Goal: Information Seeking & Learning: Learn about a topic

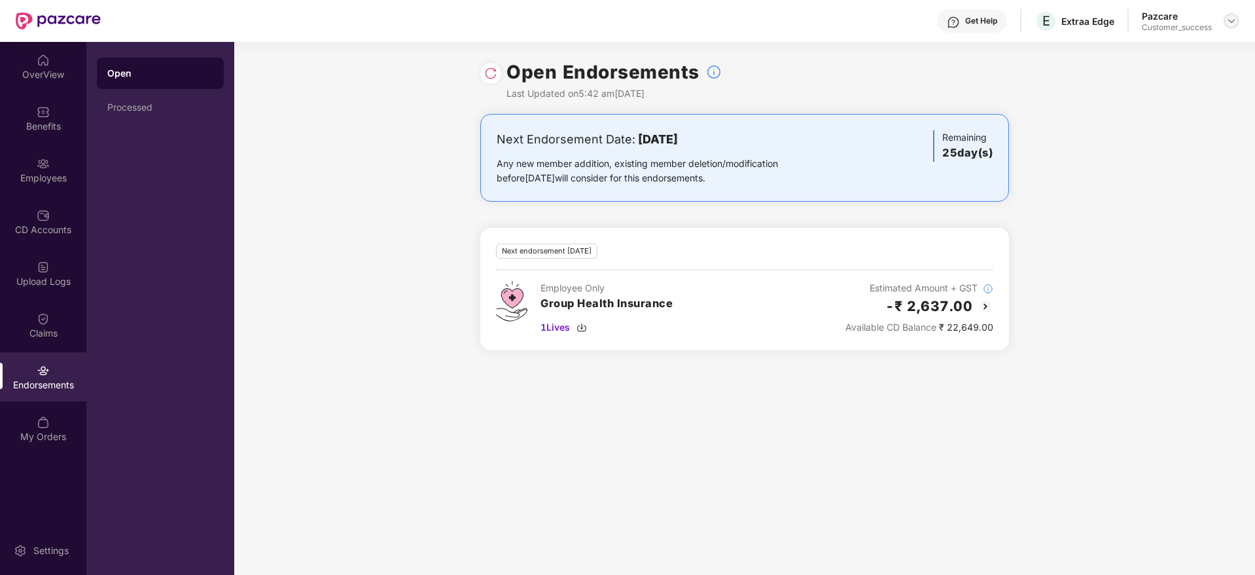
click at [1237, 26] on div at bounding box center [1232, 21] width 16 height 16
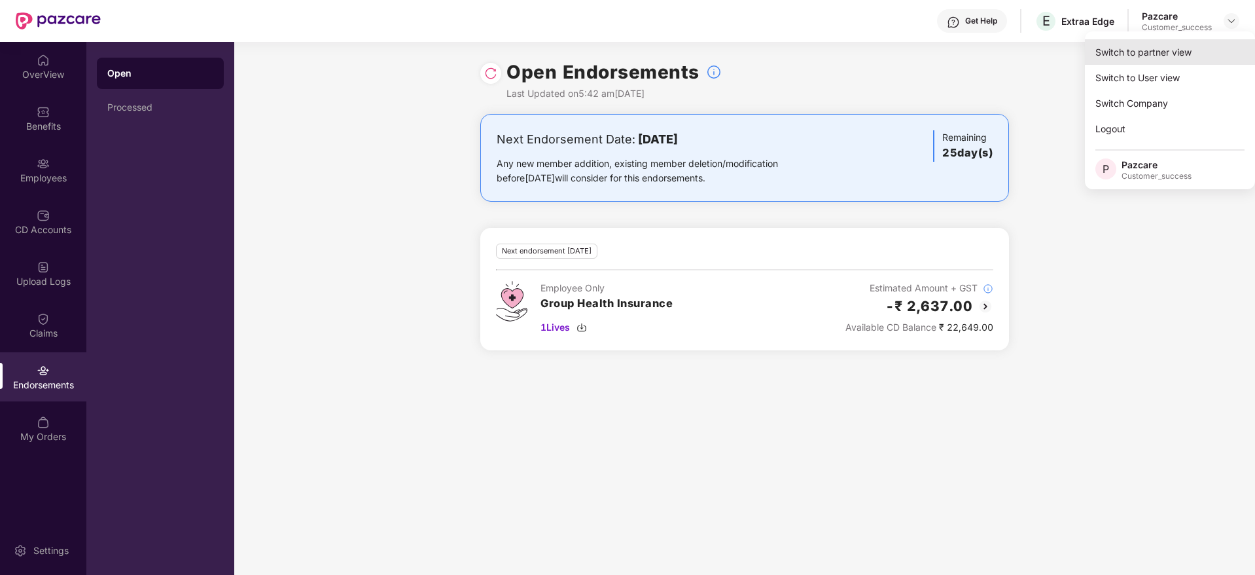
click at [1224, 50] on div "Switch to partner view" at bounding box center [1170, 52] width 170 height 26
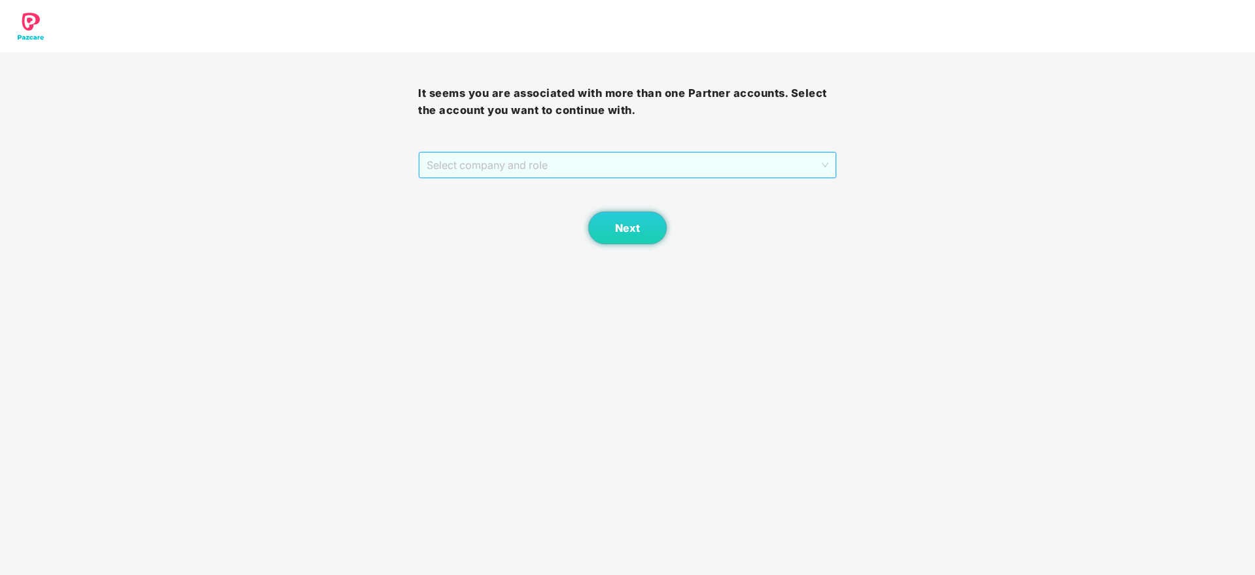
click at [763, 176] on span "Select company and role" at bounding box center [627, 164] width 401 height 25
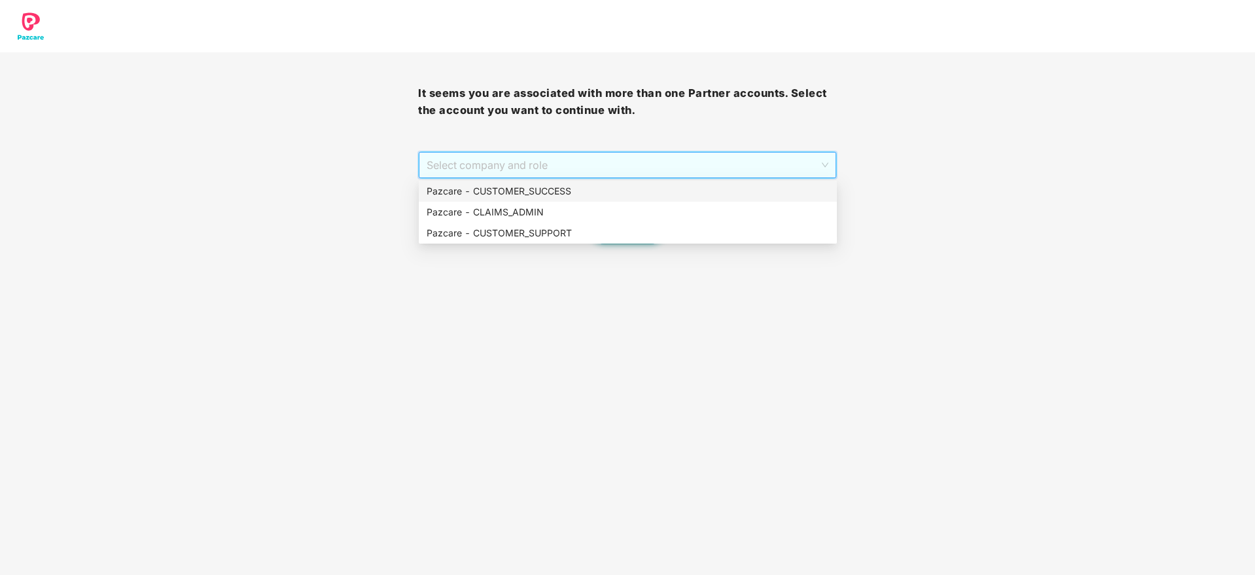
click at [755, 202] on div "Pazcare - CLAIMS_ADMIN" at bounding box center [628, 212] width 418 height 21
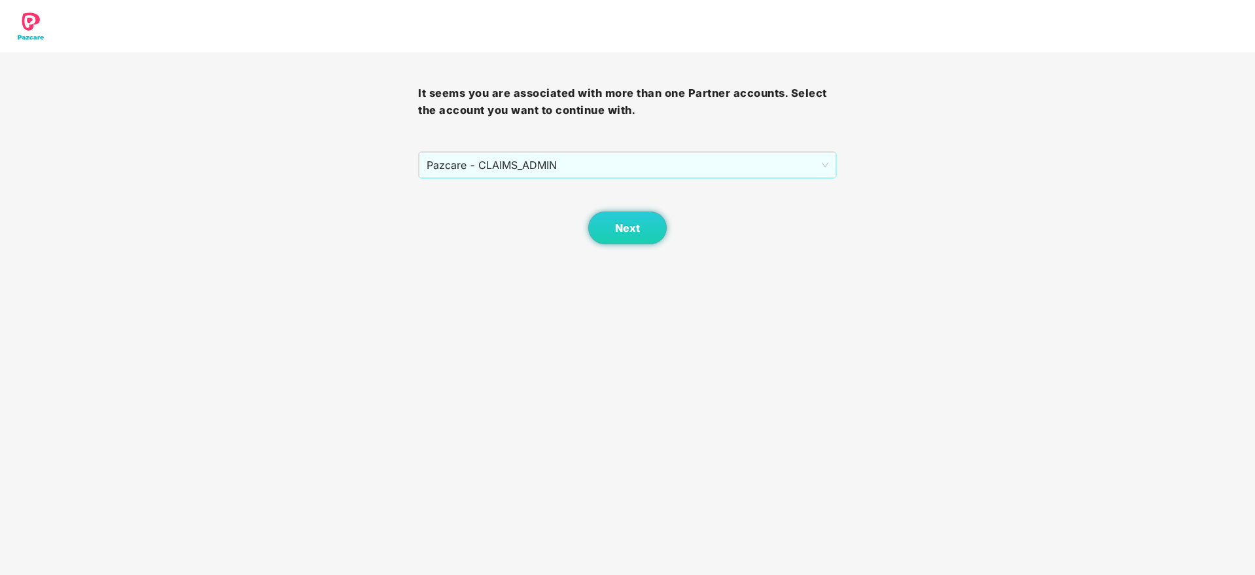
click at [755, 202] on div "Next" at bounding box center [627, 211] width 418 height 65
click at [712, 154] on span "Pazcare - CLAIMS_ADMIN" at bounding box center [627, 164] width 401 height 25
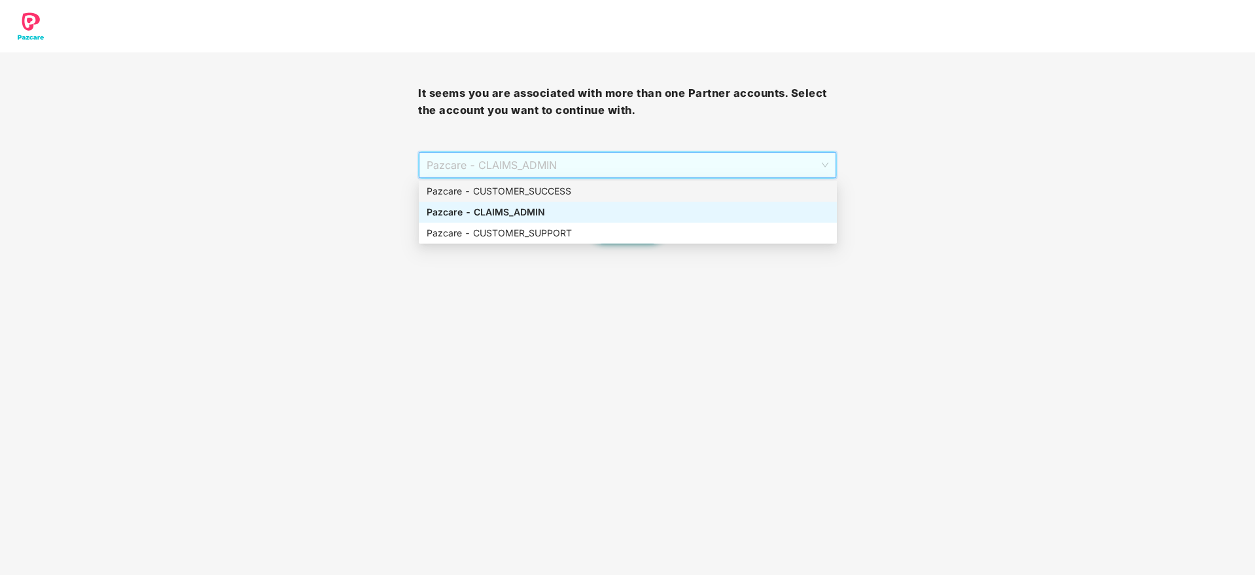
click at [709, 184] on div "Pazcare - CUSTOMER_SUCCESS" at bounding box center [628, 191] width 402 height 14
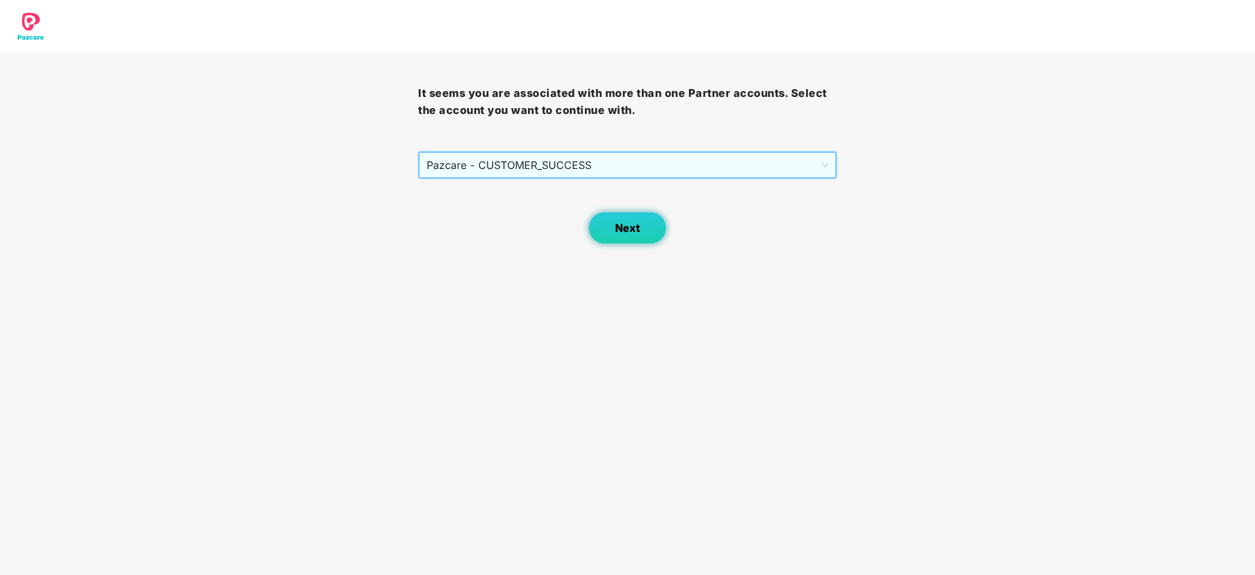
click at [640, 223] on button "Next" at bounding box center [627, 227] width 79 height 33
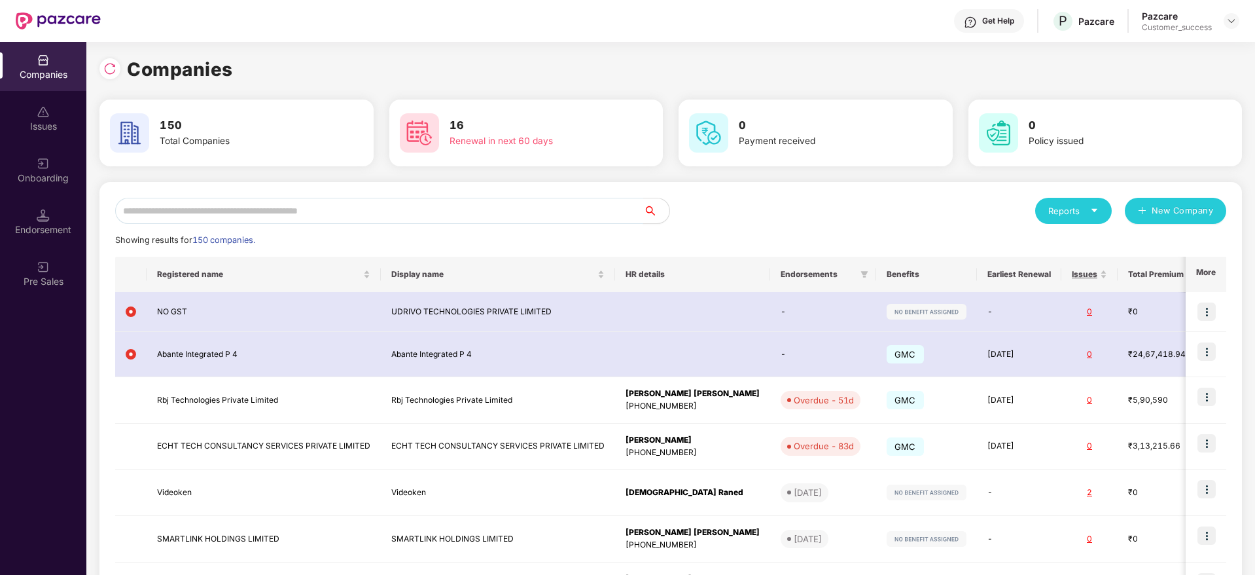
click at [578, 217] on input "text" at bounding box center [379, 211] width 528 height 26
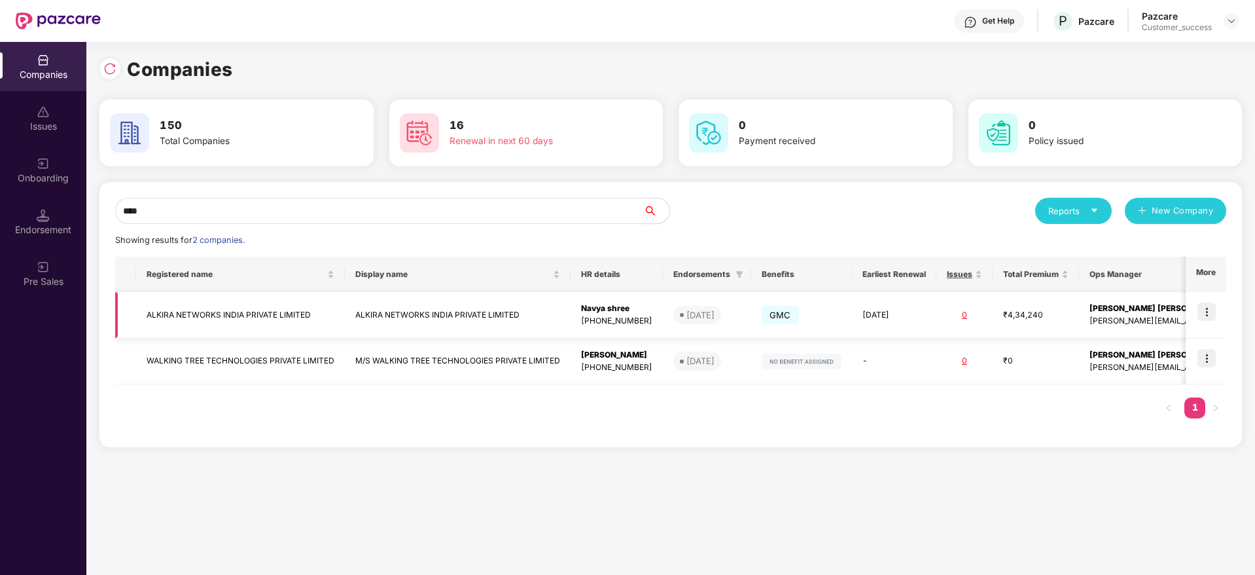
type input "****"
click at [1211, 307] on img at bounding box center [1207, 311] width 18 height 18
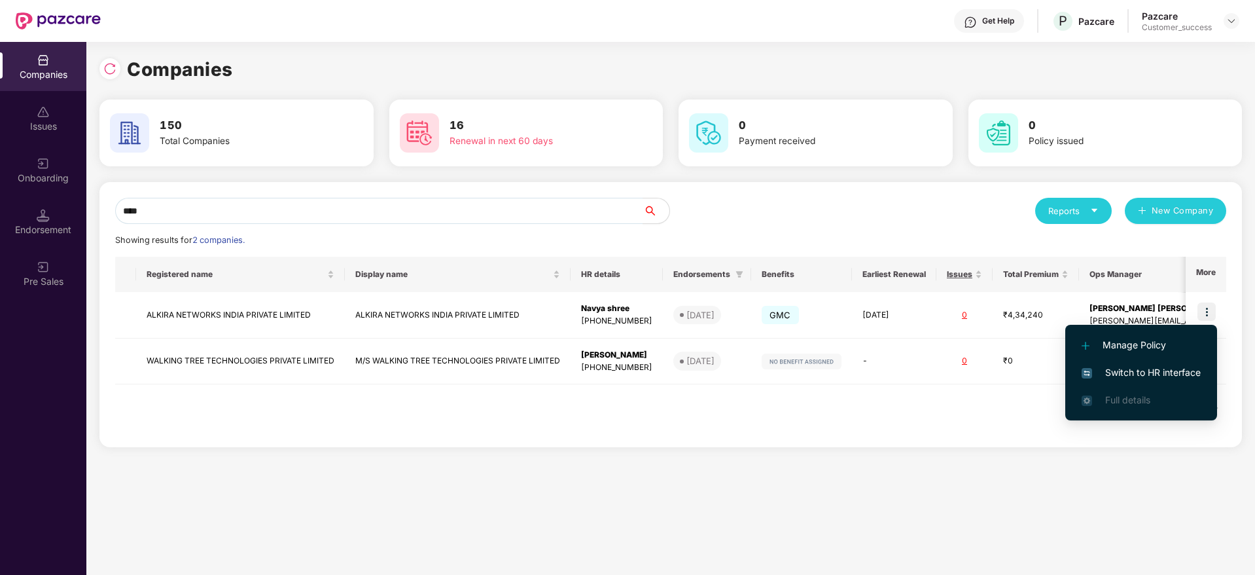
click at [1173, 367] on span "Switch to HR interface" at bounding box center [1141, 372] width 119 height 14
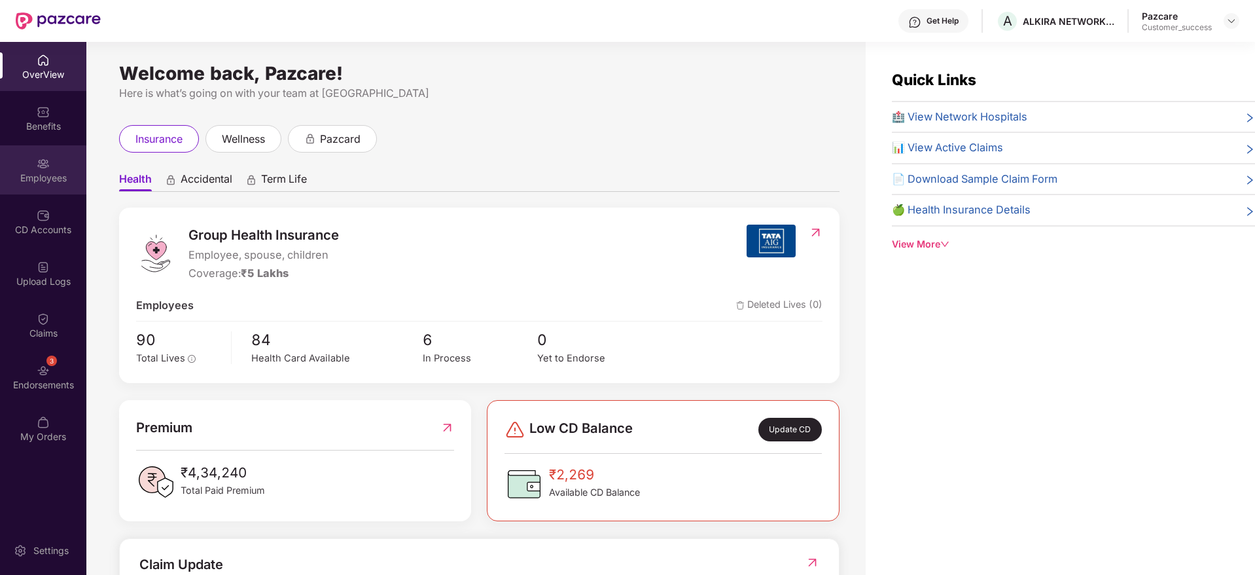
click at [5, 158] on div "Employees" at bounding box center [43, 169] width 86 height 49
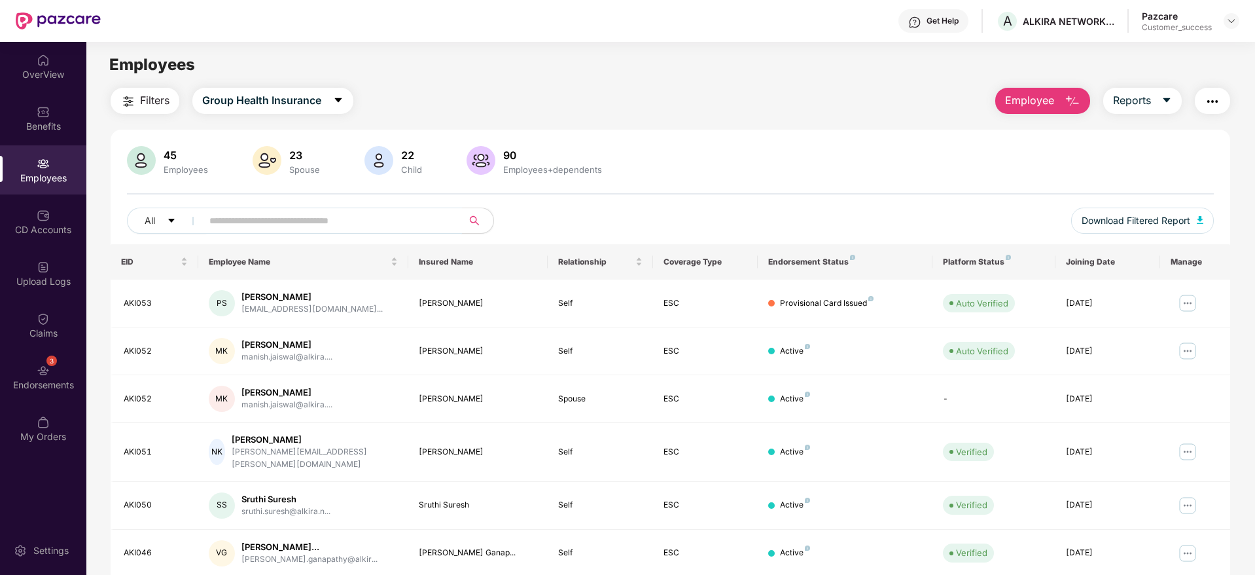
click at [411, 223] on input "text" at bounding box center [326, 221] width 235 height 20
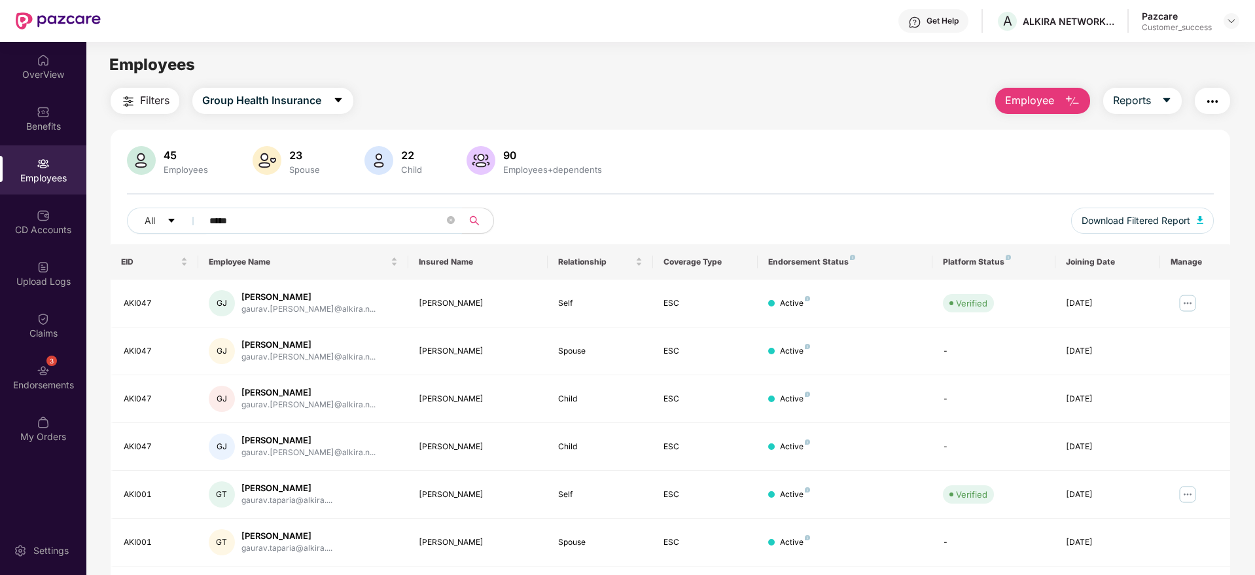
type input "*****"
click at [789, 198] on div "45 Employees 23 Spouse 22 Child [DEMOGRAPHIC_DATA] Employees+dependents All ***…" at bounding box center [671, 195] width 1120 height 98
click at [31, 96] on div "Benefits" at bounding box center [43, 118] width 86 height 49
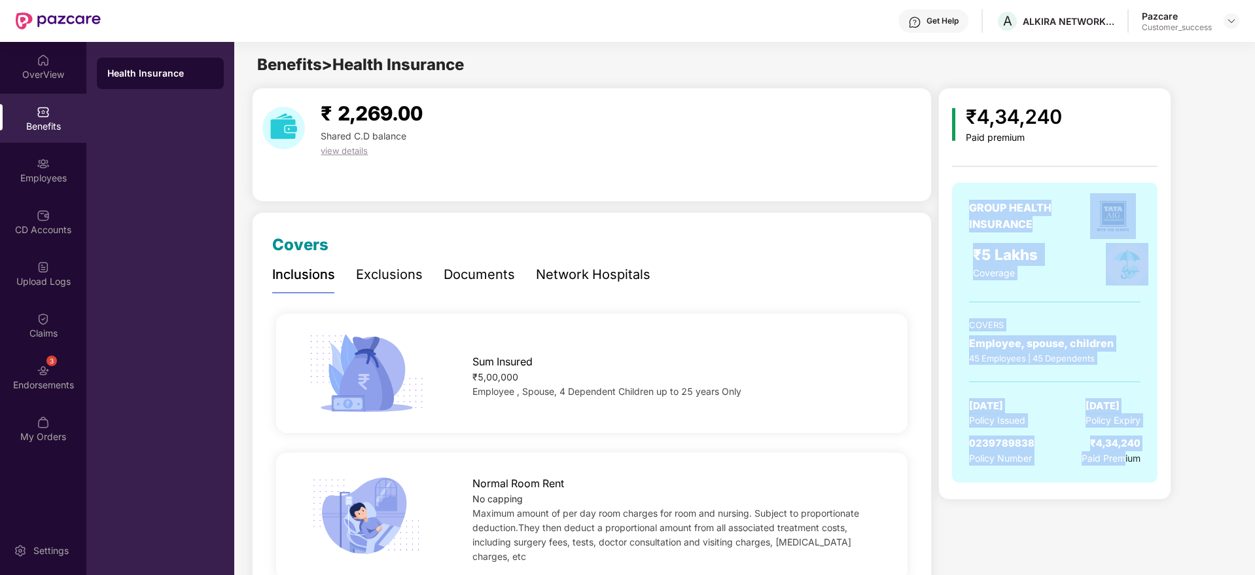
drag, startPoint x: 1125, startPoint y: 477, endPoint x: 960, endPoint y: 200, distance: 322.2
click at [960, 200] on div "GROUP HEALTH INSURANCE ₹5 Lakhs Coverage COVERS Employee, spouse, children 45 E…" at bounding box center [1054, 333] width 205 height 300
drag, startPoint x: 960, startPoint y: 200, endPoint x: 1178, endPoint y: 510, distance: 379.1
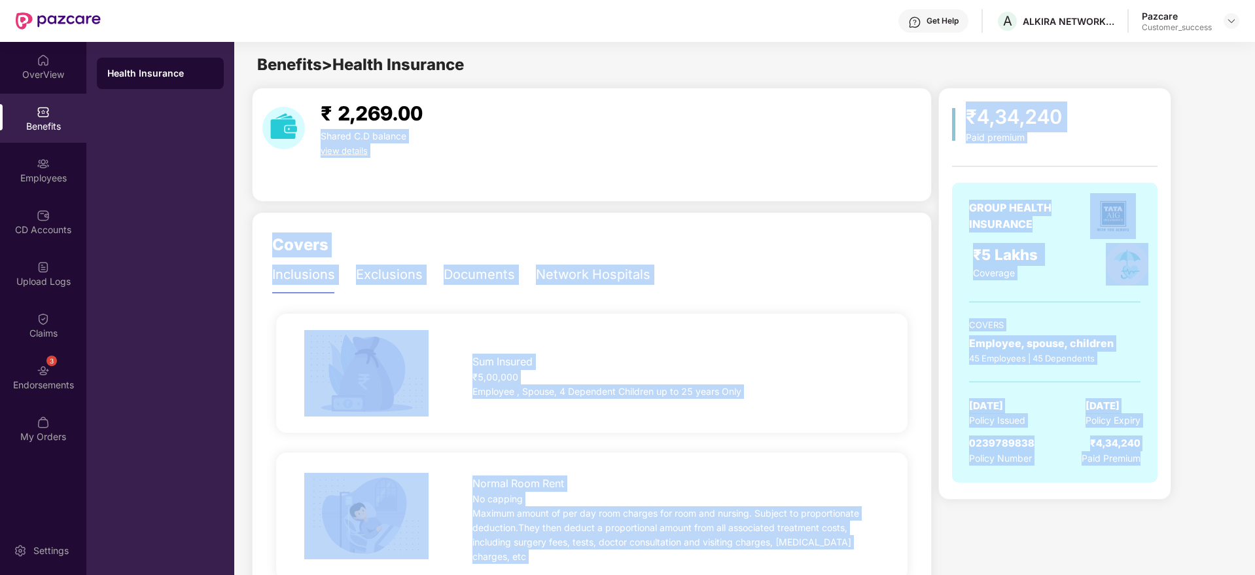
drag, startPoint x: 1178, startPoint y: 510, endPoint x: 928, endPoint y: 90, distance: 489.4
click at [928, 90] on div "₹ 2,269.00 Shared C.D balance view details" at bounding box center [592, 145] width 680 height 114
drag, startPoint x: 928, startPoint y: 90, endPoint x: 1126, endPoint y: 497, distance: 452.5
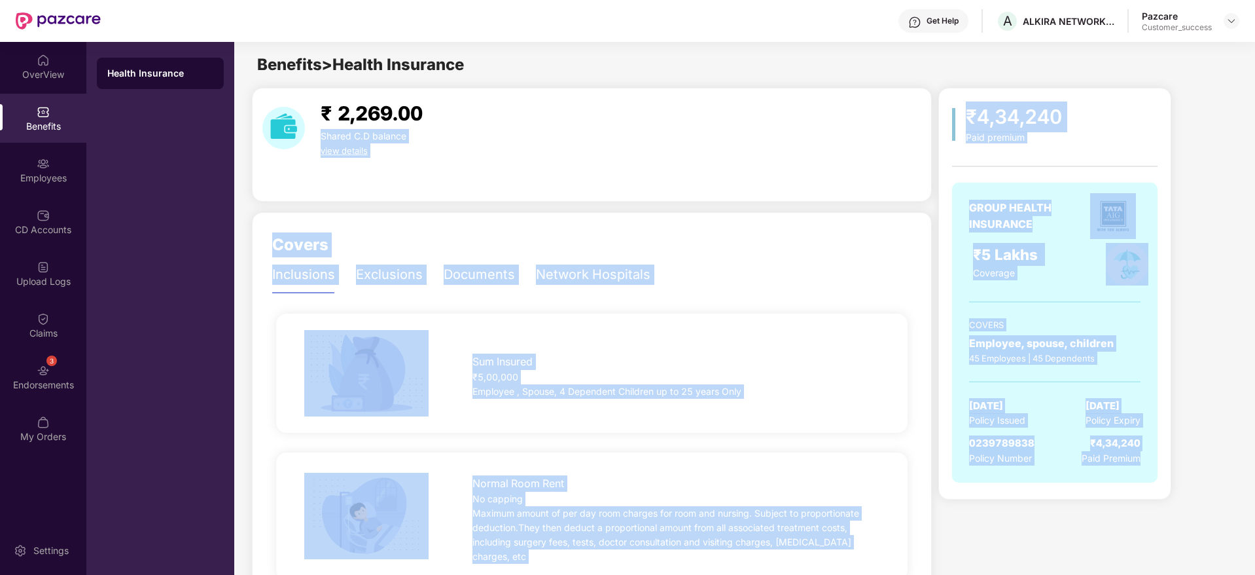
click at [1126, 497] on div "₹4,34,240 Paid premium GROUP HEALTH INSURANCE ₹5 Lakhs Coverage COVERS Employee…" at bounding box center [1054, 294] width 233 height 412
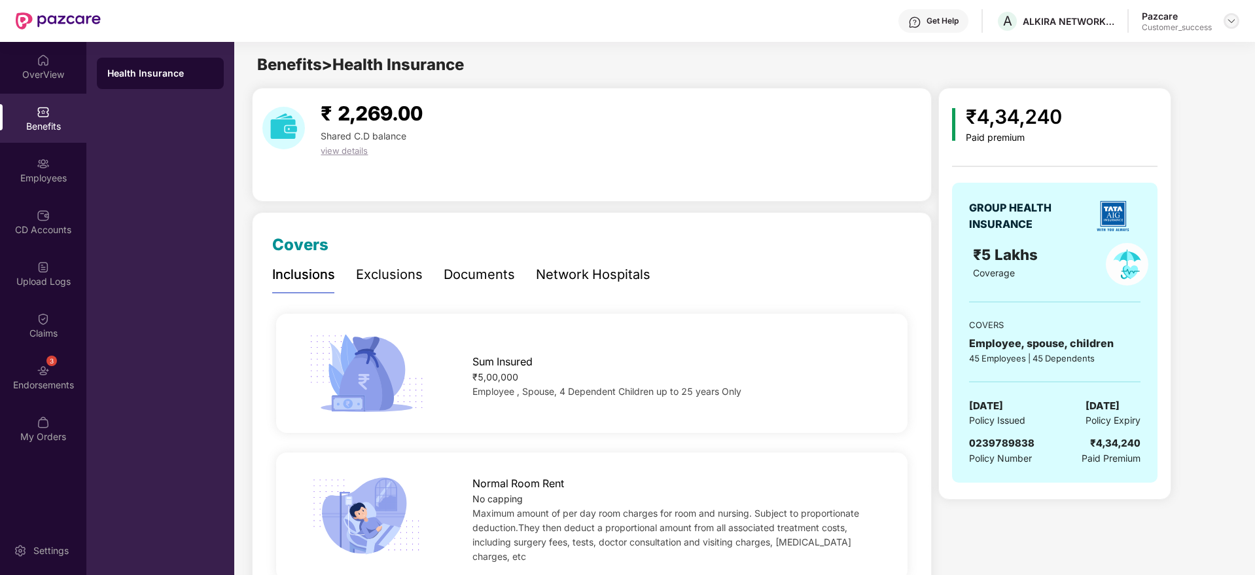
click at [1235, 24] on img at bounding box center [1231, 21] width 10 height 10
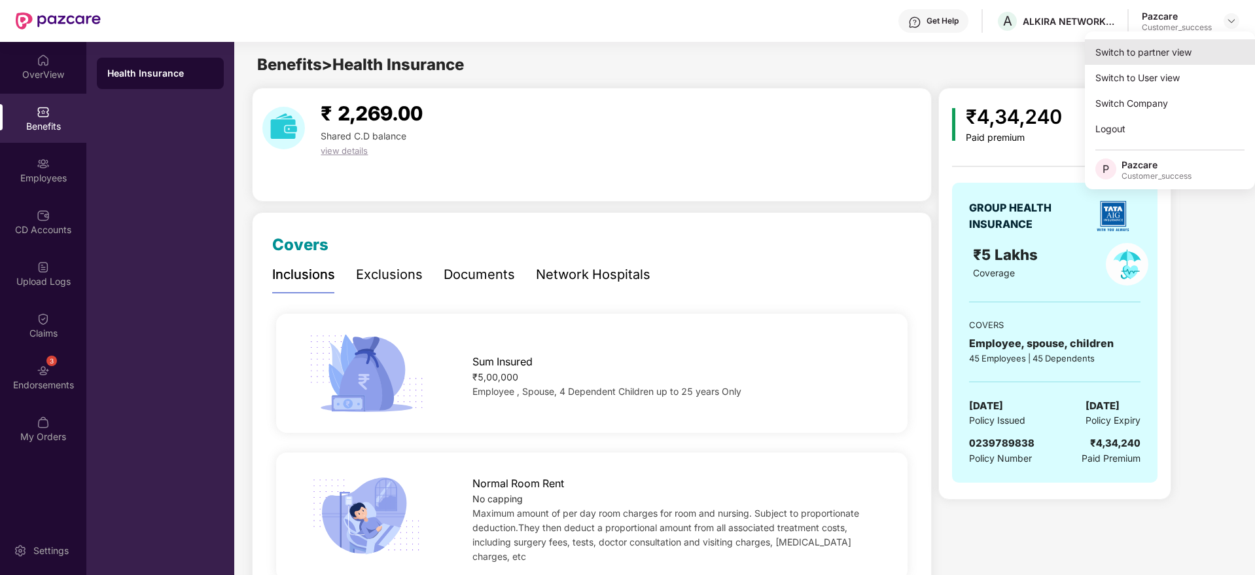
click at [1203, 54] on div "Switch to partner view" at bounding box center [1170, 52] width 170 height 26
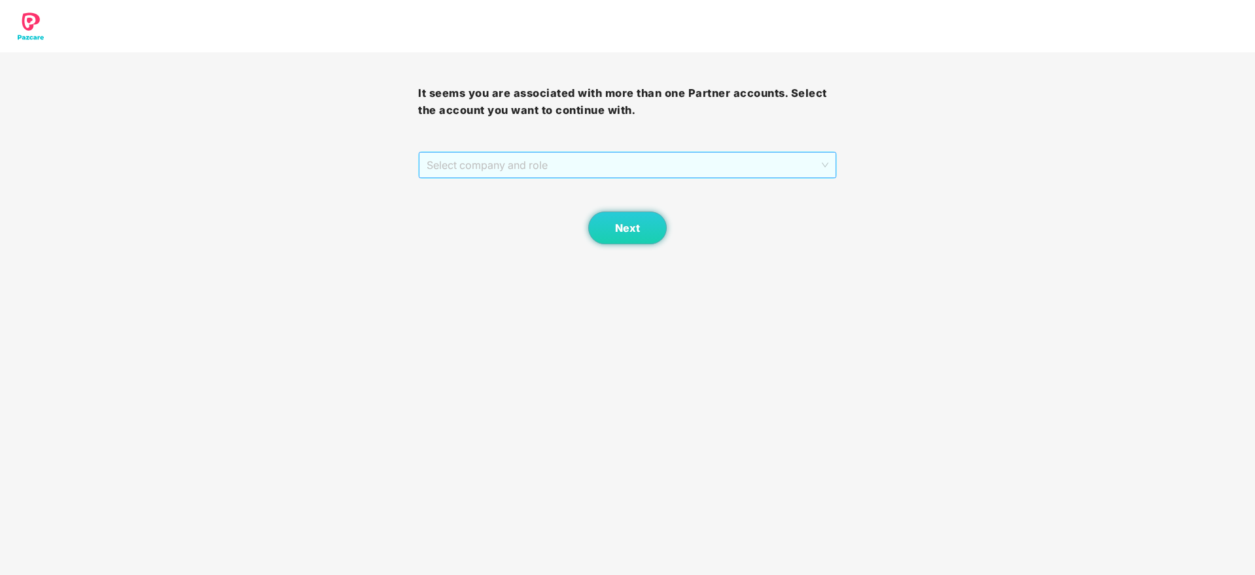
click at [778, 167] on span "Select company and role" at bounding box center [627, 164] width 401 height 25
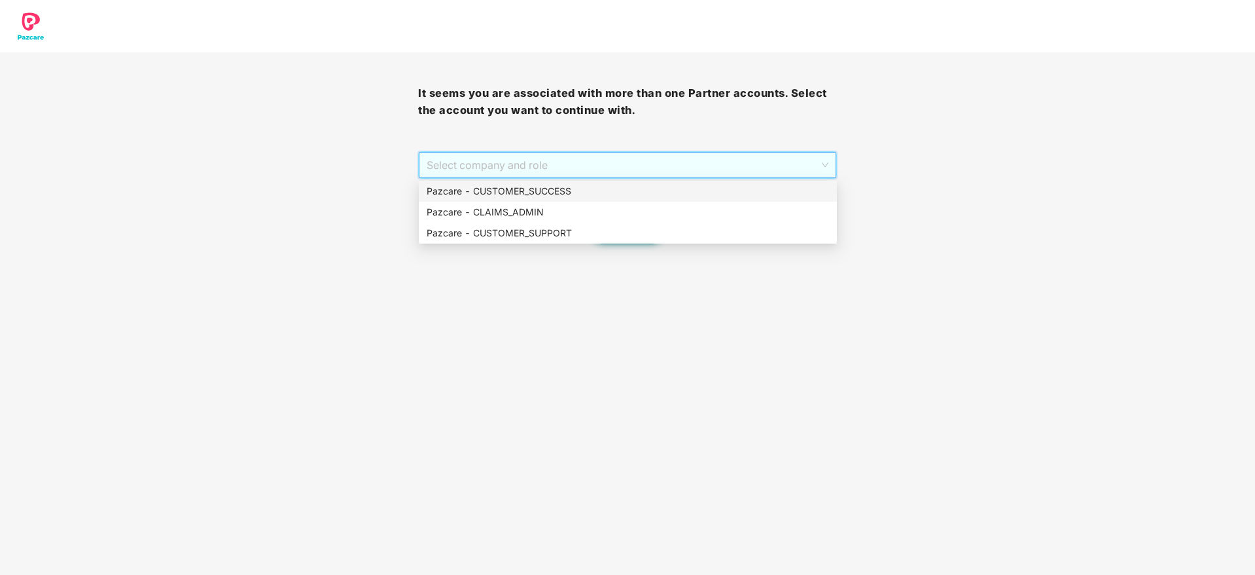
click at [768, 188] on div "Pazcare - CUSTOMER_SUCCESS" at bounding box center [628, 191] width 402 height 14
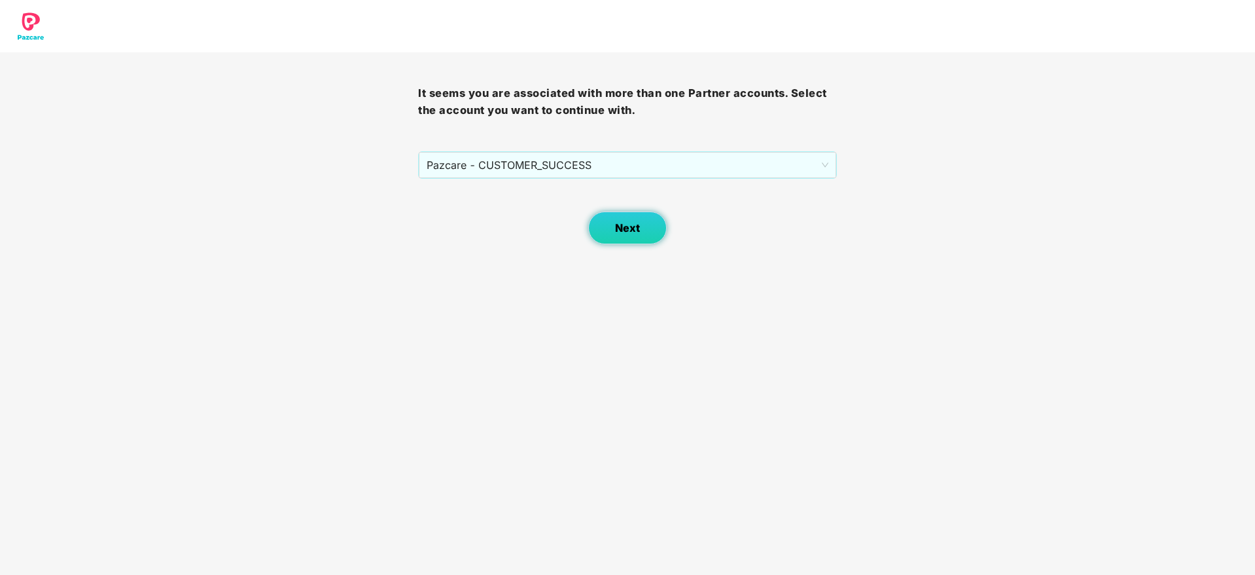
click at [620, 222] on span "Next" at bounding box center [627, 228] width 25 height 12
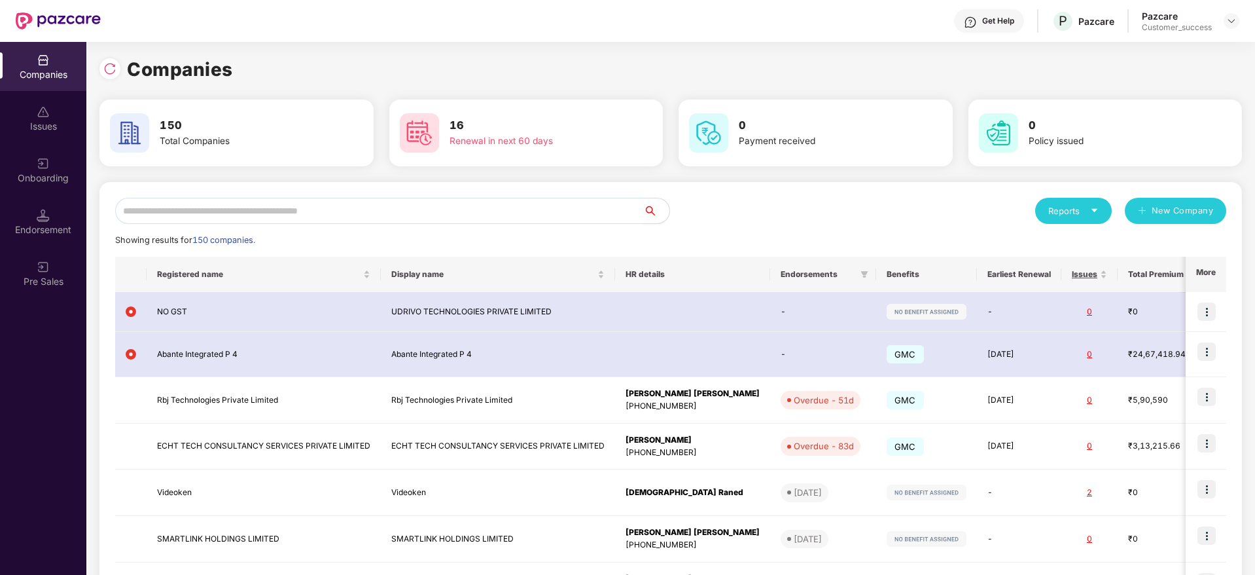
click at [507, 206] on input "text" at bounding box center [379, 211] width 528 height 26
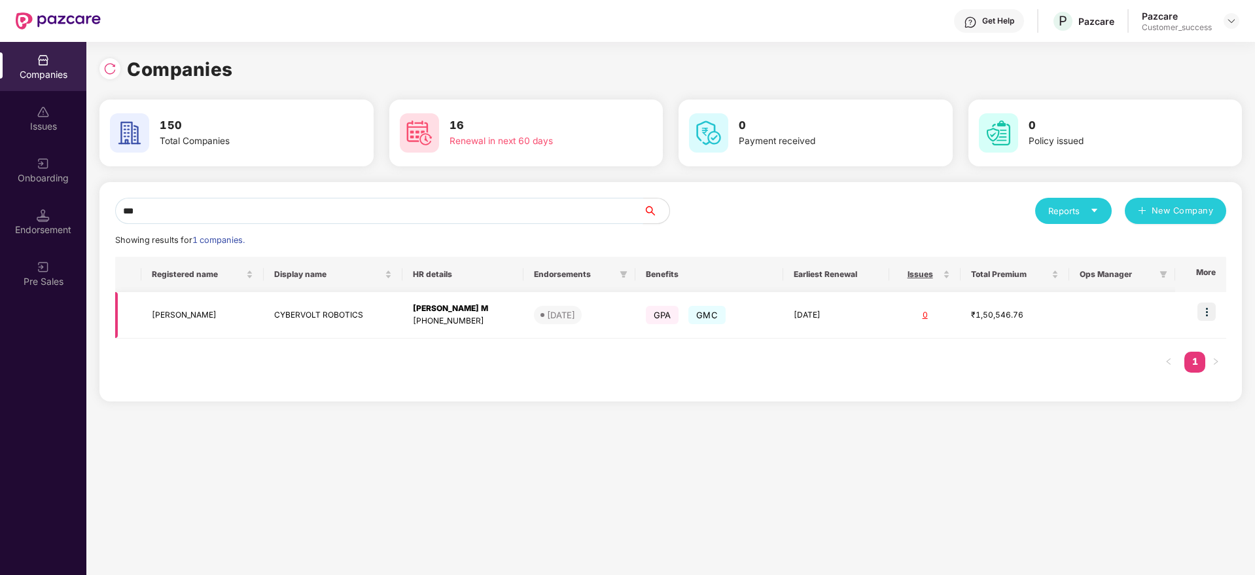
type input "***"
click at [508, 313] on div "[PERSON_NAME] M" at bounding box center [463, 308] width 100 height 12
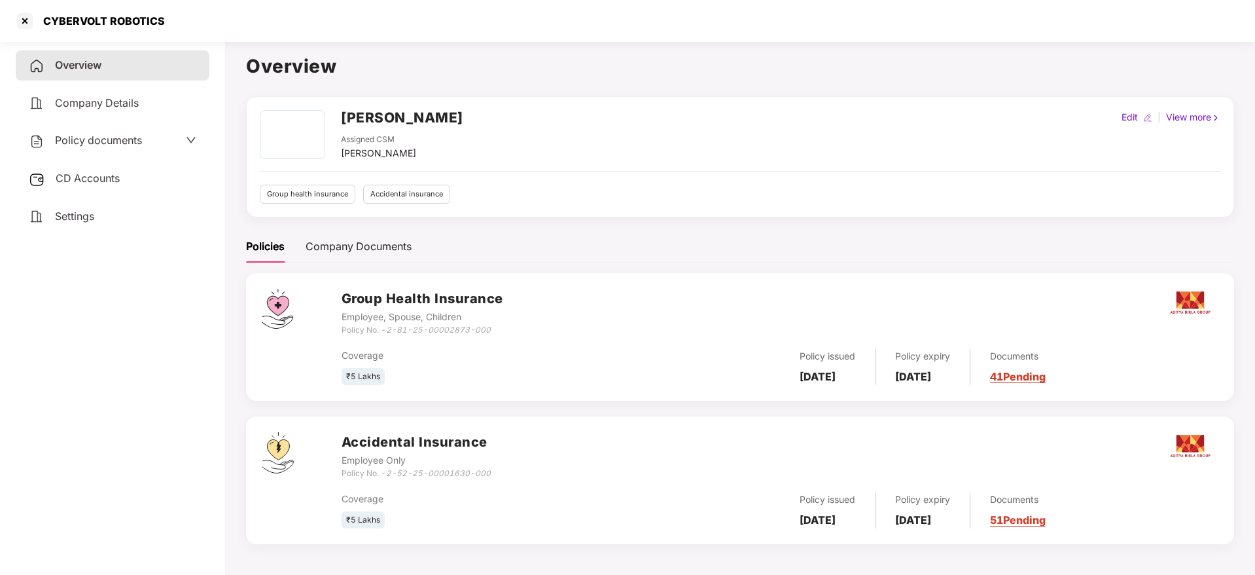
click at [87, 148] on div "Policy documents" at bounding box center [85, 140] width 113 height 17
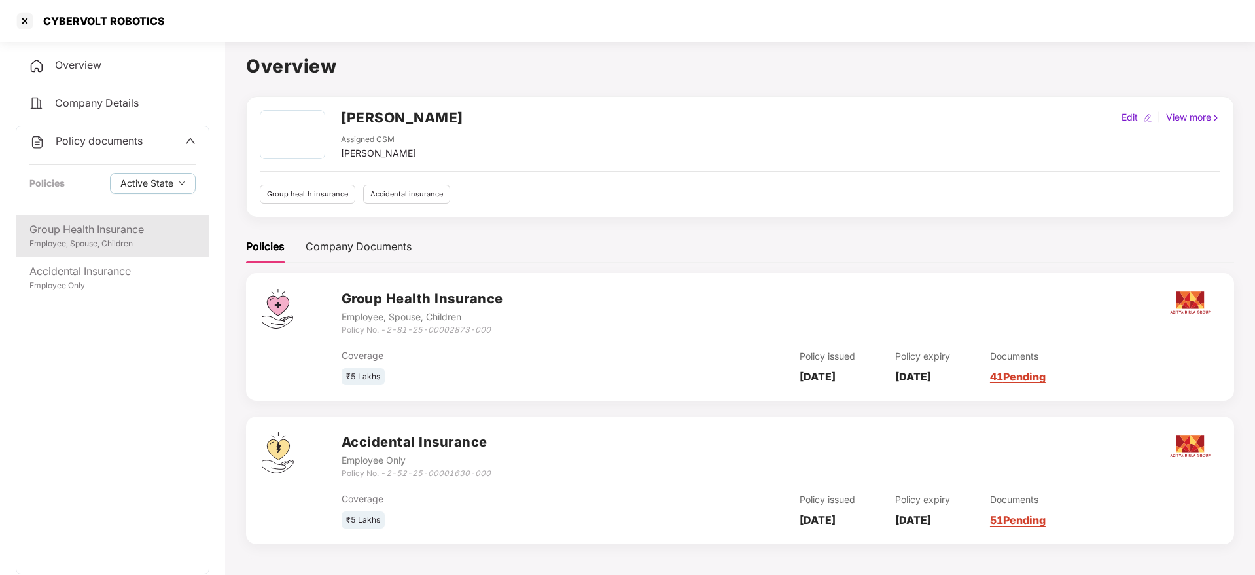
click at [93, 230] on div "Group Health Insurance" at bounding box center [112, 229] width 166 height 16
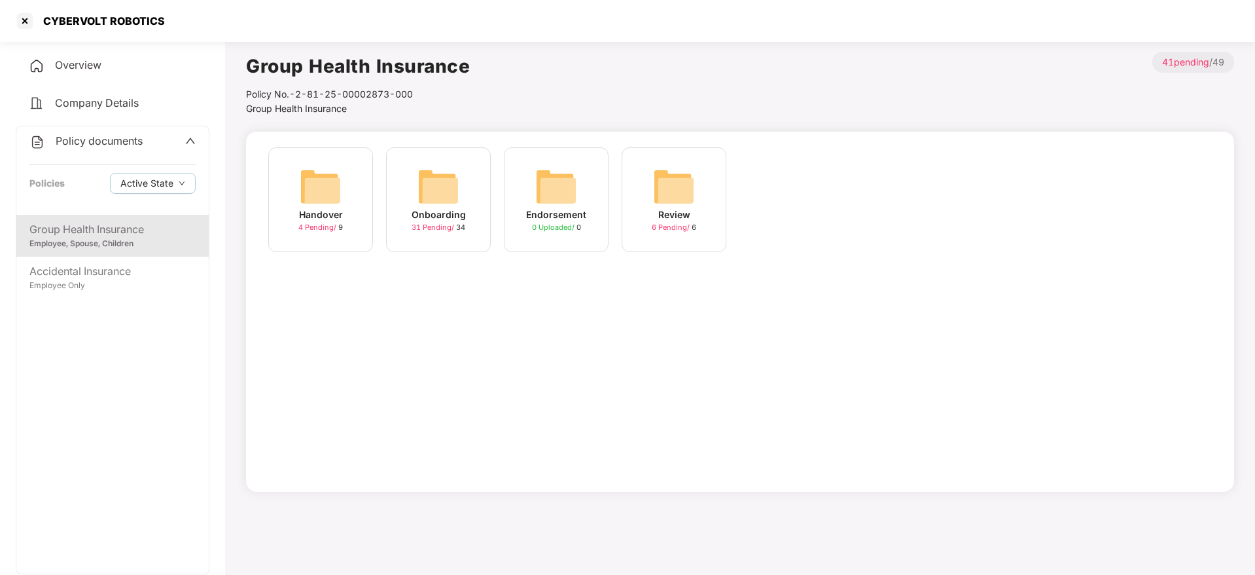
click at [436, 197] on img at bounding box center [439, 187] width 42 height 42
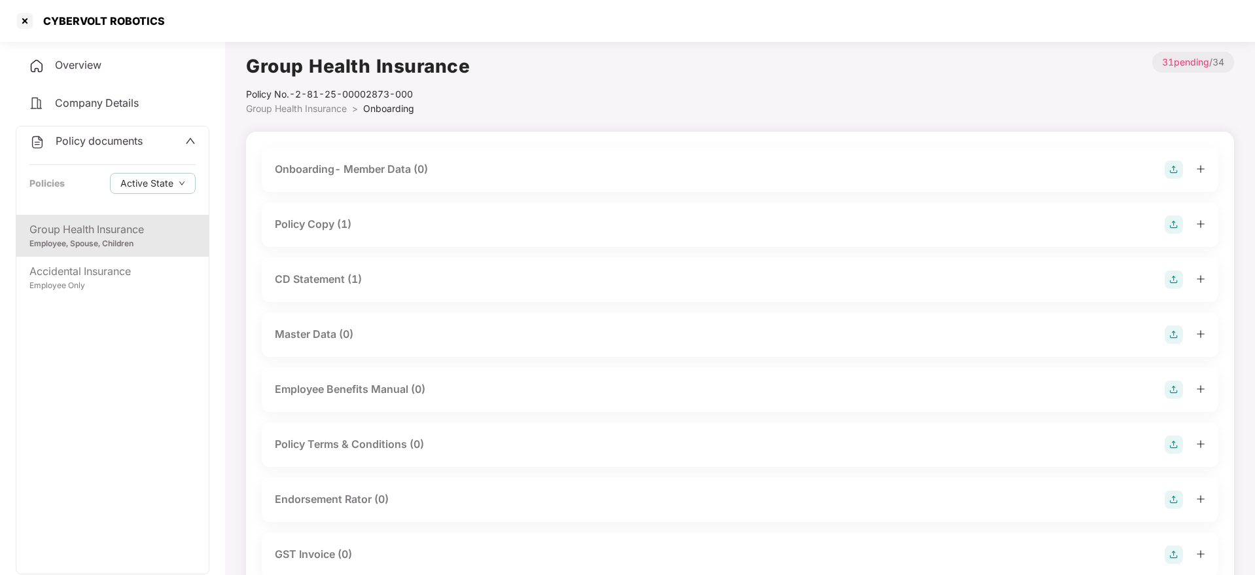
click at [391, 228] on div "Policy Copy (1)" at bounding box center [740, 224] width 931 height 18
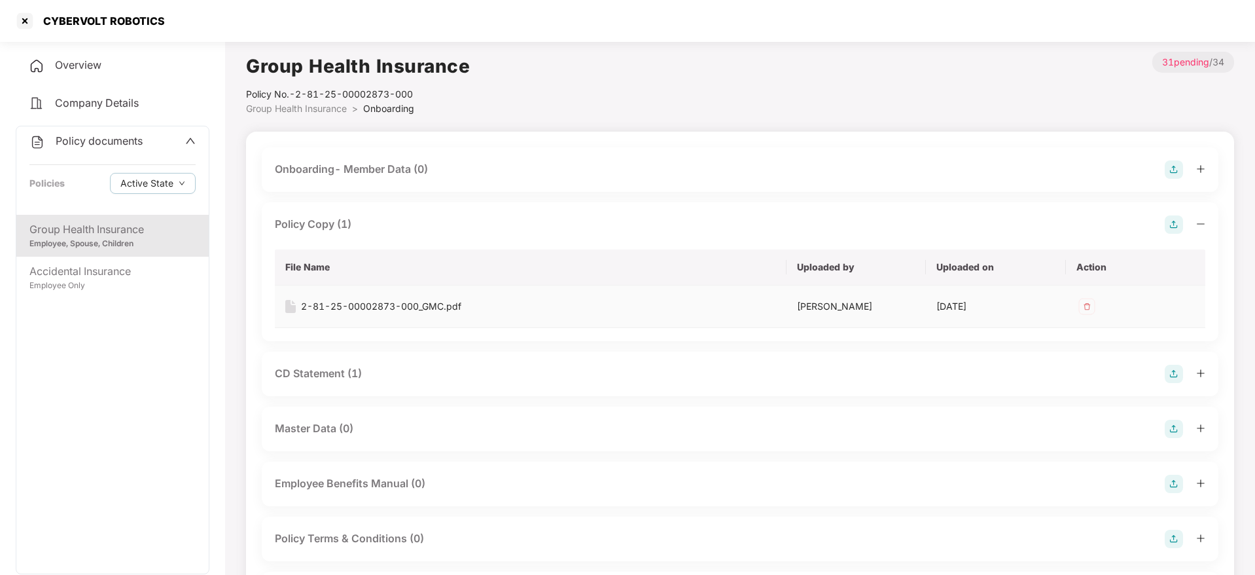
click at [377, 304] on div "2-81-25-00002873-000_GMC.pdf" at bounding box center [381, 306] width 160 height 14
click at [28, 15] on div at bounding box center [24, 20] width 21 height 21
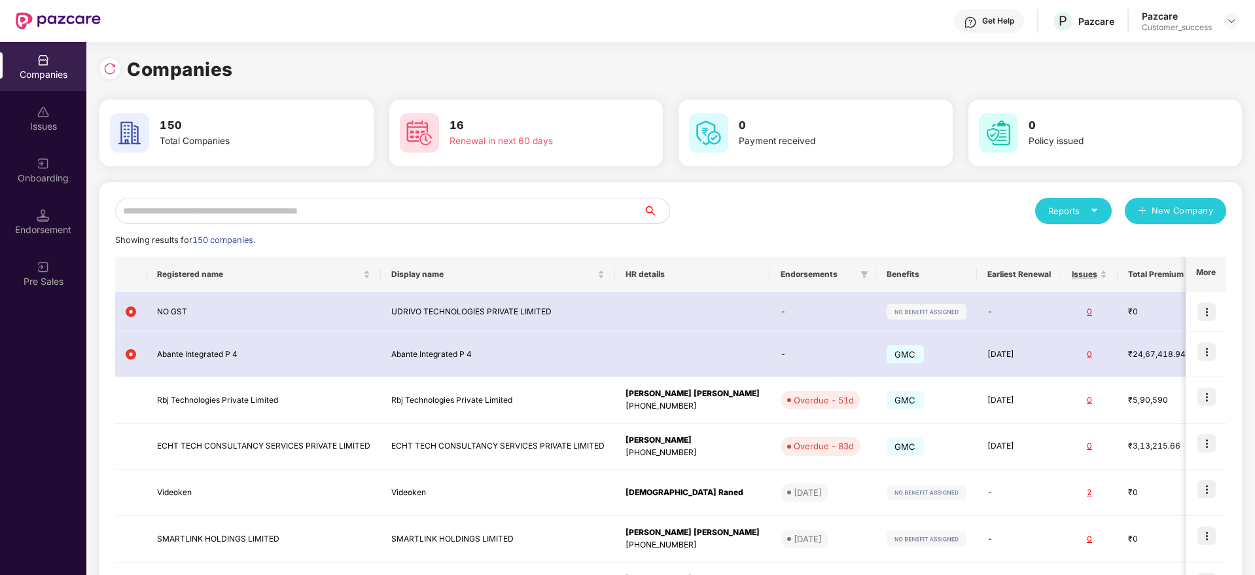
click at [321, 217] on input "text" at bounding box center [379, 211] width 528 height 26
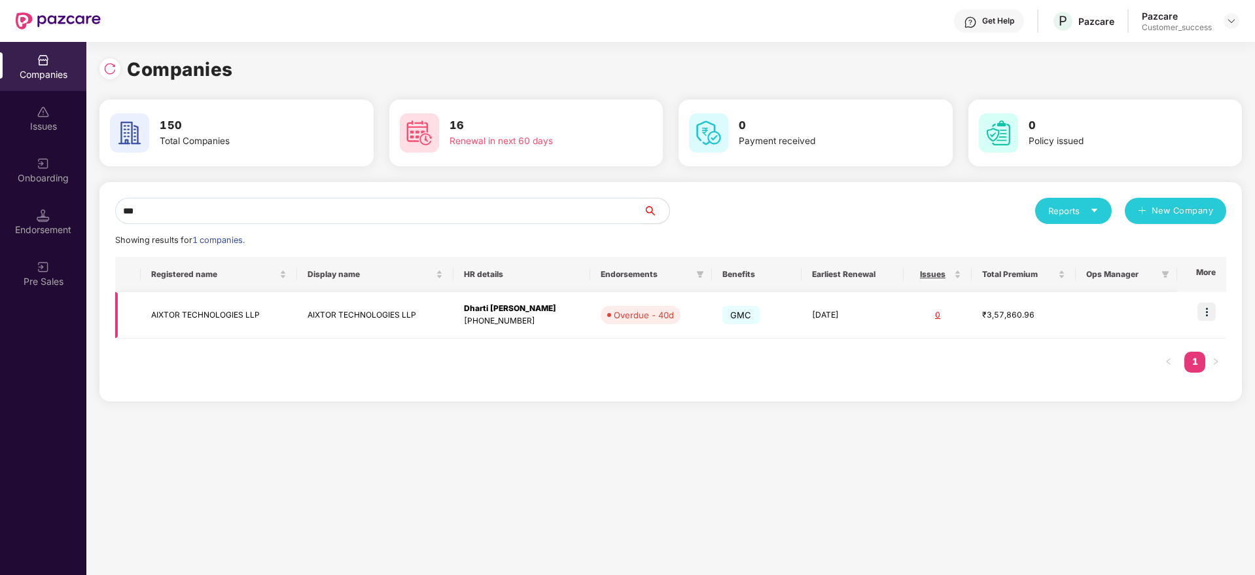
type input "***"
click at [1215, 304] on img at bounding box center [1207, 311] width 18 height 18
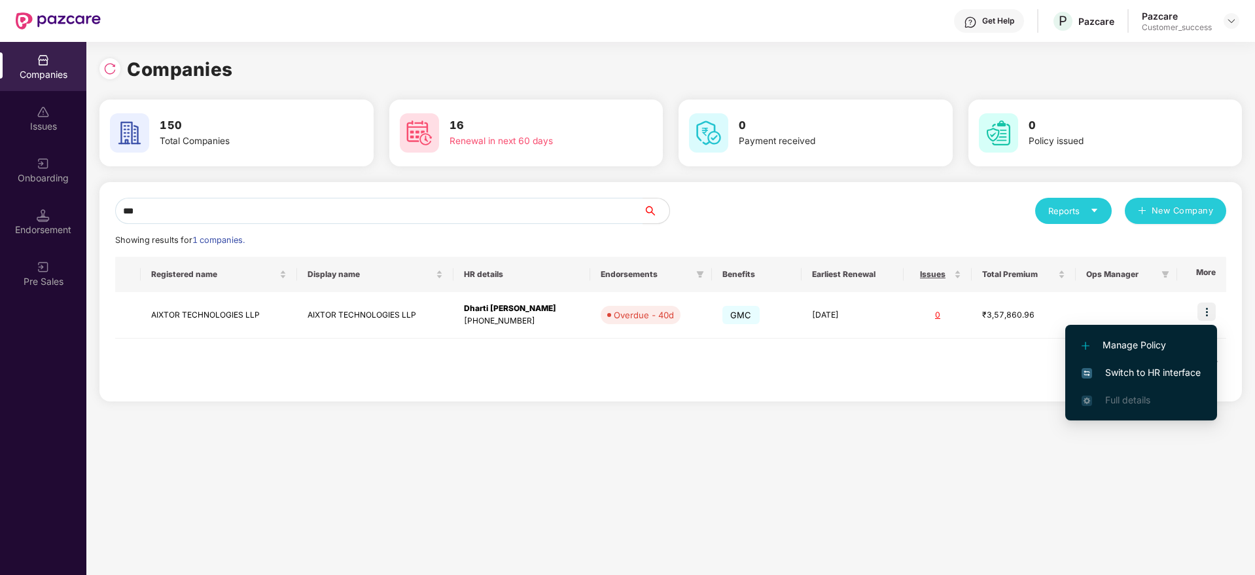
click at [1170, 368] on span "Switch to HR interface" at bounding box center [1141, 372] width 119 height 14
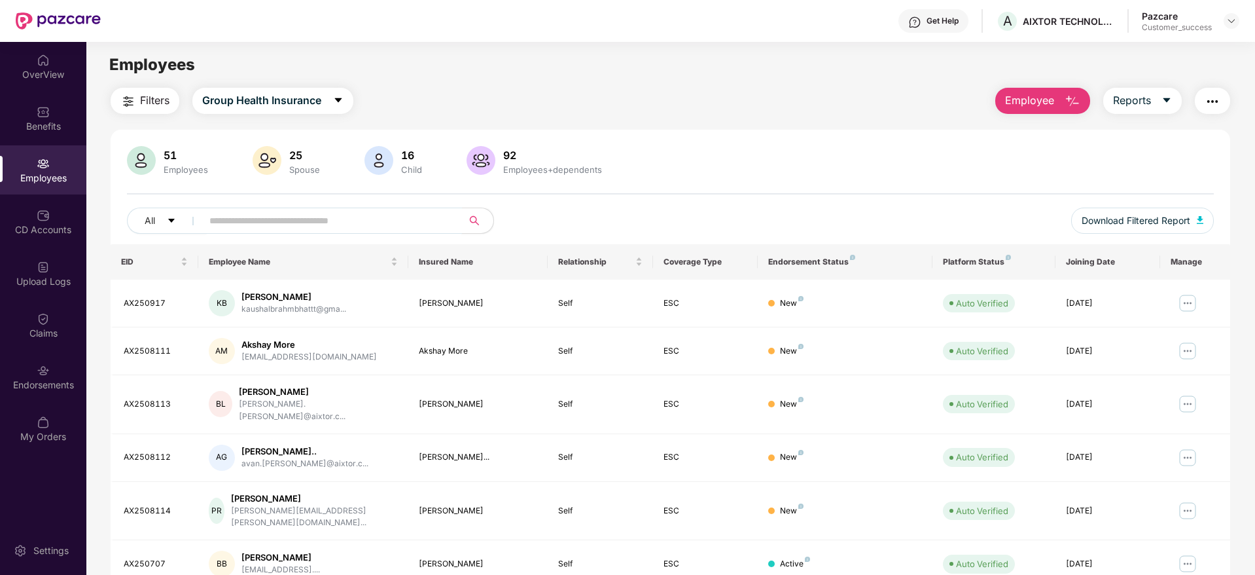
click at [281, 226] on input "text" at bounding box center [326, 221] width 235 height 20
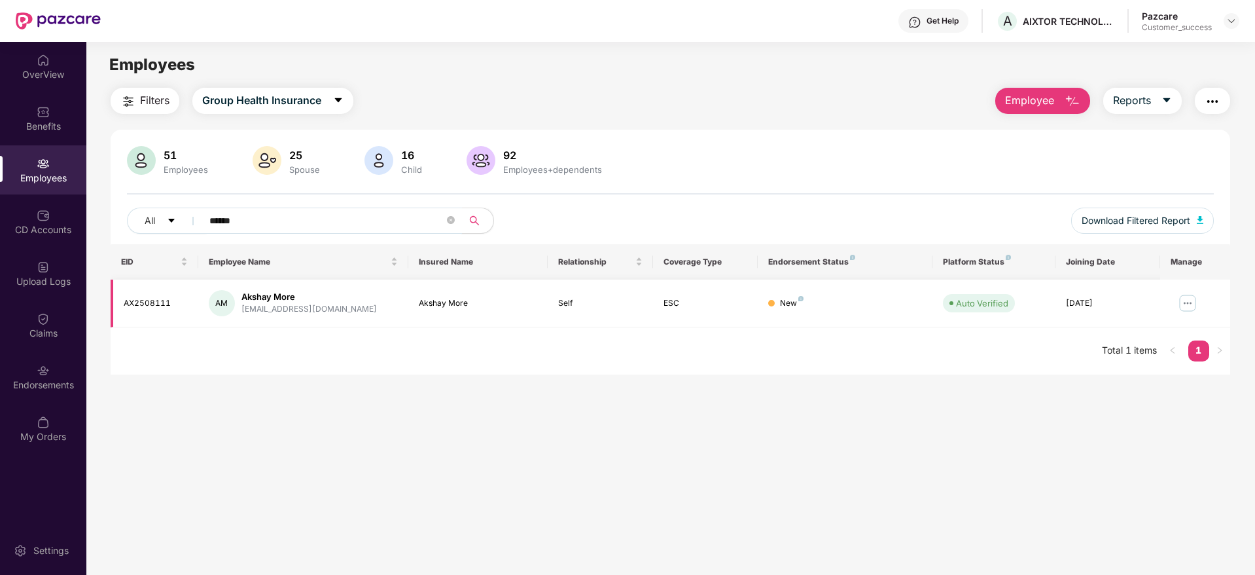
type input "******"
click at [1188, 303] on img at bounding box center [1187, 303] width 21 height 21
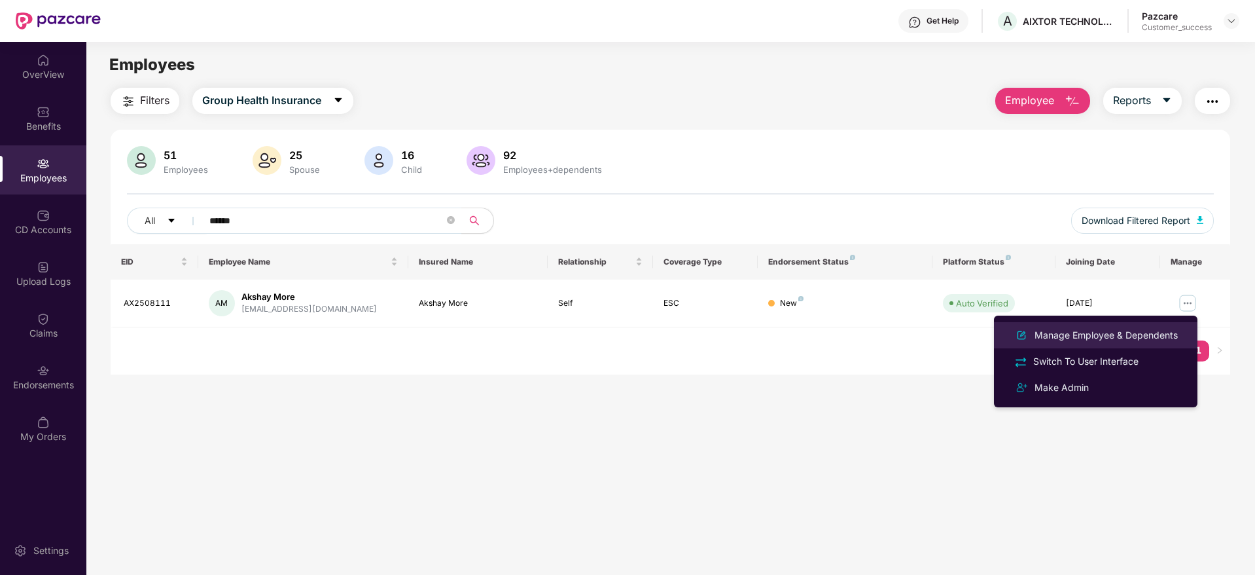
click at [1167, 324] on li "Manage Employee & Dependents" at bounding box center [1096, 335] width 204 height 26
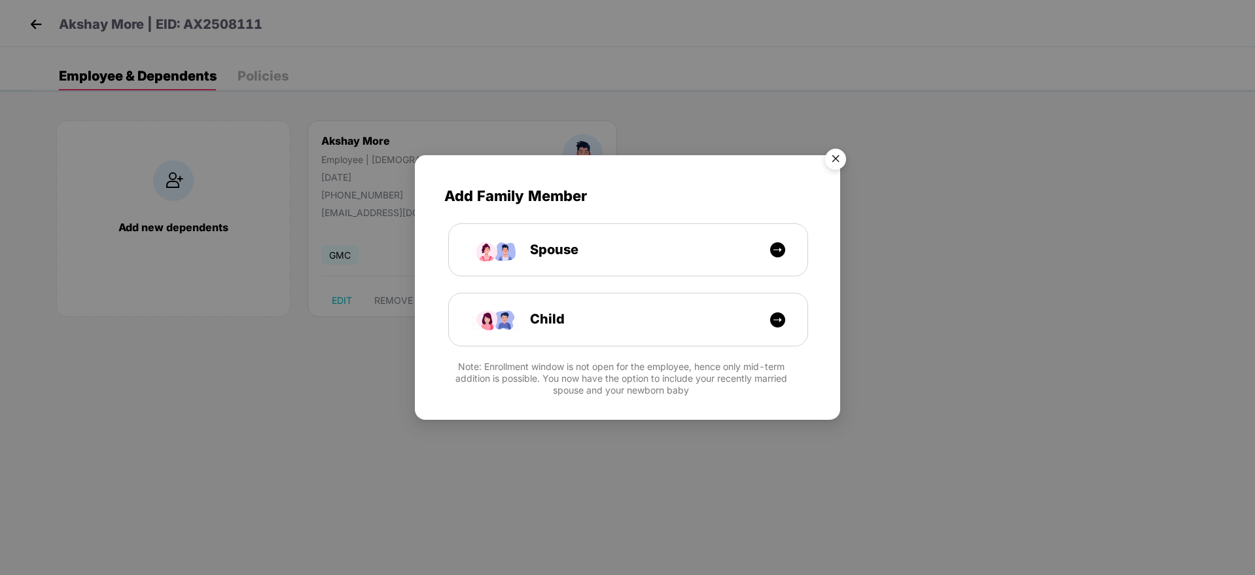
click at [839, 153] on img "Close" at bounding box center [835, 161] width 37 height 37
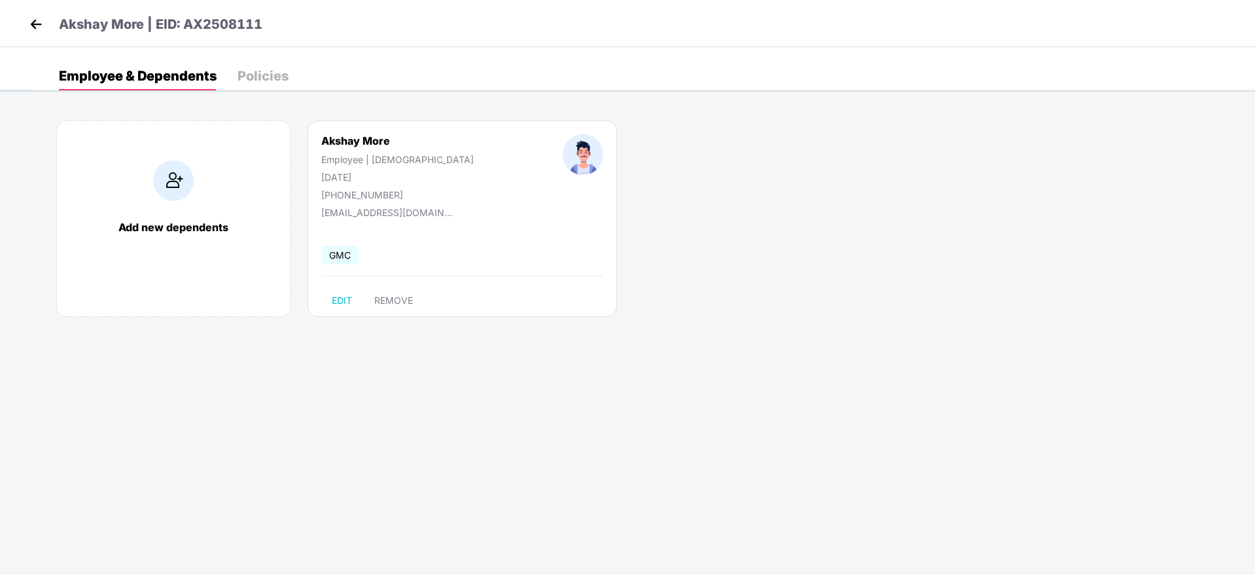
click at [90, 31] on p "Akshay More | EID: AX2508111" at bounding box center [161, 24] width 204 height 20
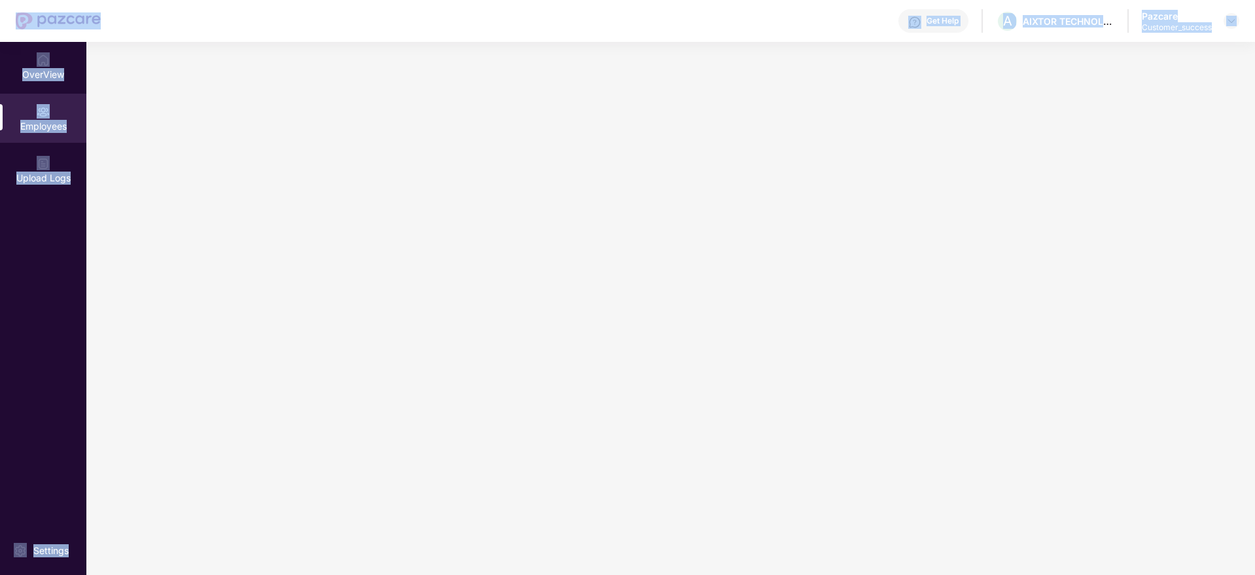
click at [90, 31] on div at bounding box center [58, 21] width 85 height 42
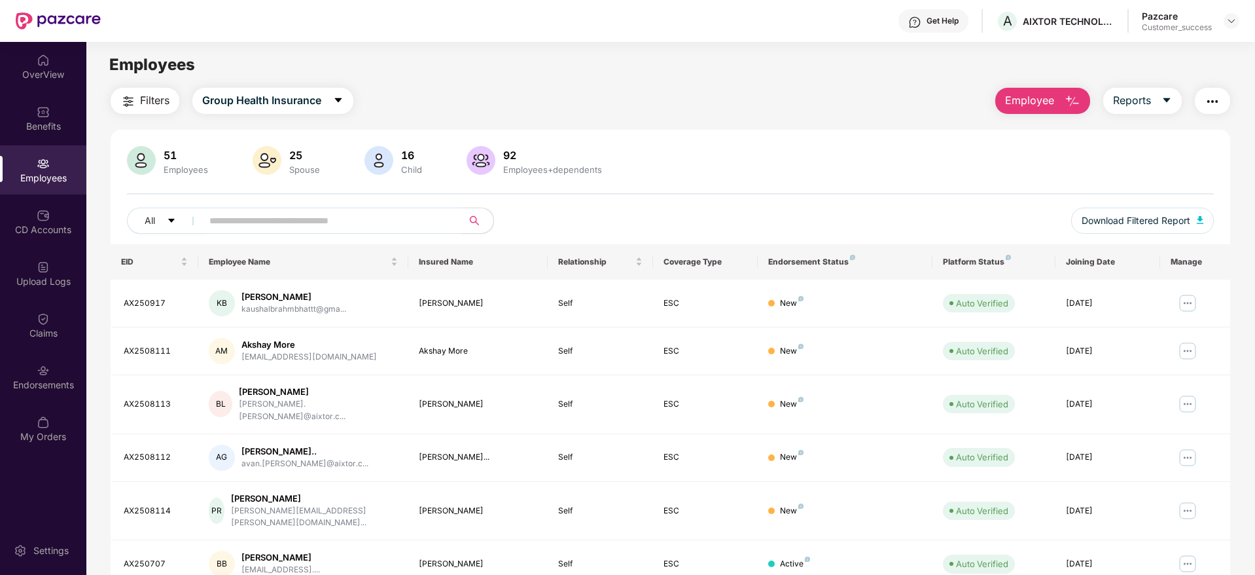
click at [187, 49] on main "Employees Filters Group Health Insurance Employee Reports 51 Employees 25 Spous…" at bounding box center [670, 329] width 1168 height 575
click at [281, 225] on input "text" at bounding box center [326, 221] width 235 height 20
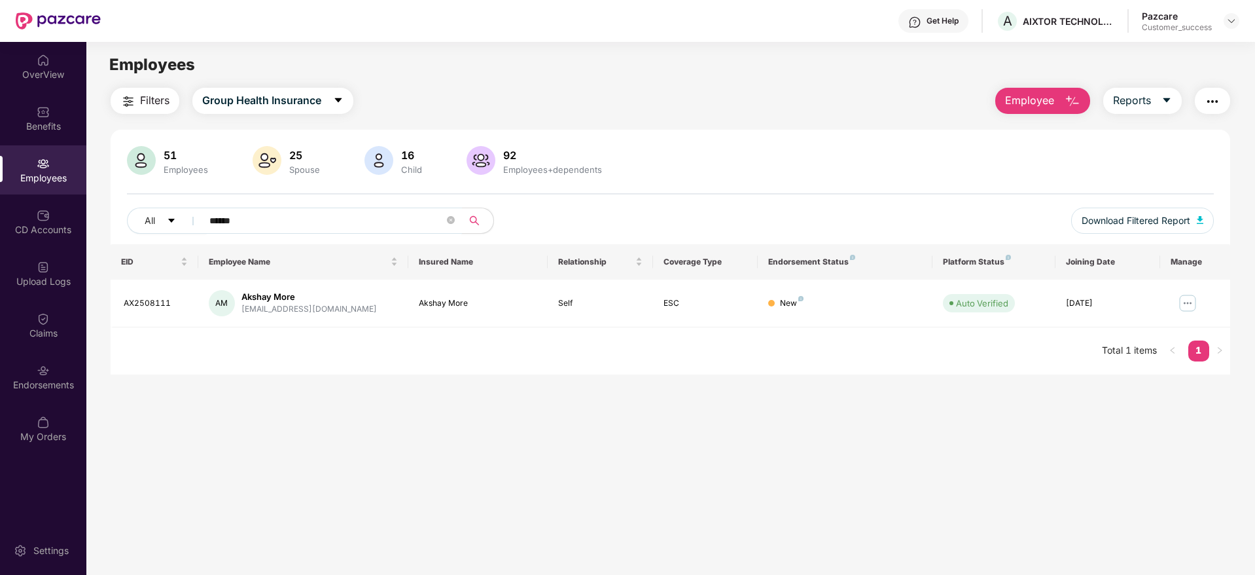
type input "******"
click at [946, 389] on main "Employees Filters Group Health Insurance Employee Reports 51 Employees 25 Spous…" at bounding box center [670, 329] width 1168 height 575
click at [48, 391] on div "Endorsements" at bounding box center [43, 376] width 86 height 49
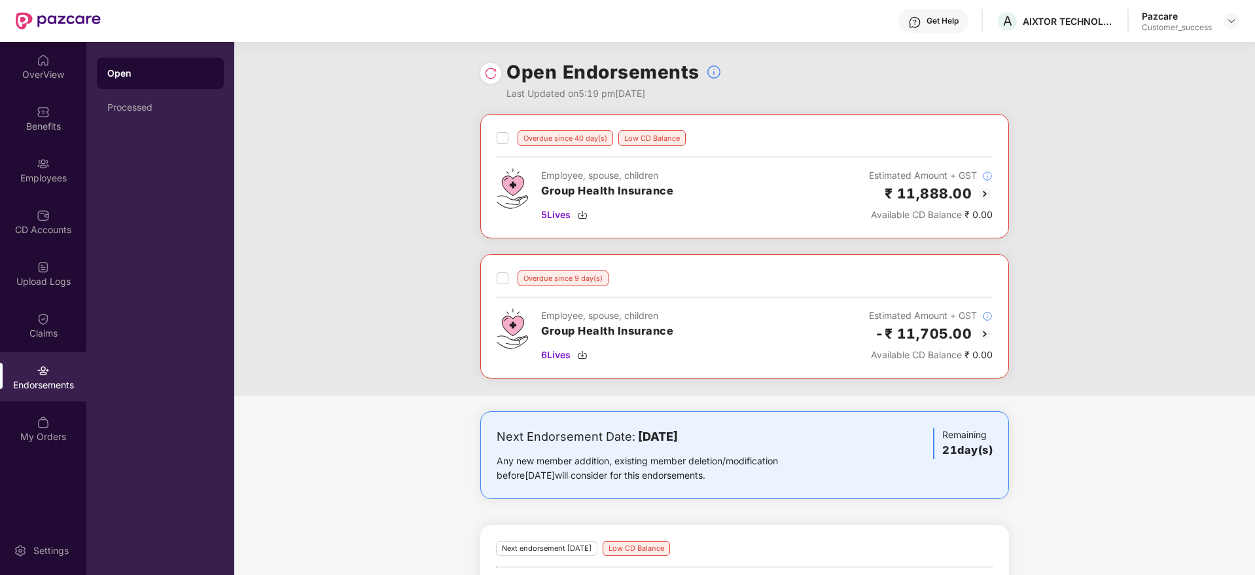
click at [989, 195] on img at bounding box center [985, 194] width 16 height 16
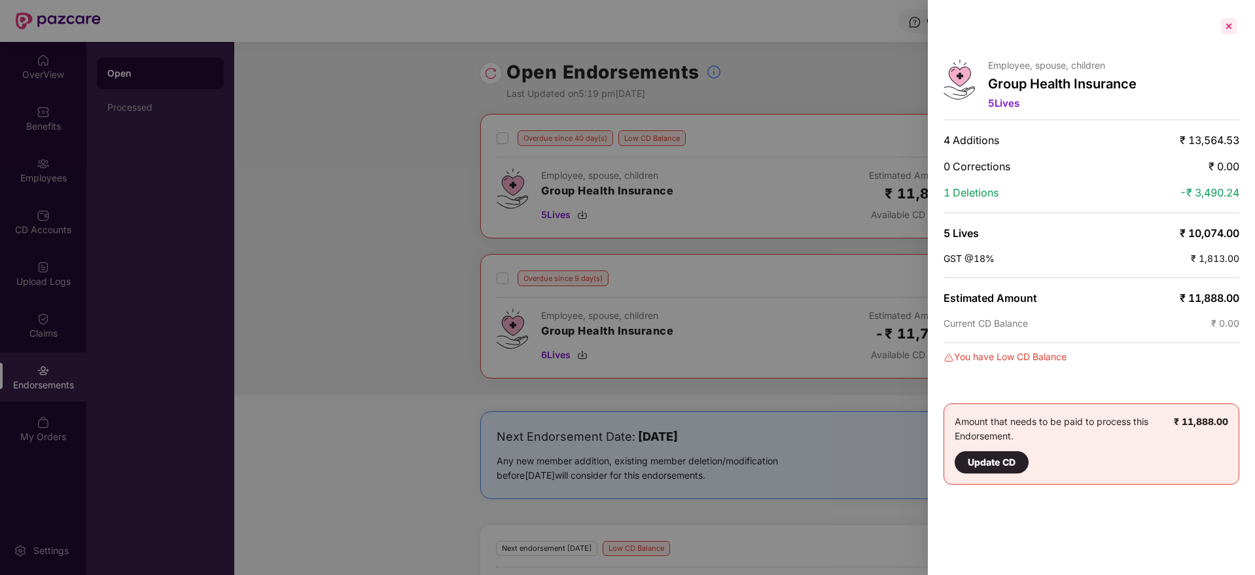
click at [1239, 26] on div at bounding box center [1228, 26] width 21 height 21
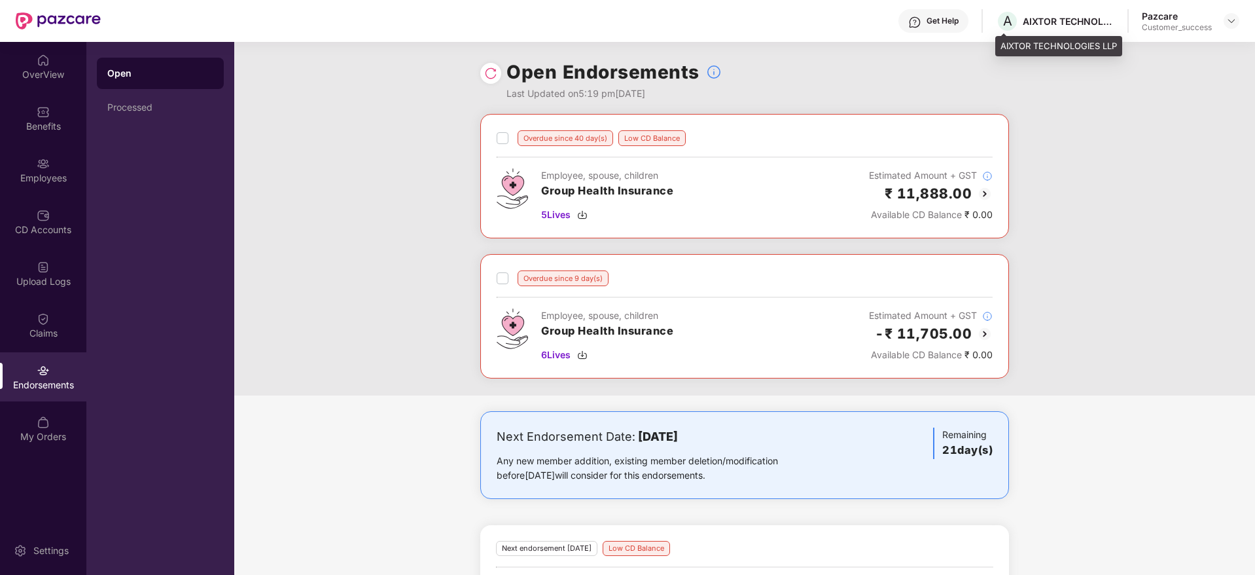
click at [1030, 18] on div "AIXTOR TECHNOLOGIES LLP" at bounding box center [1069, 21] width 92 height 12
copy div "AIXTOR TECHNOLOGIES LLP"
drag, startPoint x: 28, startPoint y: 177, endPoint x: 200, endPoint y: 196, distance: 173.1
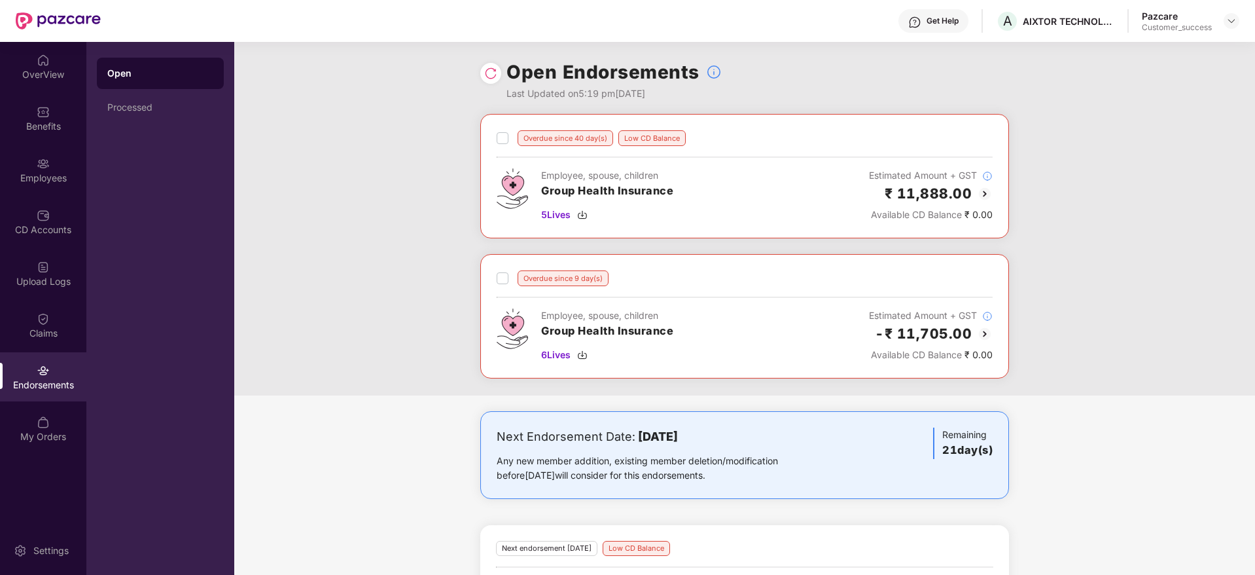
click at [29, 177] on div "Employees" at bounding box center [43, 177] width 86 height 13
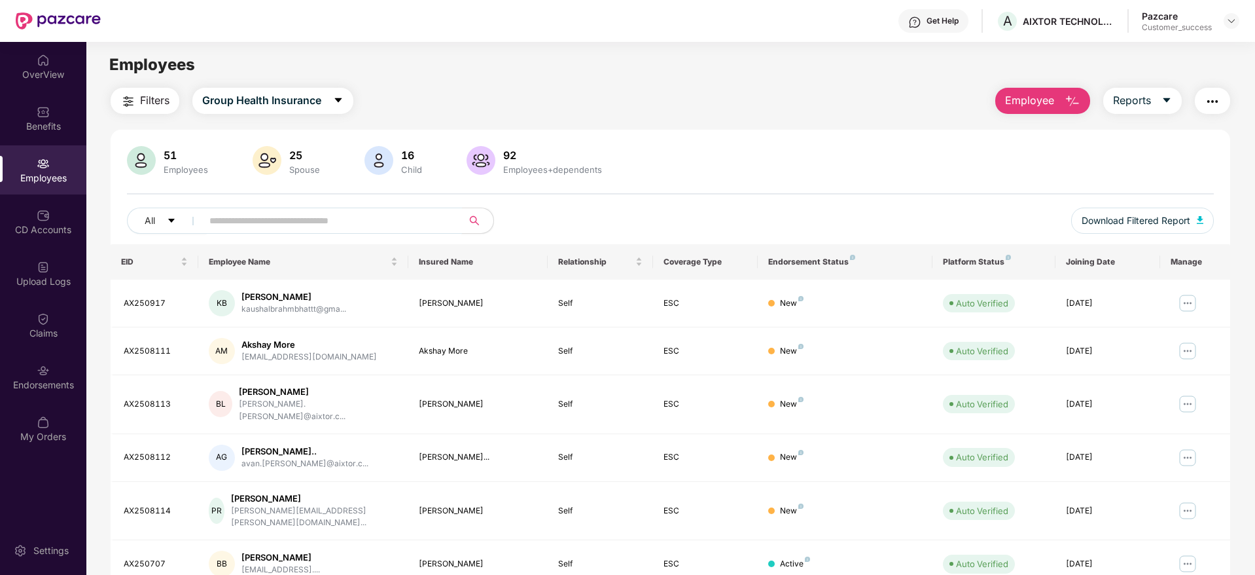
click at [408, 228] on input "text" at bounding box center [326, 221] width 235 height 20
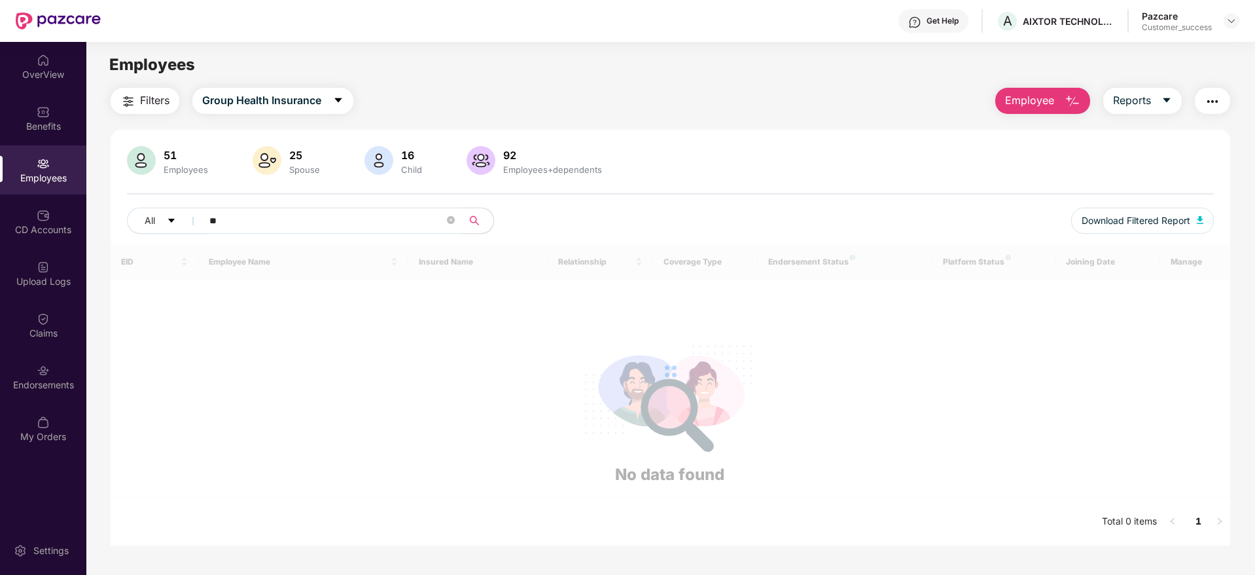
type input "*"
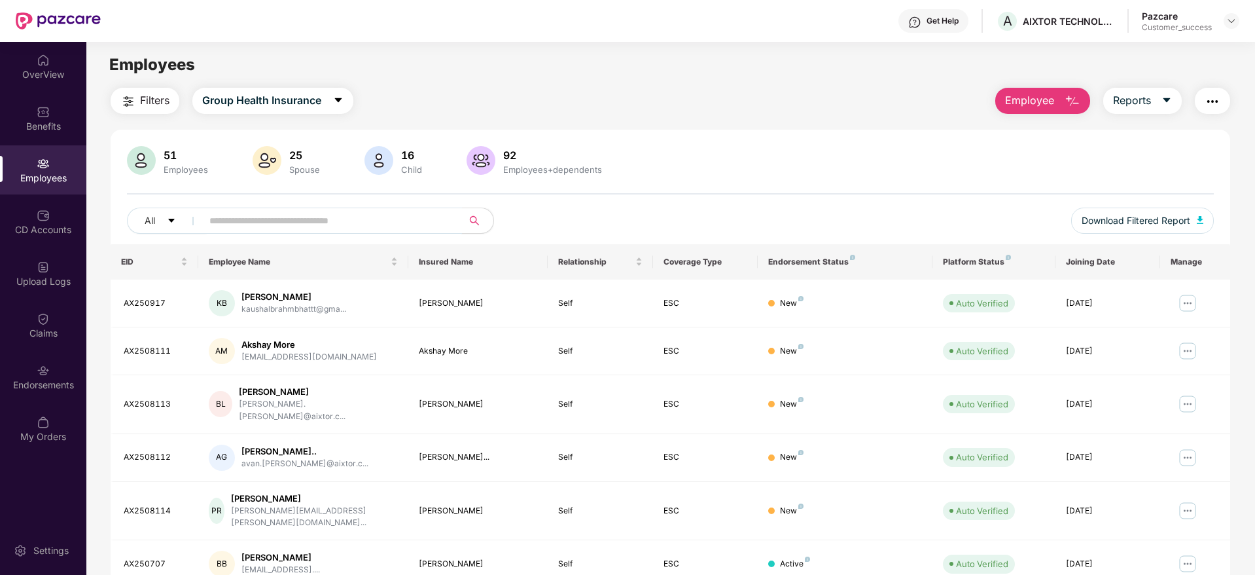
type input "*"
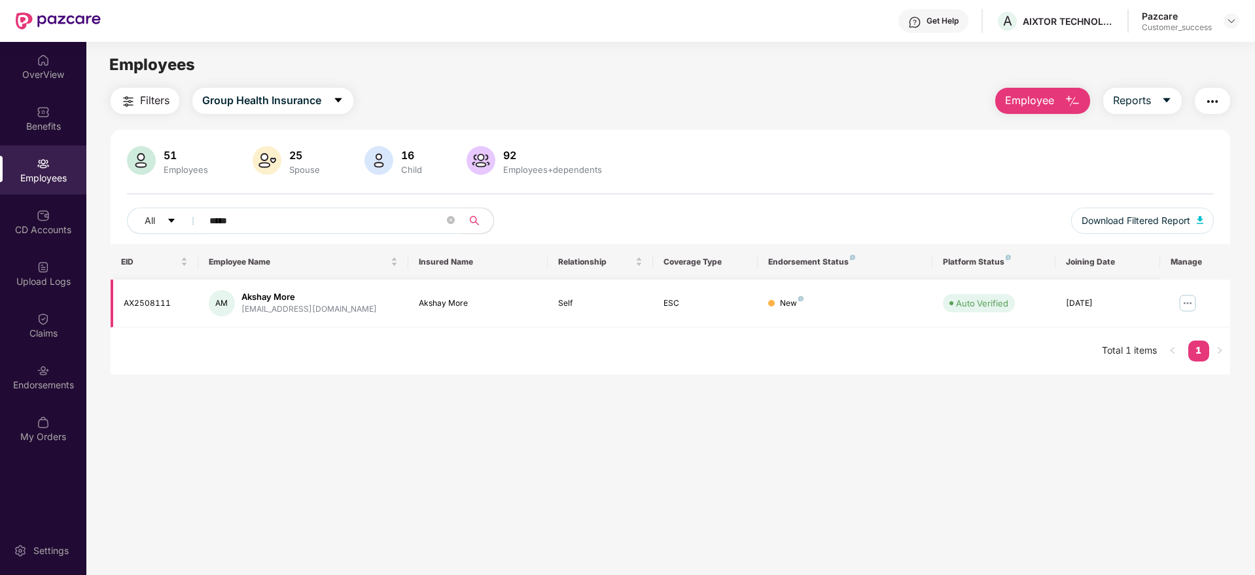
type input "*****"
click at [1191, 299] on img at bounding box center [1187, 303] width 21 height 21
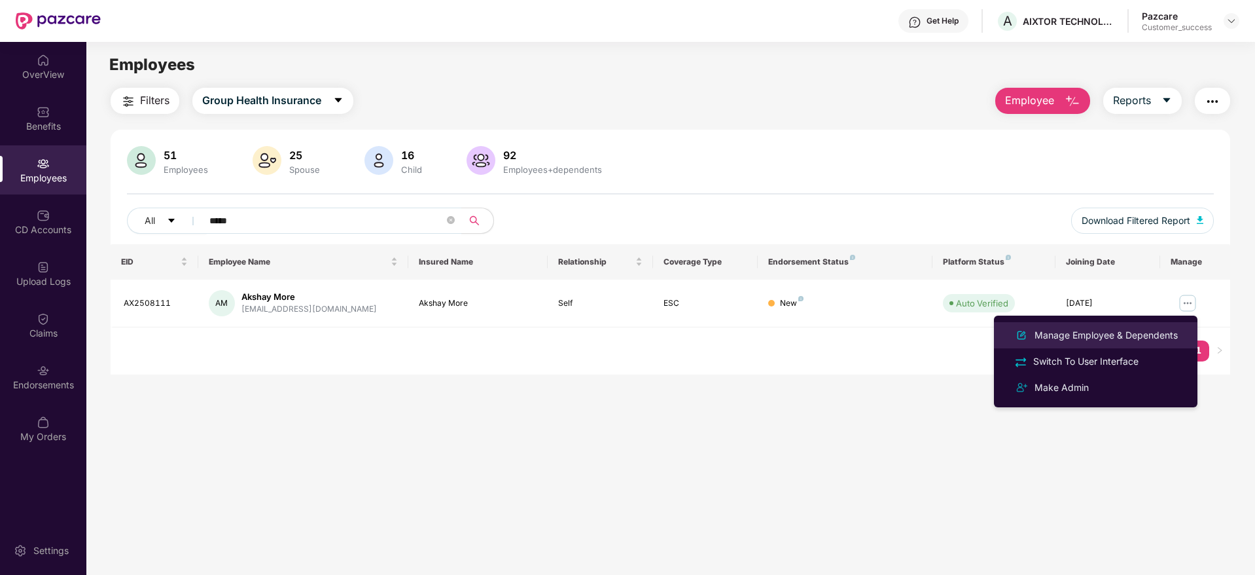
click at [1149, 338] on div "Manage Employee & Dependents" at bounding box center [1106, 335] width 149 height 14
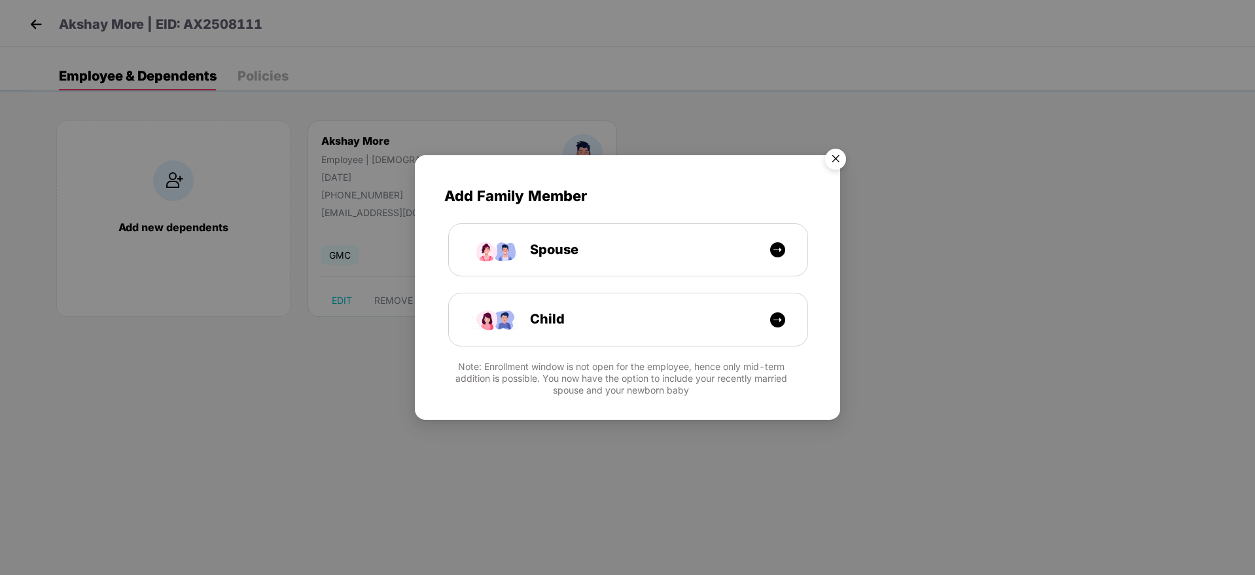
click at [834, 161] on img "Close" at bounding box center [835, 161] width 37 height 37
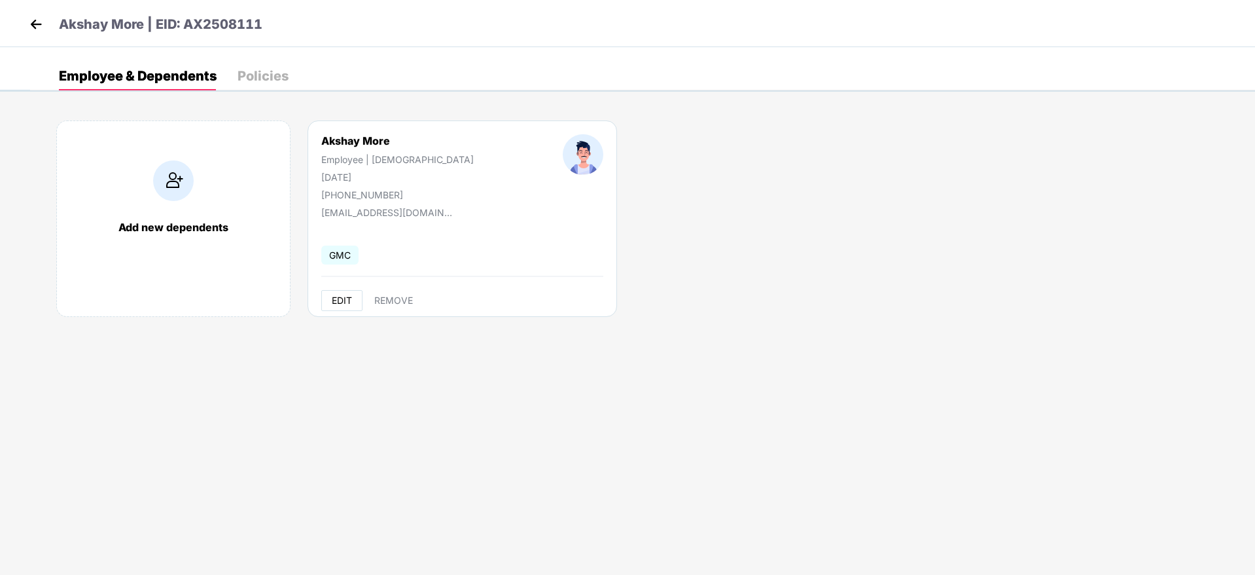
click at [339, 308] on button "EDIT" at bounding box center [341, 300] width 41 height 21
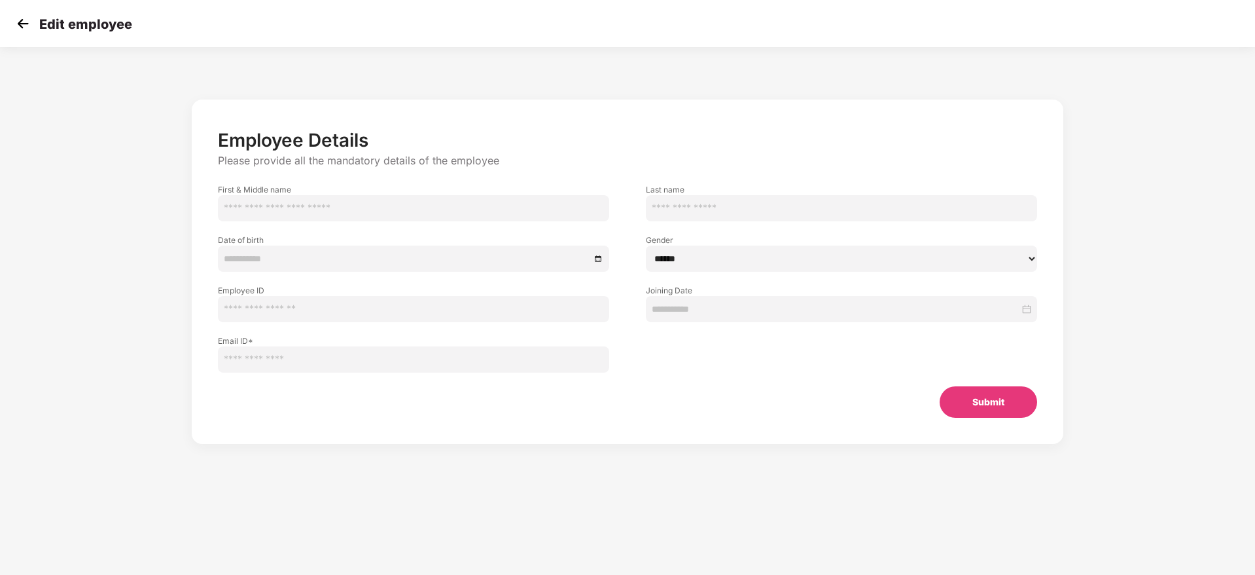
type input "******"
type input "****"
type input "**********"
select select "****"
type input "*********"
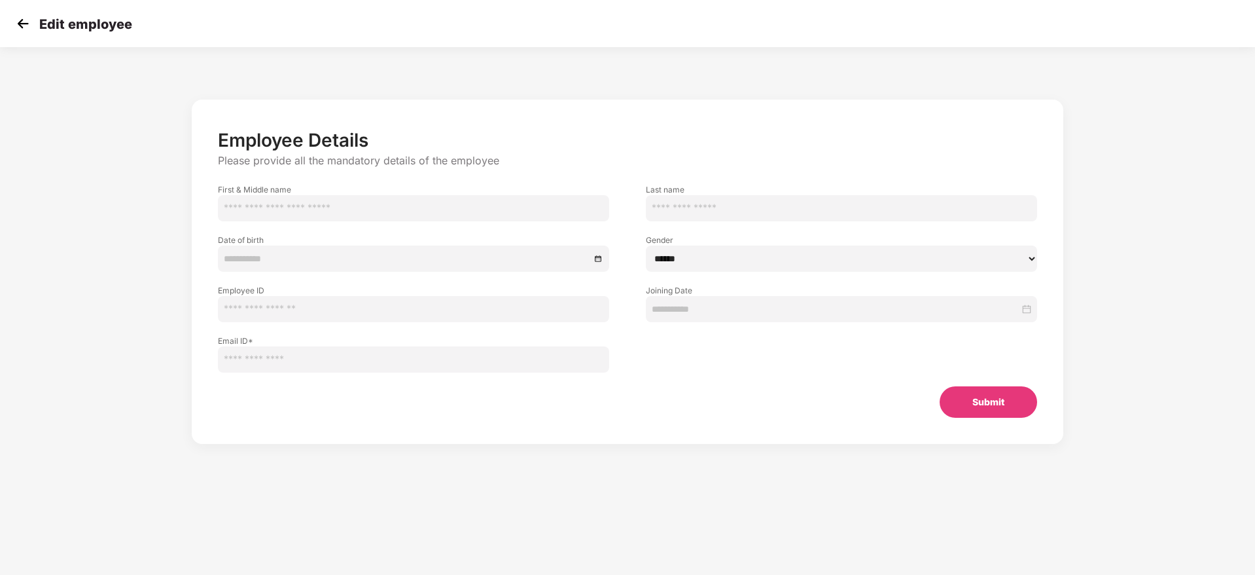
type input "**********"
click at [318, 261] on input "**********" at bounding box center [407, 258] width 366 height 14
click at [673, 485] on section "**********" at bounding box center [627, 287] width 1255 height 575
click at [27, 22] on img at bounding box center [23, 24] width 20 height 20
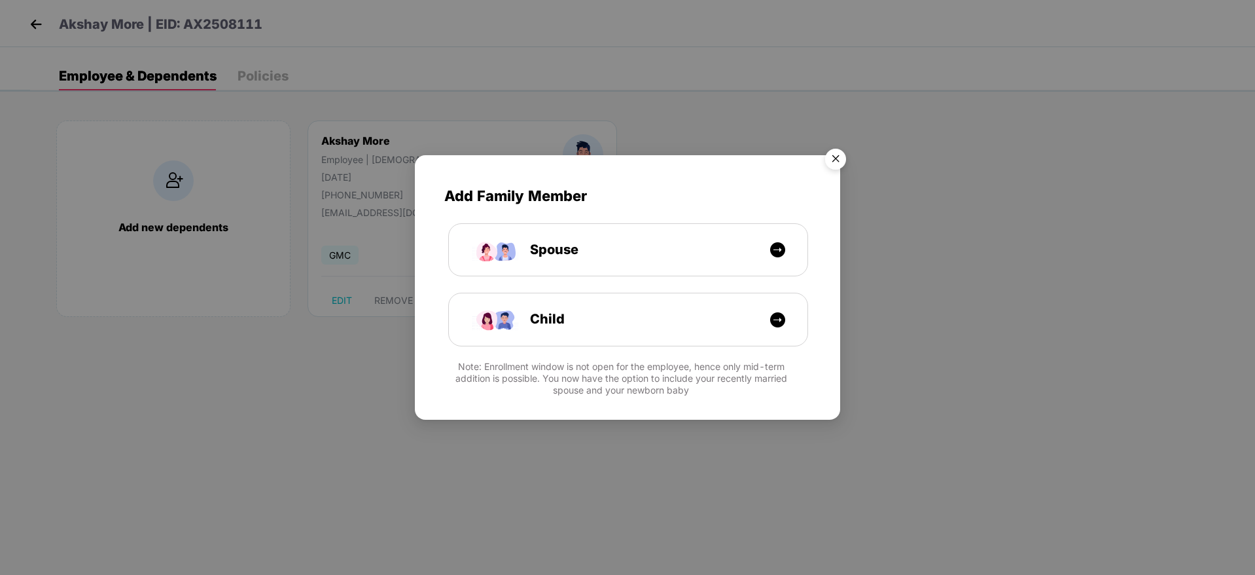
click at [834, 152] on img "Close" at bounding box center [835, 161] width 37 height 37
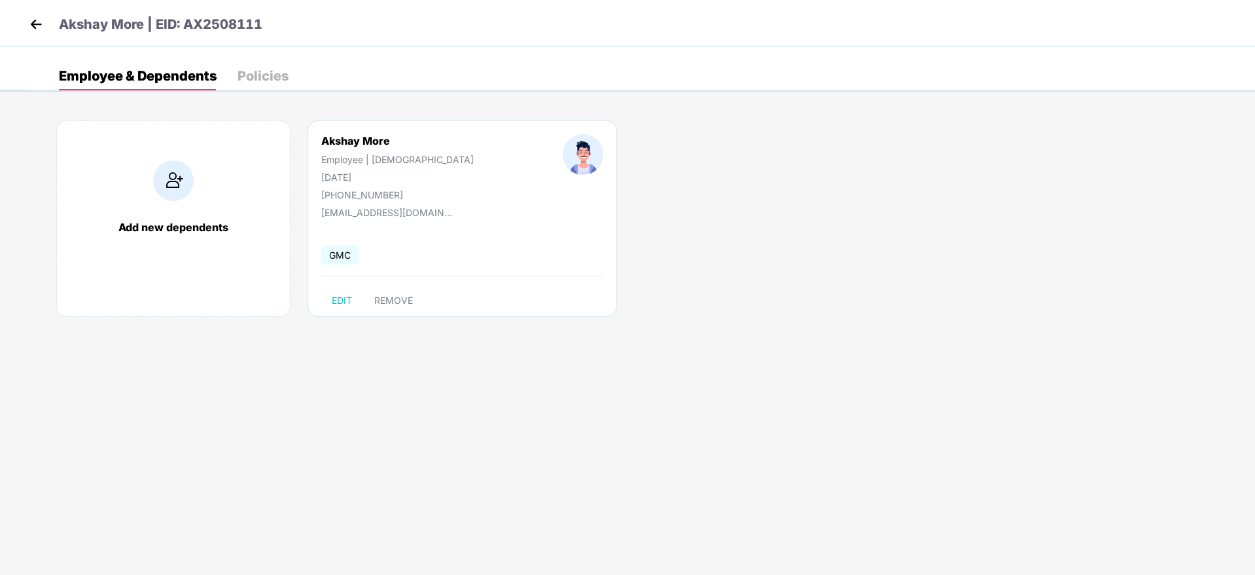
click at [345, 151] on div "Akshay More Employee | [DEMOGRAPHIC_DATA] [DATE] [PHONE_NUMBER]" at bounding box center [397, 167] width 241 height 66
click at [345, 148] on div "Akshay More Employee | [DEMOGRAPHIC_DATA] [DATE] [PHONE_NUMBER]" at bounding box center [397, 167] width 241 height 66
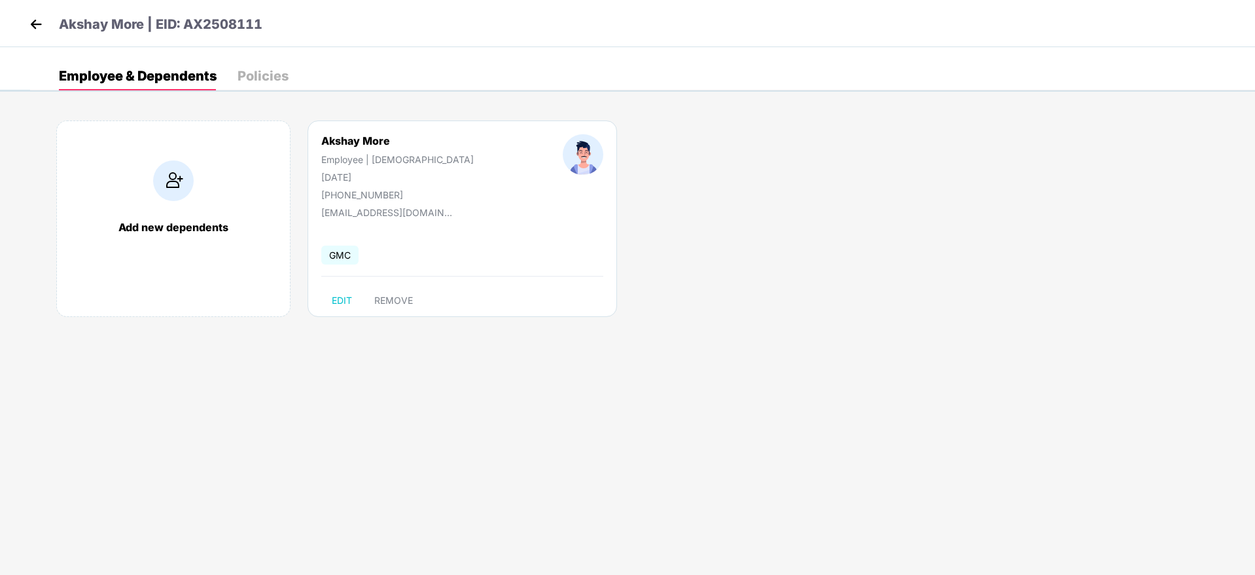
click at [370, 136] on div "Akshay More" at bounding box center [397, 140] width 152 height 13
copy div "Akshay More"
click at [73, 19] on p "Akshay More | EID: AX2508111" at bounding box center [161, 24] width 204 height 20
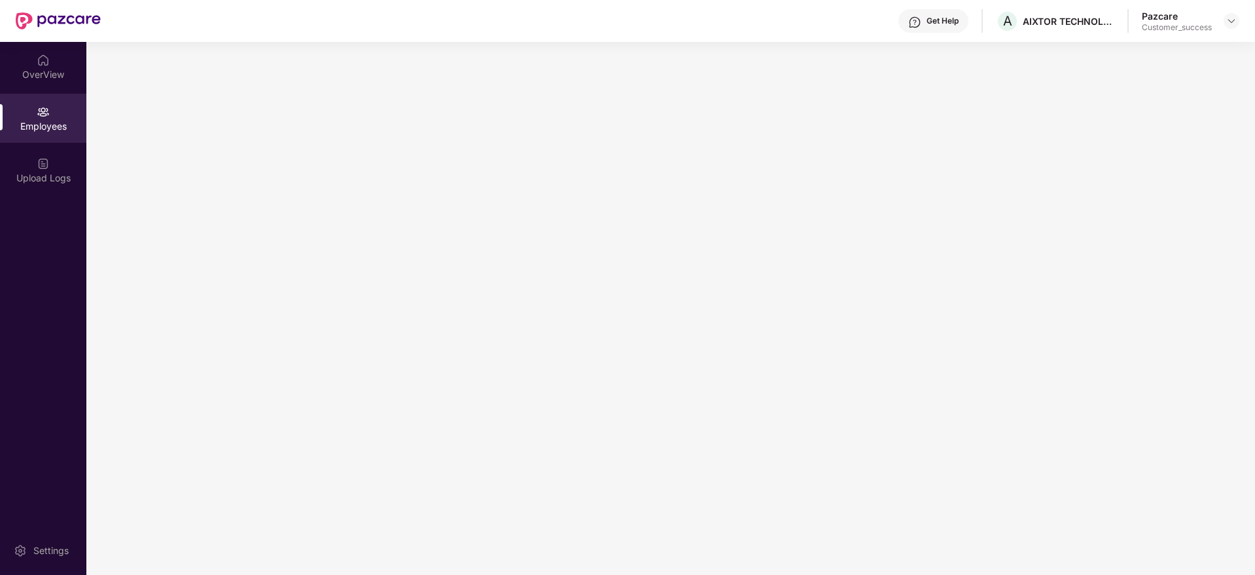
click at [73, 19] on img at bounding box center [58, 20] width 85 height 17
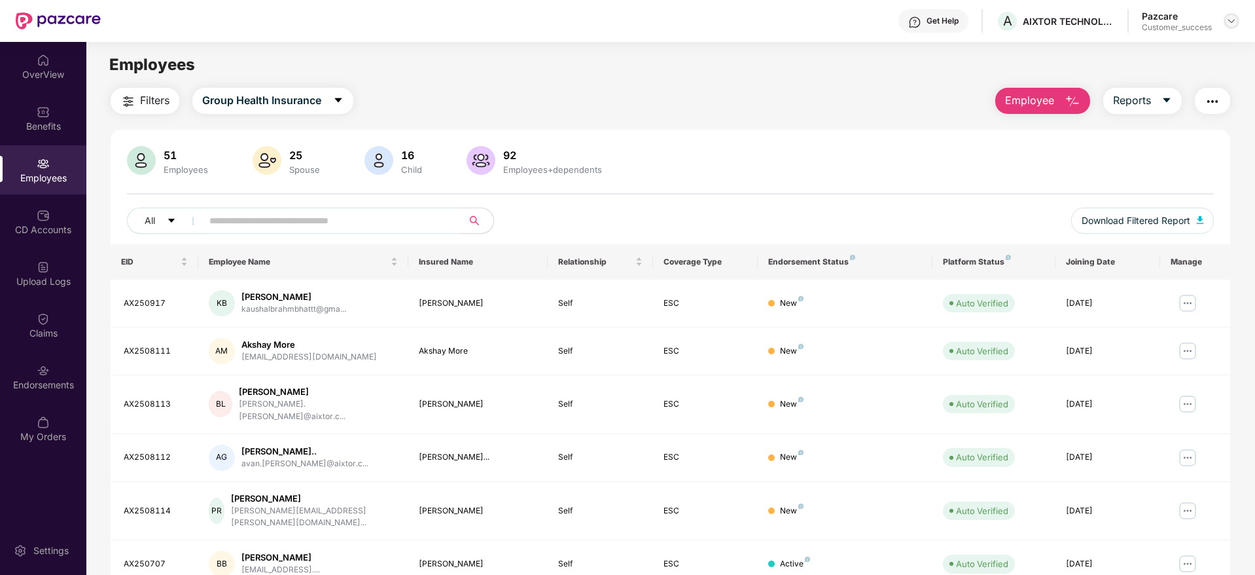
click at [1234, 22] on img at bounding box center [1231, 21] width 10 height 10
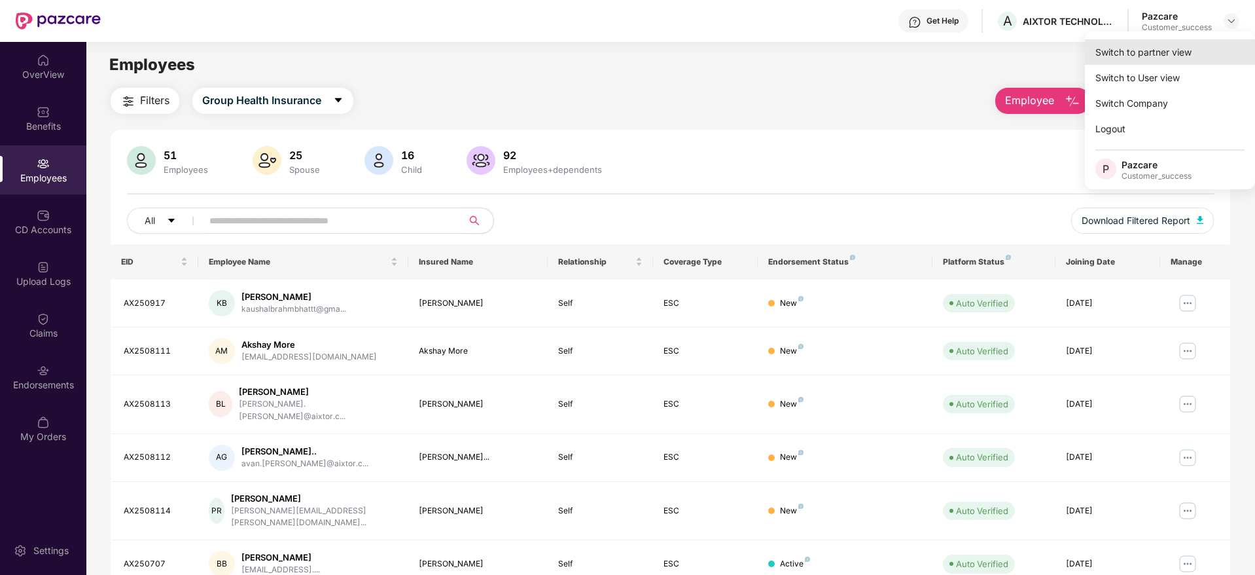
click at [1201, 58] on div "Switch to partner view" at bounding box center [1170, 52] width 170 height 26
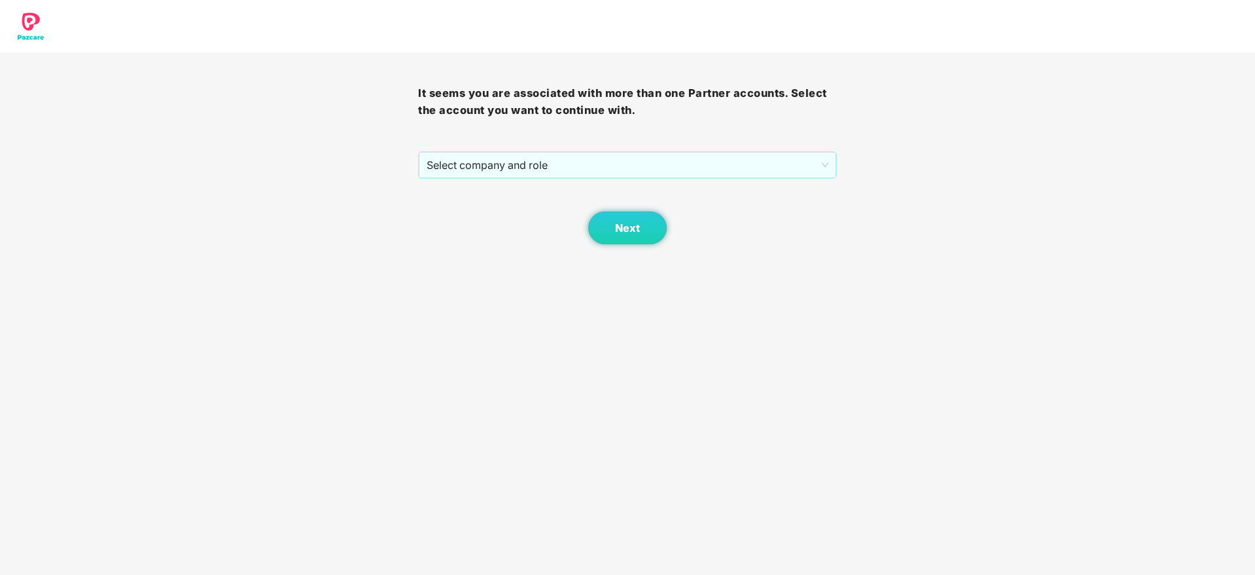
click at [616, 180] on div "Next" at bounding box center [627, 211] width 418 height 65
click at [614, 175] on span "Select company and role" at bounding box center [627, 164] width 401 height 25
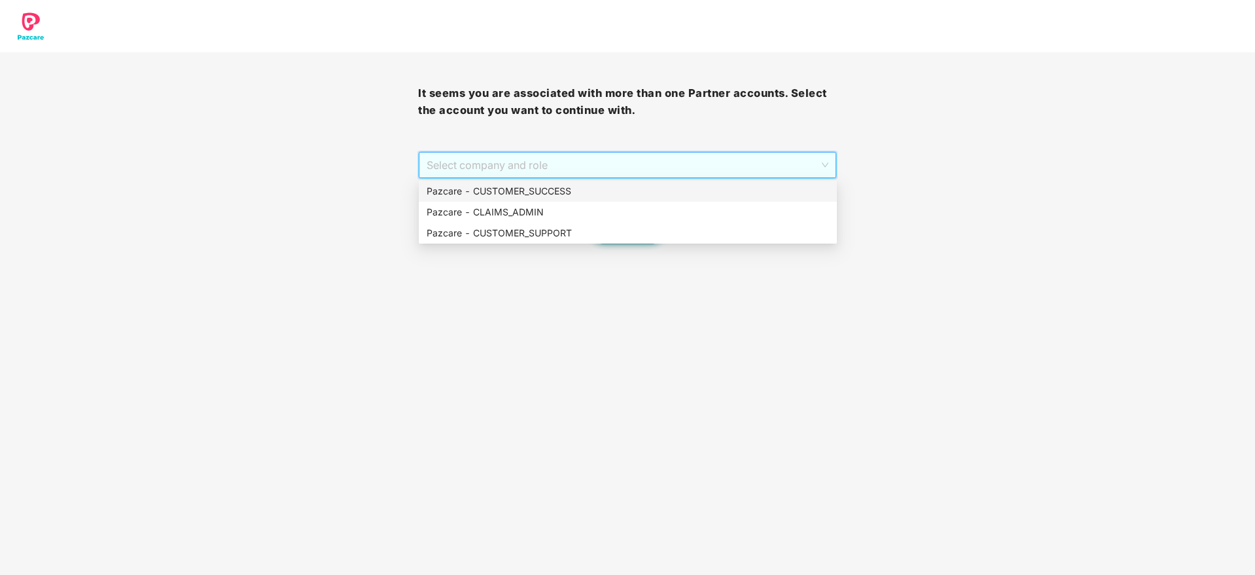
click at [613, 194] on div "Pazcare - CUSTOMER_SUCCESS" at bounding box center [628, 191] width 402 height 14
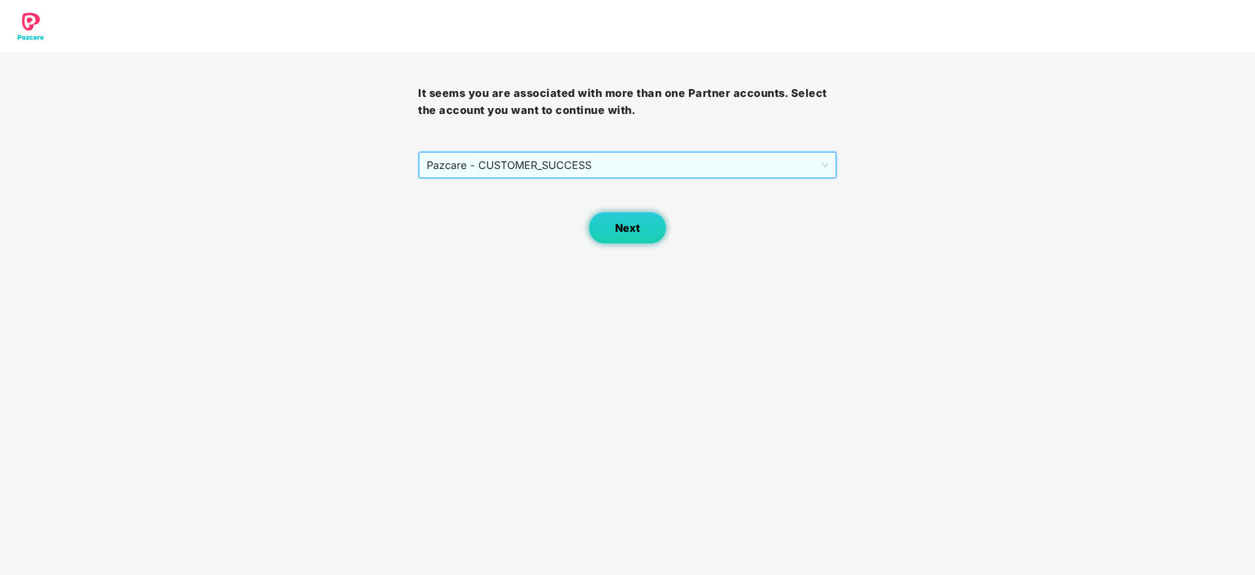
click at [644, 226] on button "Next" at bounding box center [627, 227] width 79 height 33
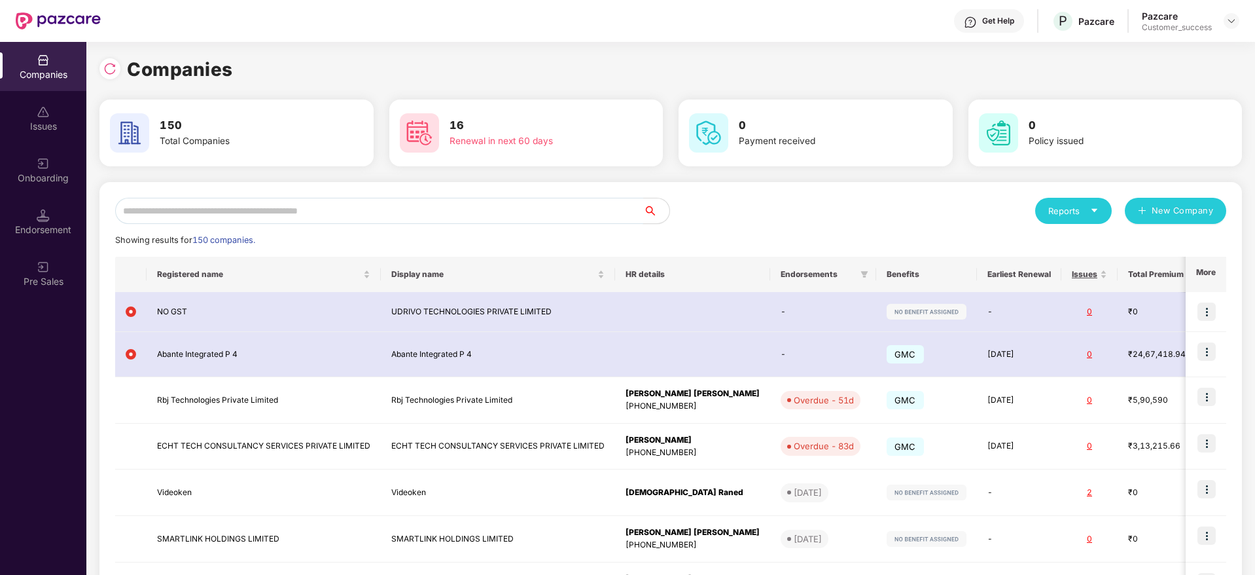
click at [455, 217] on input "text" at bounding box center [379, 211] width 528 height 26
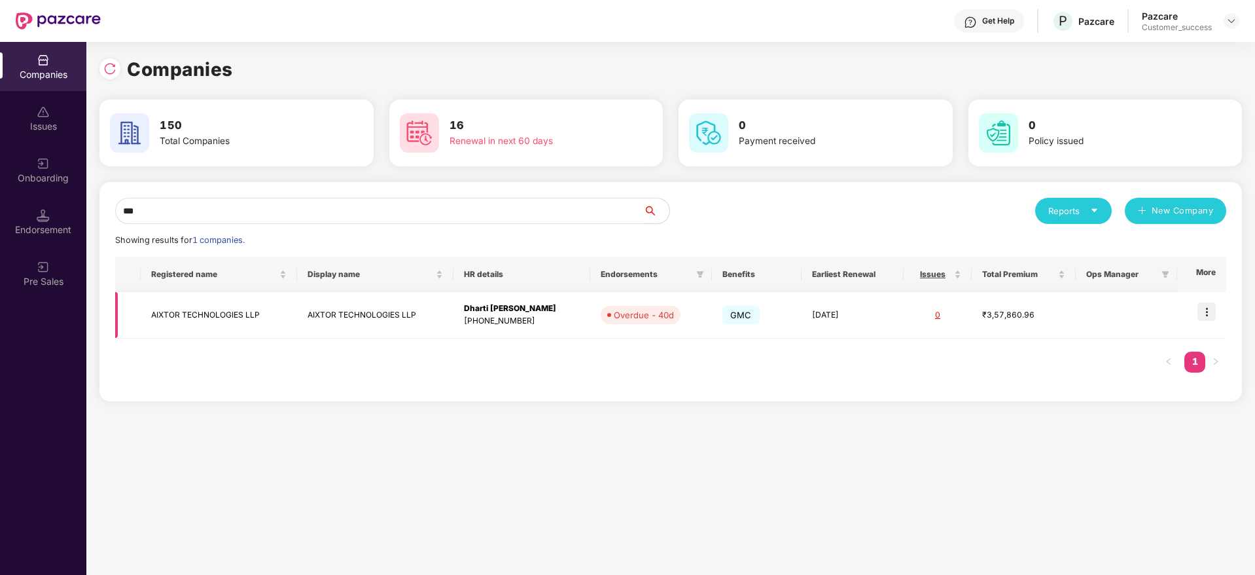
type input "***"
click at [539, 334] on td "Dharti [PERSON_NAME] [PHONE_NUMBER]" at bounding box center [521, 315] width 137 height 46
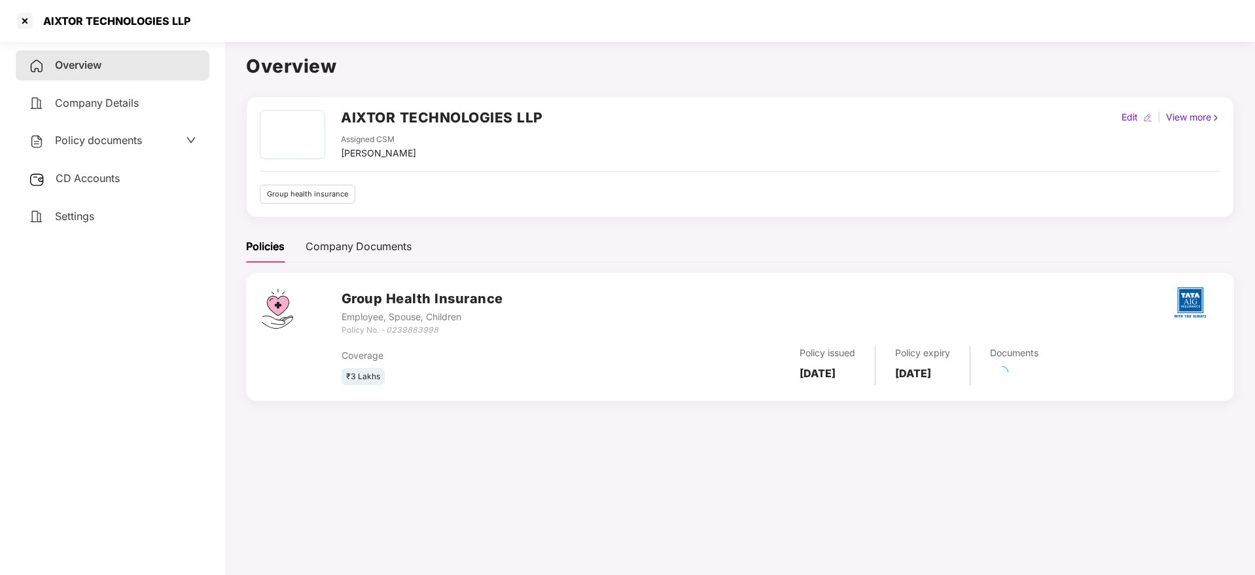
click at [90, 145] on span "Policy documents" at bounding box center [98, 139] width 87 height 13
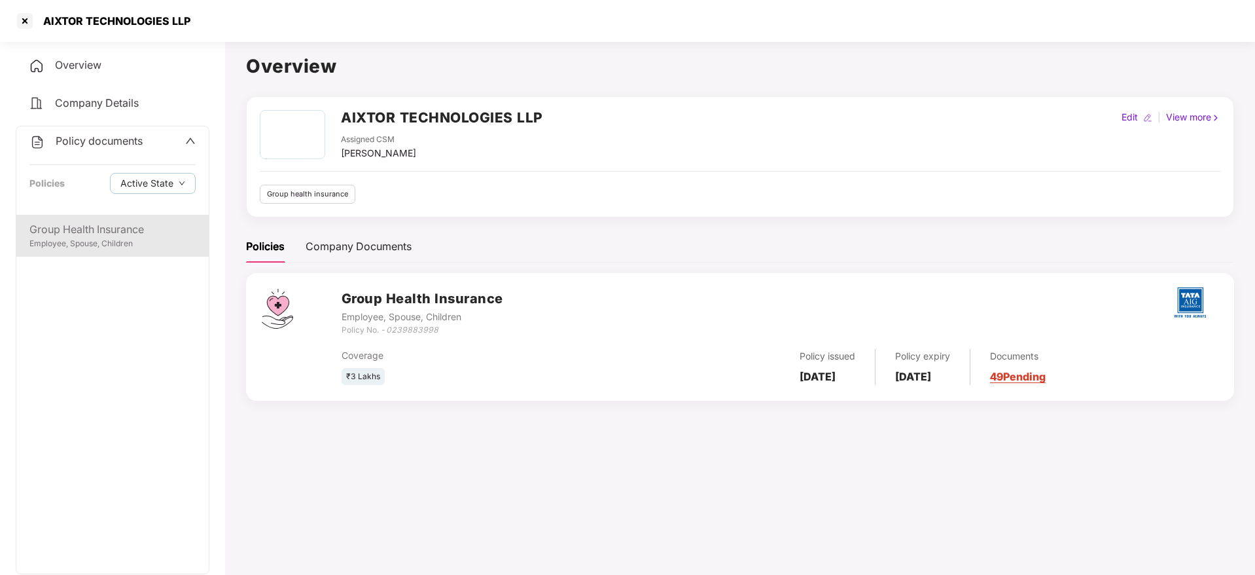
click at [111, 242] on div "Employee, Spouse, Children" at bounding box center [112, 244] width 166 height 12
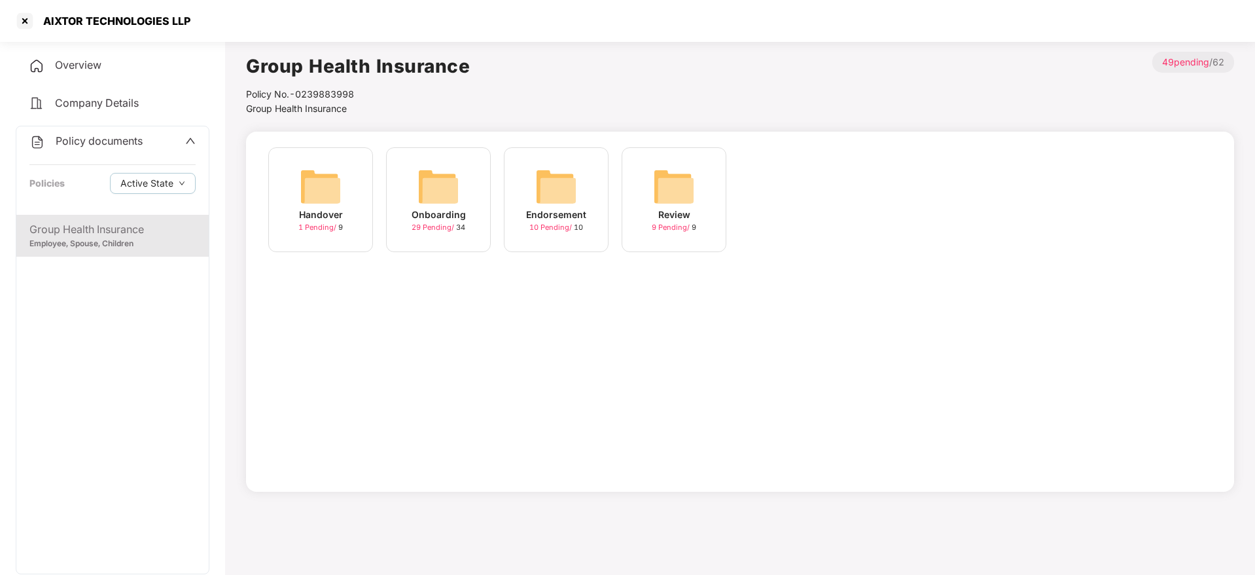
click at [445, 232] on div "29 Pending / 34" at bounding box center [439, 227] width 54 height 11
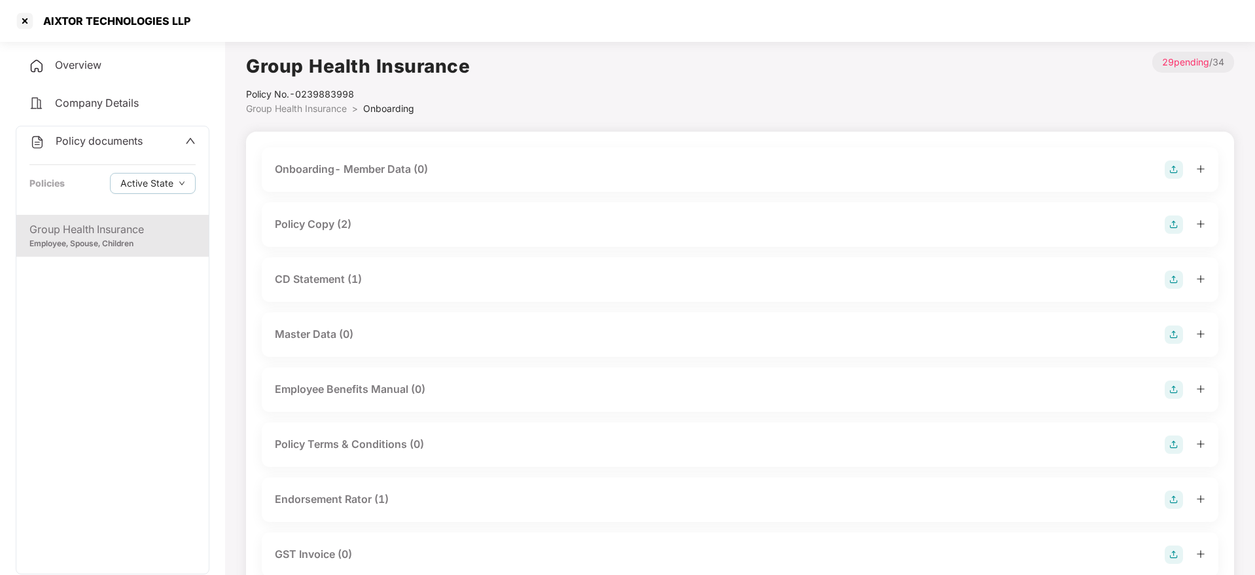
click at [371, 283] on div "CD Statement (1)" at bounding box center [740, 279] width 931 height 18
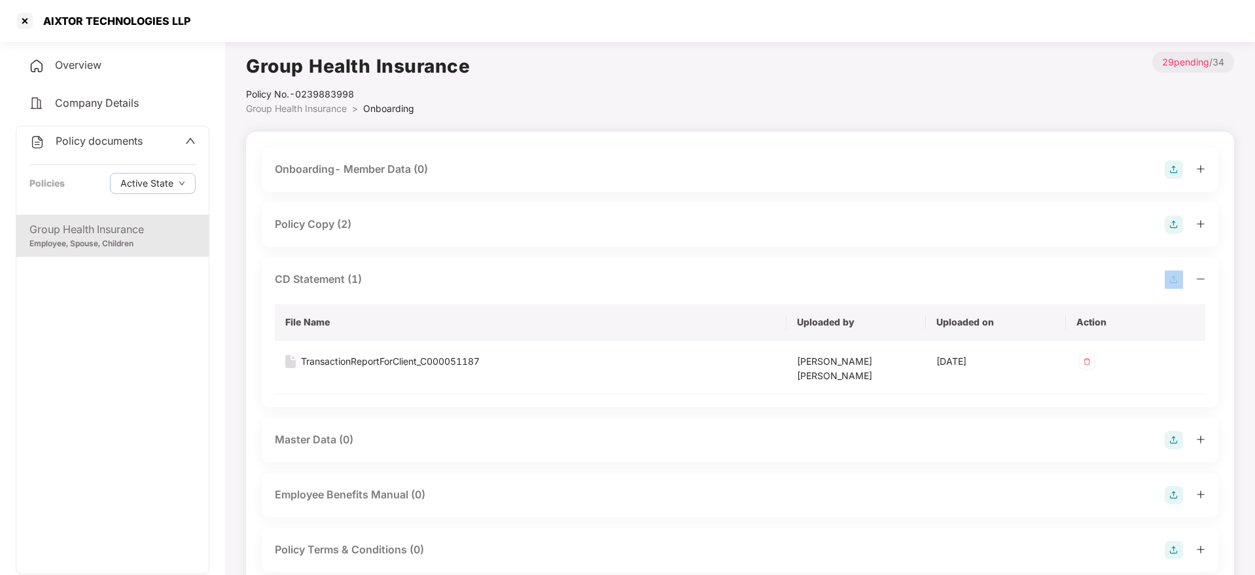
click at [371, 283] on div "CD Statement (1)" at bounding box center [740, 279] width 931 height 18
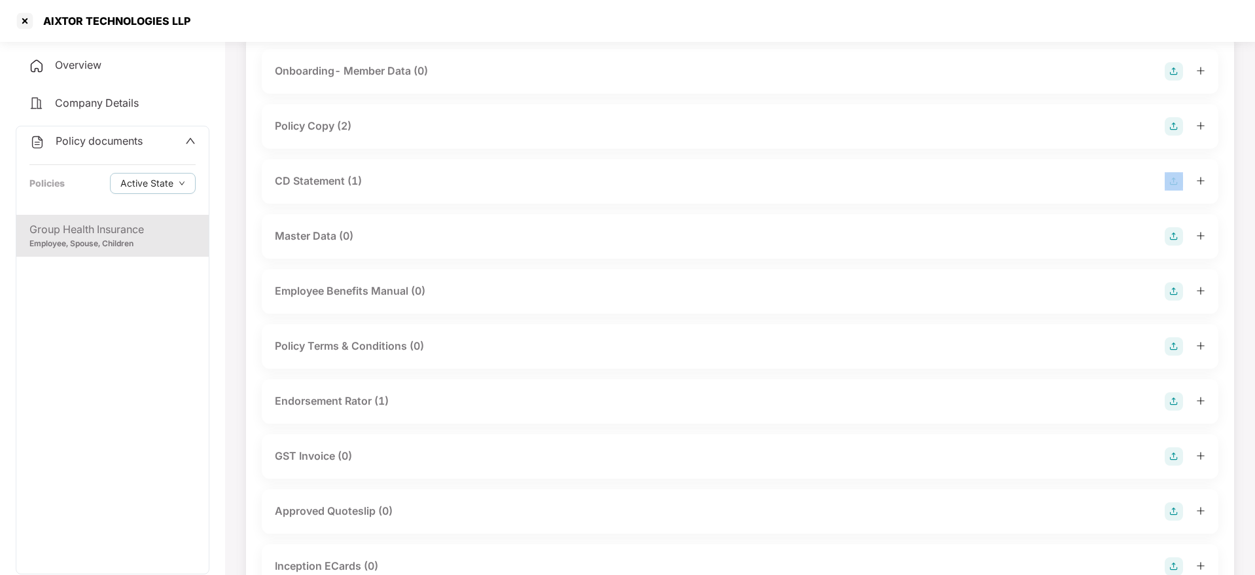
scroll to position [196, 0]
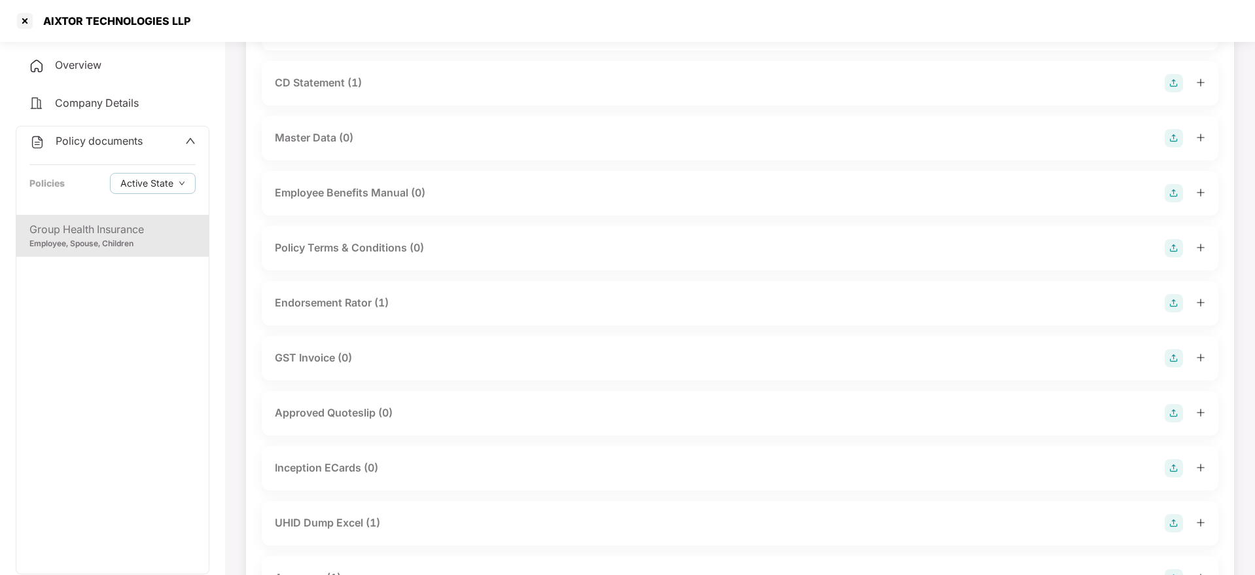
click at [391, 522] on div "UHID Dump Excel (1)" at bounding box center [740, 523] width 931 height 18
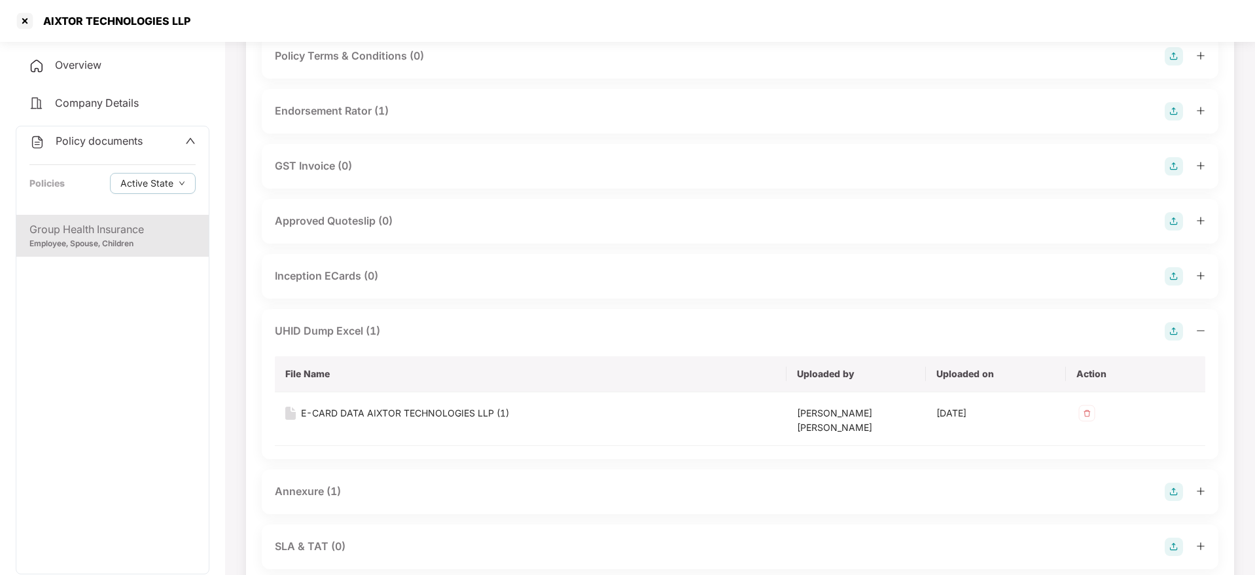
scroll to position [393, 0]
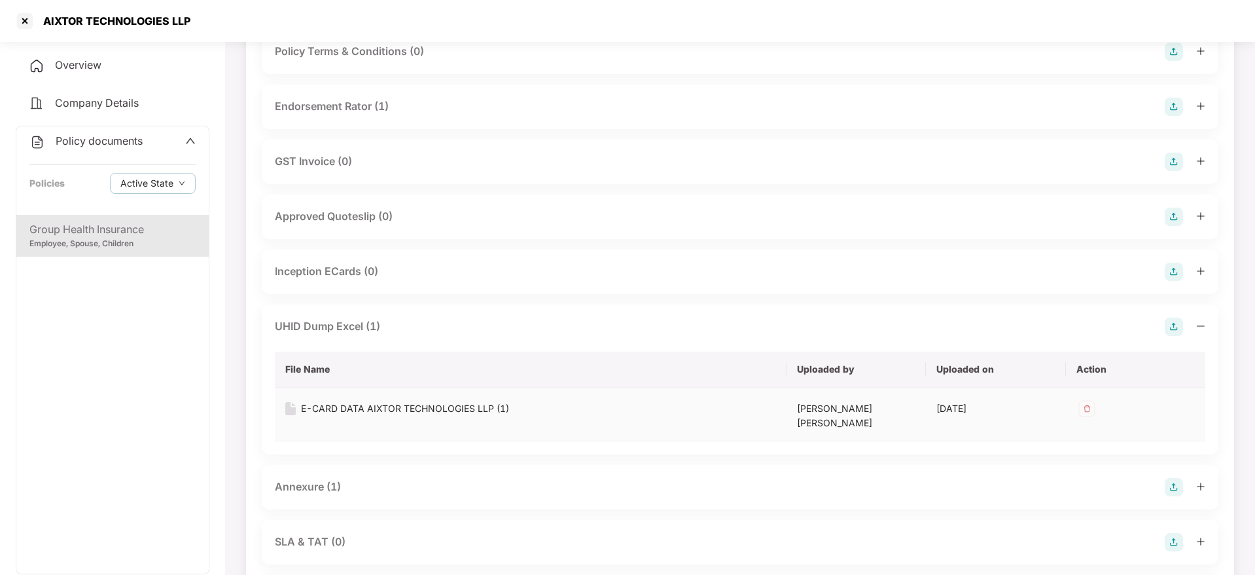
click at [397, 412] on div "E-CARD DATA AIXTOR TECHNOLOGIES LLP (1)" at bounding box center [405, 408] width 208 height 14
click at [107, 27] on div "AIXTOR TECHNOLOGIES LLP" at bounding box center [112, 20] width 155 height 13
copy div "AIXTOR TECHNOLOGIES LLP"
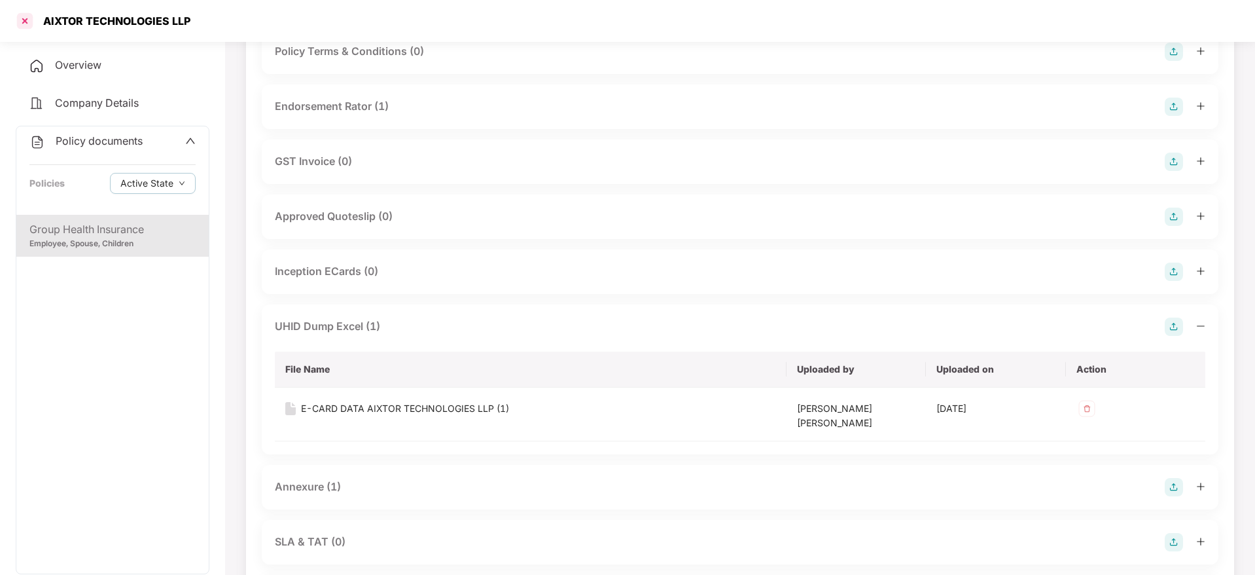
click at [18, 18] on div at bounding box center [24, 20] width 21 height 21
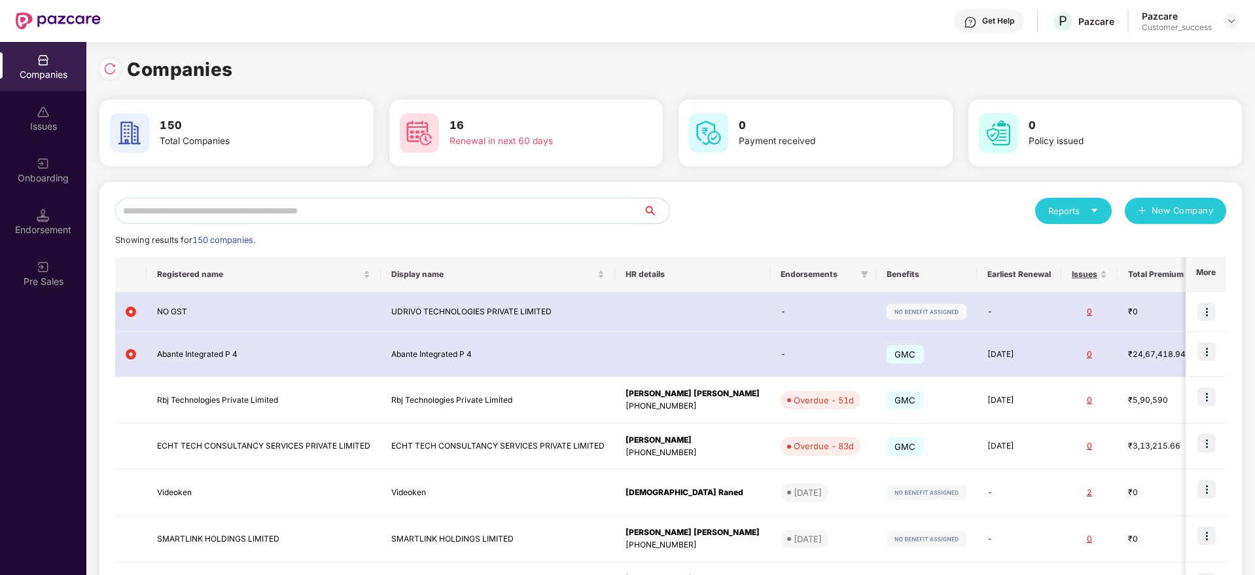
scroll to position [0, 0]
click at [304, 209] on input "text" at bounding box center [379, 211] width 528 height 26
paste input "**********"
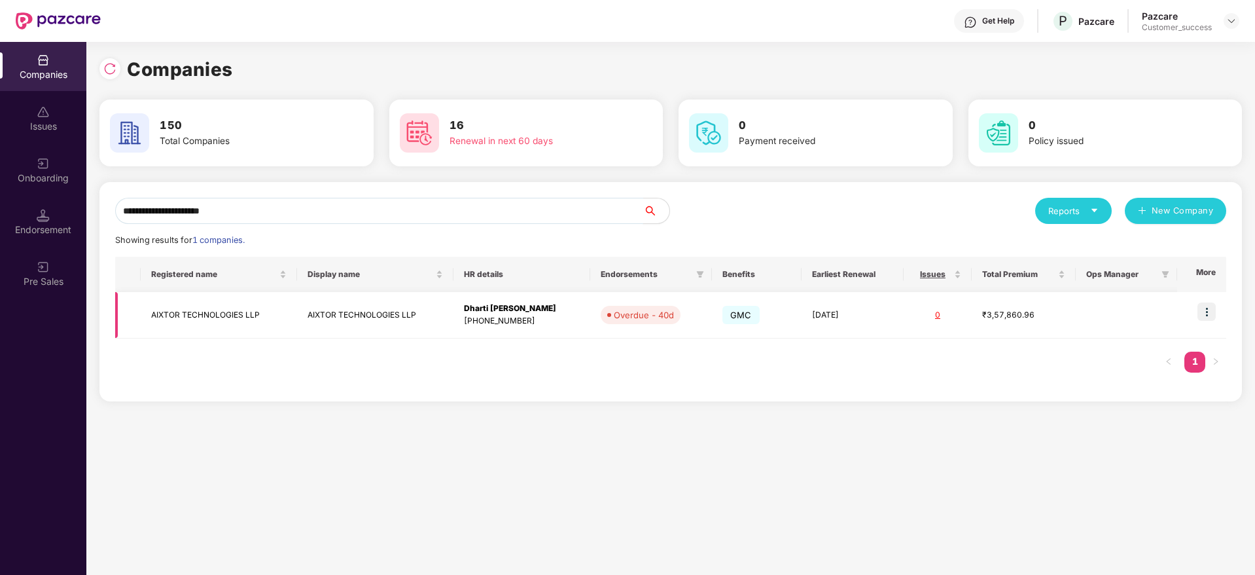
type input "**********"
click at [1209, 315] on img at bounding box center [1207, 311] width 18 height 18
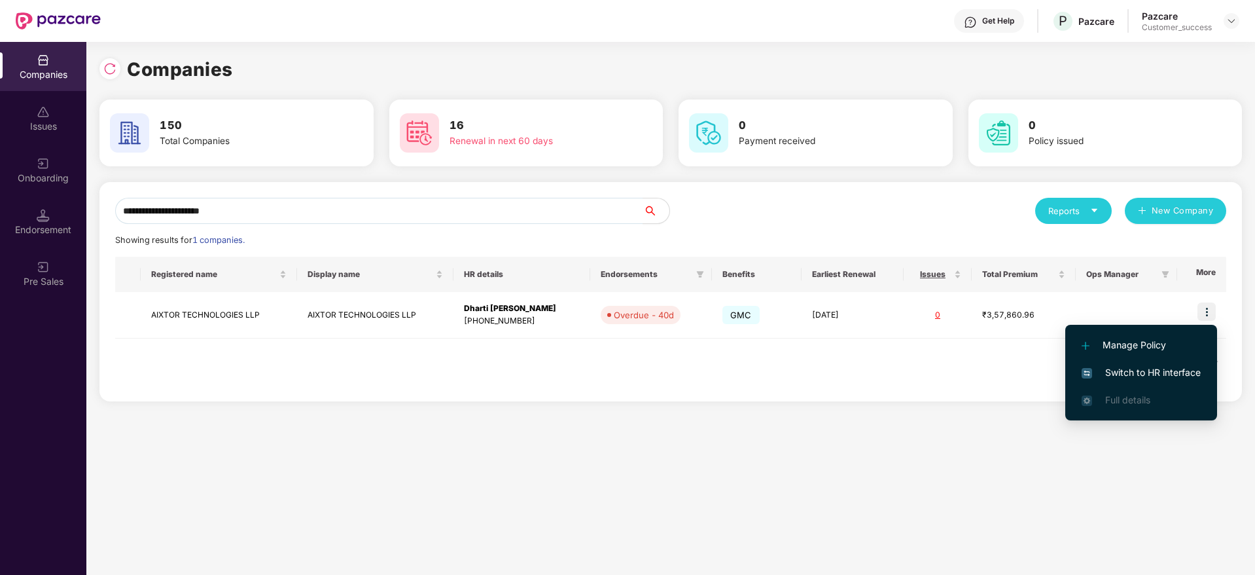
click at [1196, 363] on li "Switch to HR interface" at bounding box center [1141, 372] width 152 height 27
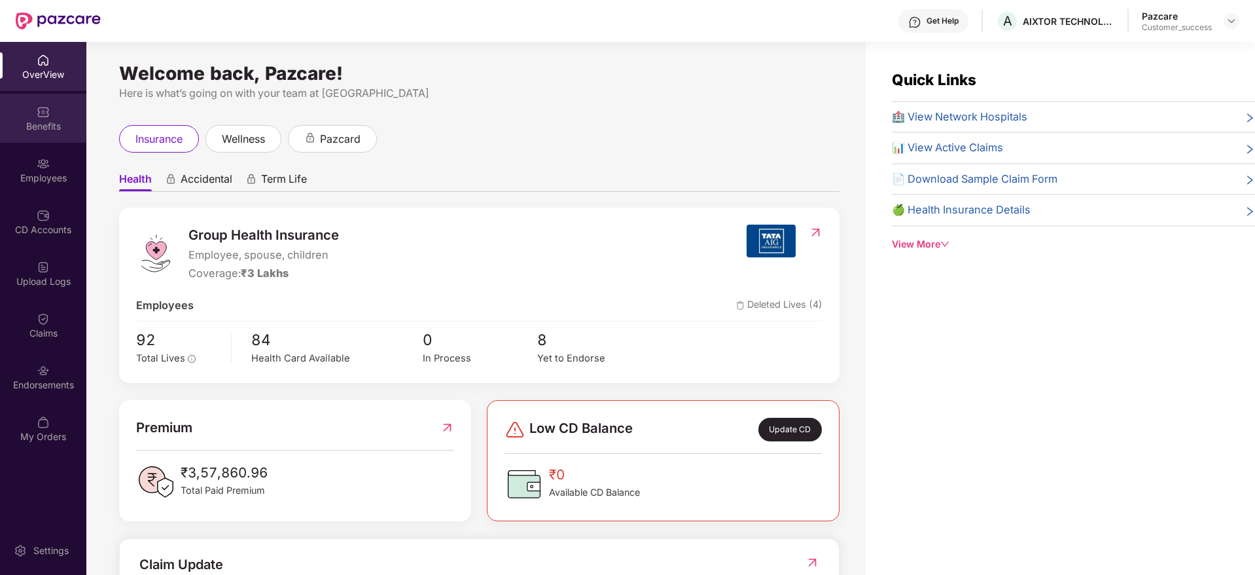
click at [40, 141] on div "Benefits" at bounding box center [43, 118] width 86 height 49
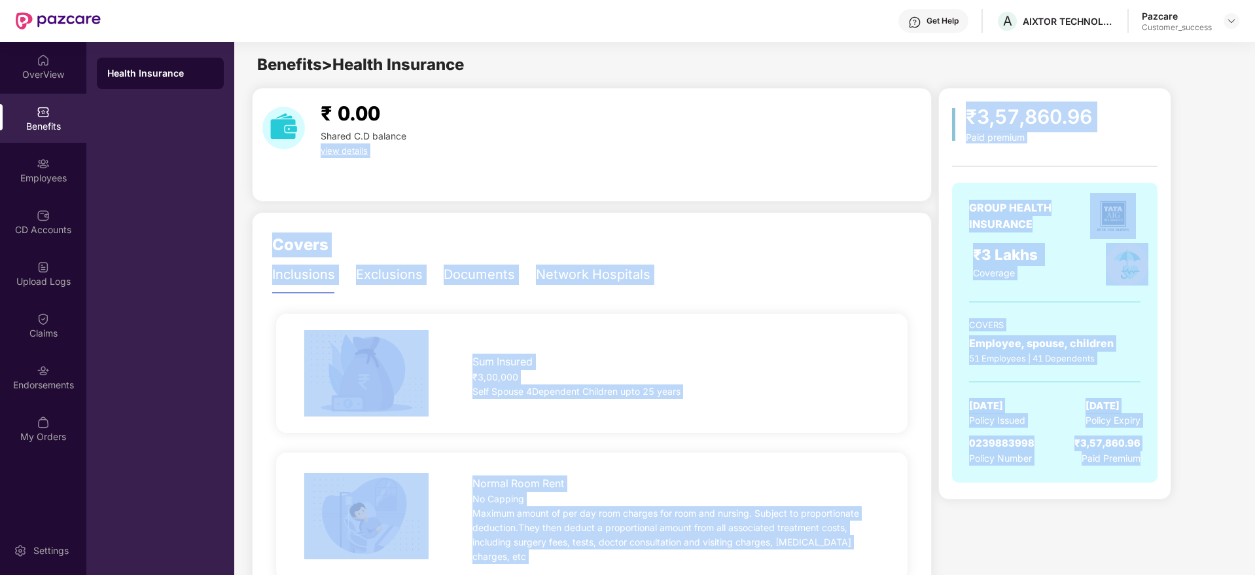
drag, startPoint x: 1083, startPoint y: 410, endPoint x: 883, endPoint y: 142, distance: 333.9
click at [883, 142] on div "₹ 0.00 Shared C.D balance view details" at bounding box center [591, 128] width 669 height 60
drag, startPoint x: 898, startPoint y: 112, endPoint x: 1229, endPoint y: 515, distance: 521.7
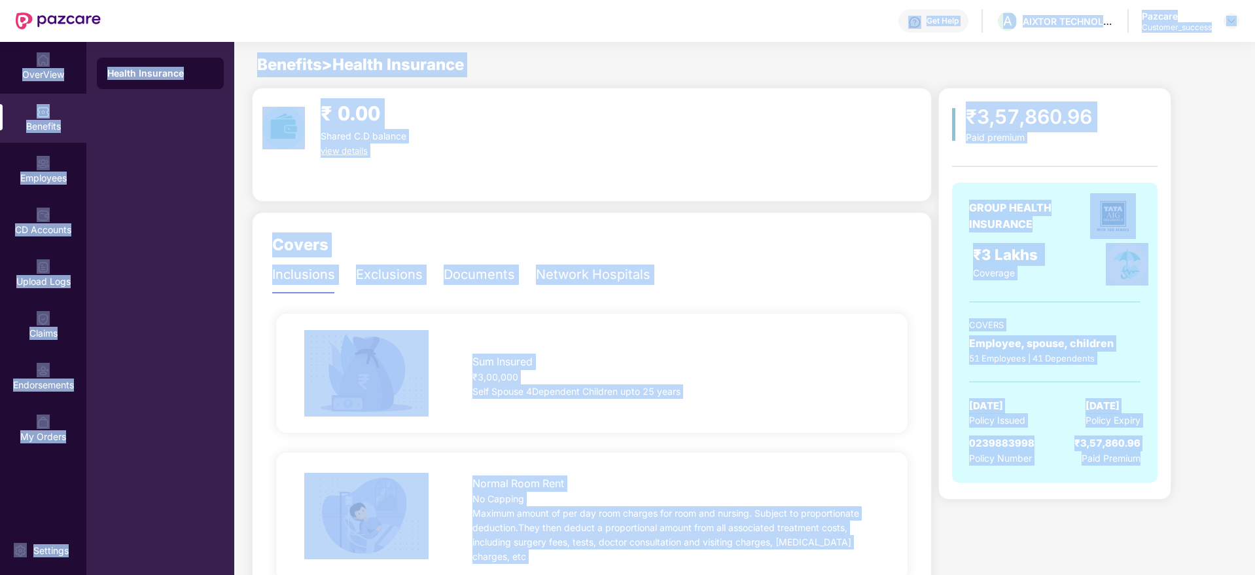
drag, startPoint x: 1218, startPoint y: 511, endPoint x: 254, endPoint y: 27, distance: 1079.3
click at [254, 27] on div "Get Help A AIXTOR TECHNOLOGIES LLP Pazcare Customer_success OverView Benefits E…" at bounding box center [627, 287] width 1255 height 575
click at [257, 27] on div "Get Help A AIXTOR TECHNOLOGIES LLP Pazcare Customer_success" at bounding box center [670, 21] width 1139 height 42
drag, startPoint x: 257, startPoint y: 27, endPoint x: 1190, endPoint y: 522, distance: 1056.2
click at [1190, 522] on div "Get Help A AIXTOR TECHNOLOGIES LLP Pazcare Customer_success OverView Benefits E…" at bounding box center [627, 287] width 1255 height 575
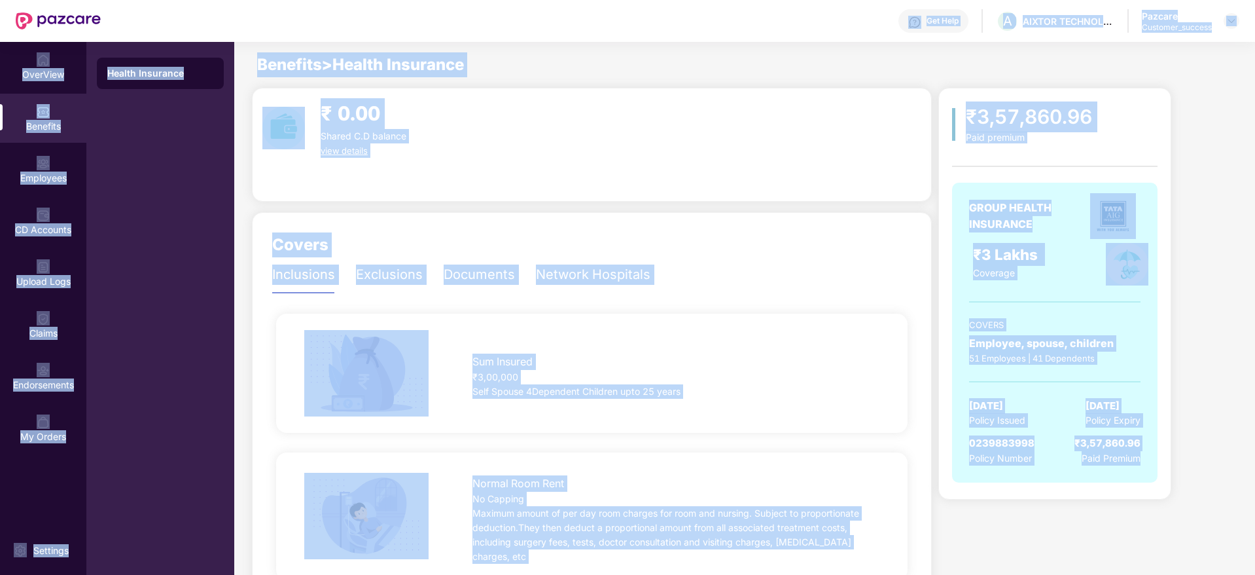
drag, startPoint x: 1190, startPoint y: 504, endPoint x: 208, endPoint y: 16, distance: 1096.9
click at [208, 16] on div "Get Help A AIXTOR TECHNOLOGIES LLP Pazcare Customer_success OverView Benefits E…" at bounding box center [627, 287] width 1255 height 575
click at [208, 16] on div "Get Help A AIXTOR TECHNOLOGIES LLP Pazcare Customer_success" at bounding box center [670, 21] width 1139 height 42
drag, startPoint x: 208, startPoint y: 16, endPoint x: 1256, endPoint y: 607, distance: 1202.8
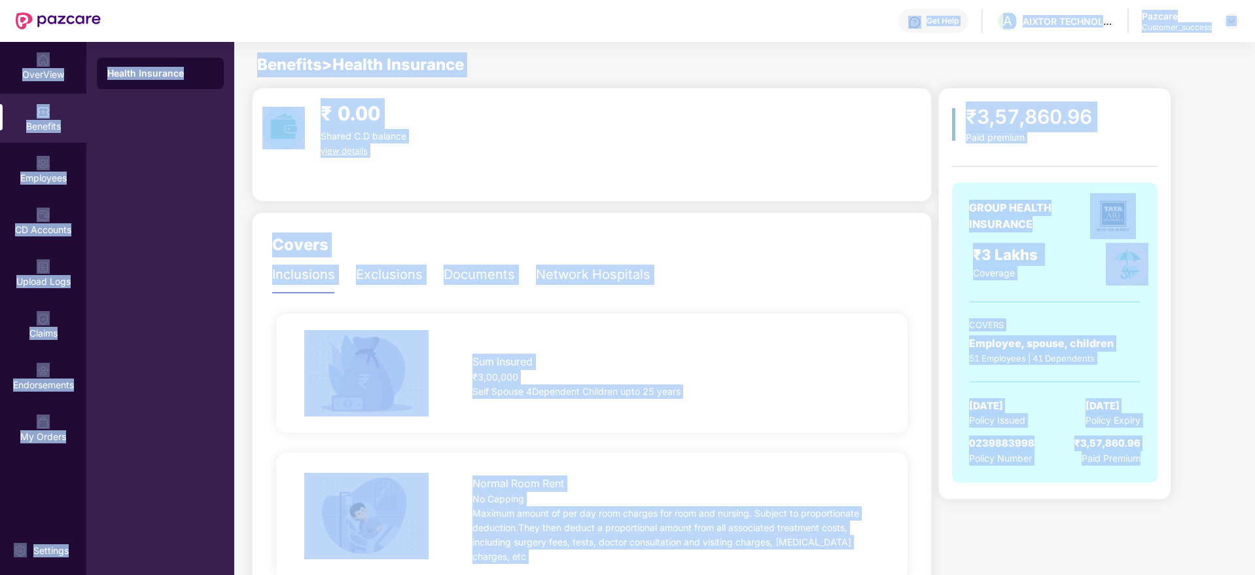
click at [1254, 574] on html "Get Help A AIXTOR TECHNOLOGIES LLP Pazcare Customer_success OverView Benefits E…" at bounding box center [627, 287] width 1255 height 575
drag, startPoint x: 1146, startPoint y: 498, endPoint x: 188, endPoint y: 16, distance: 1072.9
click at [188, 16] on div "Get Help A AIXTOR TECHNOLOGIES LLP Pazcare Customer_success OverView Benefits E…" at bounding box center [627, 287] width 1255 height 575
click at [188, 16] on div "Get Help A AIXTOR TECHNOLOGIES LLP Pazcare Customer_success" at bounding box center [670, 21] width 1139 height 42
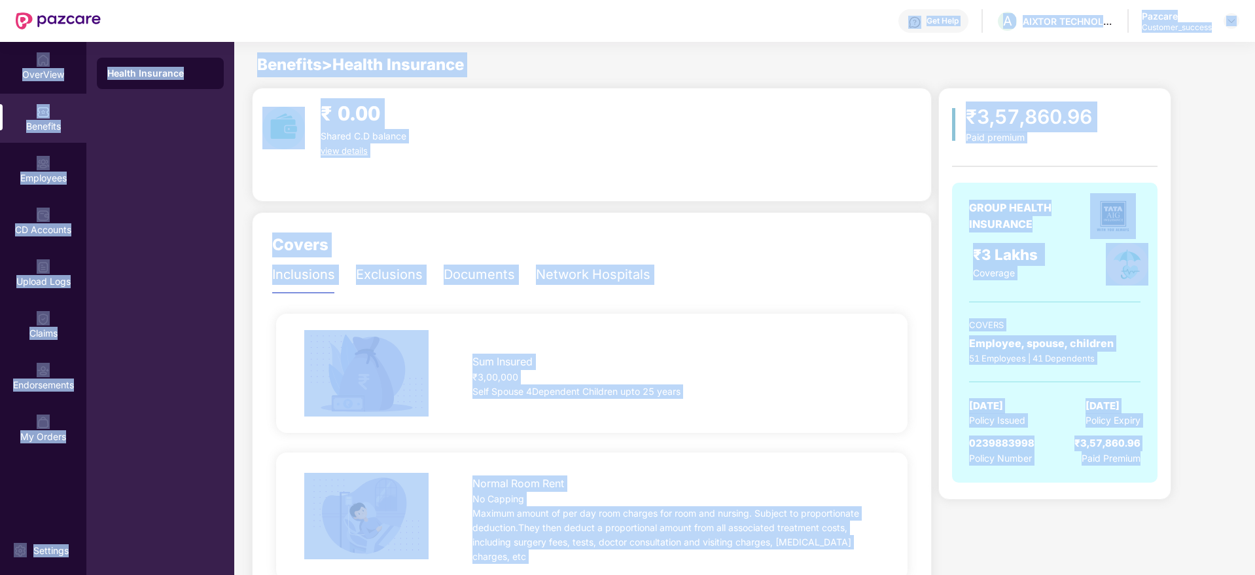
drag, startPoint x: 188, startPoint y: 16, endPoint x: 1170, endPoint y: 491, distance: 1090.8
click at [1170, 491] on div "Get Help A AIXTOR TECHNOLOGIES LLP Pazcare Customer_success OverView Benefits E…" at bounding box center [627, 287] width 1255 height 575
click at [1170, 491] on div "₹3,57,860.96 Paid premium GROUP HEALTH INSURANCE ₹3 Lakhs Coverage COVERS Emplo…" at bounding box center [1054, 294] width 233 height 412
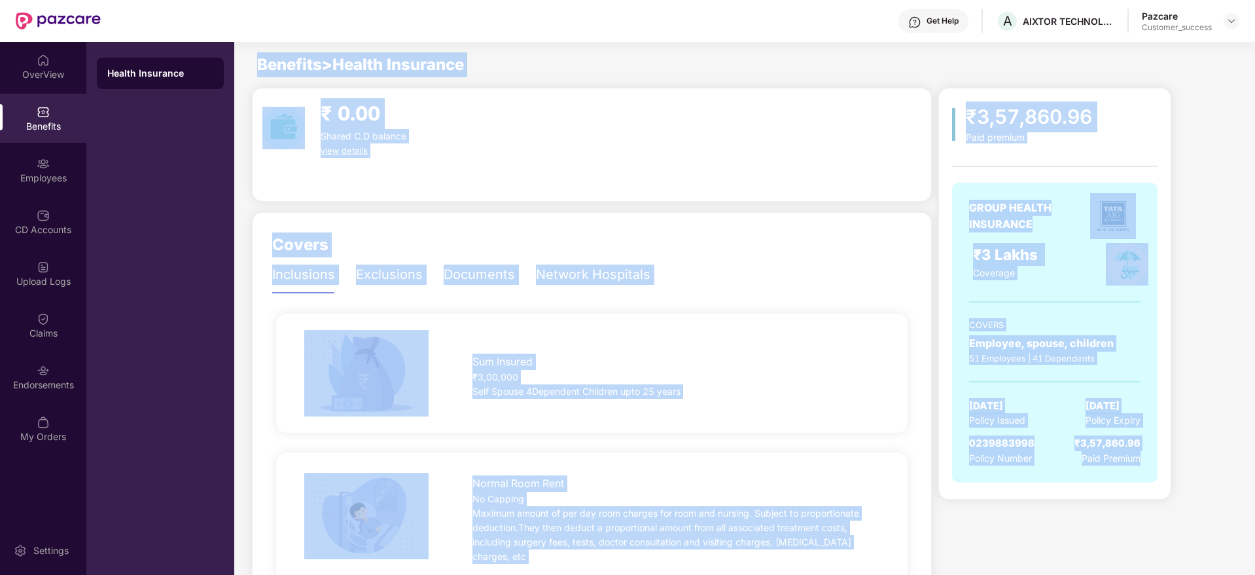
drag, startPoint x: 1170, startPoint y: 491, endPoint x: 298, endPoint y: 44, distance: 979.3
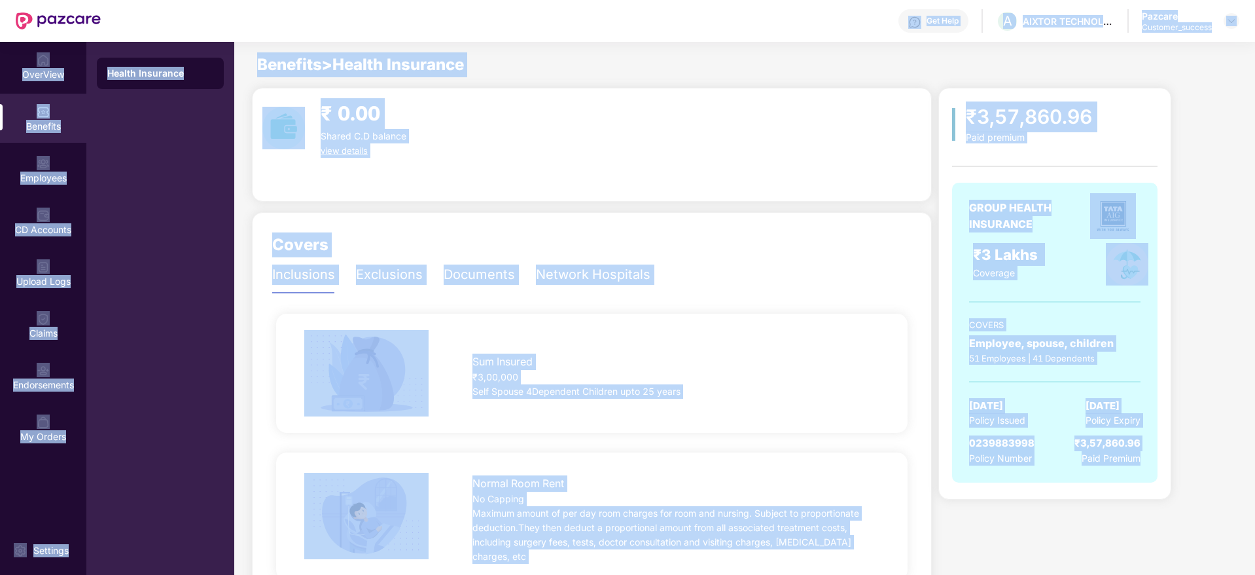
drag, startPoint x: 249, startPoint y: 40, endPoint x: 1256, endPoint y: 489, distance: 1102.3
click at [1254, 489] on html "Get Help A AIXTOR TECHNOLOGIES LLP Pazcare Customer_success OverView Benefits E…" at bounding box center [627, 287] width 1255 height 575
click at [1220, 471] on div "₹3,57,860.96 Paid premium GROUP HEALTH INSURANCE ₹3 Lakhs Coverage COVERS Emplo…" at bounding box center [1086, 294] width 297 height 412
click at [1169, 462] on div "₹3,57,860.96 Paid premium GROUP HEALTH INSURANCE ₹3 Lakhs Coverage COVERS Emplo…" at bounding box center [1054, 294] width 233 height 412
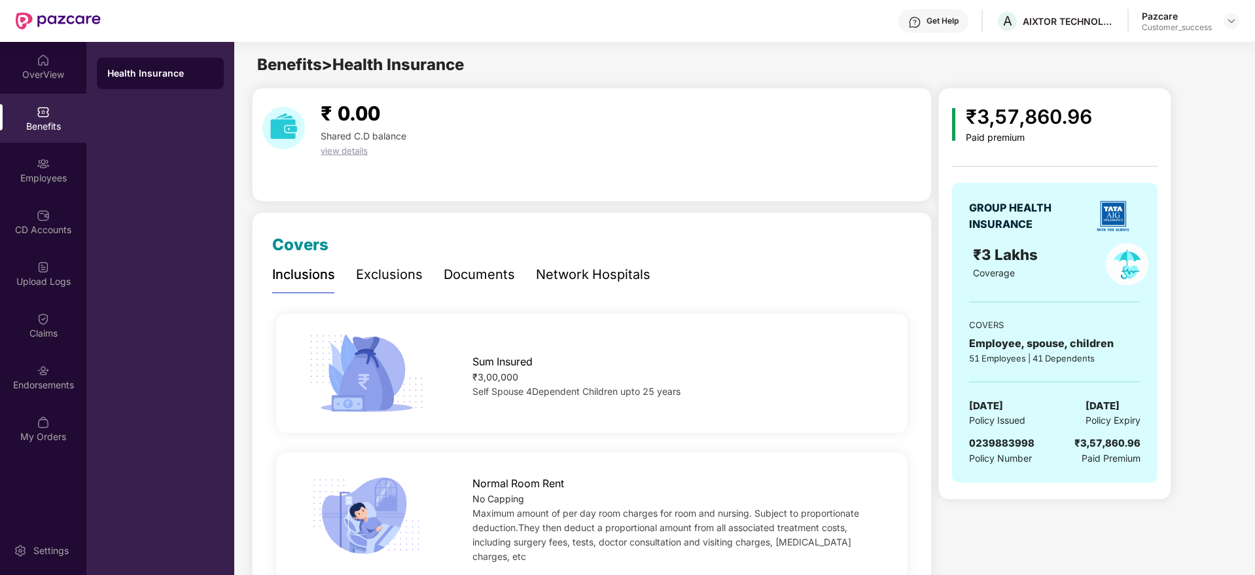
drag, startPoint x: 1165, startPoint y: 462, endPoint x: 0, endPoint y: 2, distance: 1252.4
click at [0, 2] on div "Get Help A AIXTOR TECHNOLOGIES LLP Pazcare Customer_success OverView Benefits E…" at bounding box center [627, 287] width 1255 height 575
click at [0, 2] on span at bounding box center [3, 2] width 7 height 3
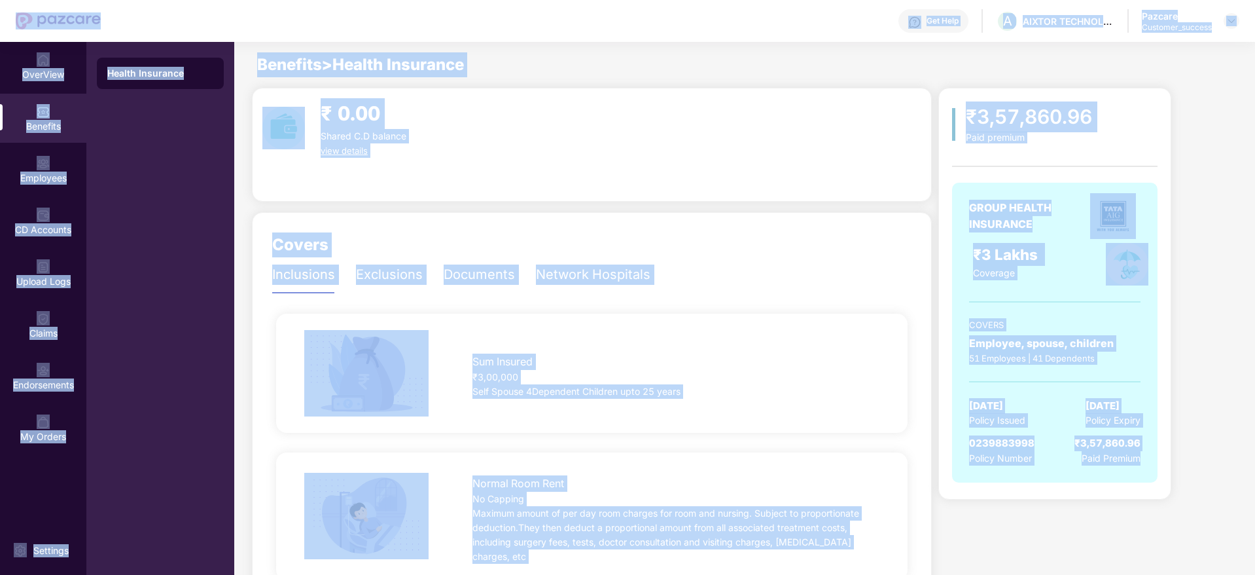
drag, startPoint x: 0, startPoint y: 14, endPoint x: 1253, endPoint y: 461, distance: 1330.3
click at [1253, 461] on div "Get Help A AIXTOR TECHNOLOGIES LLP Pazcare Customer_success OverView Benefits E…" at bounding box center [627, 287] width 1255 height 575
click at [1186, 450] on div "₹3,57,860.96 Paid premium GROUP HEALTH INSURANCE ₹3 Lakhs Coverage COVERS Emplo…" at bounding box center [1086, 294] width 297 height 412
drag, startPoint x: 1175, startPoint y: 469, endPoint x: 0, endPoint y: -20, distance: 1272.0
click at [0, 0] on html "Get Help A AIXTOR TECHNOLOGIES LLP Pazcare Customer_success OverView Benefits E…" at bounding box center [627, 287] width 1255 height 575
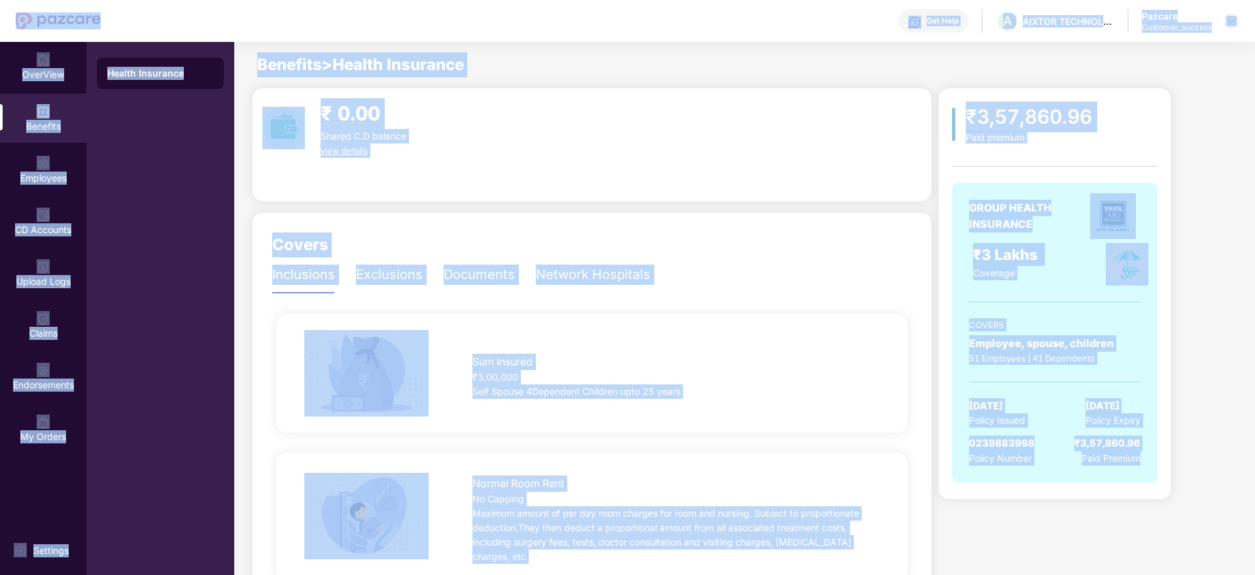
click at [35, 31] on div at bounding box center [58, 21] width 85 height 42
drag, startPoint x: 9, startPoint y: 27, endPoint x: 1219, endPoint y: 518, distance: 1306.3
click at [1219, 518] on div "Get Help A AIXTOR TECHNOLOGIES LLP Pazcare Customer_success OverView Benefits E…" at bounding box center [627, 287] width 1255 height 575
drag, startPoint x: 1211, startPoint y: 511, endPoint x: 0, endPoint y: -22, distance: 1322.9
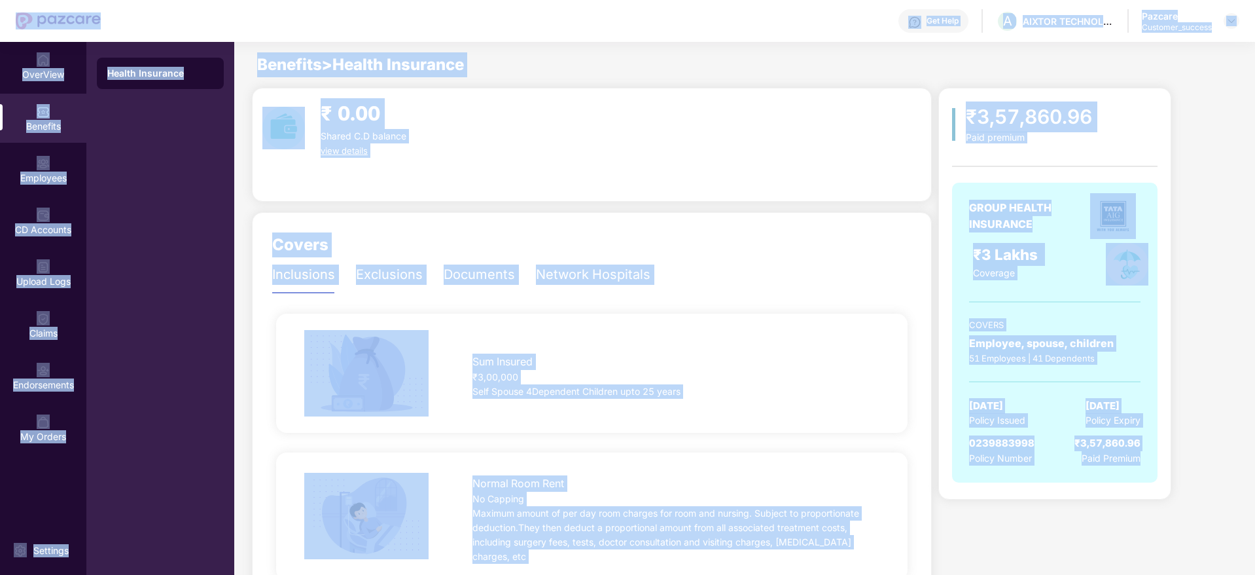
click at [0, 0] on html "Get Help A AIXTOR TECHNOLOGIES LLP Pazcare Customer_success OverView Benefits E…" at bounding box center [627, 287] width 1255 height 575
click at [0, 20] on header "Get Help A AIXTOR TECHNOLOGIES LLP Pazcare Customer_success" at bounding box center [627, 21] width 1255 height 42
drag, startPoint x: 0, startPoint y: 20, endPoint x: 1256, endPoint y: 486, distance: 1339.2
click at [1254, 486] on html "Get Help A AIXTOR TECHNOLOGIES LLP Pazcare Customer_success OverView Benefits E…" at bounding box center [627, 287] width 1255 height 575
click at [1186, 476] on div "₹3,57,860.96 Paid premium GROUP HEALTH INSURANCE ₹3 Lakhs Coverage COVERS Emplo…" at bounding box center [1086, 294] width 297 height 412
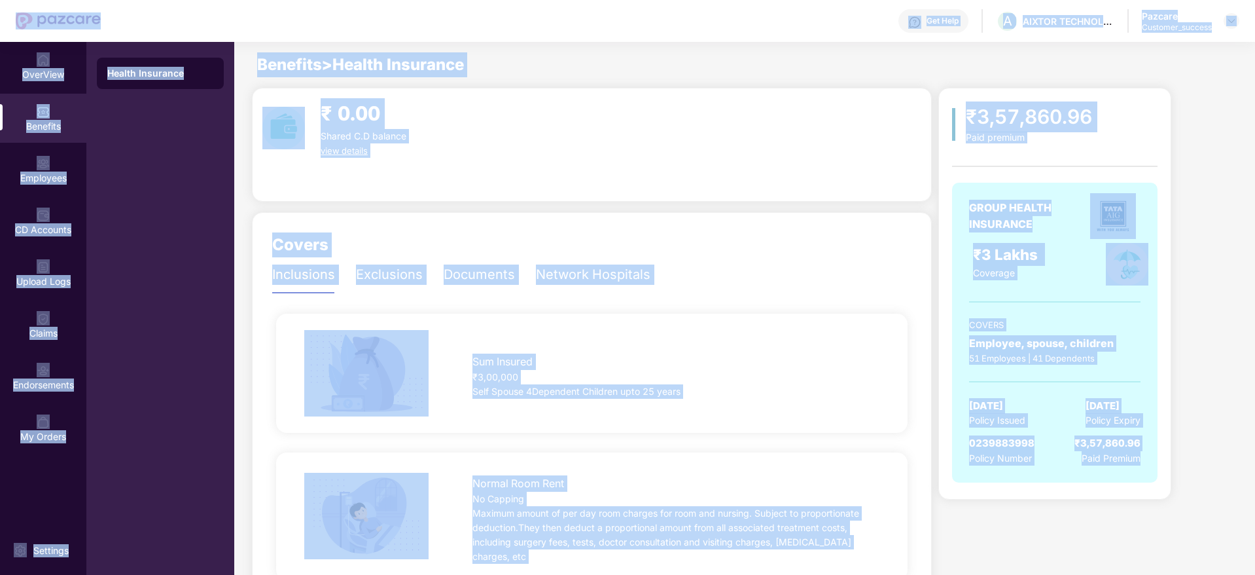
drag, startPoint x: 1186, startPoint y: 476, endPoint x: 0, endPoint y: 18, distance: 1272.0
click at [0, 18] on div "Get Help A AIXTOR TECHNOLOGIES LLP Pazcare Customer_success OverView Benefits E…" at bounding box center [627, 287] width 1255 height 575
click at [0, 18] on header "Get Help A AIXTOR TECHNOLOGIES LLP Pazcare Customer_success" at bounding box center [627, 21] width 1255 height 42
drag, startPoint x: 0, startPoint y: 18, endPoint x: 1256, endPoint y: 334, distance: 1295.1
click at [1254, 334] on html "Get Help A AIXTOR TECHNOLOGIES LLP Pazcare Customer_success OverView Benefits E…" at bounding box center [627, 287] width 1255 height 575
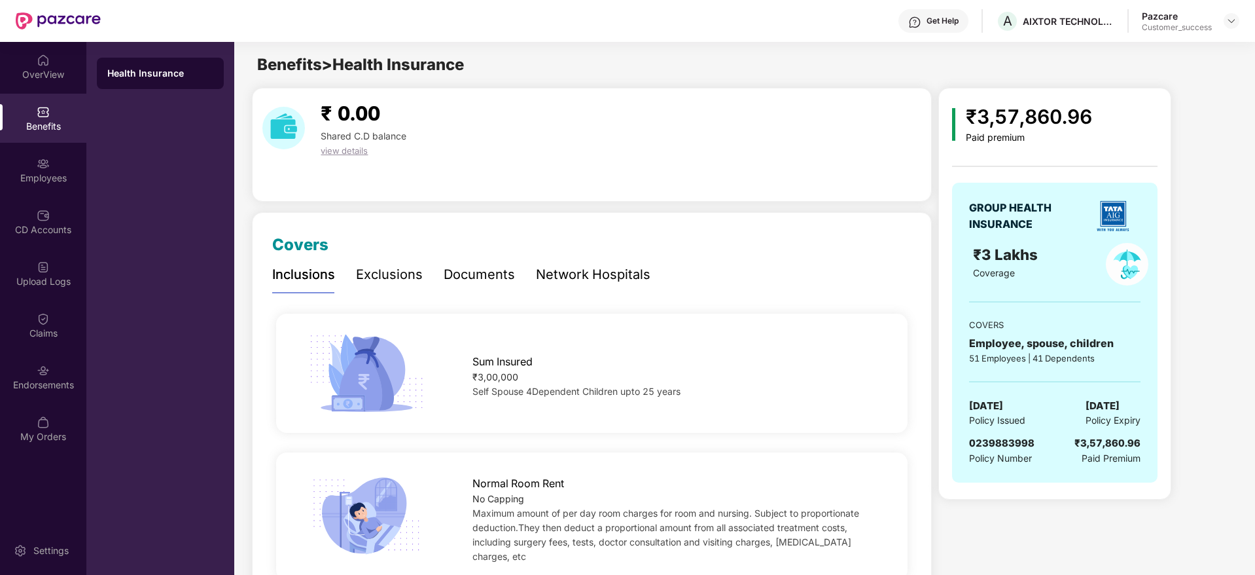
click at [1192, 374] on div "₹3,57,860.96 Paid premium GROUP HEALTH INSURANCE ₹3 Lakhs Coverage COVERS Emplo…" at bounding box center [1086, 294] width 297 height 412
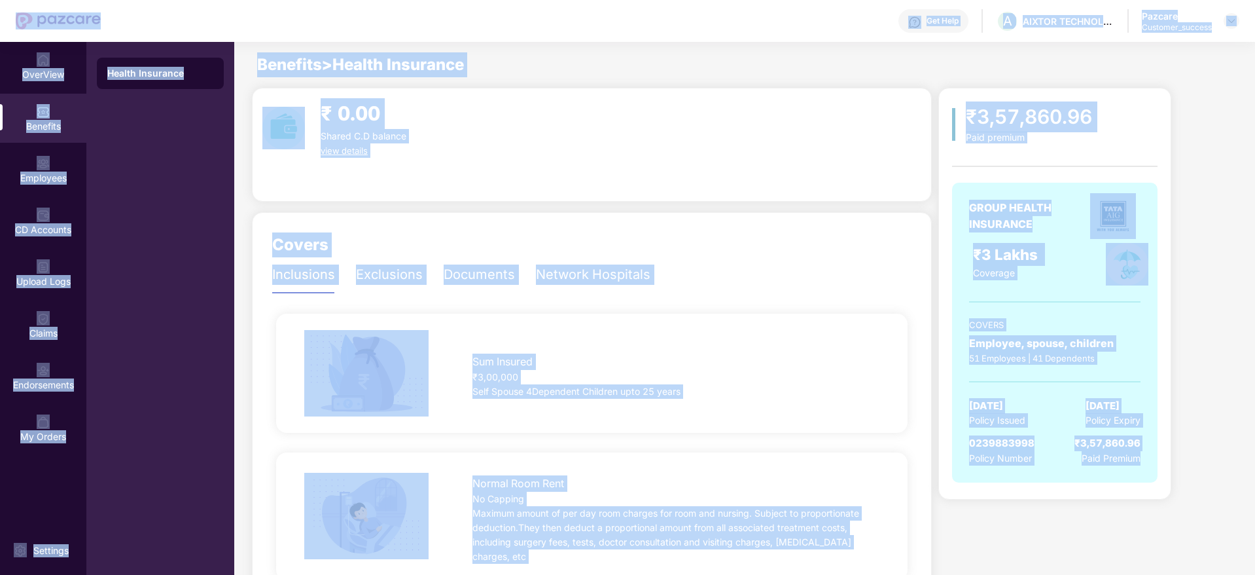
drag, startPoint x: 1188, startPoint y: 522, endPoint x: 0, endPoint y: 37, distance: 1283.5
click at [0, 37] on div "Get Help A AIXTOR TECHNOLOGIES LLP Pazcare Customer_success OverView Benefits E…" at bounding box center [627, 287] width 1255 height 575
click at [0, 37] on header "Get Help A AIXTOR TECHNOLOGIES LLP Pazcare Customer_success" at bounding box center [627, 21] width 1255 height 42
drag, startPoint x: 0, startPoint y: 35, endPoint x: 1256, endPoint y: 499, distance: 1338.7
click at [1254, 499] on html "Get Help A AIXTOR TECHNOLOGIES LLP Pazcare Customer_success OverView Benefits E…" at bounding box center [627, 287] width 1255 height 575
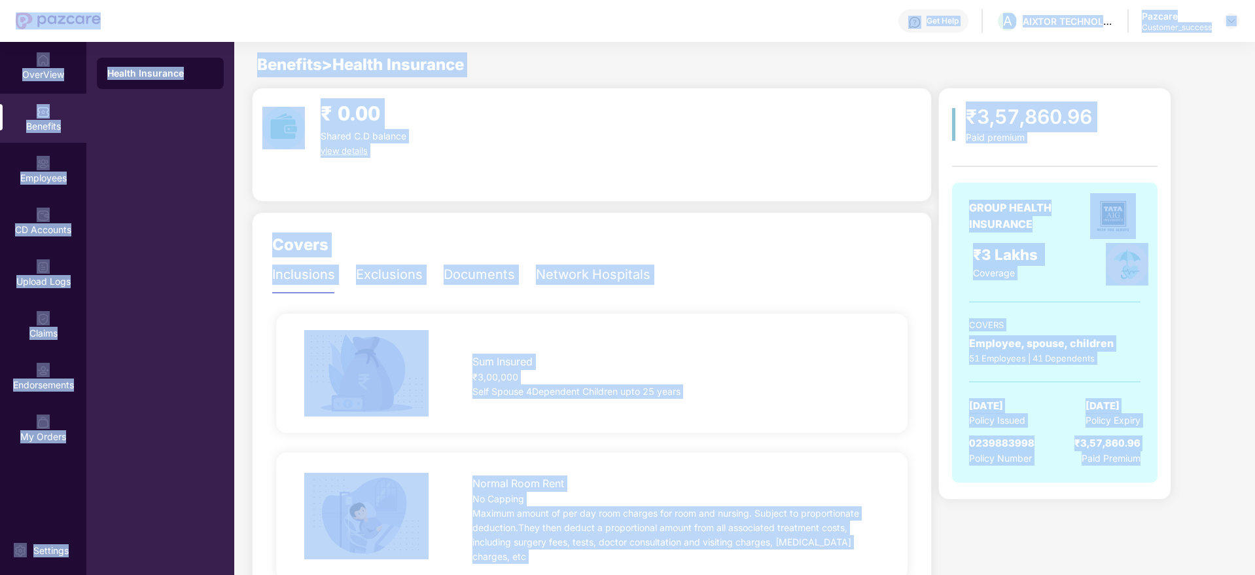
click at [1207, 486] on div "₹3,57,860.96 Paid premium GROUP HEALTH INSURANCE ₹3 Lakhs Coverage COVERS Emplo…" at bounding box center [1086, 294] width 297 height 412
drag, startPoint x: 1179, startPoint y: 477, endPoint x: 1, endPoint y: 22, distance: 1262.7
click at [1, 22] on div "Get Help A AIXTOR TECHNOLOGIES LLP Pazcare Customer_success OverView Benefits E…" at bounding box center [627, 287] width 1255 height 575
click at [1, 22] on header "Get Help A AIXTOR TECHNOLOGIES LLP Pazcare Customer_success" at bounding box center [627, 21] width 1255 height 42
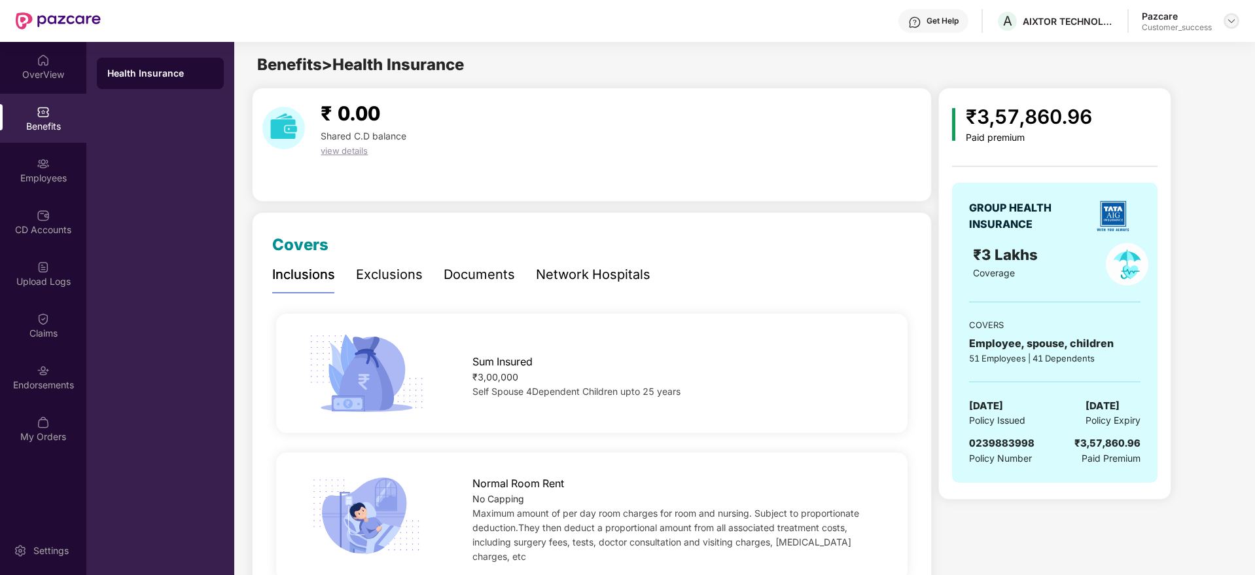
click at [1233, 25] on img at bounding box center [1231, 21] width 10 height 10
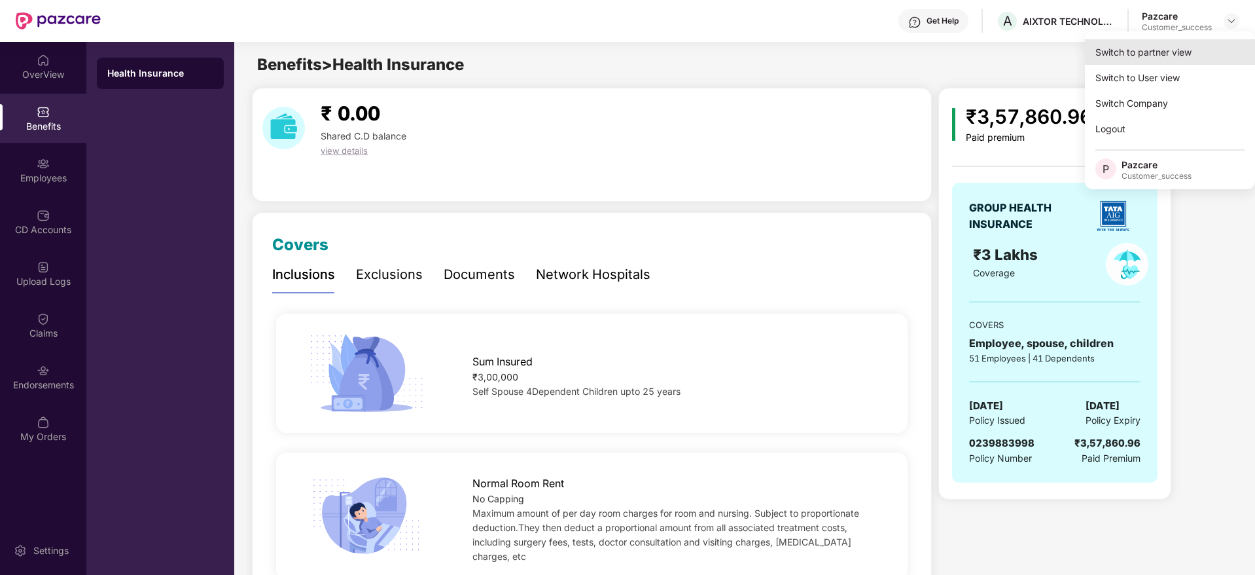
click at [1207, 43] on div "Switch to partner view" at bounding box center [1170, 52] width 170 height 26
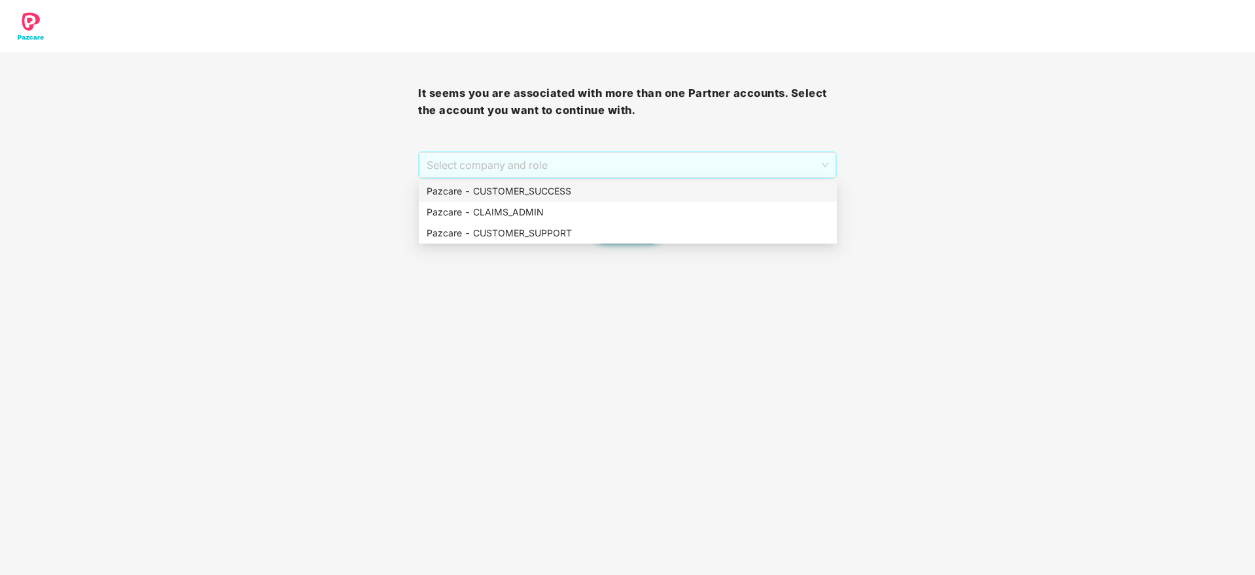
drag, startPoint x: 774, startPoint y: 158, endPoint x: 724, endPoint y: 215, distance: 76.0
click at [772, 165] on span "Select company and role" at bounding box center [627, 164] width 401 height 25
click at [713, 194] on div "Pazcare - CUSTOMER_SUCCESS" at bounding box center [628, 191] width 402 height 14
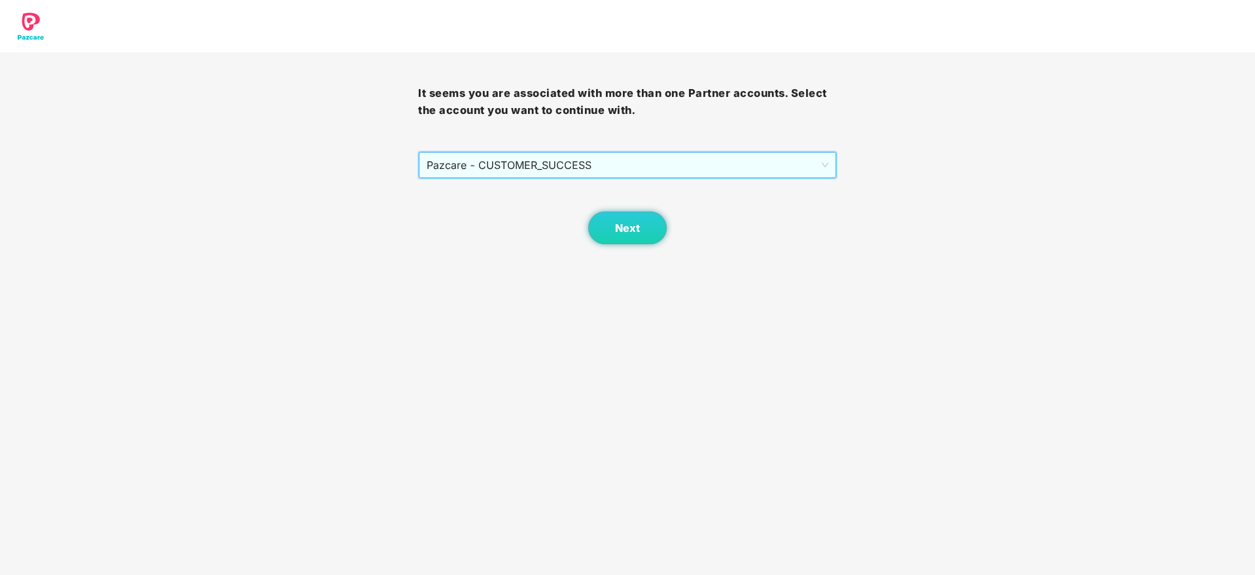
drag, startPoint x: 672, startPoint y: 208, endPoint x: 616, endPoint y: 232, distance: 60.7
click at [669, 213] on div "Next" at bounding box center [627, 211] width 418 height 65
click at [620, 235] on button "Next" at bounding box center [627, 227] width 79 height 33
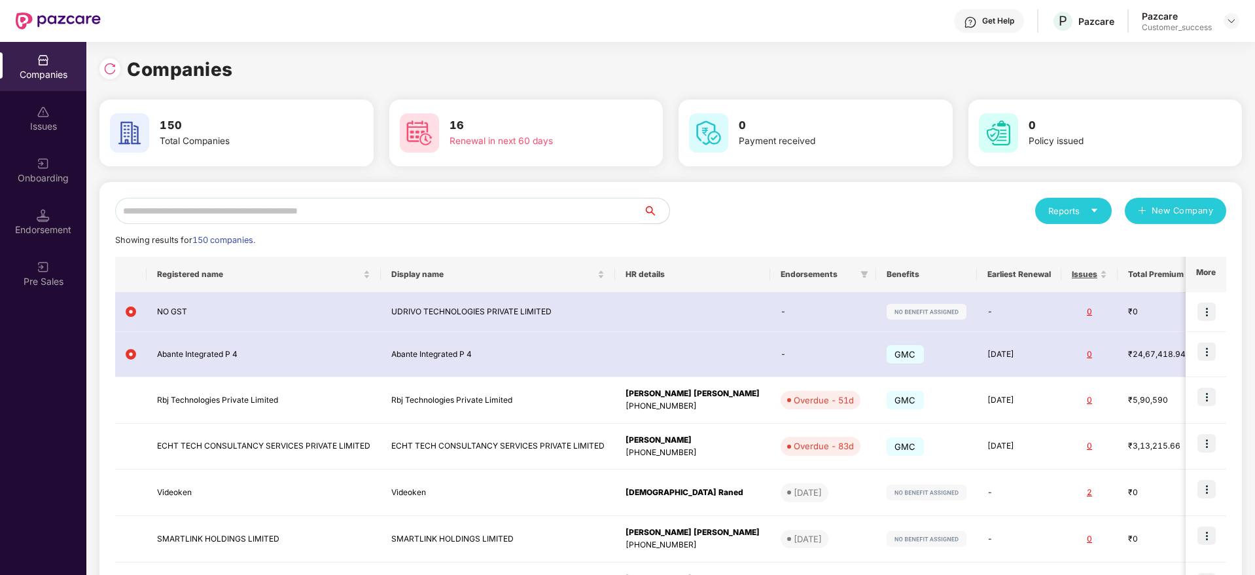
click at [550, 196] on div "Reports New Company Showing results for 150 companies. Registered name Display …" at bounding box center [670, 496] width 1143 height 628
drag, startPoint x: 538, startPoint y: 219, endPoint x: 515, endPoint y: 217, distance: 23.0
click at [535, 219] on input "text" at bounding box center [379, 211] width 528 height 26
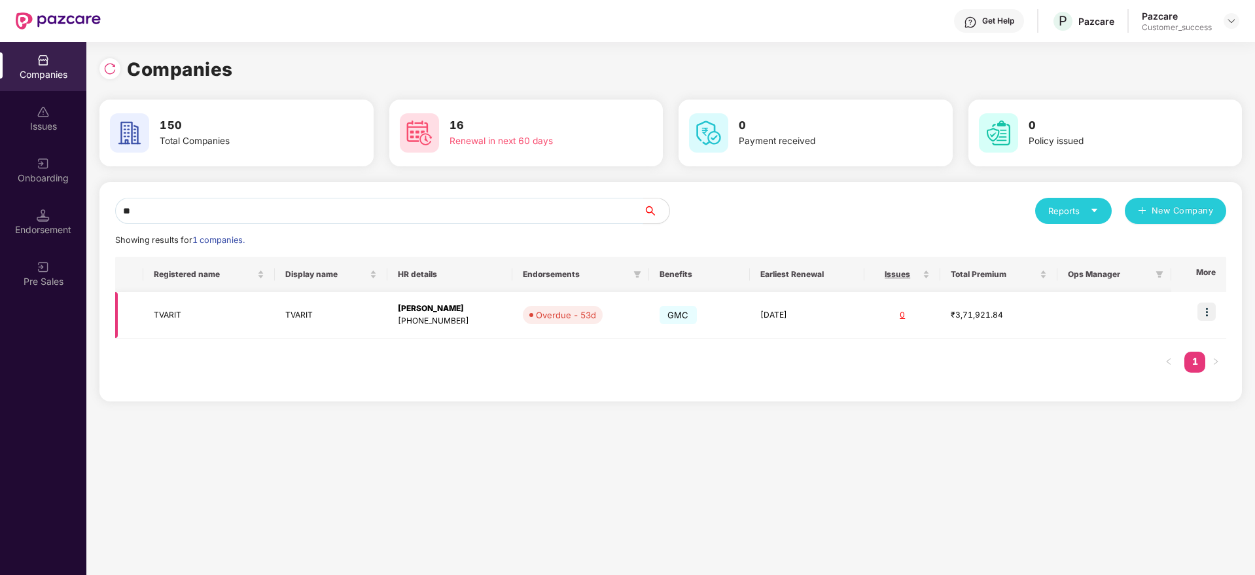
type input "**"
click at [540, 325] on td "Overdue - 53d" at bounding box center [580, 315] width 137 height 46
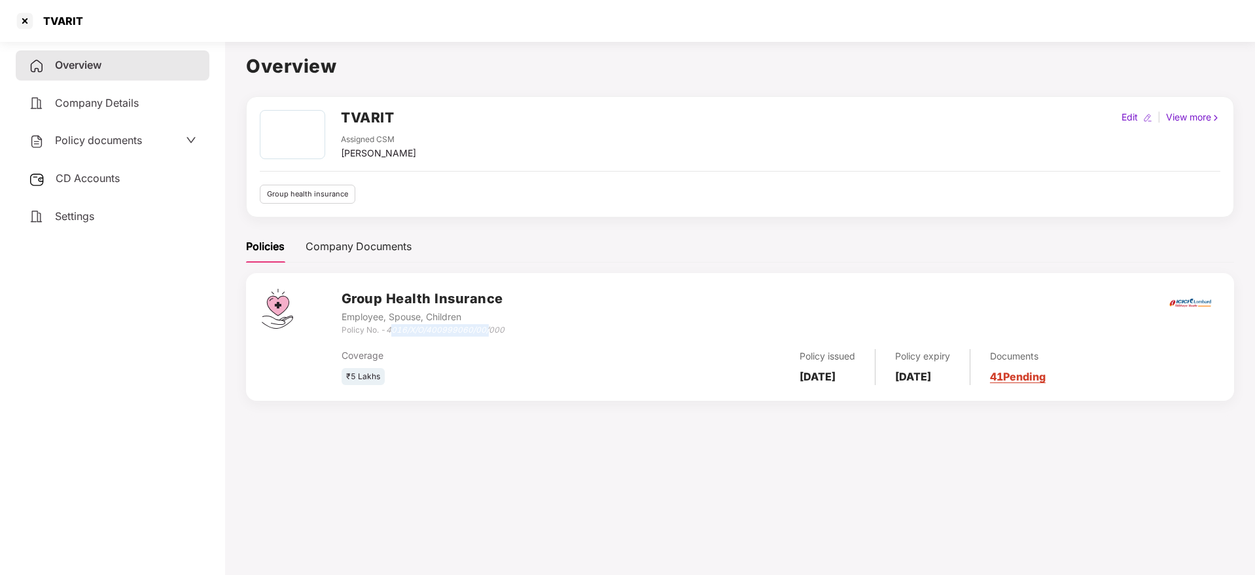
drag, startPoint x: 392, startPoint y: 331, endPoint x: 489, endPoint y: 332, distance: 97.5
click at [489, 332] on icon "4016/X/O/400999060/00/000" at bounding box center [445, 330] width 118 height 10
click at [519, 322] on div "Group Health Insurance Employee, Spouse, Children Policy No. - 4016/X/O/4009990…" at bounding box center [780, 312] width 877 height 47
drag, startPoint x: 519, startPoint y: 329, endPoint x: 389, endPoint y: 329, distance: 129.6
click at [389, 329] on div "Group Health Insurance Employee, Spouse, Children Policy No. - 4016/X/O/4009990…" at bounding box center [780, 312] width 877 height 47
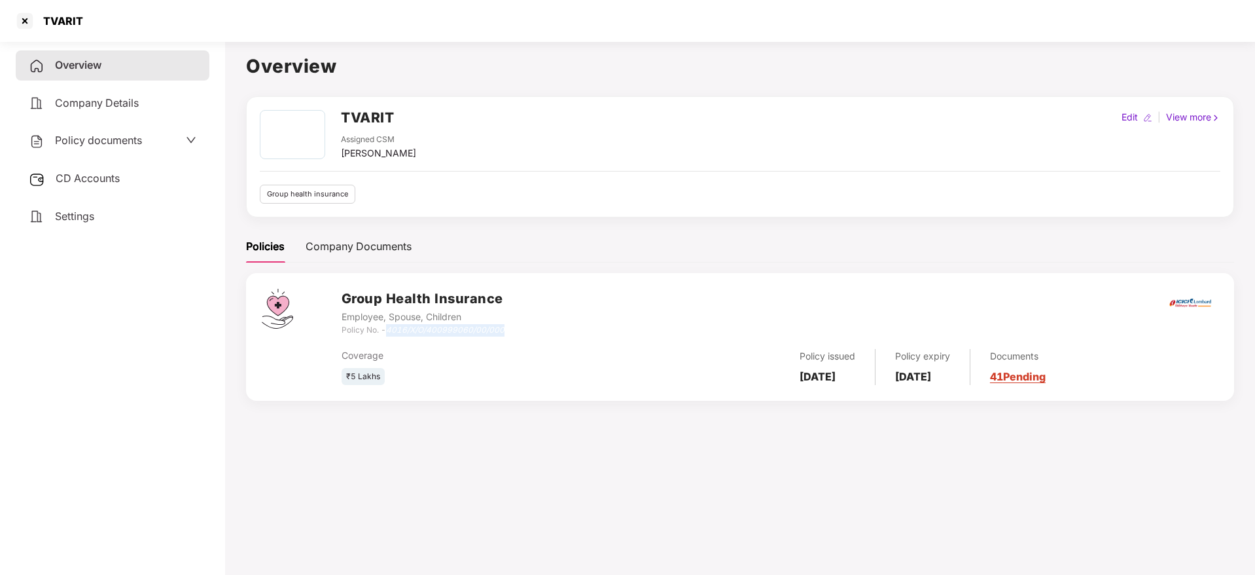
copy icon "4016/X/O/400999060/00/000"
click at [35, 18] on div "TVARIT" at bounding box center [59, 20] width 48 height 13
click at [18, 26] on div at bounding box center [24, 20] width 21 height 21
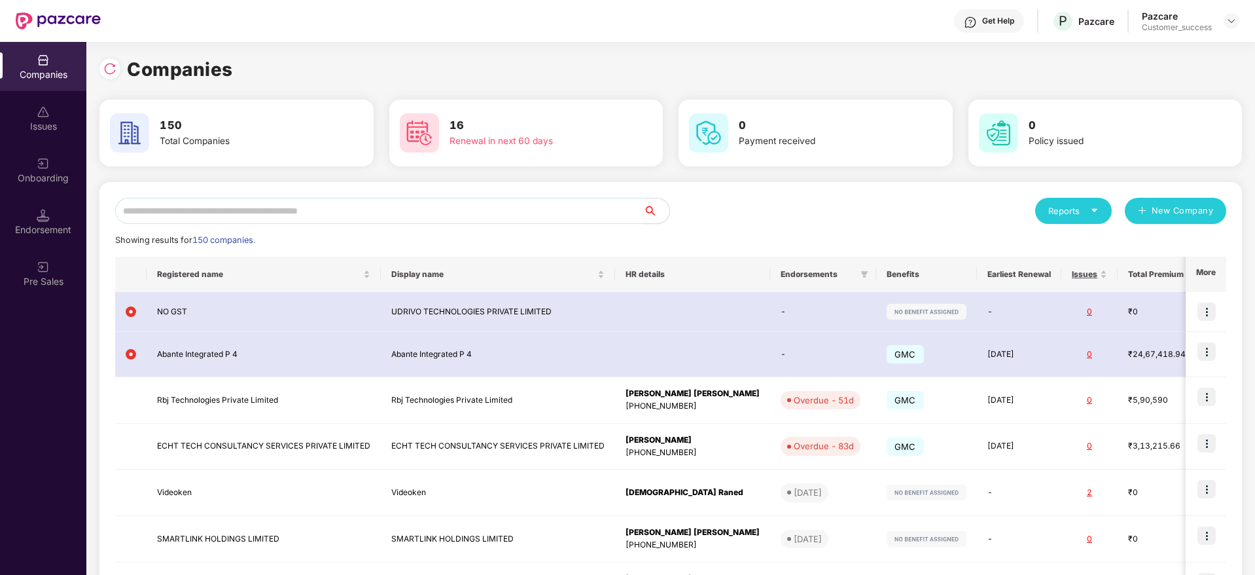
click at [311, 209] on input "text" at bounding box center [379, 211] width 528 height 26
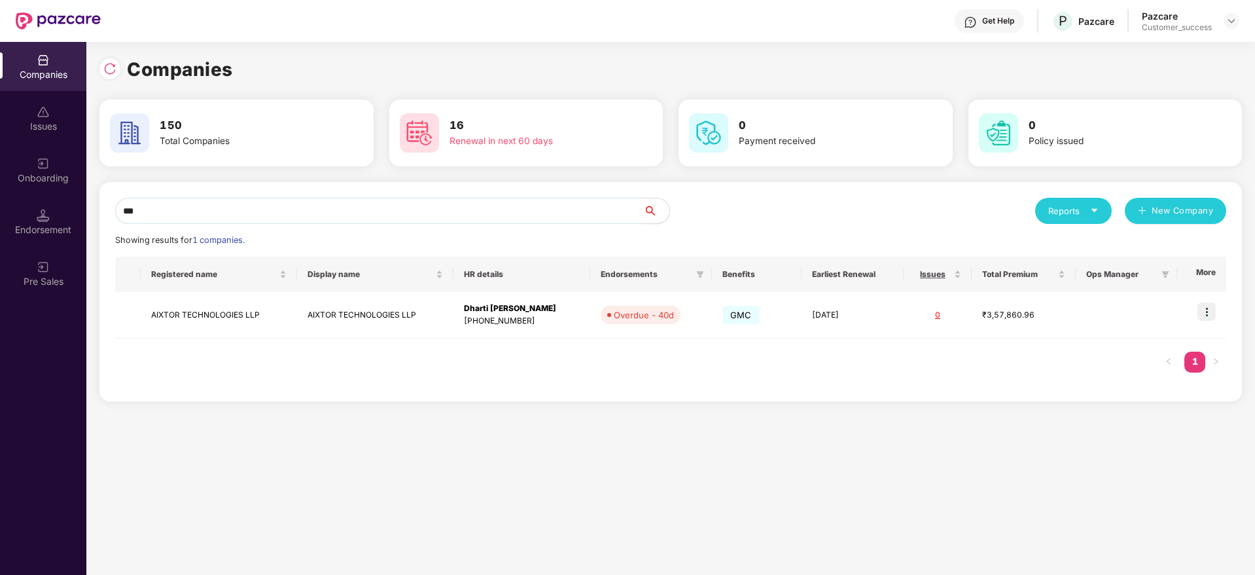
type input "***"
click at [1201, 323] on td at bounding box center [1201, 315] width 49 height 46
click at [1207, 315] on img at bounding box center [1207, 311] width 18 height 18
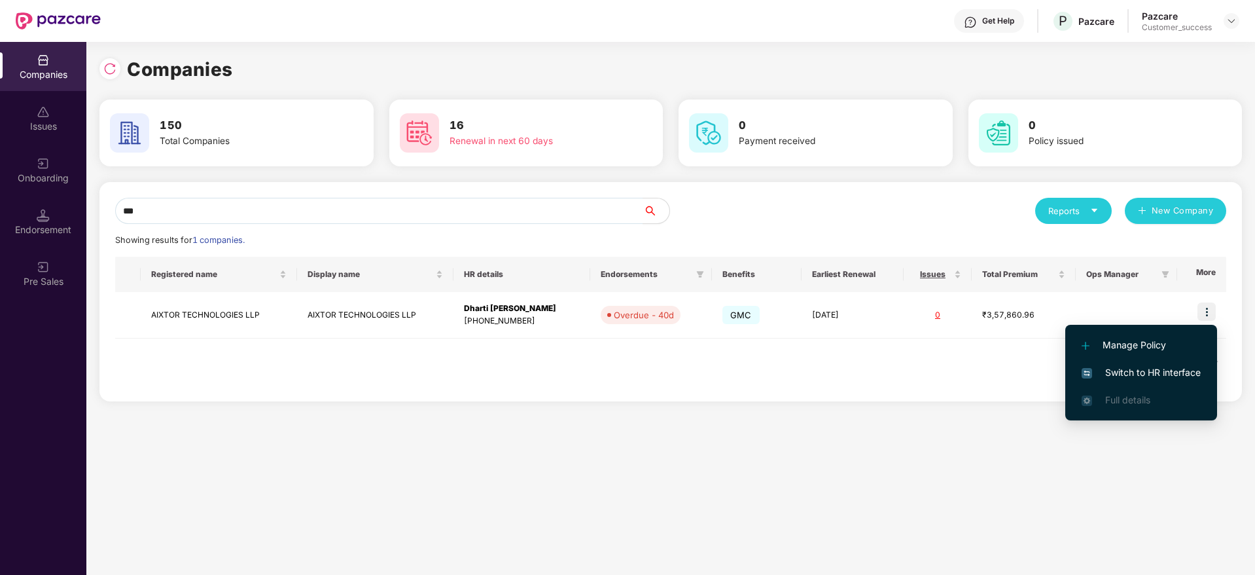
click at [1193, 360] on li "Switch to HR interface" at bounding box center [1141, 372] width 152 height 27
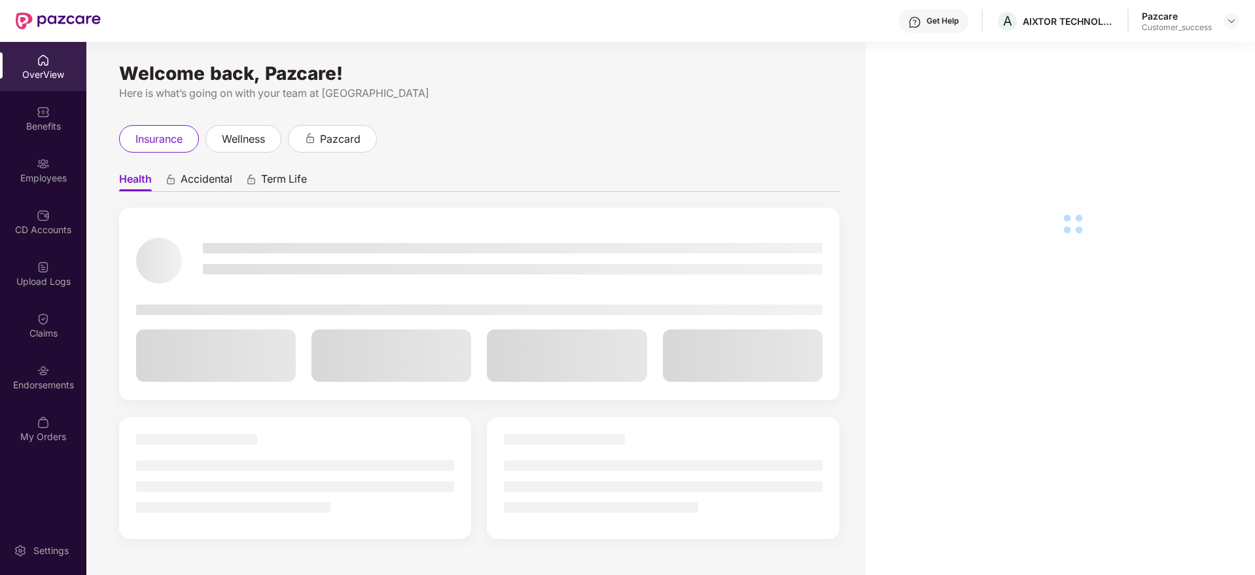
click at [22, 179] on div "Employees" at bounding box center [43, 177] width 86 height 13
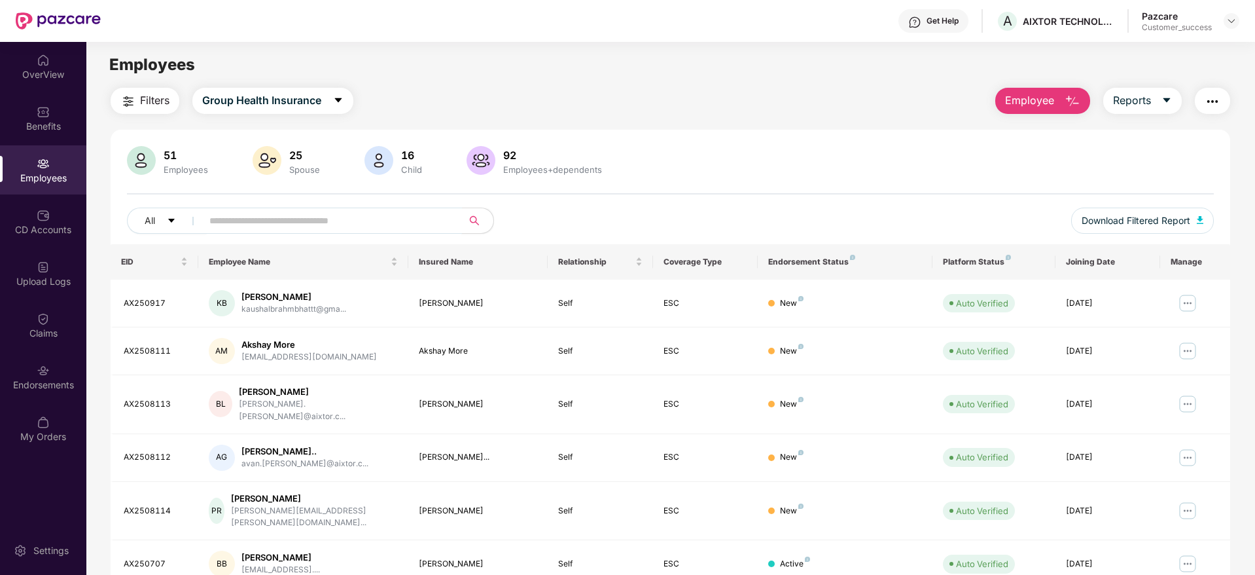
click at [279, 221] on input "text" at bounding box center [326, 221] width 235 height 20
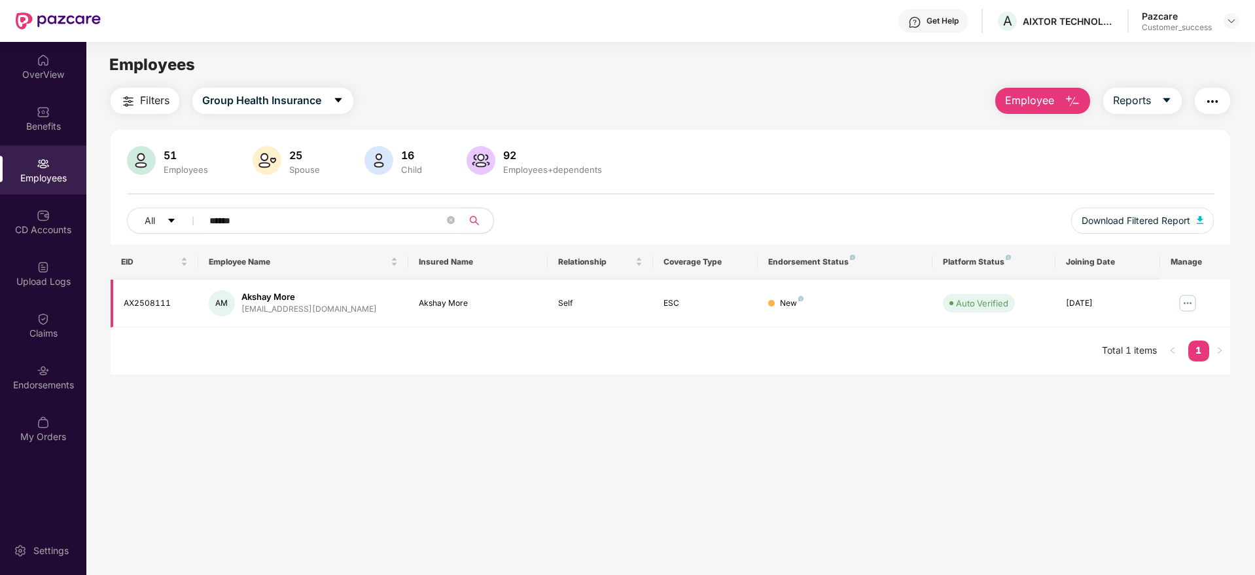
type input "******"
drag, startPoint x: 150, startPoint y: 304, endPoint x: 182, endPoint y: 306, distance: 32.1
click at [182, 306] on div "AX2508111" at bounding box center [156, 303] width 64 height 12
click at [197, 372] on div "EID Employee Name Insured Name Relationship Coverage Type Endorsement Status Pl…" at bounding box center [671, 309] width 1120 height 130
drag, startPoint x: 506, startPoint y: 510, endPoint x: 444, endPoint y: 492, distance: 64.8
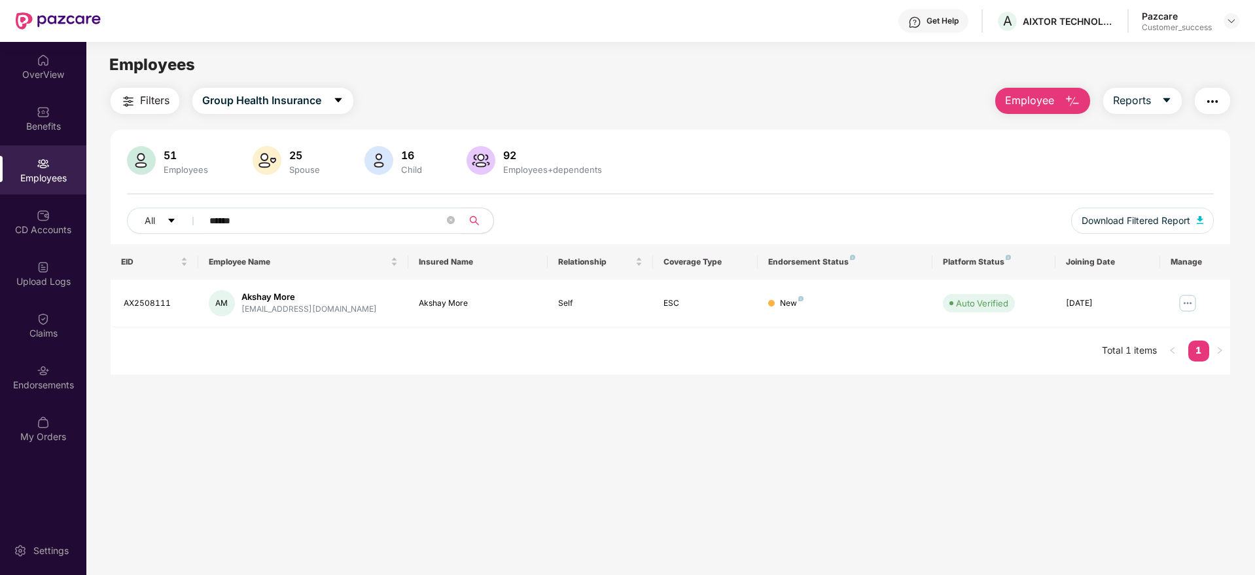
click at [506, 510] on main "Employees Filters Group Health Insurance Employee Reports 51 Employees 25 Spous…" at bounding box center [670, 329] width 1168 height 575
click at [1239, 20] on header "Get Help A AIXTOR TECHNOLOGIES LLP Pazcare Customer_success" at bounding box center [627, 21] width 1255 height 42
click at [1231, 24] on img at bounding box center [1231, 21] width 10 height 10
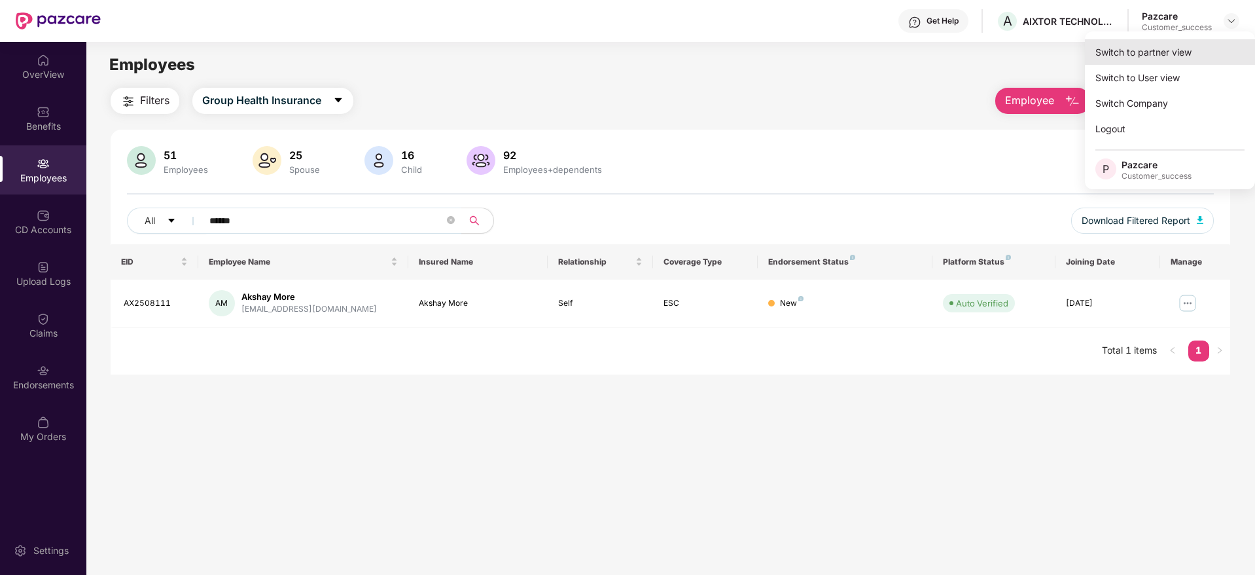
click at [1204, 52] on div "Switch to partner view" at bounding box center [1170, 52] width 170 height 26
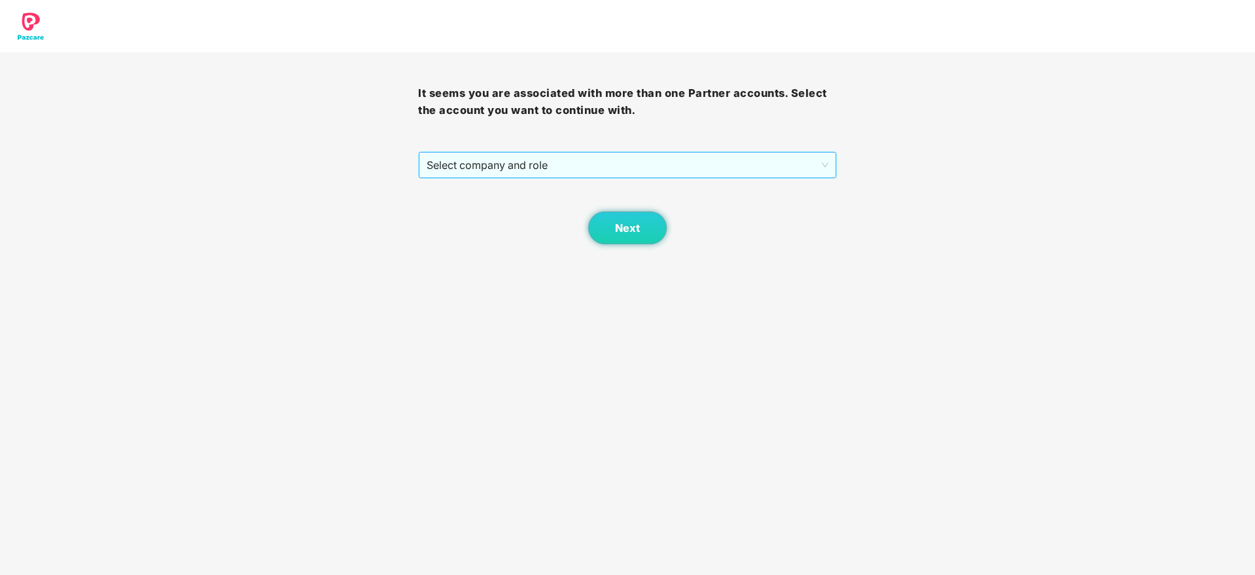
click at [635, 174] on span "Select company and role" at bounding box center [627, 164] width 401 height 25
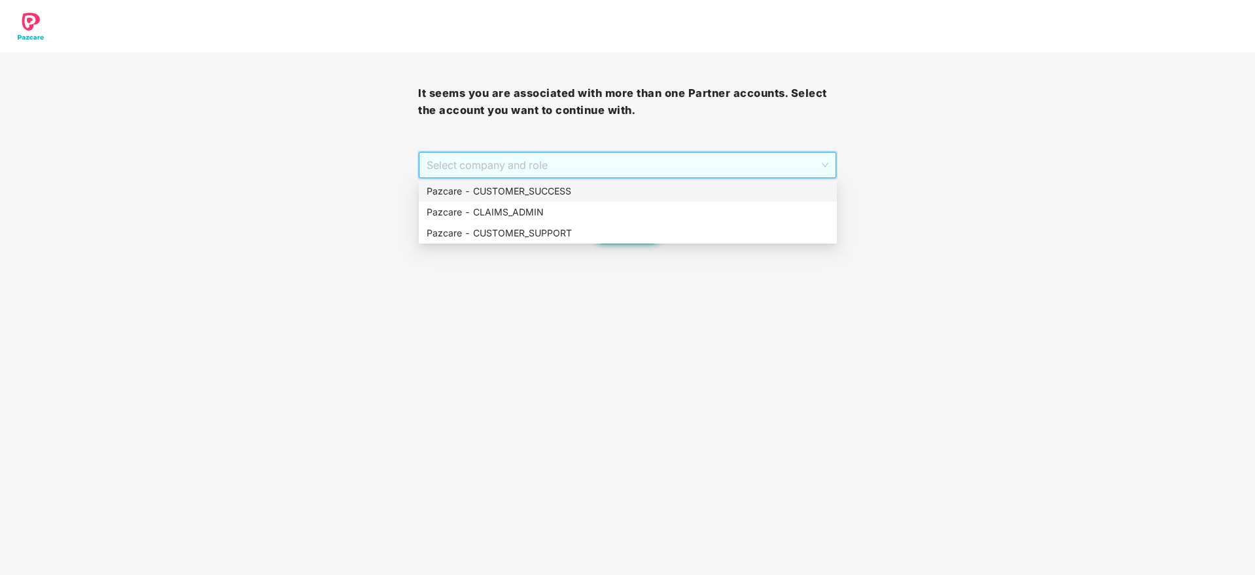
click at [635, 190] on div "Pazcare - CUSTOMER_SUCCESS" at bounding box center [628, 191] width 402 height 14
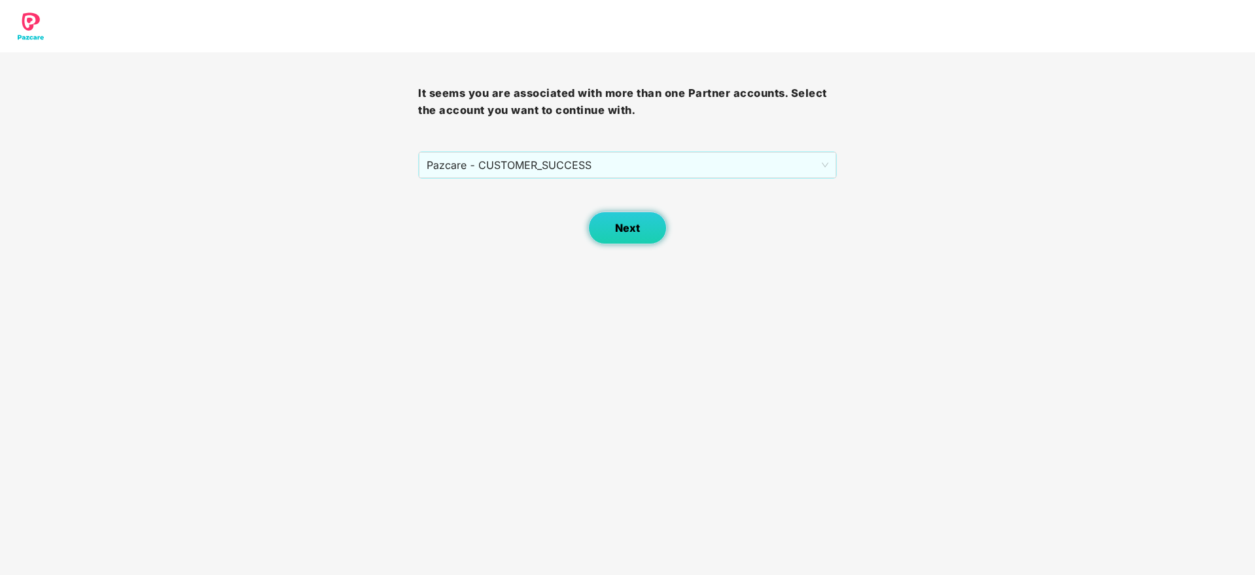
click at [618, 213] on button "Next" at bounding box center [627, 227] width 79 height 33
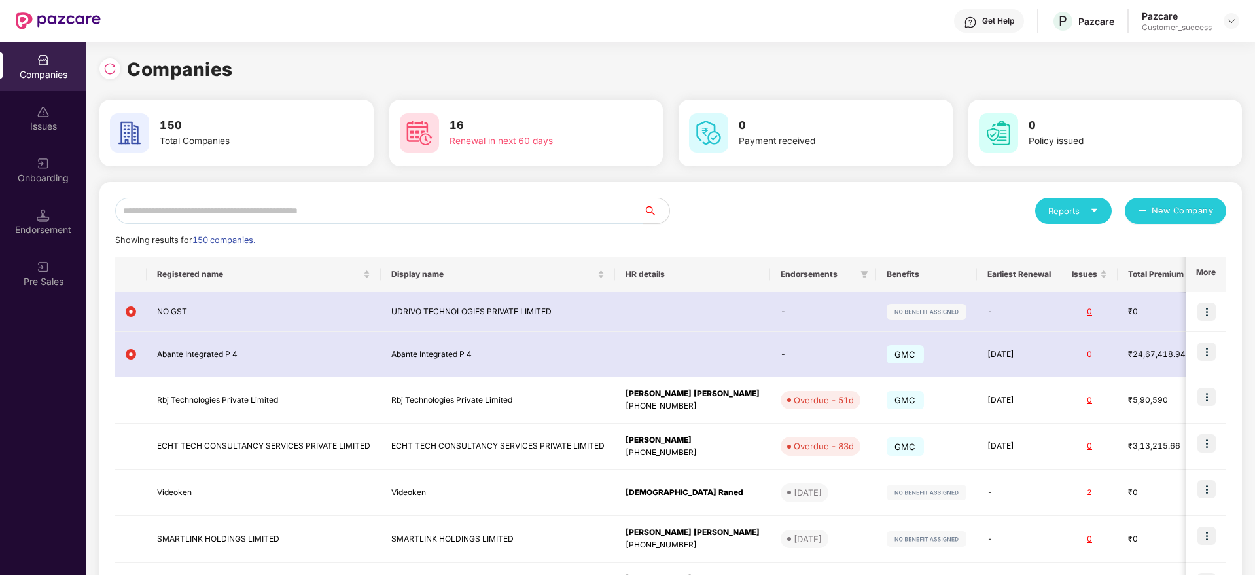
click at [542, 209] on input "text" at bounding box center [379, 211] width 528 height 26
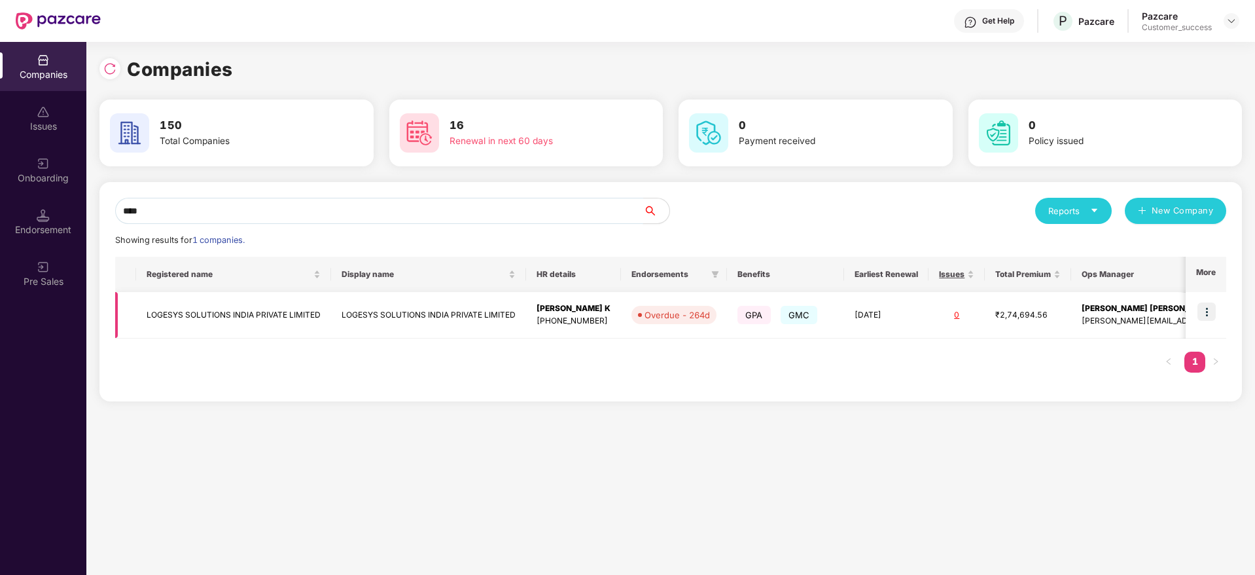
type input "****"
click at [497, 313] on td "LOGESYS SOLUTIONS INDIA PRIVATE LIMITED" at bounding box center [428, 315] width 195 height 46
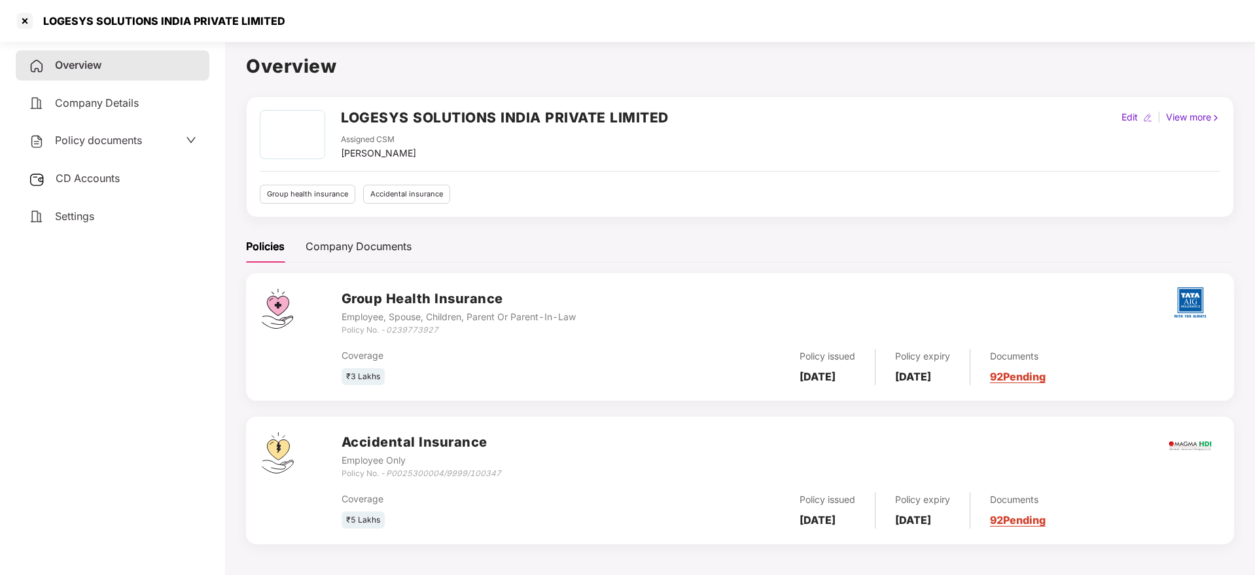
click at [79, 138] on span "Policy documents" at bounding box center [98, 139] width 87 height 13
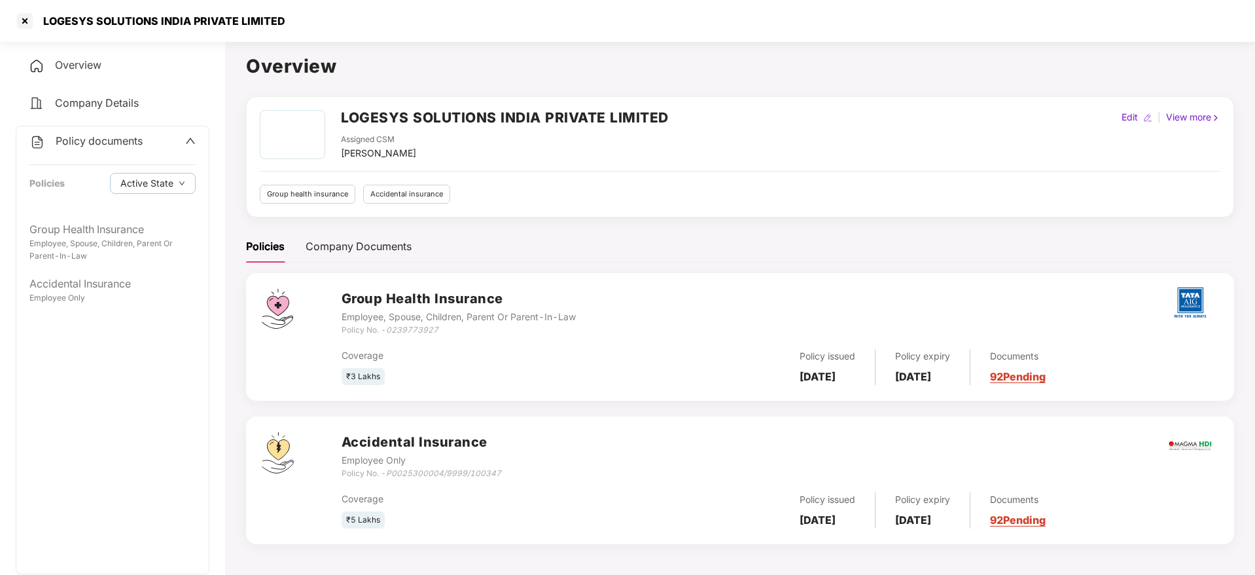
click at [129, 209] on div "Policy documents Policies Active State" at bounding box center [112, 170] width 192 height 88
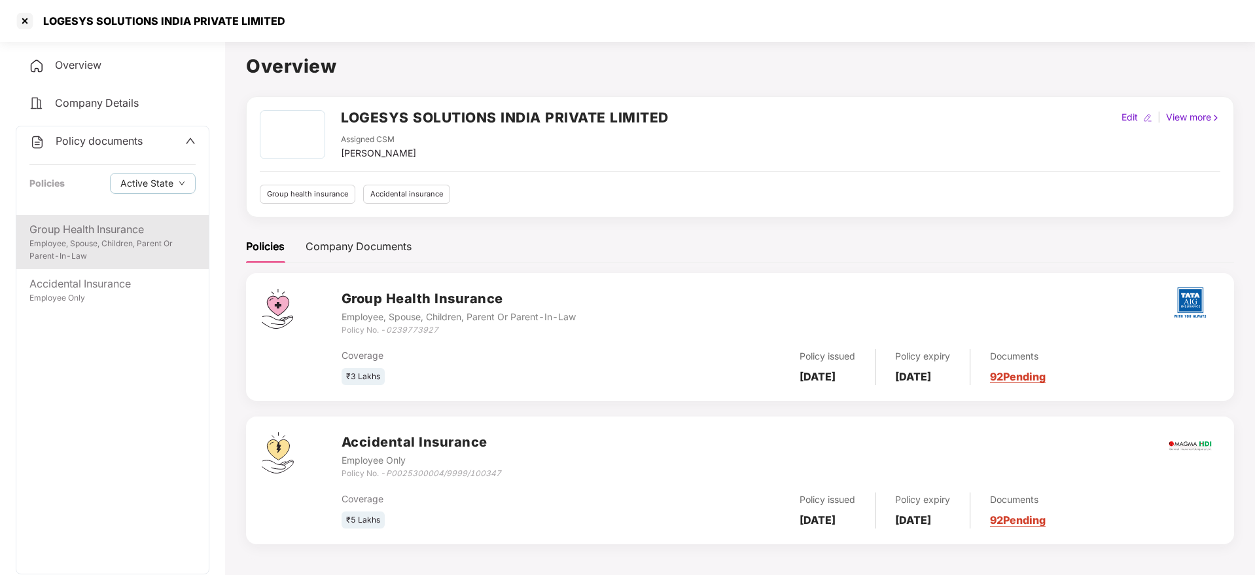
click at [135, 225] on div "Group Health Insurance" at bounding box center [112, 229] width 166 height 16
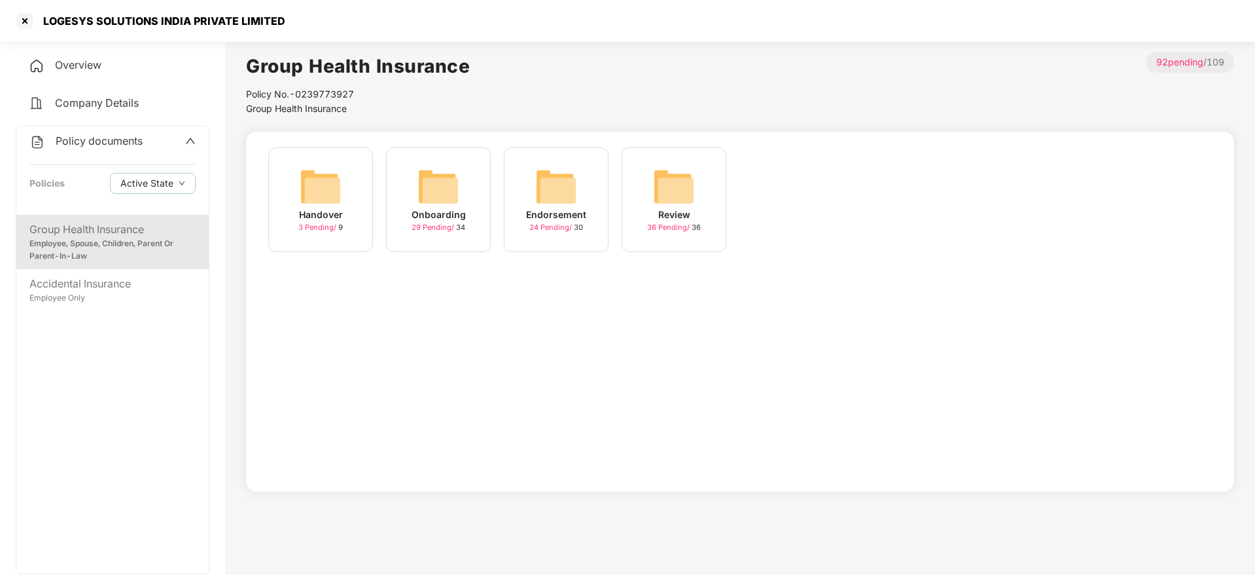
click at [456, 202] on img at bounding box center [439, 187] width 42 height 42
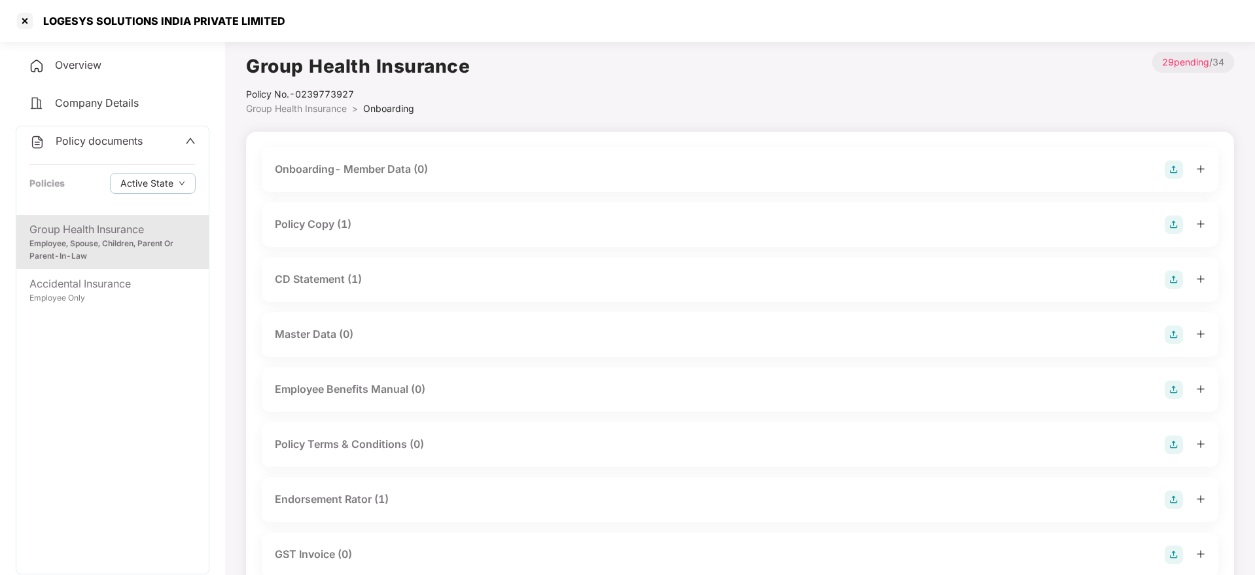
click at [100, 63] on span "Overview" at bounding box center [78, 64] width 46 height 13
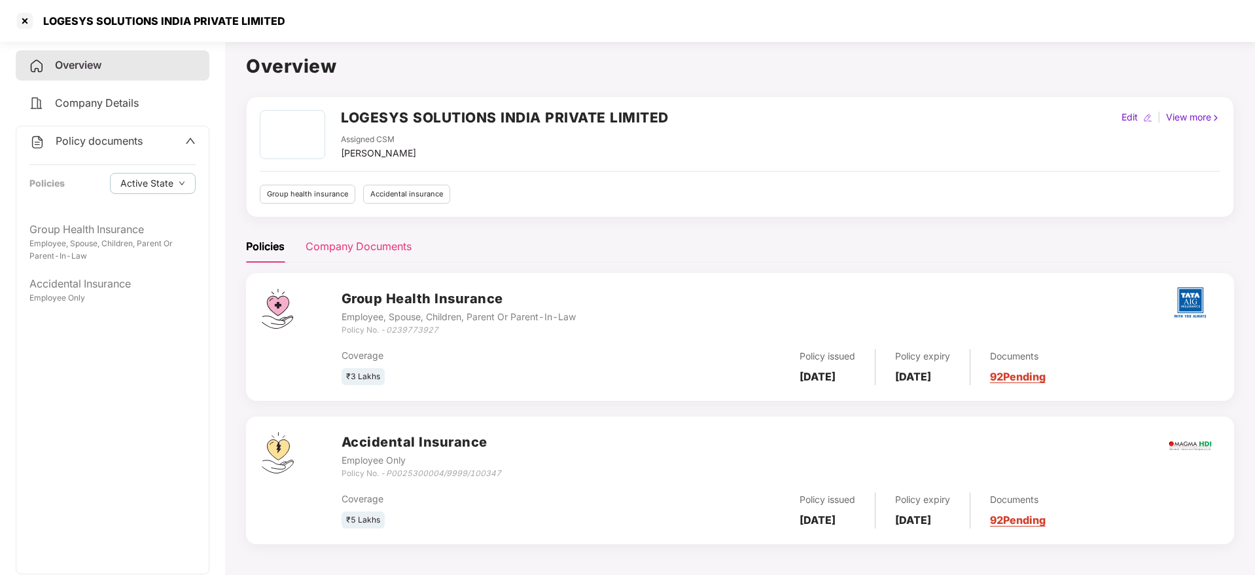
click at [373, 242] on div "Company Documents" at bounding box center [359, 246] width 106 height 16
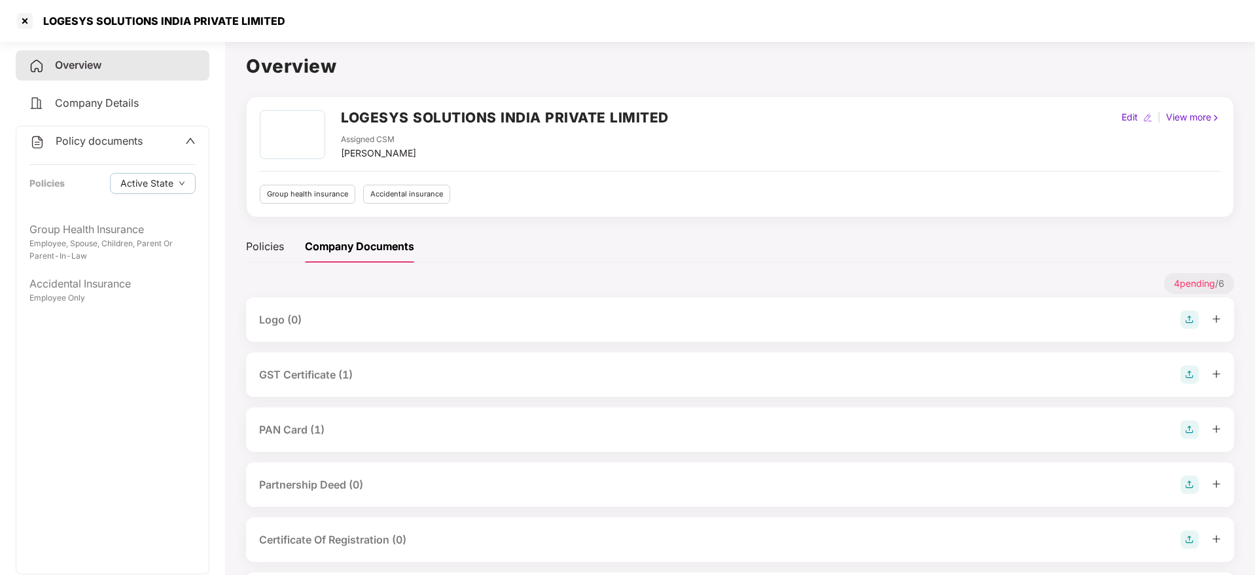
click at [313, 383] on div "GST Certificate (1)" at bounding box center [740, 374] width 962 height 18
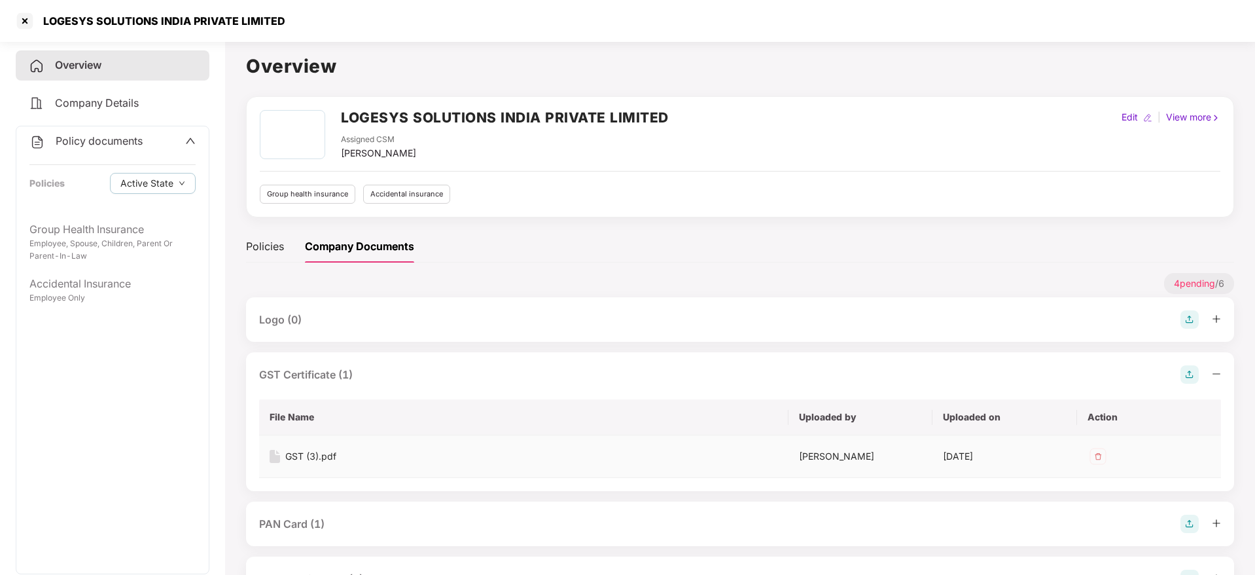
click at [293, 455] on div "GST (3).pdf" at bounding box center [310, 456] width 51 height 14
drag, startPoint x: 330, startPoint y: 530, endPoint x: 332, endPoint y: 524, distance: 6.8
click at [330, 530] on div "PAN Card (1)" at bounding box center [740, 523] width 962 height 18
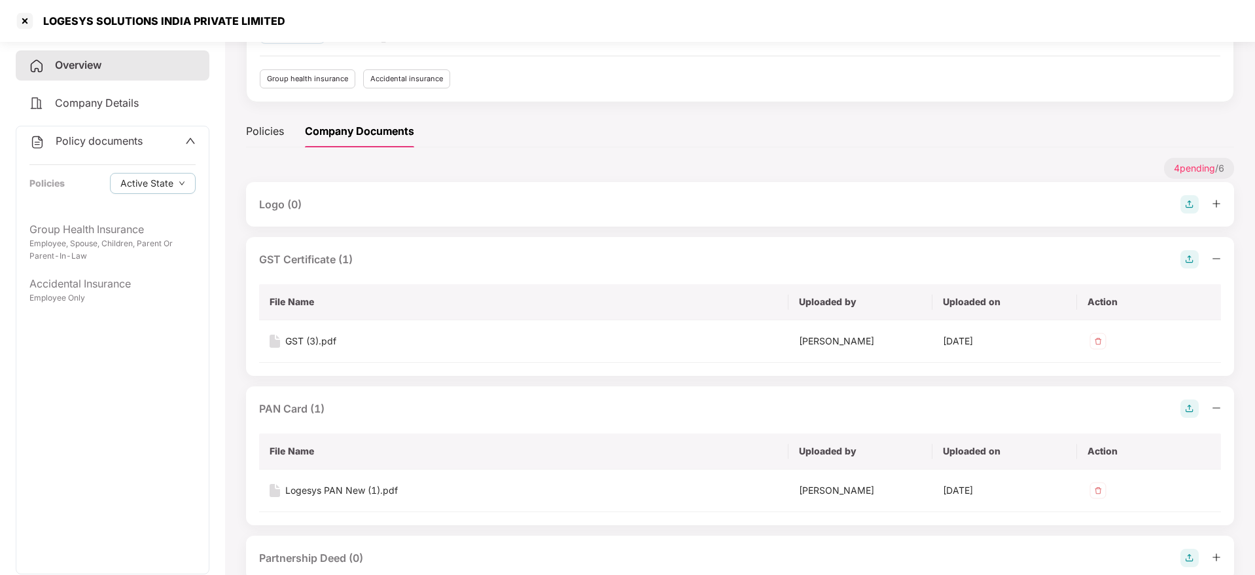
scroll to position [196, 0]
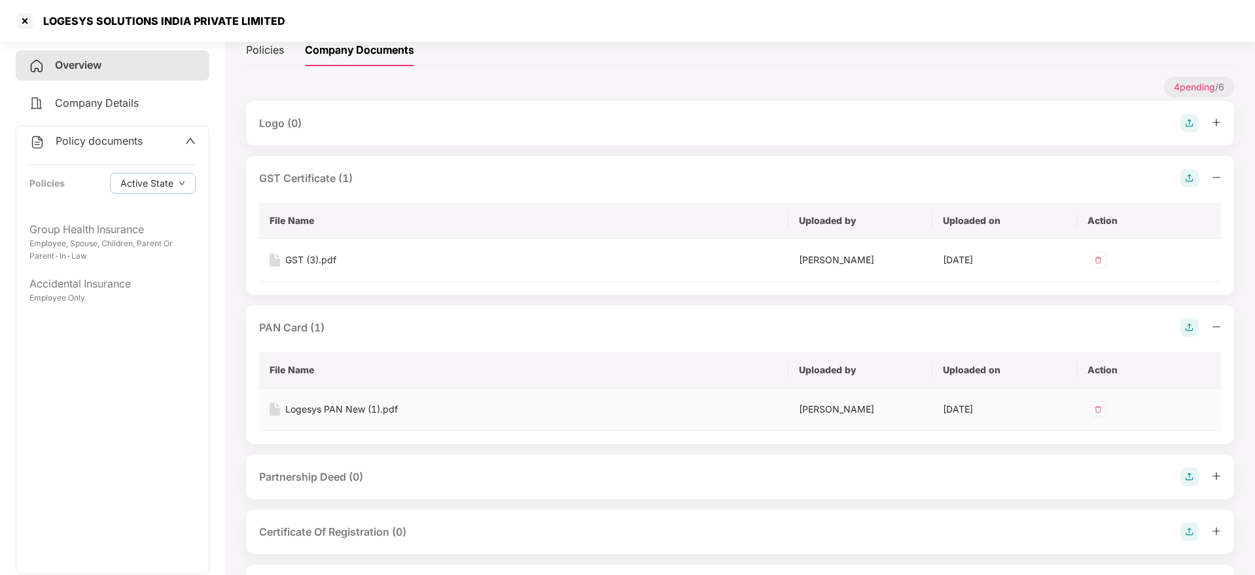
click at [355, 408] on div "Logesys PAN New (1).pdf" at bounding box center [341, 409] width 113 height 14
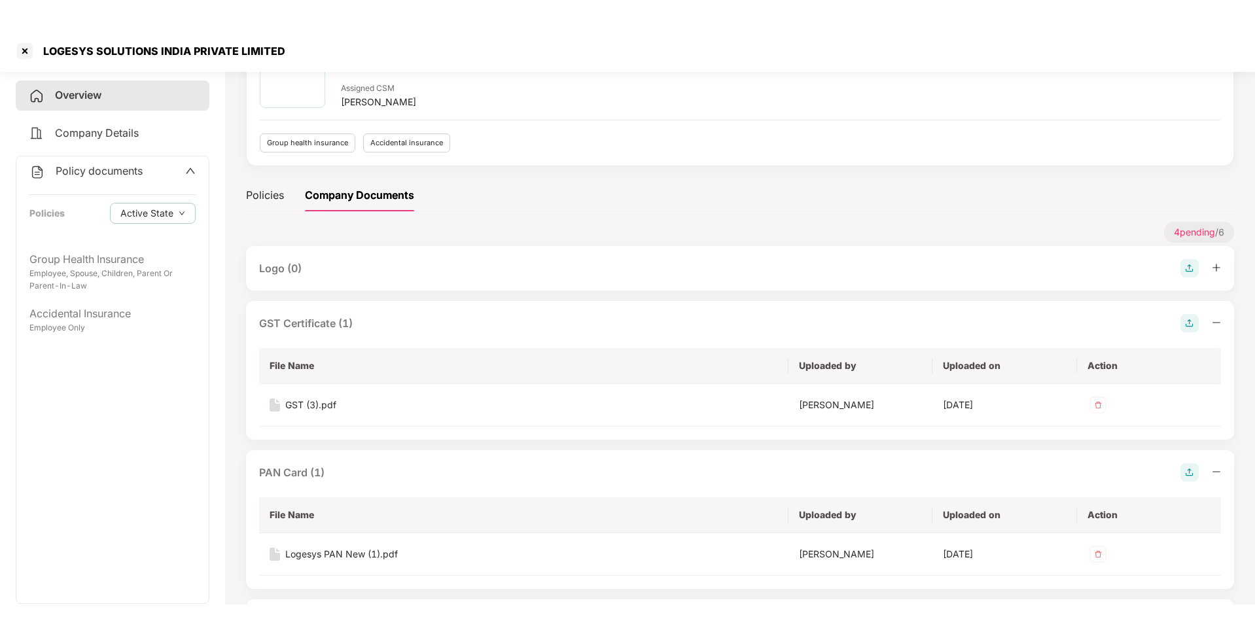
scroll to position [0, 0]
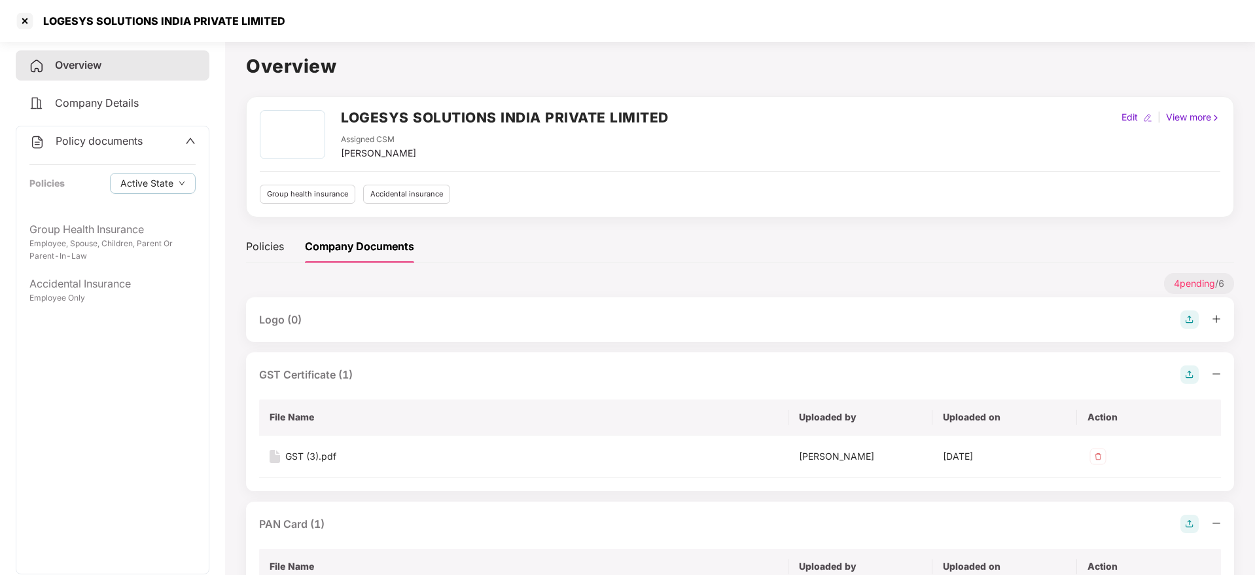
click at [216, 20] on div "LOGESYS SOLUTIONS INDIA PRIVATE LIMITED" at bounding box center [160, 20] width 250 height 13
copy div "LOGESYS SOLUTIONS INDIA PRIVATE LIMITED"
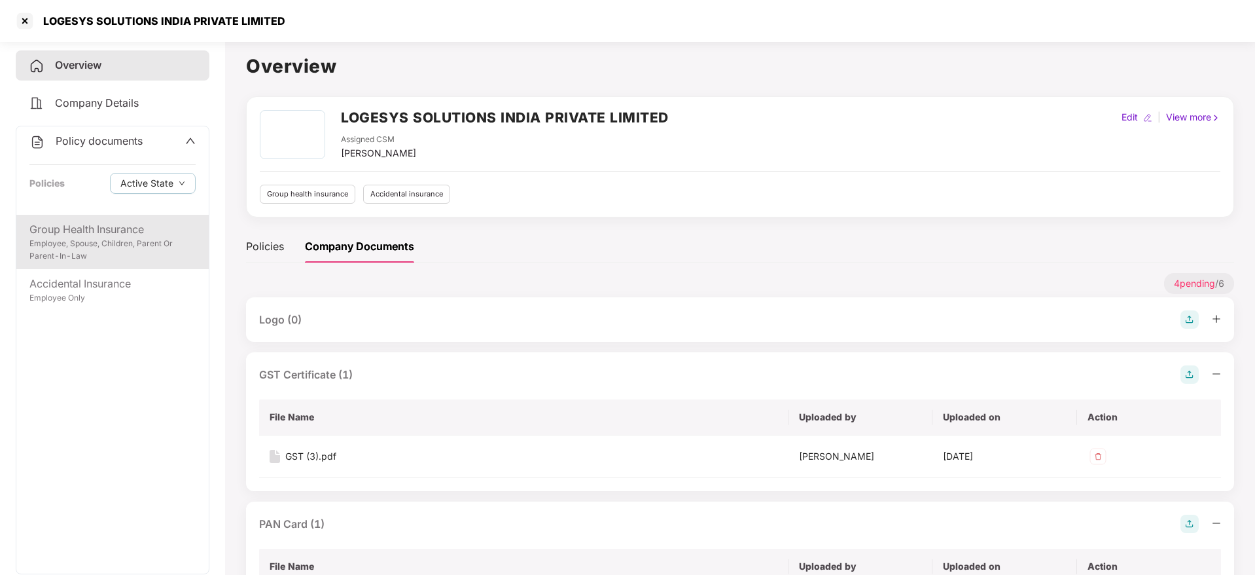
click at [86, 248] on div "Employee, Spouse, Children, Parent Or Parent-In-Law" at bounding box center [112, 250] width 166 height 25
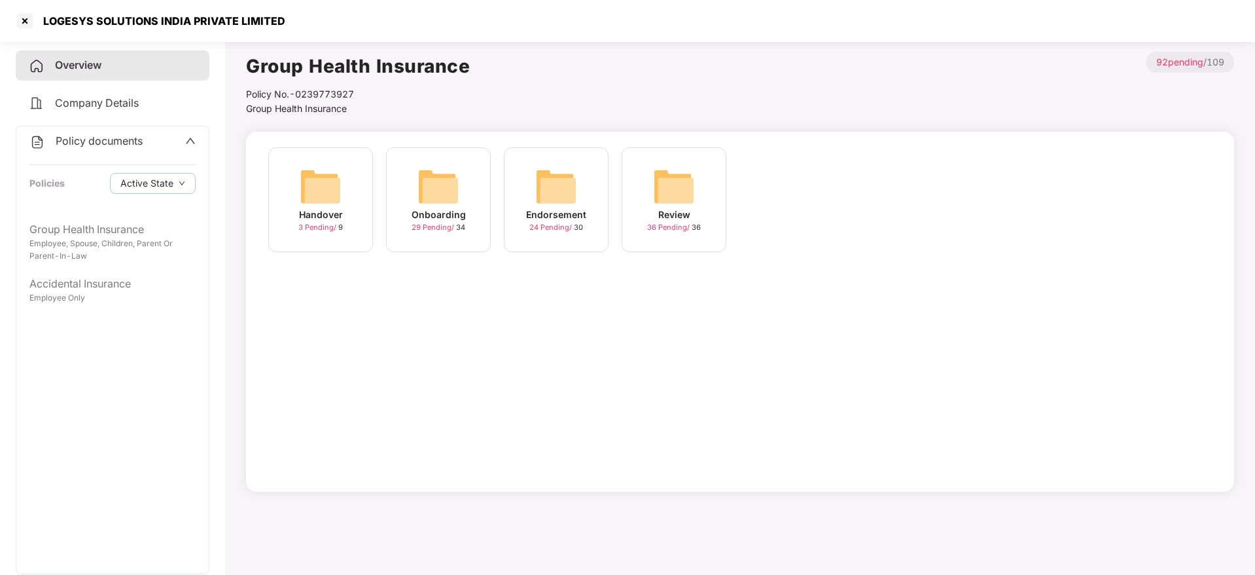
click at [437, 177] on img at bounding box center [439, 187] width 42 height 42
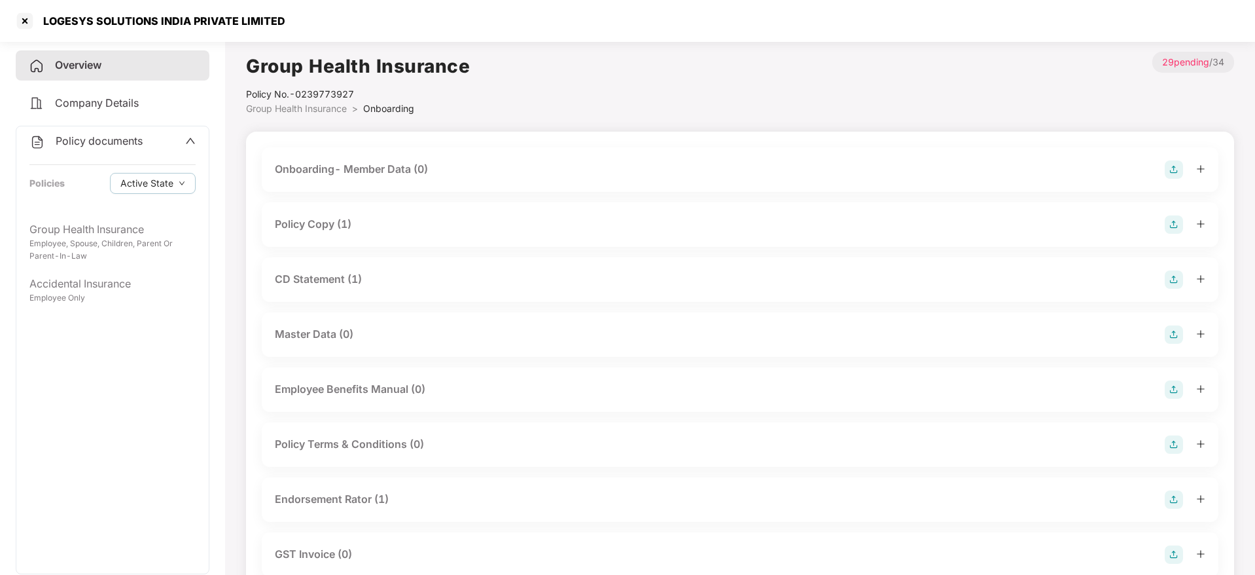
click at [337, 222] on div "Policy Copy (1)" at bounding box center [313, 224] width 77 height 16
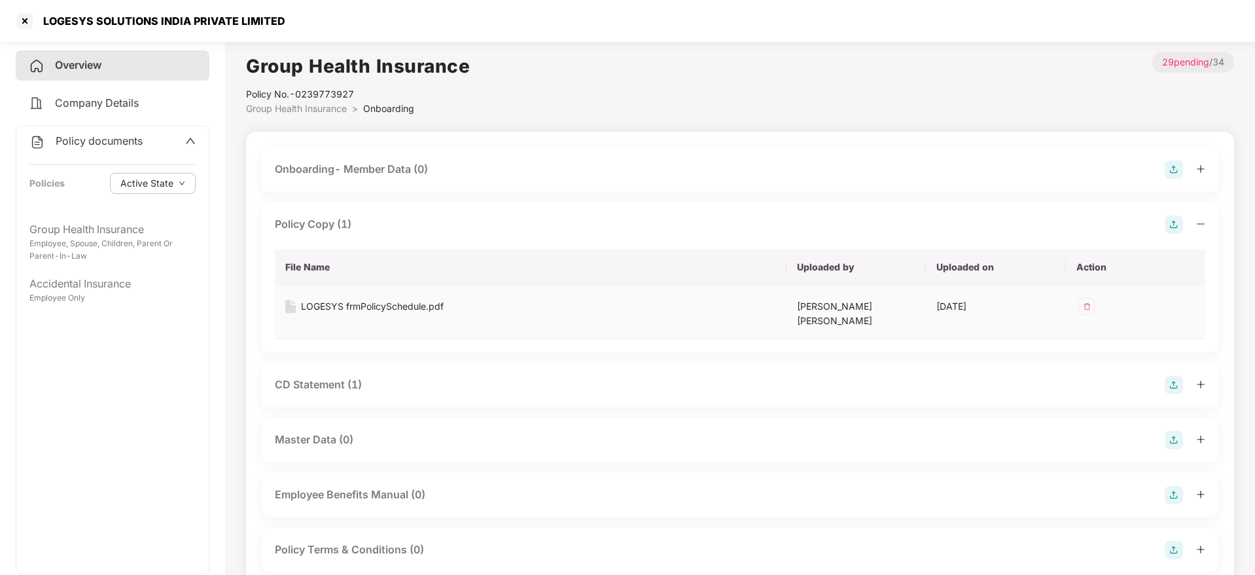
click at [363, 304] on div "LOGESYS frmPolicySchedule.pdf" at bounding box center [372, 306] width 143 height 14
click at [202, 21] on div "LOGESYS SOLUTIONS INDIA PRIVATE LIMITED" at bounding box center [160, 20] width 250 height 13
copy div "LOGESYS SOLUTIONS INDIA PRIVATE LIMITED"
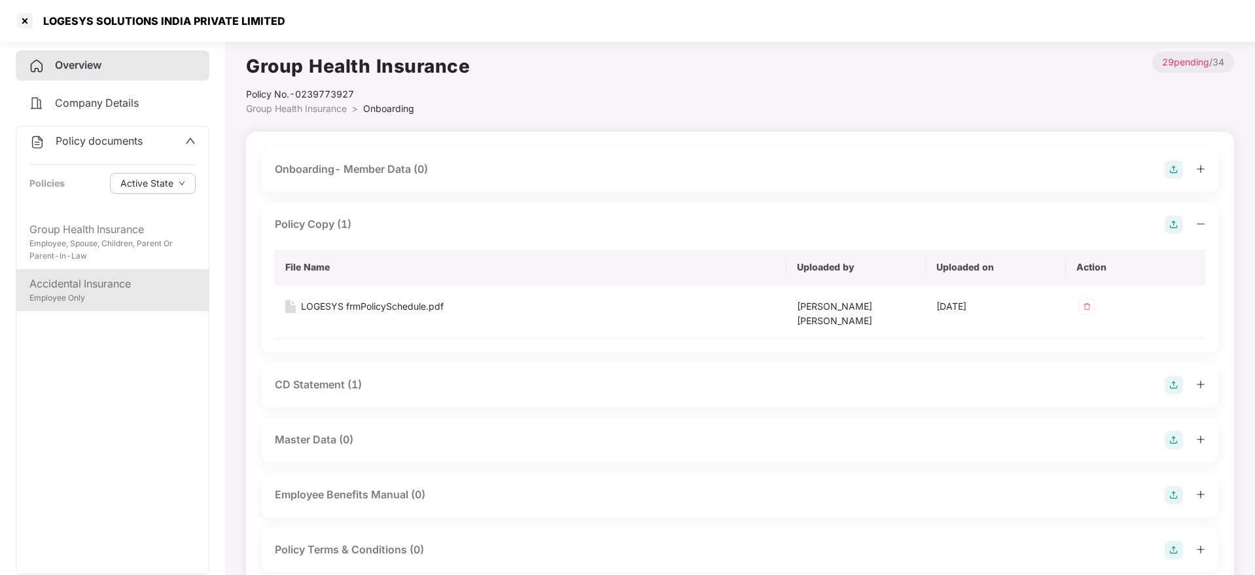
click at [98, 298] on div "Employee Only" at bounding box center [112, 298] width 166 height 12
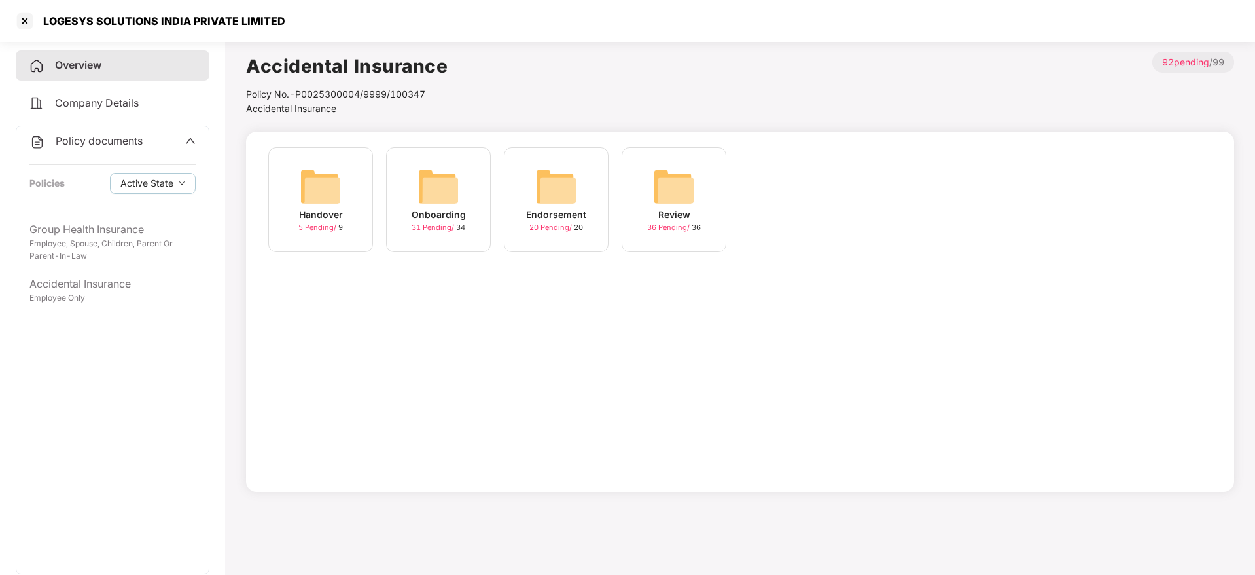
click at [422, 200] on img at bounding box center [439, 187] width 42 height 42
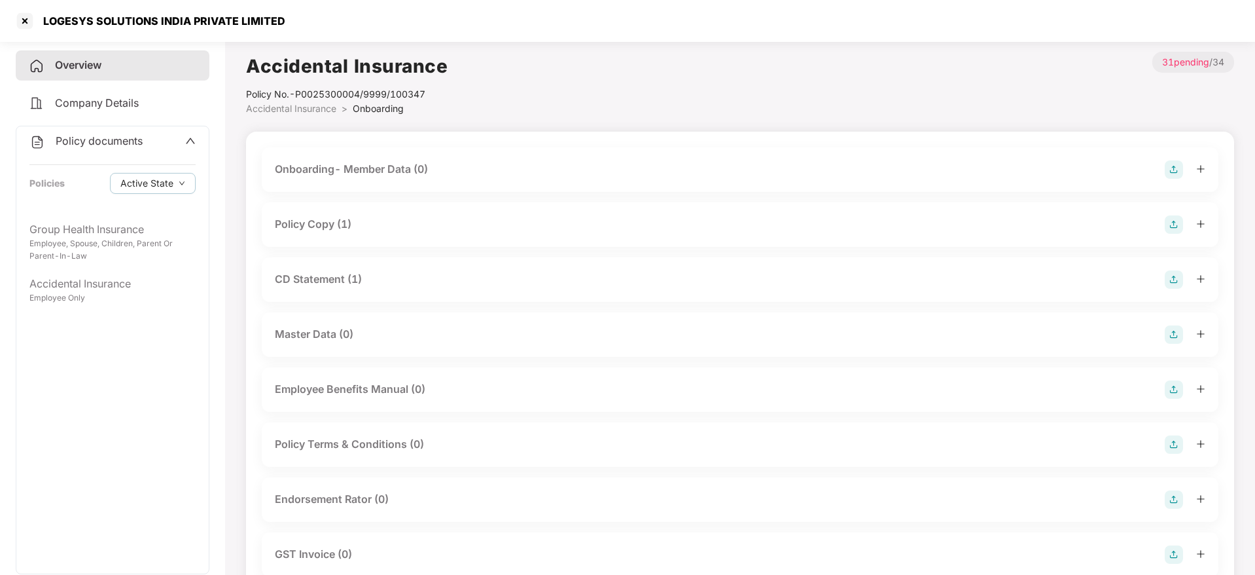
click at [380, 224] on div "Policy Copy (1)" at bounding box center [740, 224] width 931 height 18
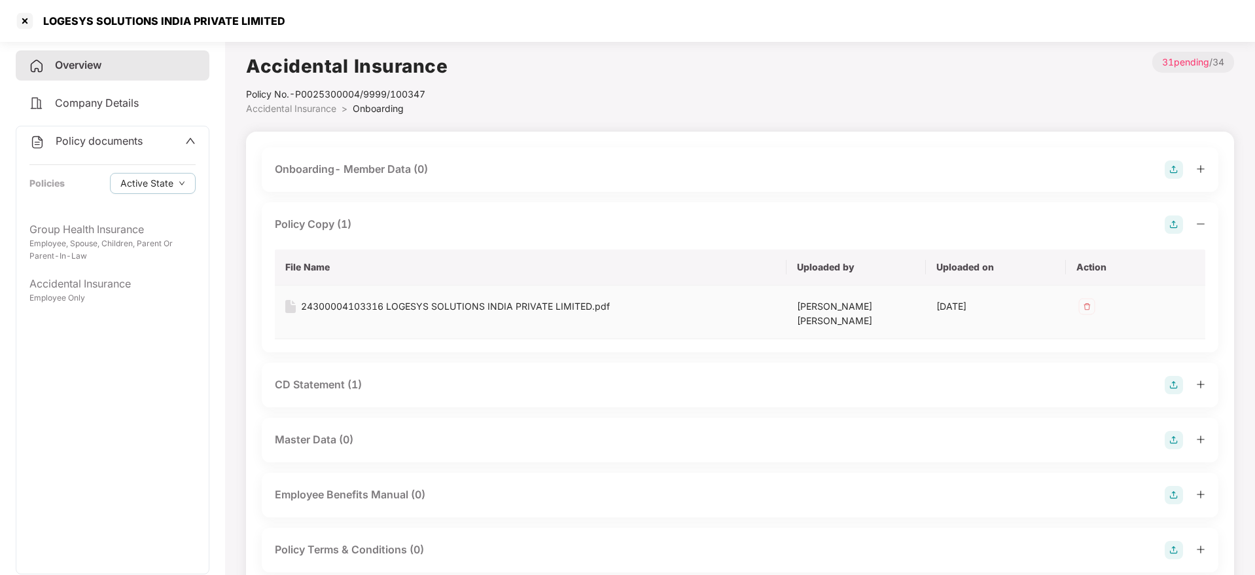
click at [357, 309] on div "24300004103316 LOGESYS SOLUTIONS INDIA PRIVATE LIMITED.pdf" at bounding box center [455, 306] width 309 height 14
click at [24, 13] on div at bounding box center [24, 20] width 21 height 21
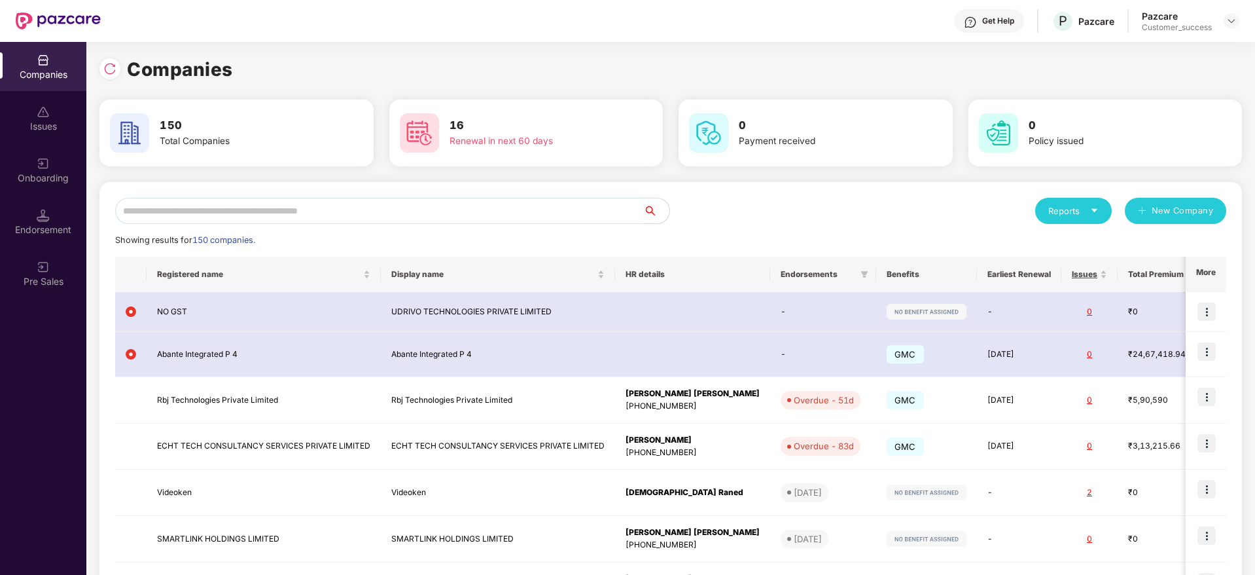
click at [251, 200] on input "text" at bounding box center [379, 211] width 528 height 26
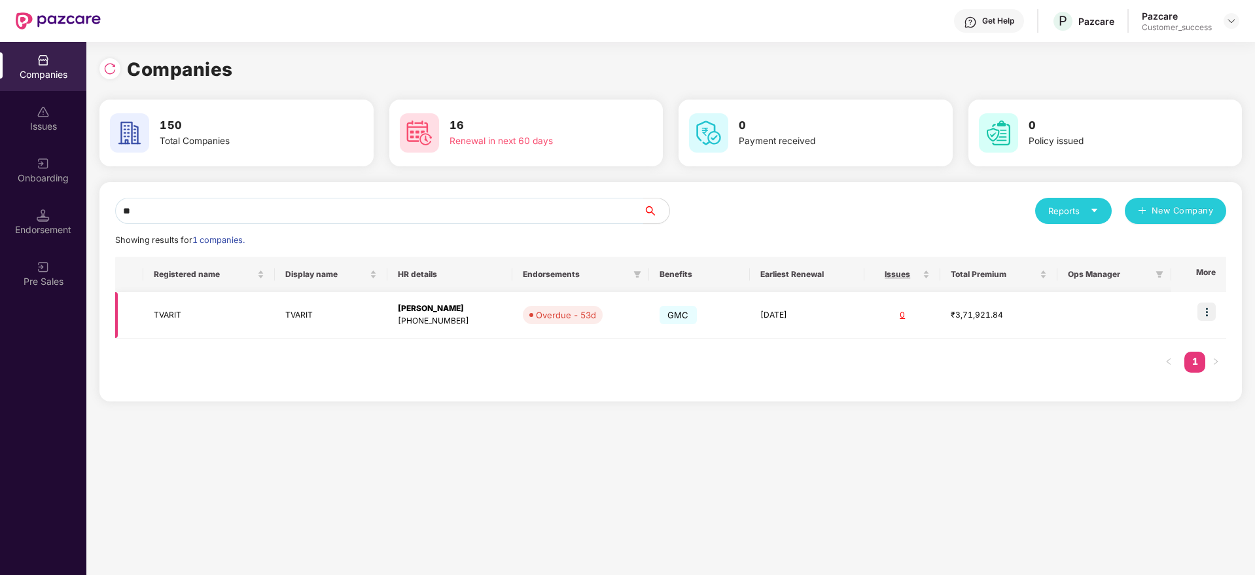
type input "**"
click at [308, 322] on td "TVARIT" at bounding box center [331, 315] width 113 height 46
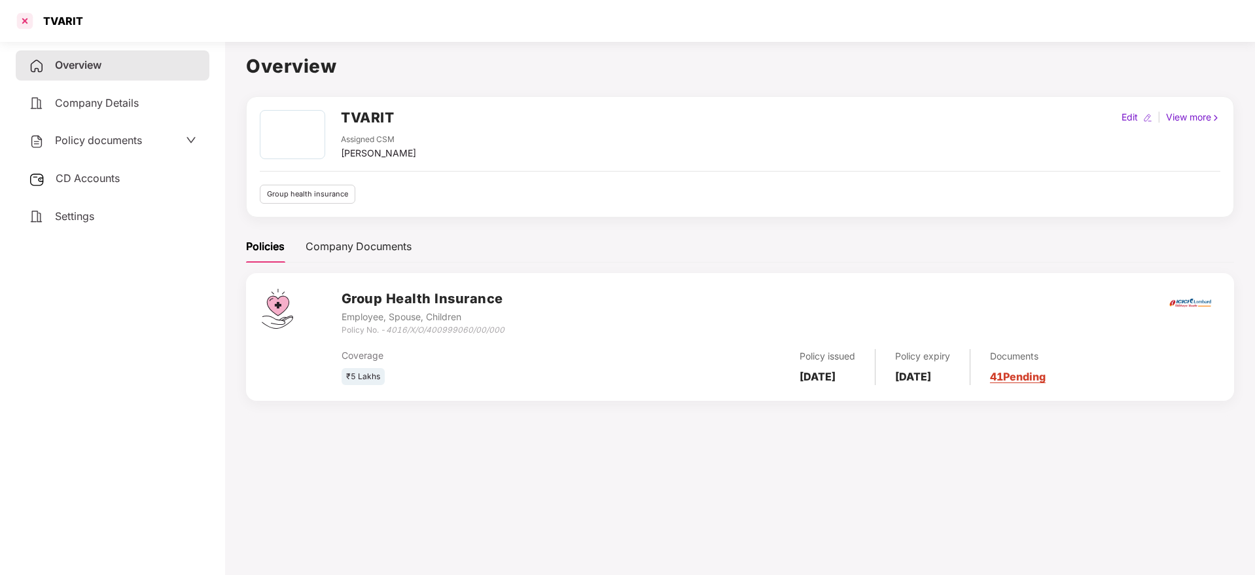
click at [22, 24] on div at bounding box center [24, 20] width 21 height 21
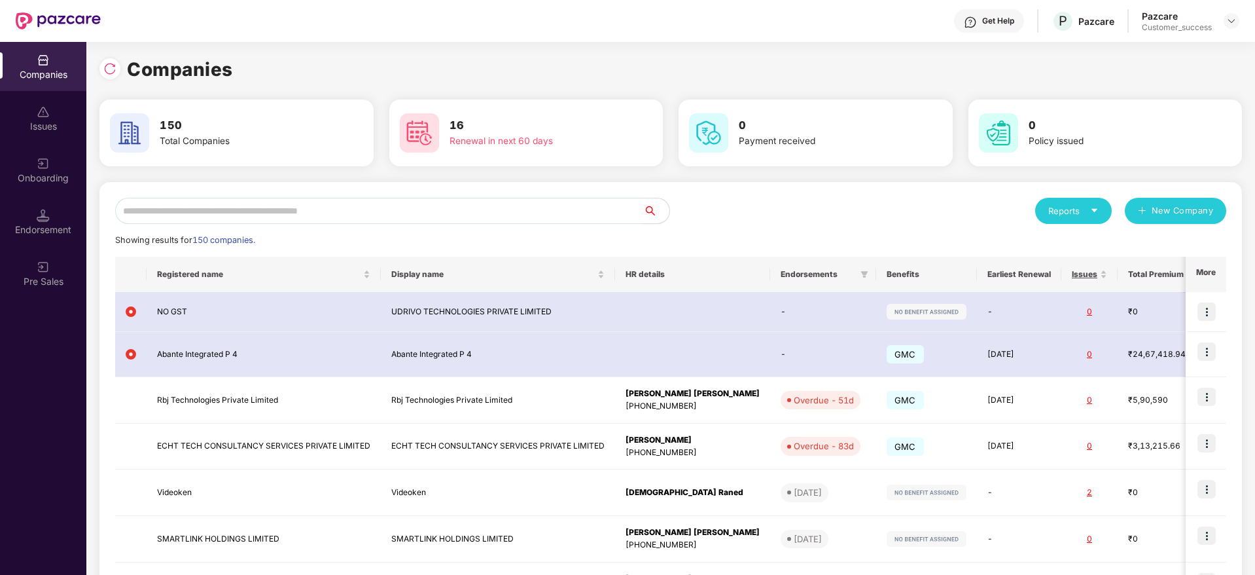
click at [278, 200] on input "text" at bounding box center [379, 211] width 528 height 26
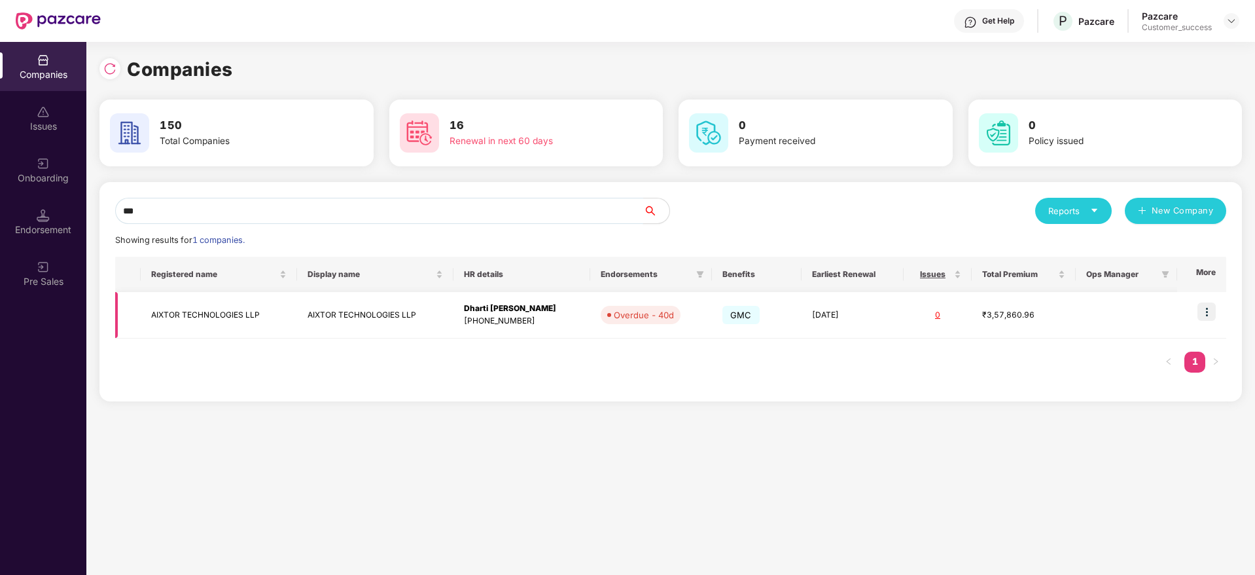
type input "***"
click at [1212, 312] on img at bounding box center [1207, 311] width 18 height 18
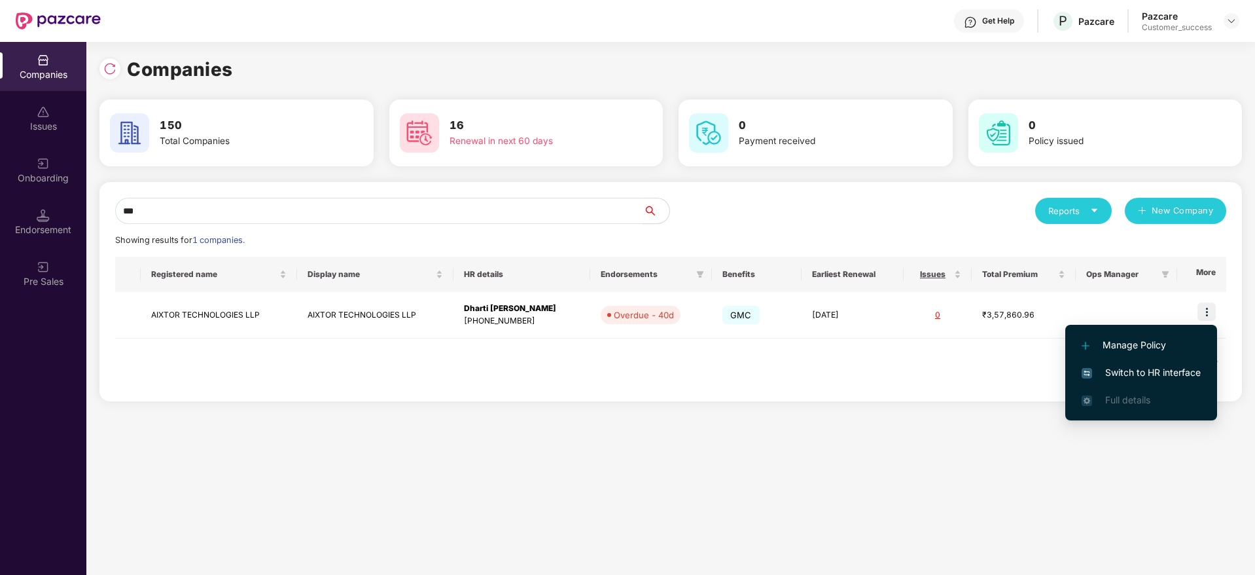
click at [1175, 366] on span "Switch to HR interface" at bounding box center [1141, 372] width 119 height 14
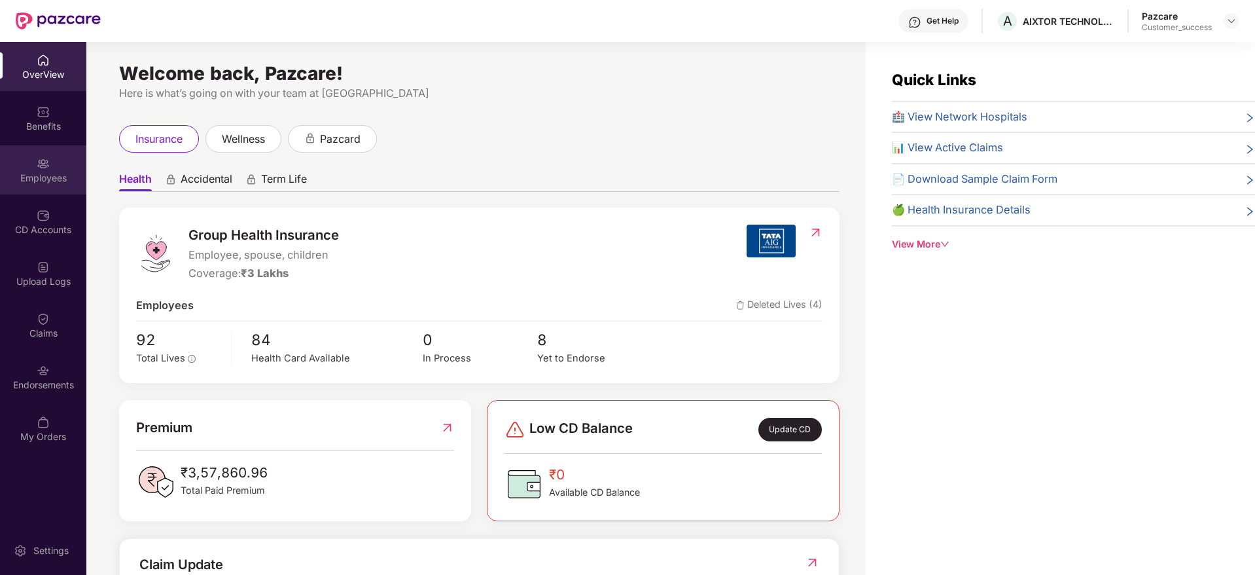
click at [61, 180] on div "Employees" at bounding box center [43, 177] width 86 height 13
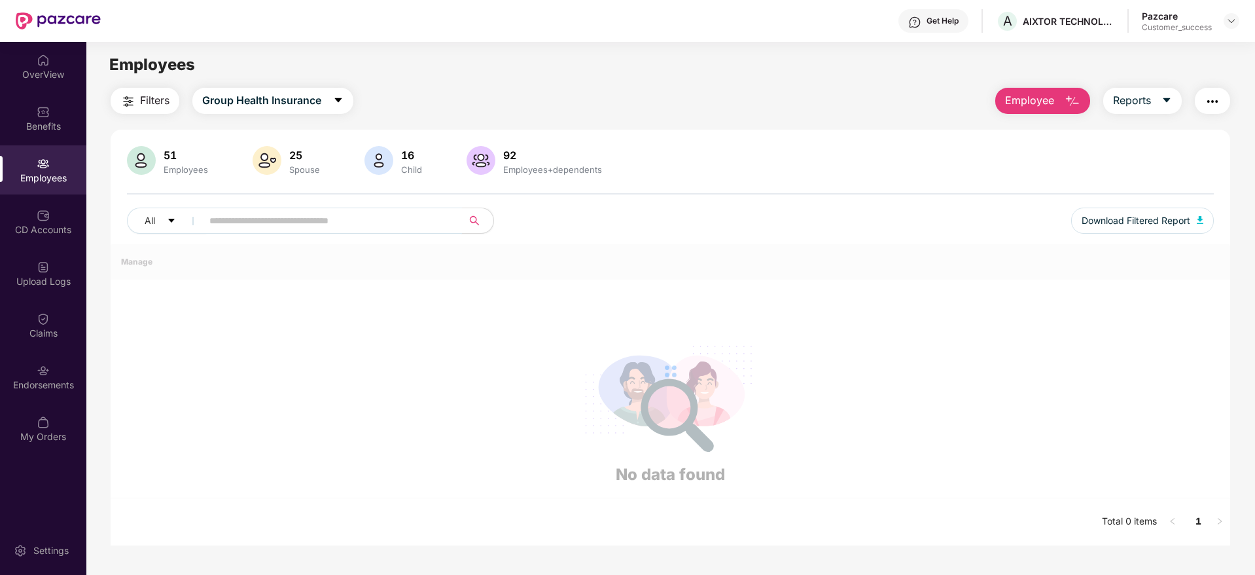
click at [349, 224] on input "text" at bounding box center [326, 221] width 235 height 20
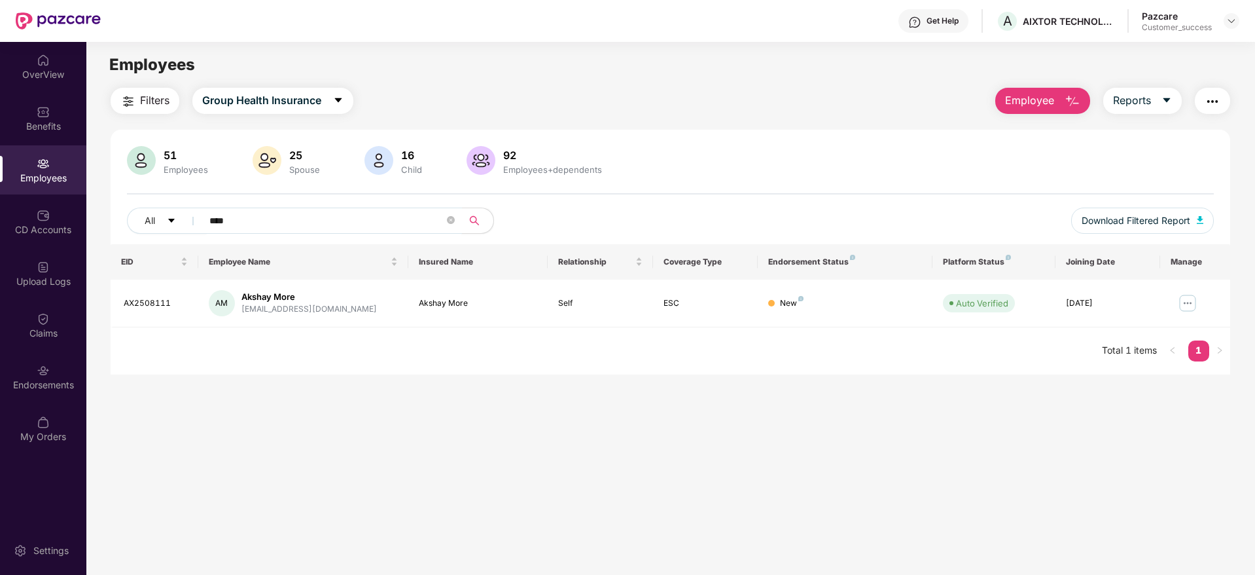
type input "****"
click at [1227, 24] on img at bounding box center [1231, 21] width 10 height 10
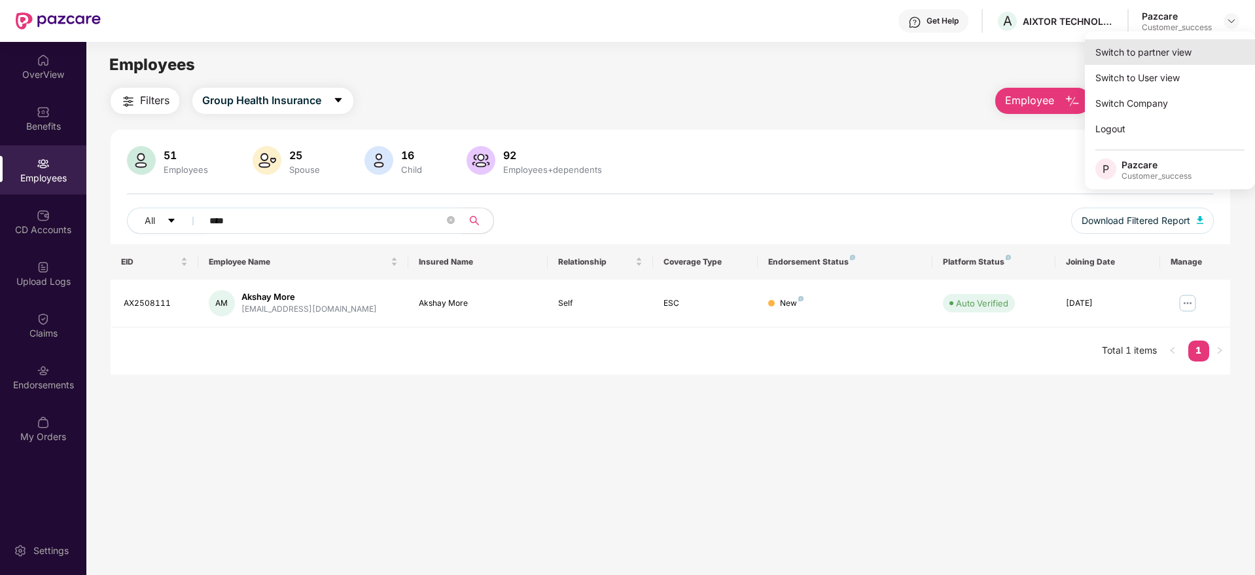
click at [1206, 48] on div "Switch to partner view" at bounding box center [1170, 52] width 170 height 26
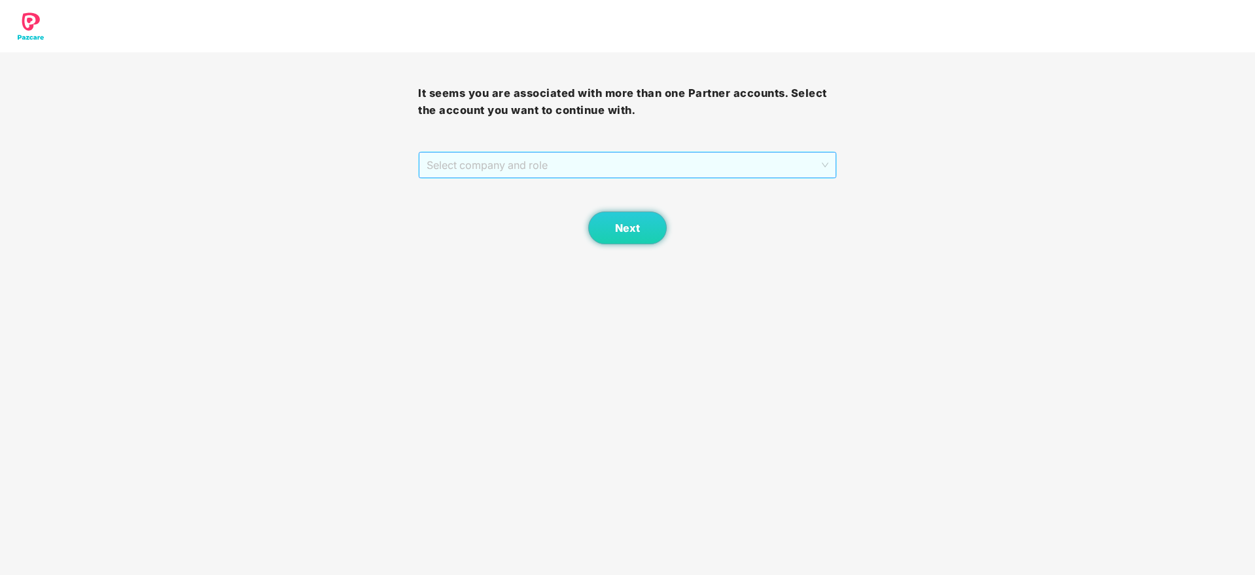
click at [713, 157] on span "Select company and role" at bounding box center [627, 164] width 401 height 25
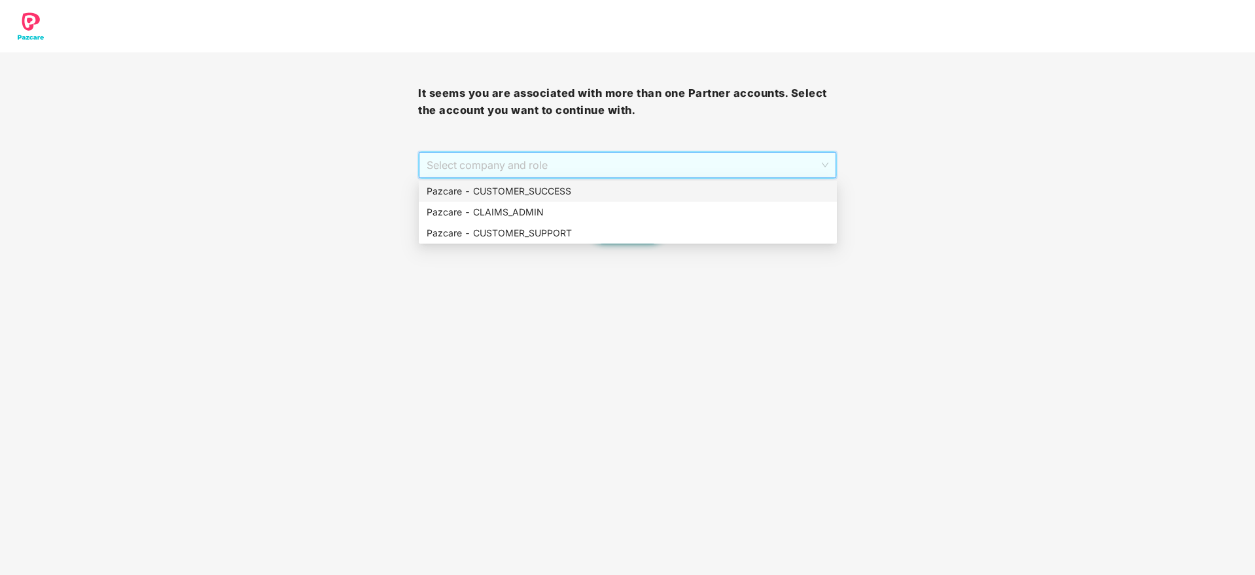
click at [693, 199] on div "Pazcare - CUSTOMER_SUCCESS" at bounding box center [628, 191] width 418 height 21
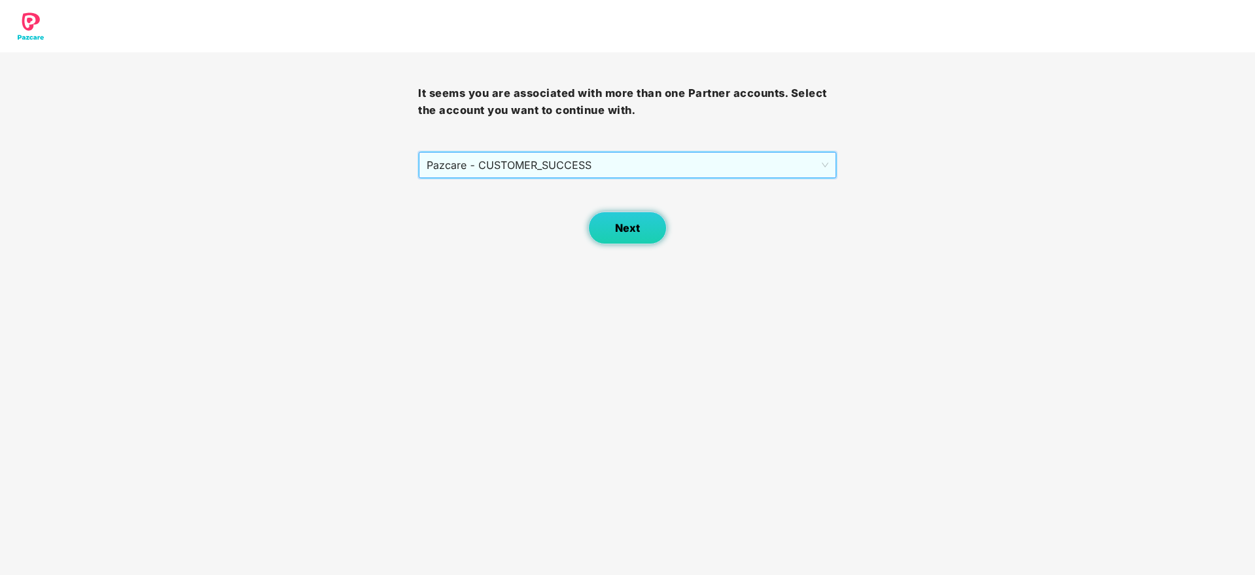
click at [617, 243] on button "Next" at bounding box center [627, 227] width 79 height 33
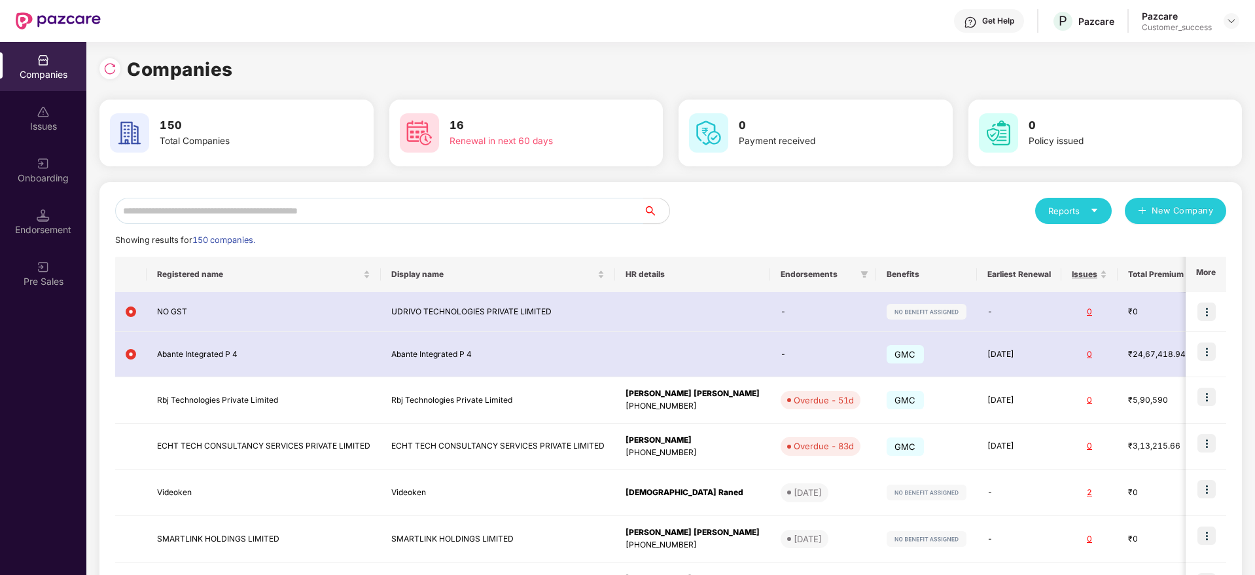
click at [414, 208] on input "text" at bounding box center [379, 211] width 528 height 26
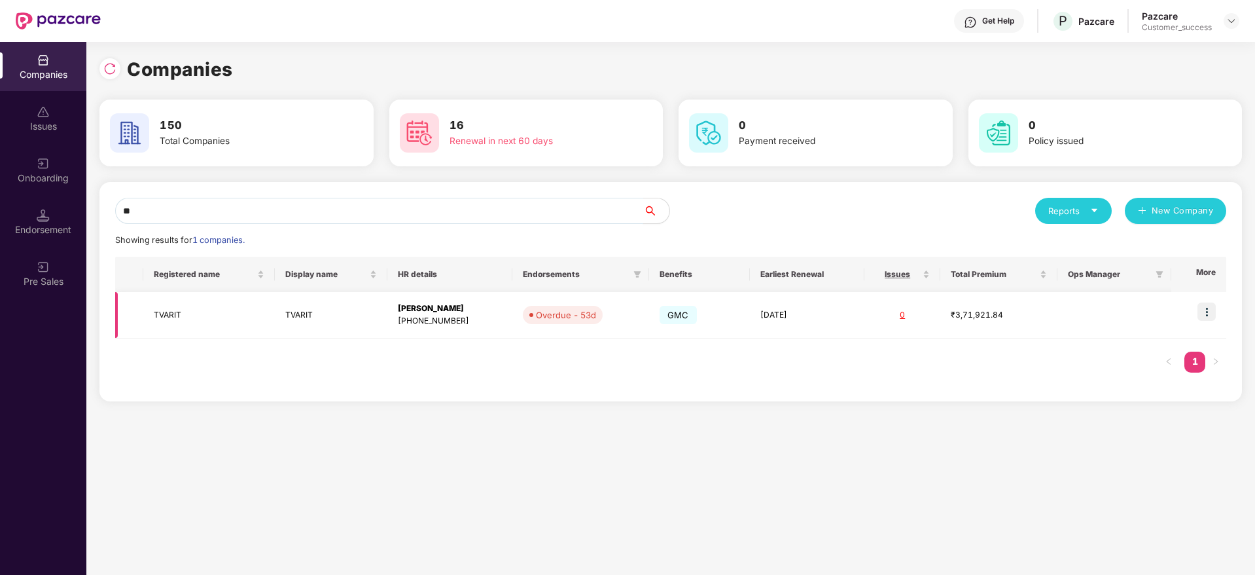
type input "**"
click at [478, 319] on div "[PHONE_NUMBER]" at bounding box center [450, 321] width 104 height 12
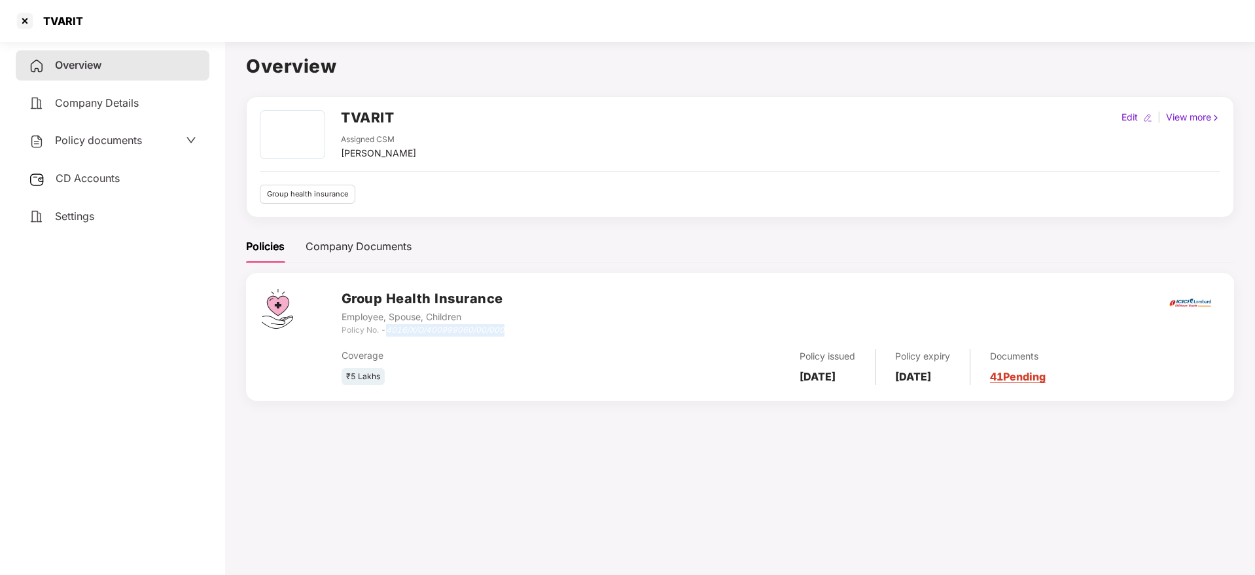
drag, startPoint x: 513, startPoint y: 332, endPoint x: 390, endPoint y: 333, distance: 123.0
click at [390, 333] on div "Group Health Insurance Employee, Spouse, Children Policy No. - 4016/X/O/4009990…" at bounding box center [780, 312] width 877 height 47
copy icon "4016/X/O/400999060/00/000"
click at [70, 28] on div "TVARIT" at bounding box center [48, 20] width 69 height 21
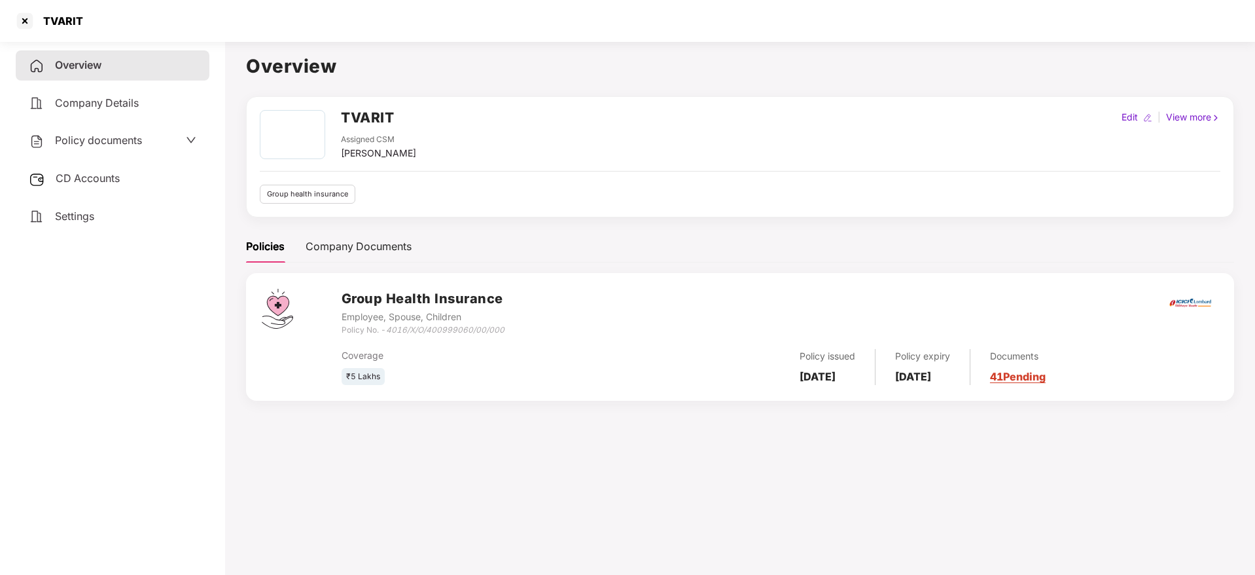
click at [86, 44] on aside "Overview Company Details Policy documents CD Accounts Settings" at bounding box center [112, 305] width 225 height 539
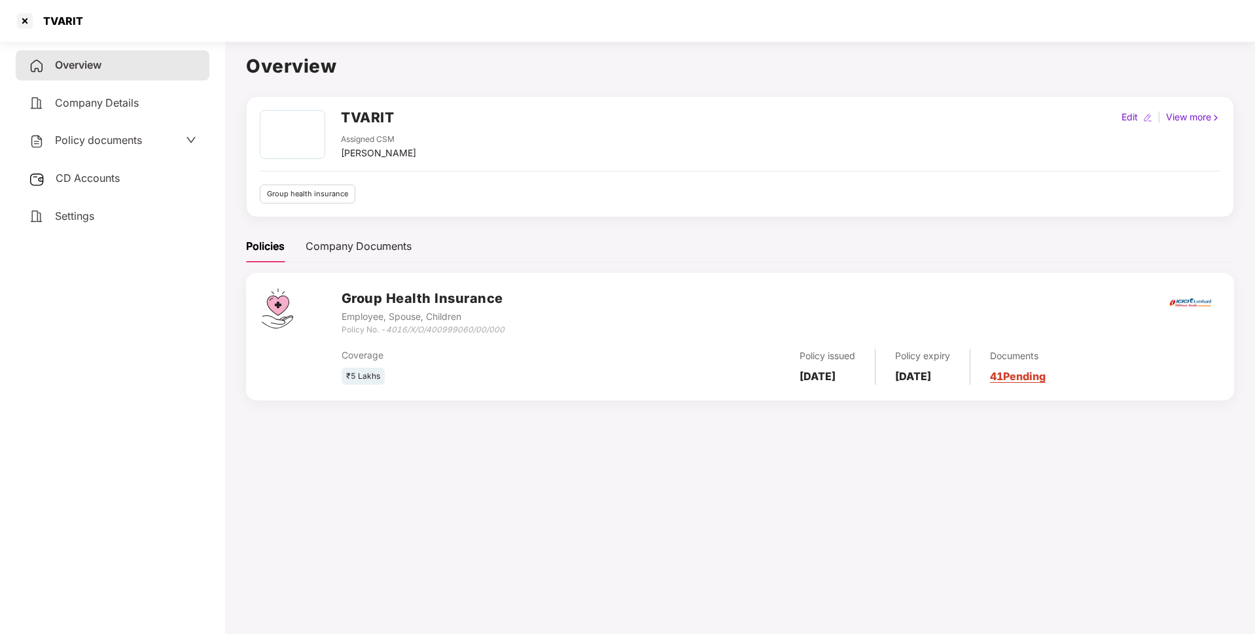
click at [123, 179] on div "CD Accounts" at bounding box center [113, 179] width 194 height 30
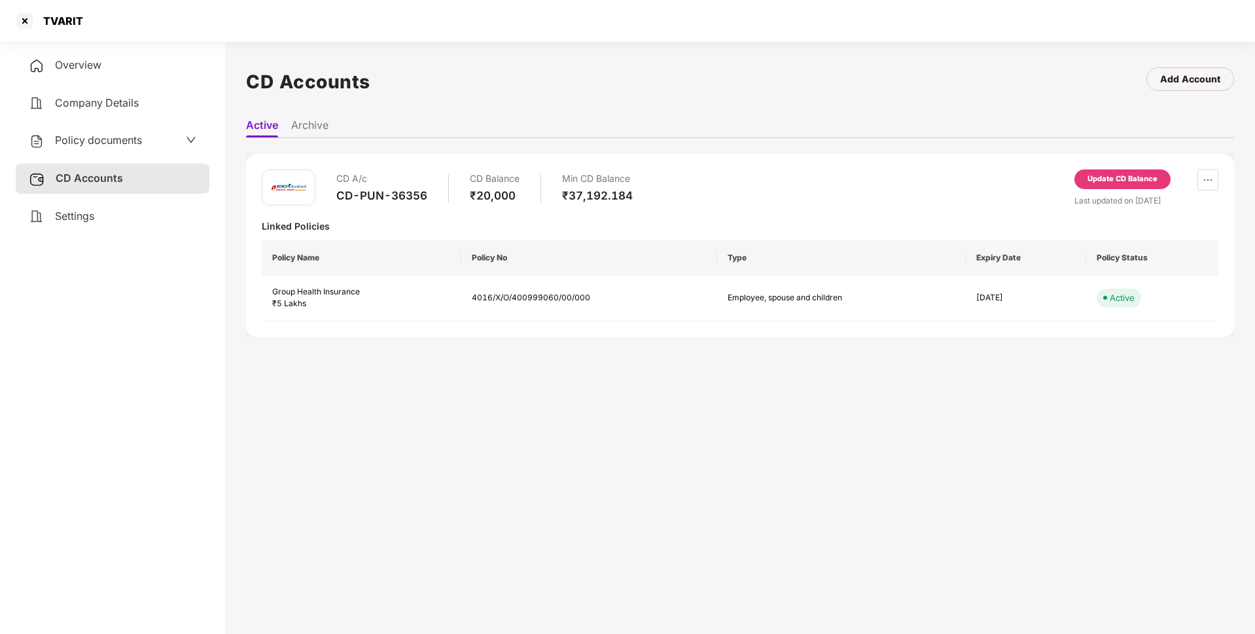
click at [378, 194] on div "CD-PUN-36356" at bounding box center [381, 195] width 91 height 14
click at [7, 15] on div "TVARIT" at bounding box center [627, 21] width 1255 height 42
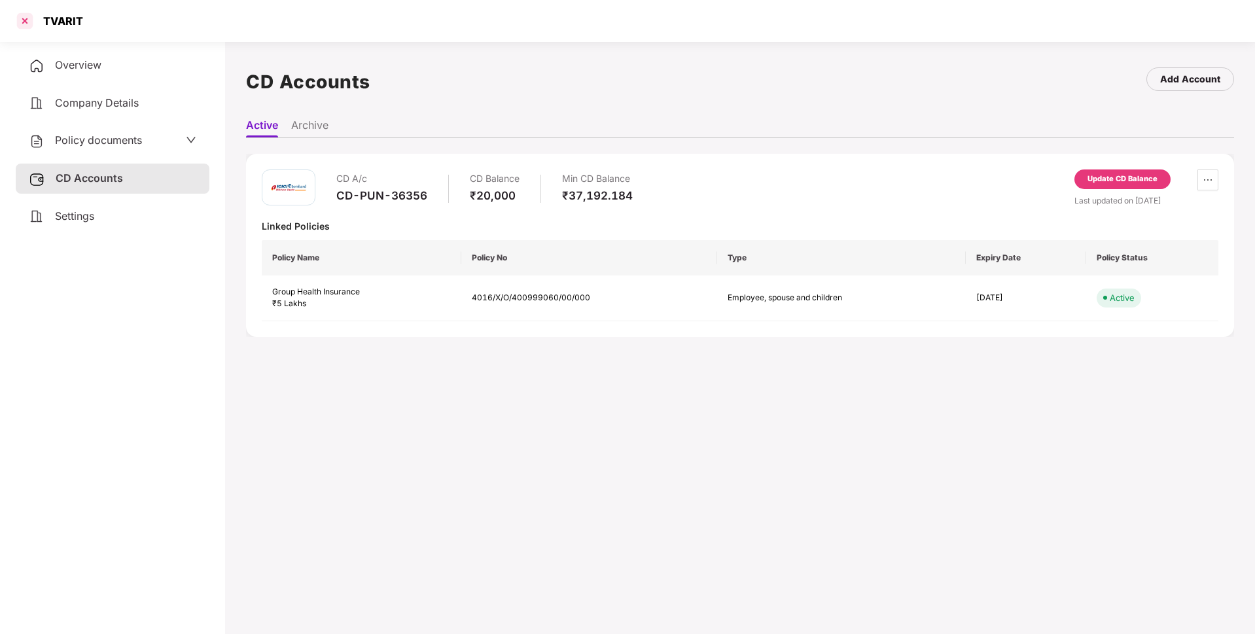
click at [28, 16] on div at bounding box center [24, 20] width 21 height 21
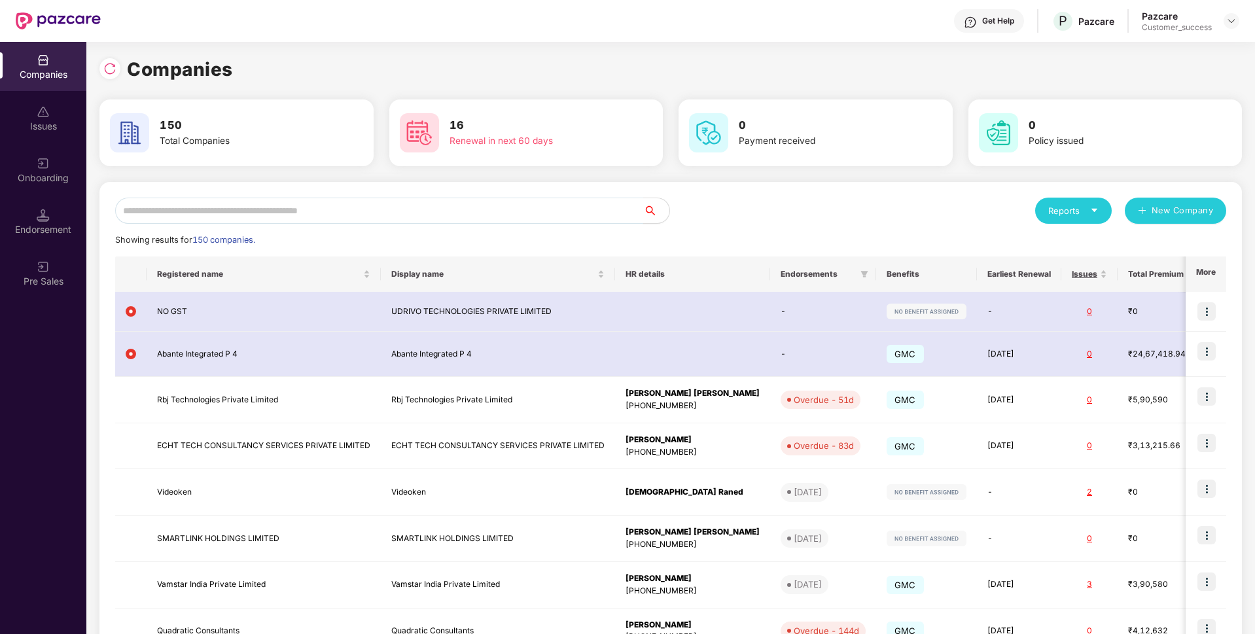
click at [272, 204] on input "text" at bounding box center [379, 211] width 528 height 26
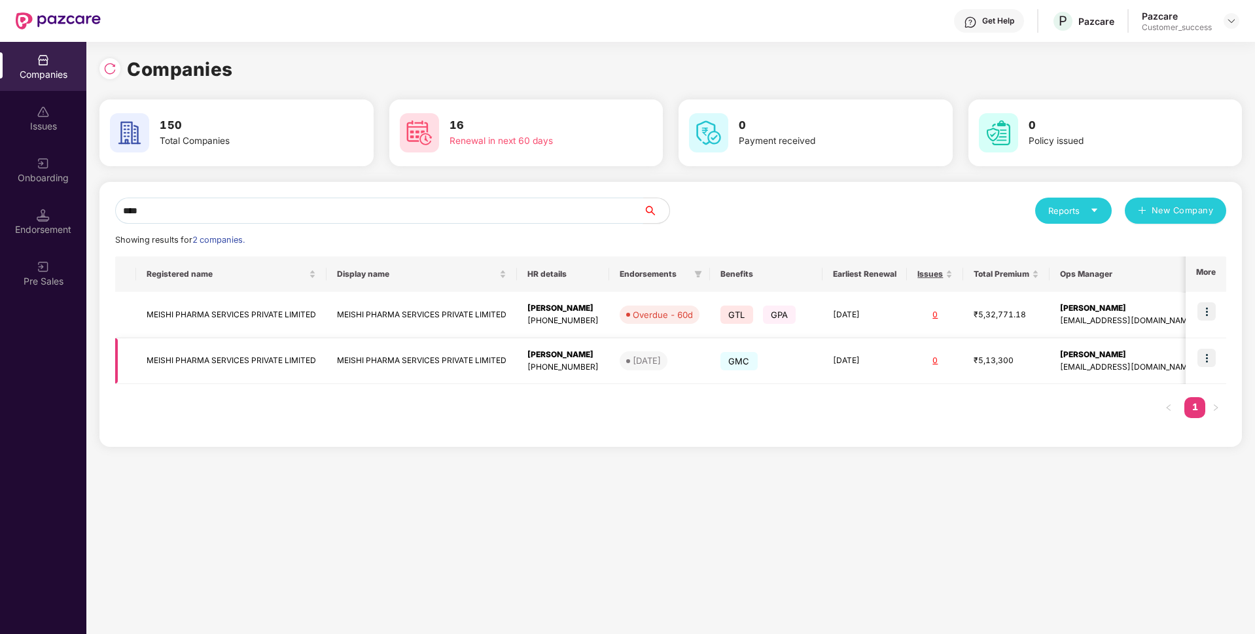
type input "****"
click at [1203, 361] on img at bounding box center [1207, 358] width 18 height 18
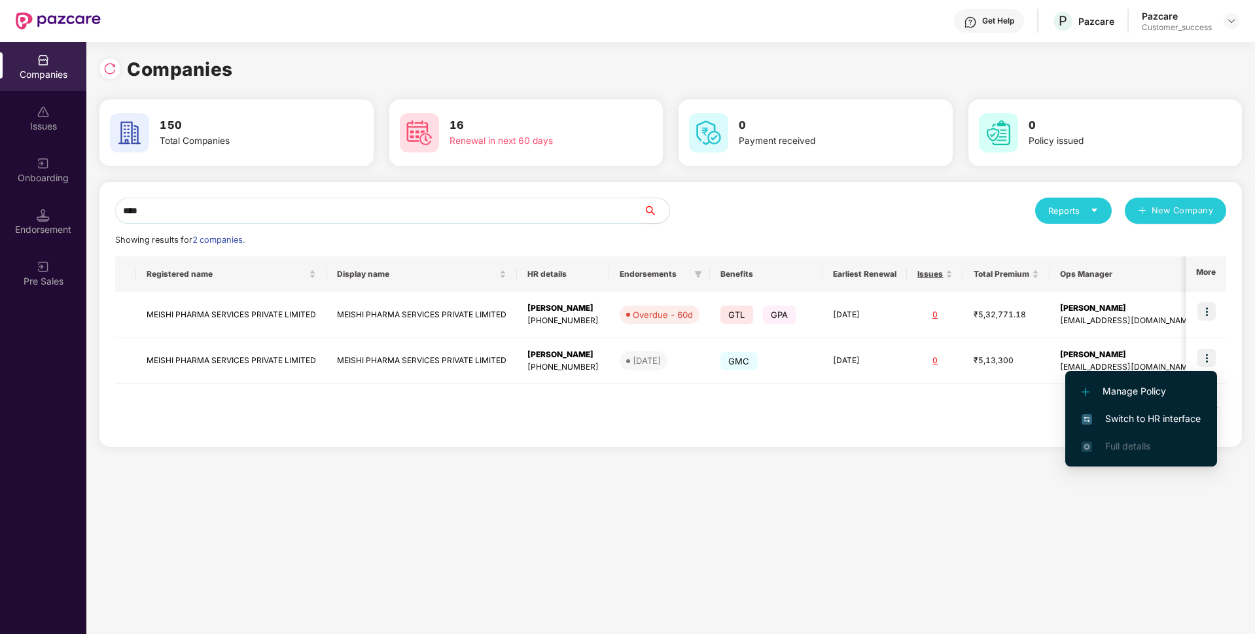
click at [1175, 412] on span "Switch to HR interface" at bounding box center [1141, 419] width 119 height 14
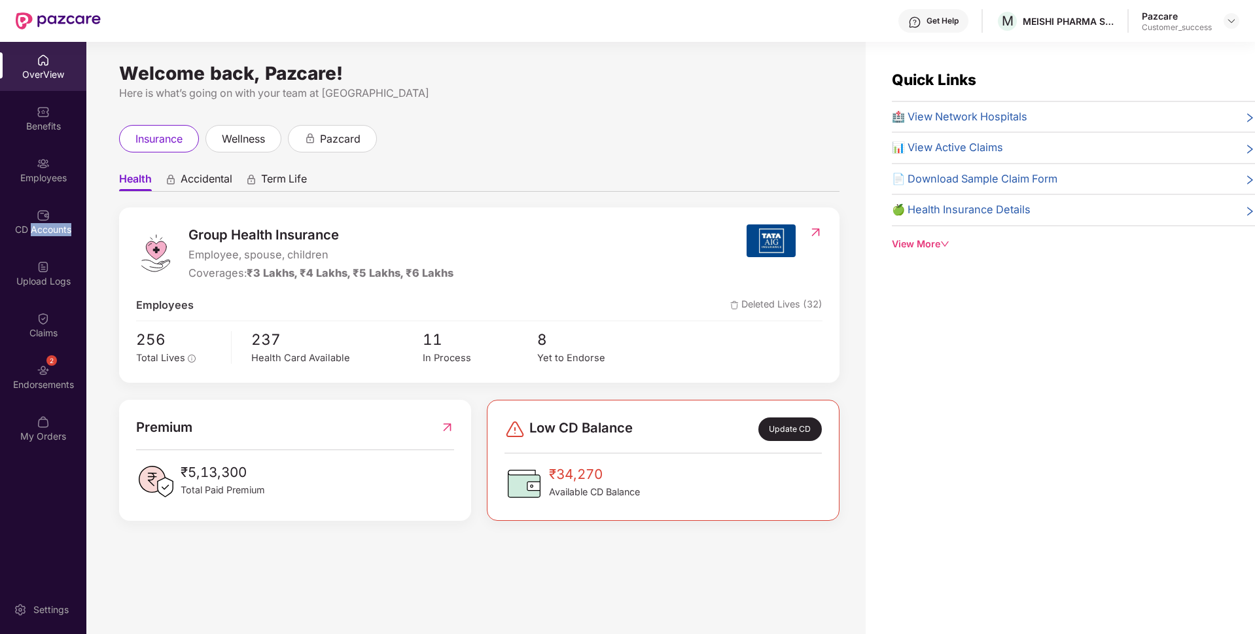
click at [59, 227] on div "CD Accounts" at bounding box center [43, 229] width 86 height 13
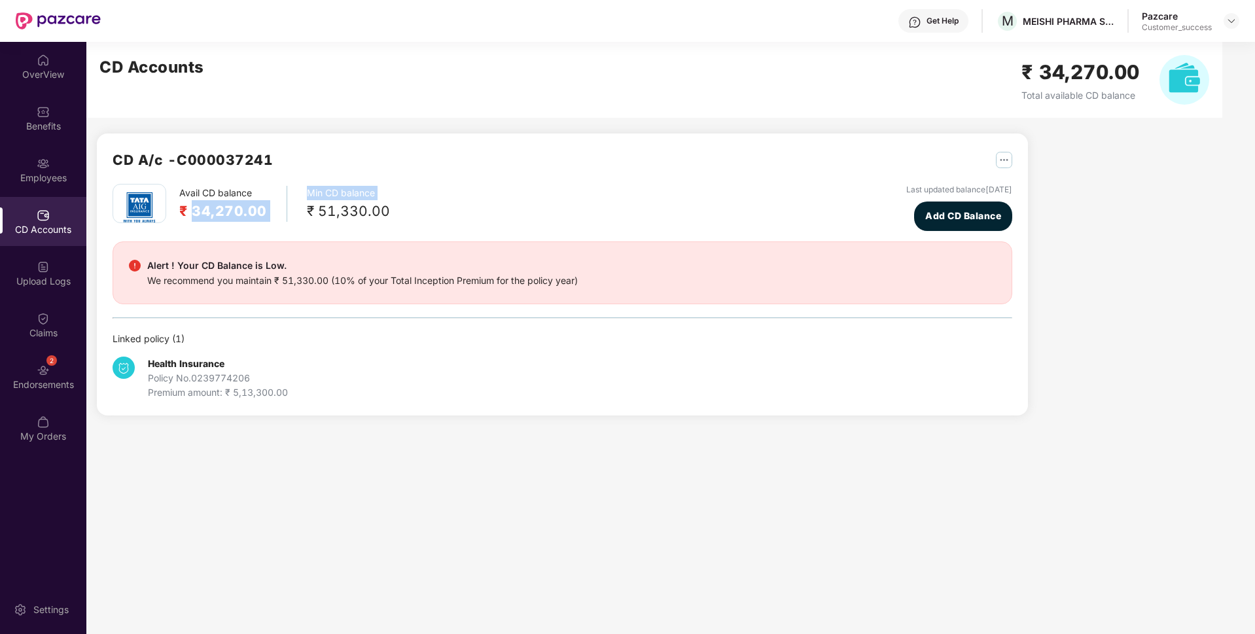
drag, startPoint x: 196, startPoint y: 210, endPoint x: 302, endPoint y: 215, distance: 106.8
click at [302, 215] on div "Avail CD balance ₹ 34,270.00 Min CD balance ₹ 51,330.00" at bounding box center [251, 203] width 277 height 39
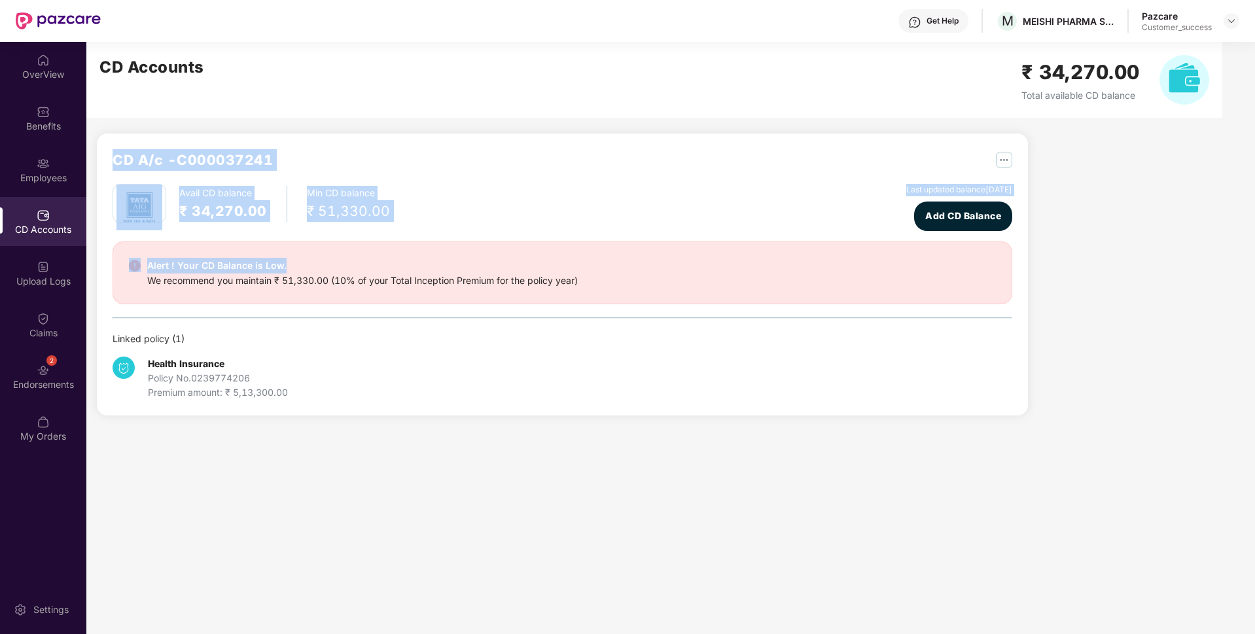
drag, startPoint x: 404, startPoint y: 218, endPoint x: 98, endPoint y: 123, distance: 320.6
click at [98, 123] on div "CD A/c - C000037241 Avail CD balance ₹ 34,270.00 Min CD balance ₹ 51,330.00 Las…" at bounding box center [557, 236] width 942 height 389
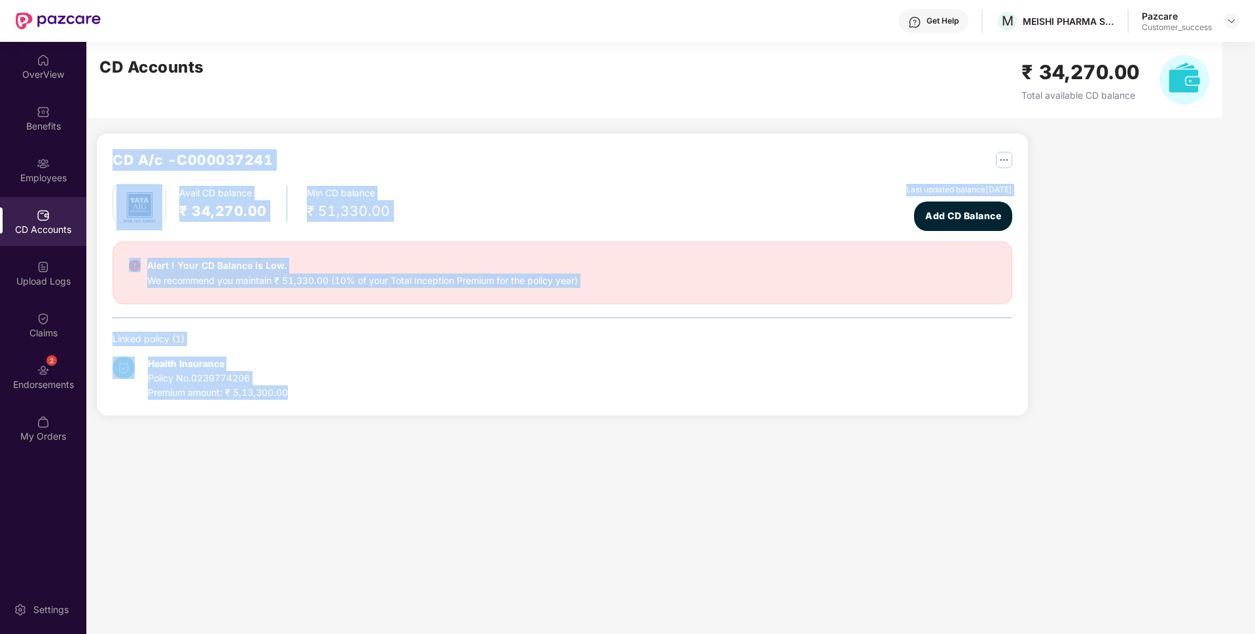
drag, startPoint x: 288, startPoint y: 218, endPoint x: 462, endPoint y: 441, distance: 283.0
click at [462, 441] on main "CD Accounts ₹ 34,270.00 Total available CD balance CD A/c - C000037241 Avail CD…" at bounding box center [670, 338] width 1169 height 592
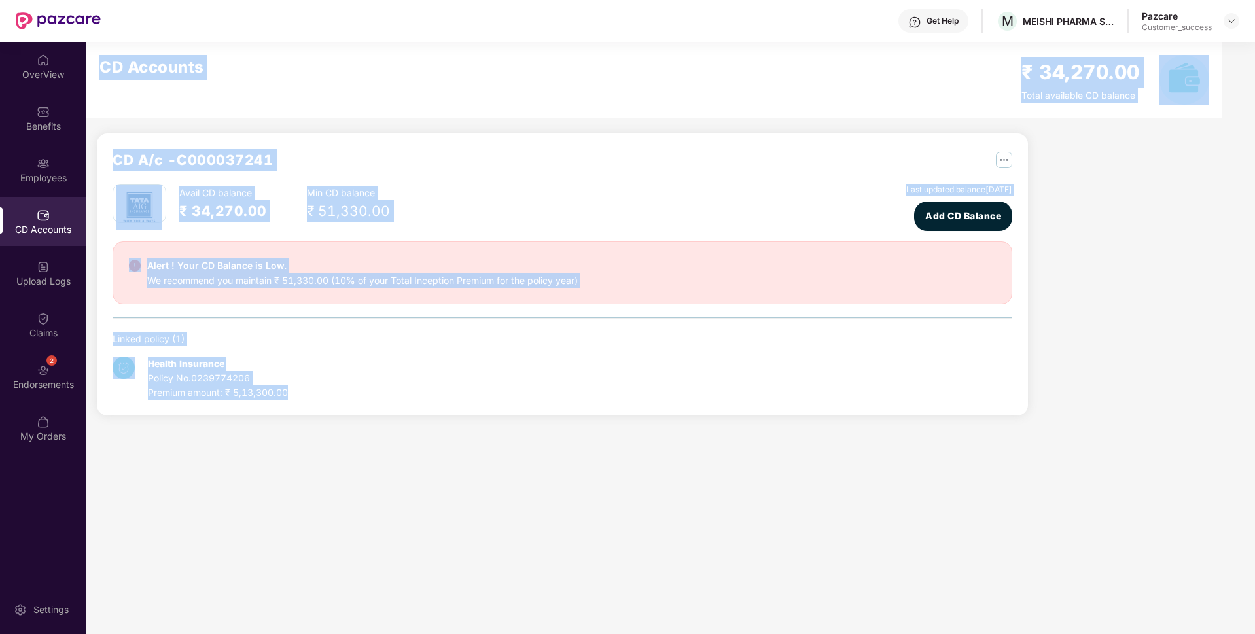
drag, startPoint x: 457, startPoint y: 429, endPoint x: 97, endPoint y: 76, distance: 504.9
click at [97, 76] on main "CD Accounts ₹ 34,270.00 Total available CD balance CD A/c - C000037241 Avail CD…" at bounding box center [670, 338] width 1169 height 592
click at [97, 76] on div "CD Accounts ₹ 34,270.00 Total available CD balance" at bounding box center [654, 80] width 1136 height 76
drag, startPoint x: 97, startPoint y: 76, endPoint x: 453, endPoint y: 410, distance: 488.4
click at [453, 410] on div "CD Accounts ₹ 34,270.00 Total available CD balance CD A/c - C000037241 Avail CD…" at bounding box center [651, 236] width 1130 height 389
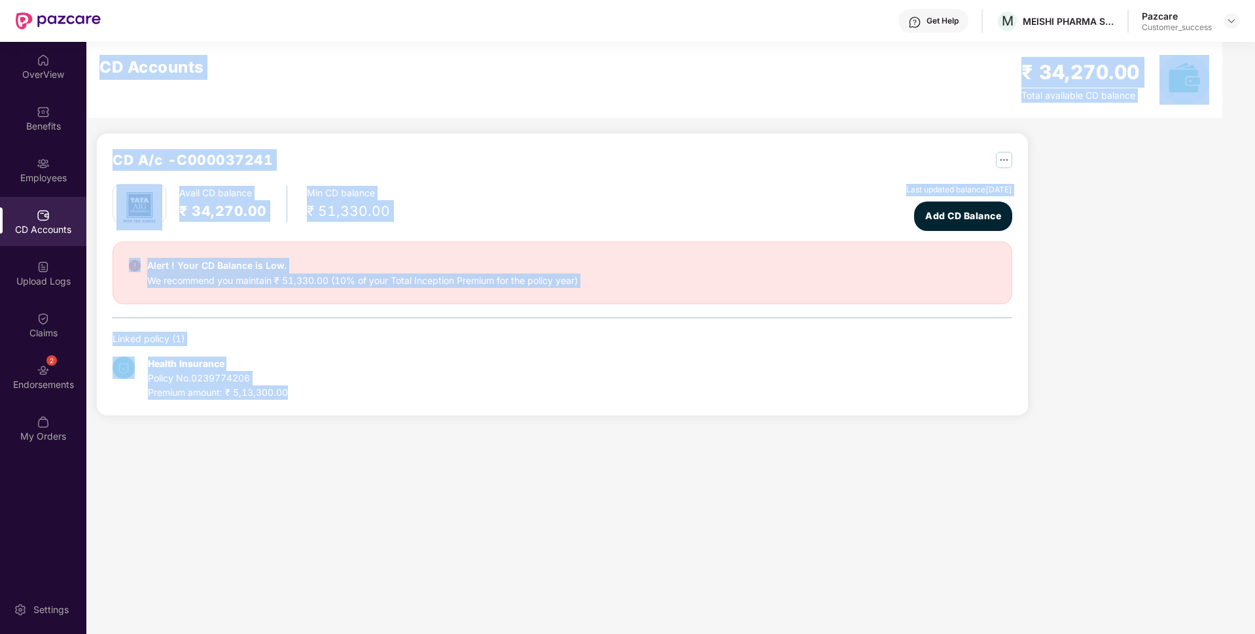
click at [453, 410] on div "CD A/c - C000037241 Avail CD balance ₹ 34,270.00 Min CD balance ₹ 51,330.00 Las…" at bounding box center [562, 274] width 931 height 282
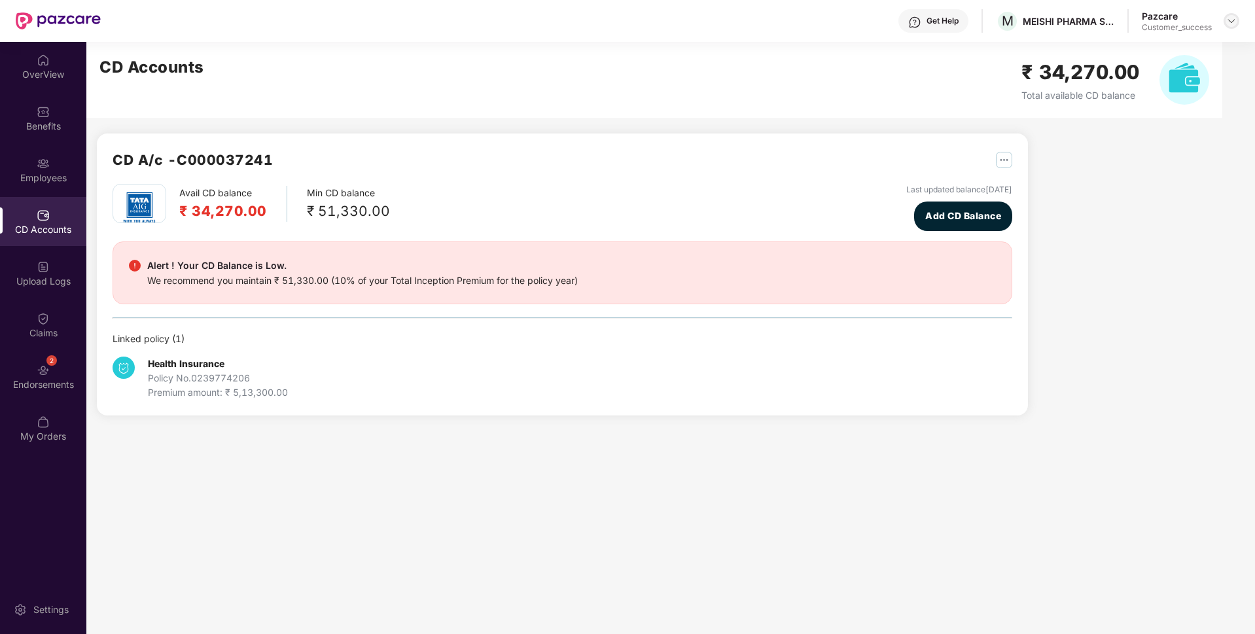
click at [1238, 22] on div at bounding box center [1232, 21] width 16 height 16
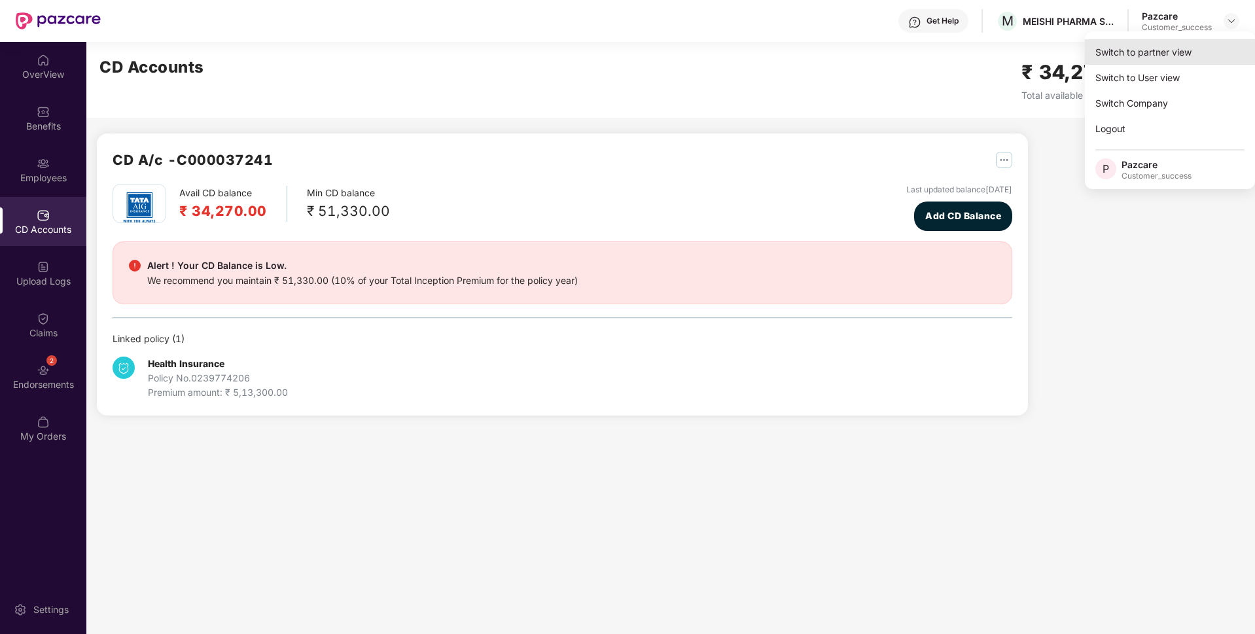
click at [1190, 51] on div "Switch to partner view" at bounding box center [1170, 52] width 170 height 26
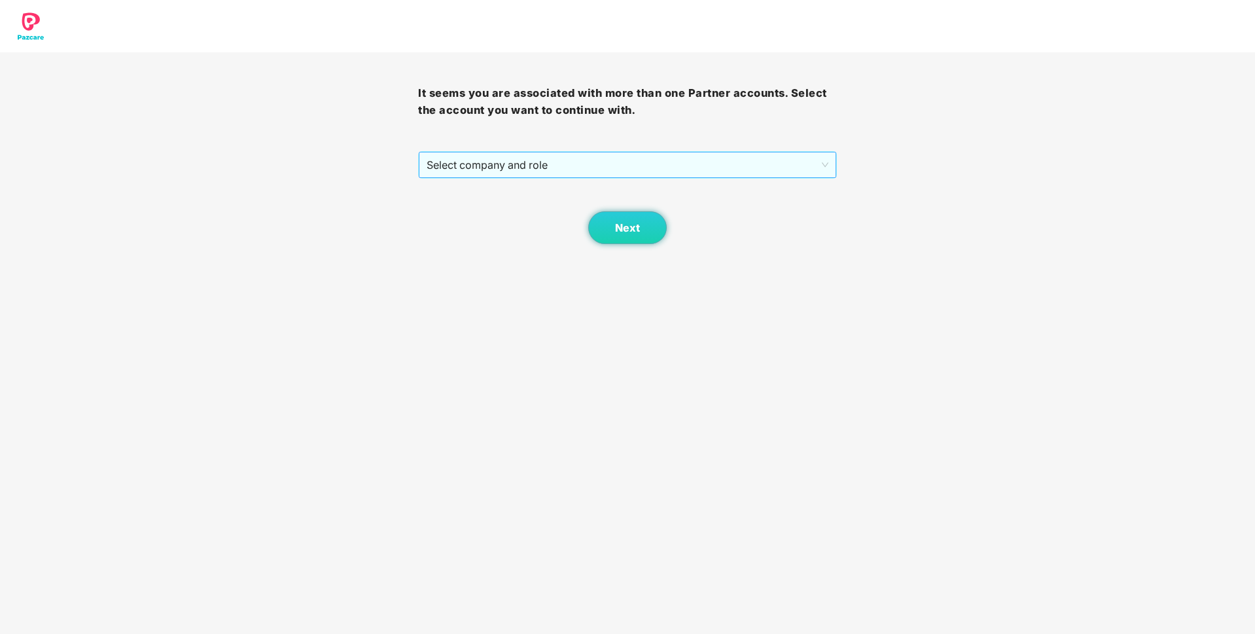
click at [815, 162] on span "Select company and role" at bounding box center [627, 164] width 401 height 25
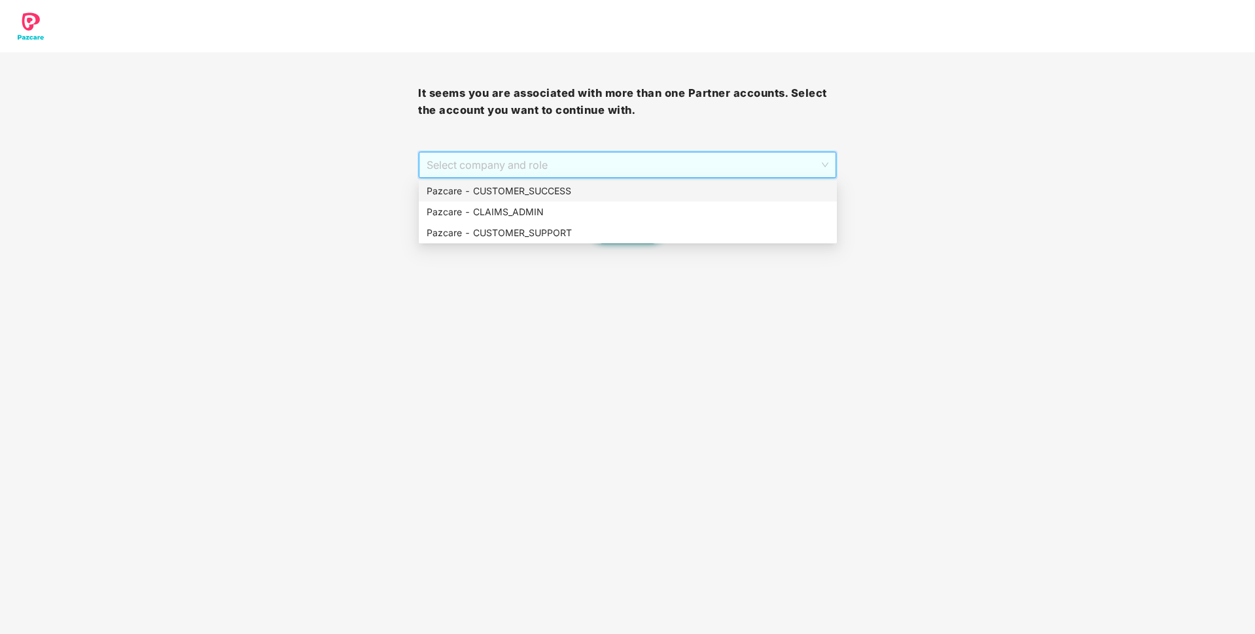
click at [737, 195] on div "Pazcare - CUSTOMER_SUCCESS" at bounding box center [628, 191] width 402 height 14
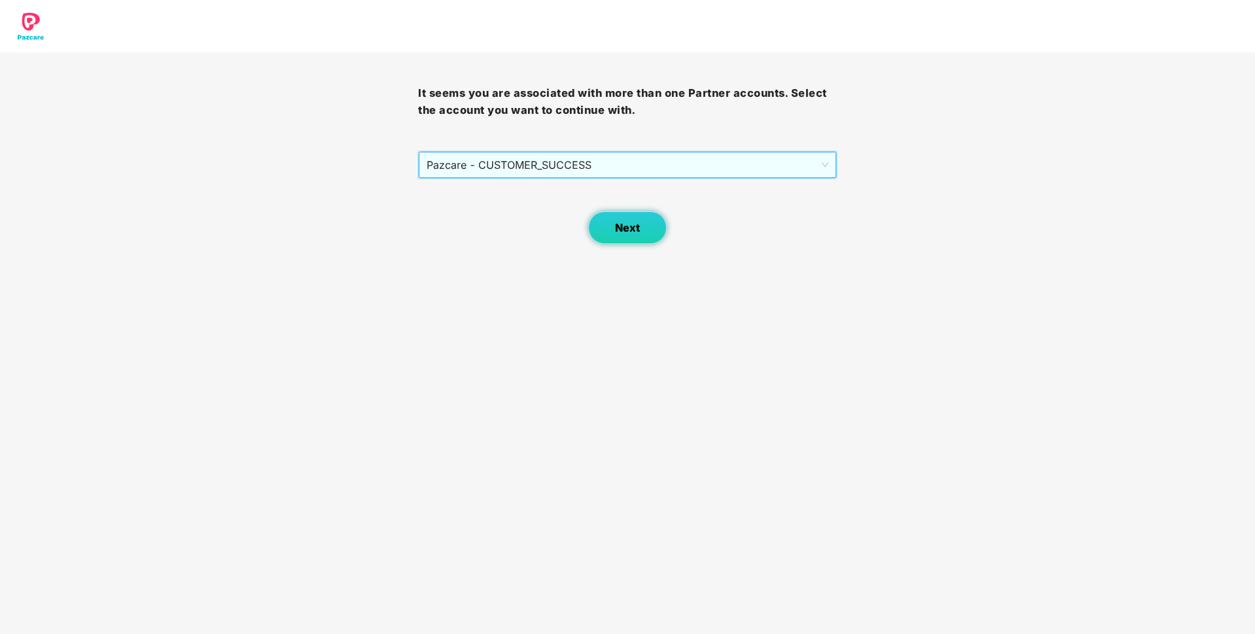
click at [631, 232] on span "Next" at bounding box center [627, 228] width 25 height 12
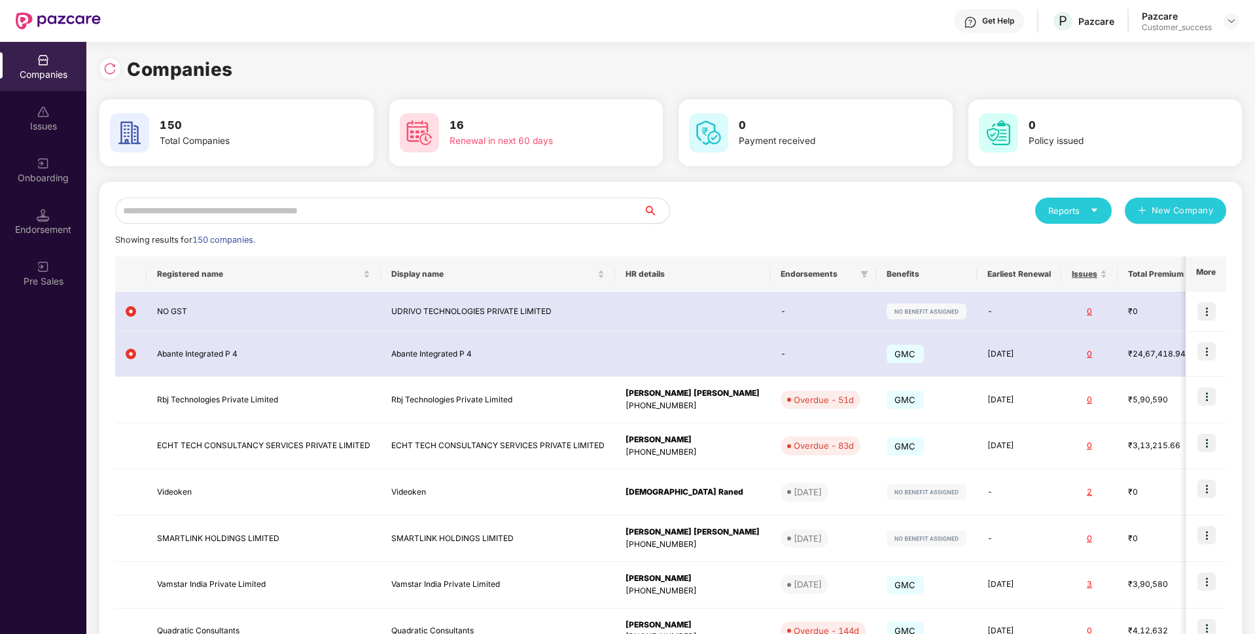
click at [476, 211] on input "text" at bounding box center [379, 211] width 528 height 26
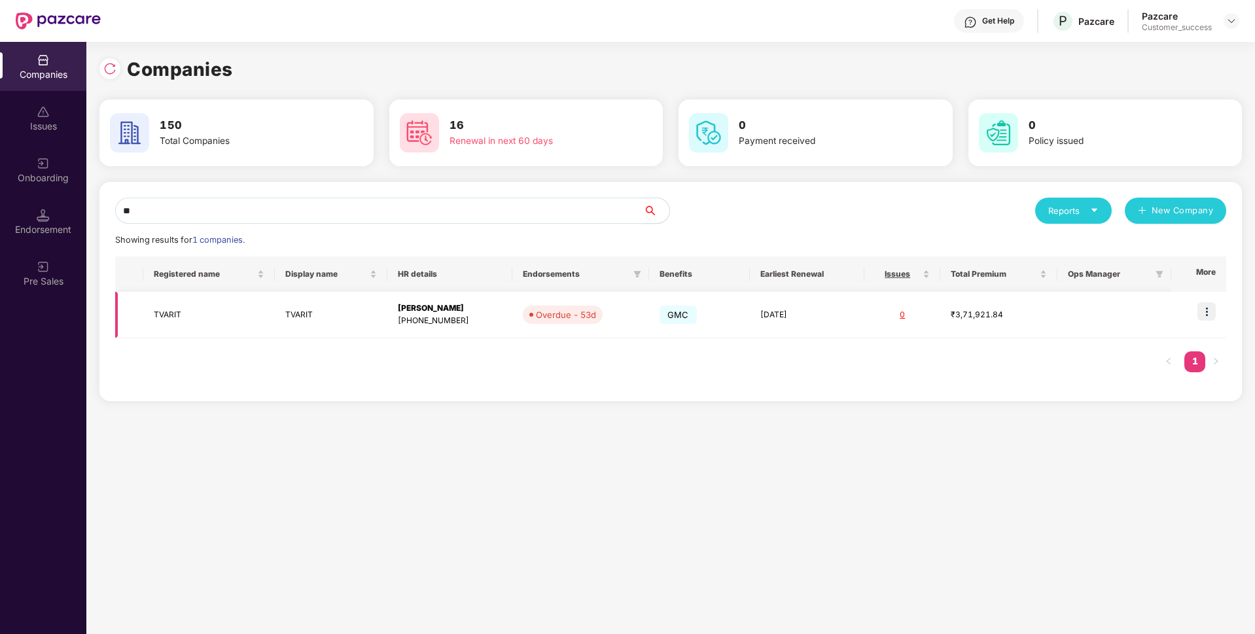
type input "**"
click at [461, 312] on div "[PERSON_NAME]" at bounding box center [450, 308] width 104 height 12
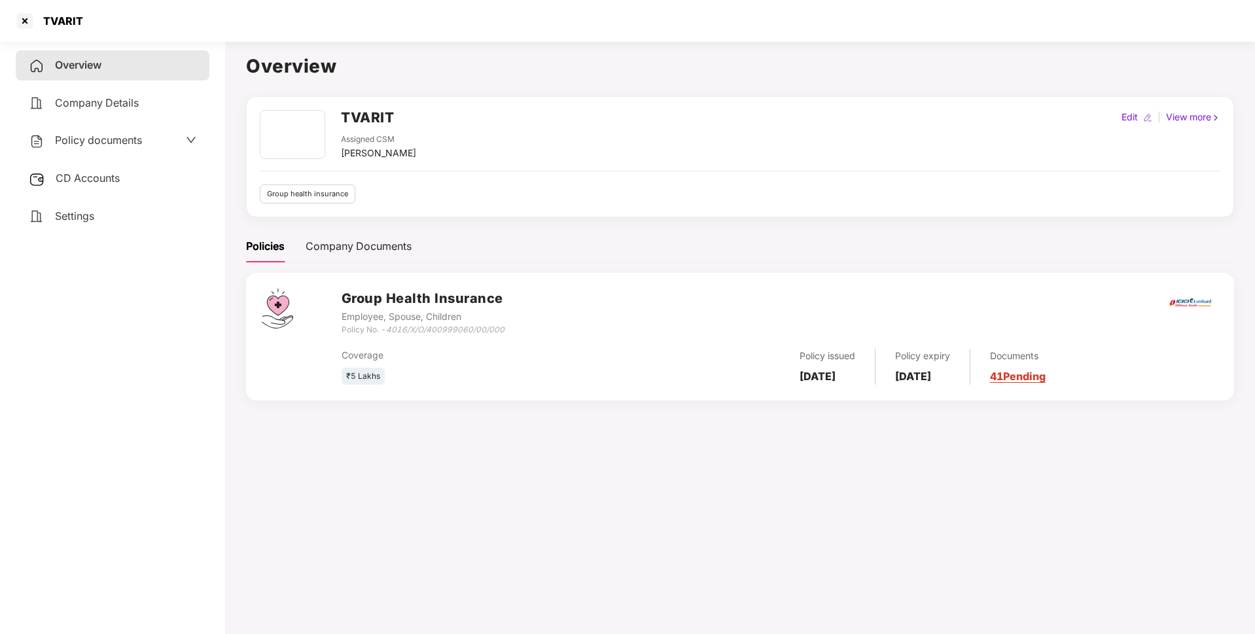
click at [64, 168] on div "CD Accounts" at bounding box center [113, 179] width 194 height 30
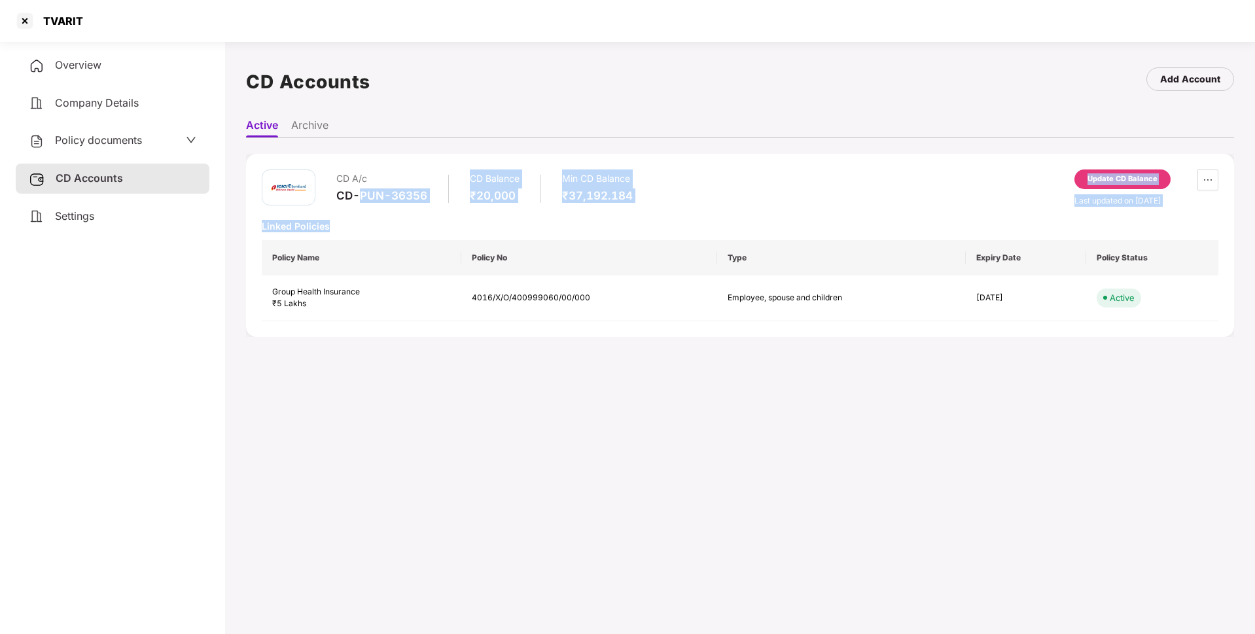
drag, startPoint x: 432, startPoint y: 207, endPoint x: 359, endPoint y: 200, distance: 73.6
click at [359, 200] on div "CD A/c CD-PUN-36356 CD Balance ₹20,000 Min CD Balance ₹37,192.184 Update CD Bal…" at bounding box center [740, 245] width 957 height 152
click at [359, 200] on div "CD-PUN-36356" at bounding box center [381, 195] width 91 height 14
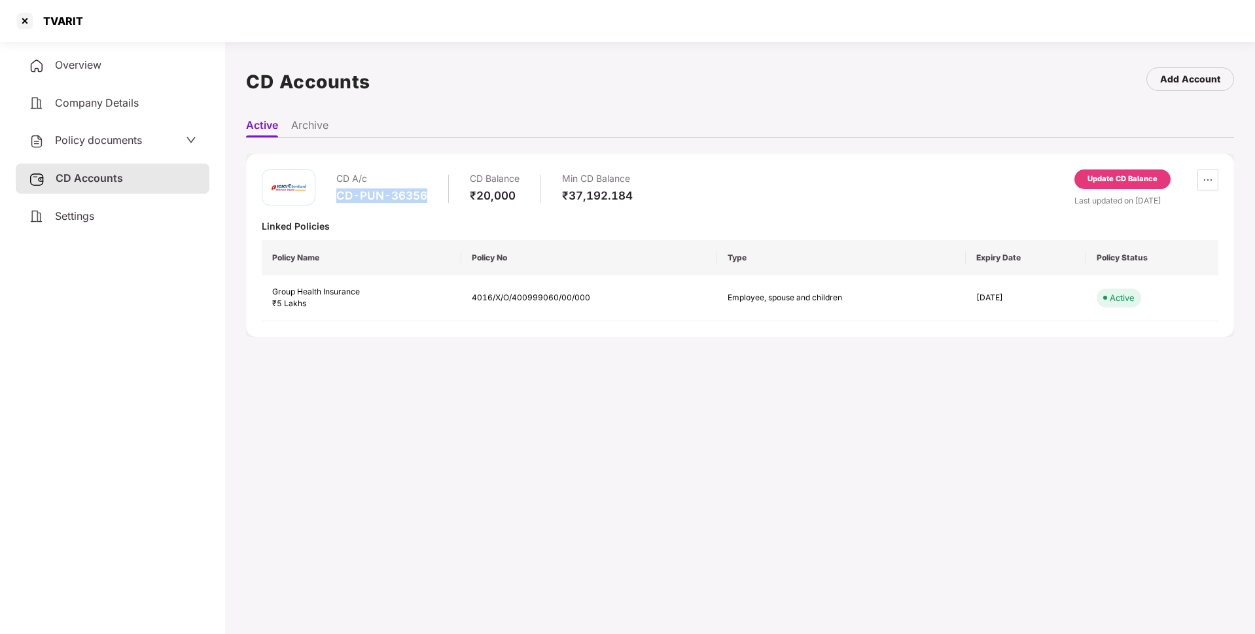
copy div "CD-PUN-36356"
click at [35, 6] on div "TVARIT" at bounding box center [627, 21] width 1255 height 42
click at [56, 31] on div "TVARIT" at bounding box center [48, 20] width 69 height 21
copy div "TVARIT"
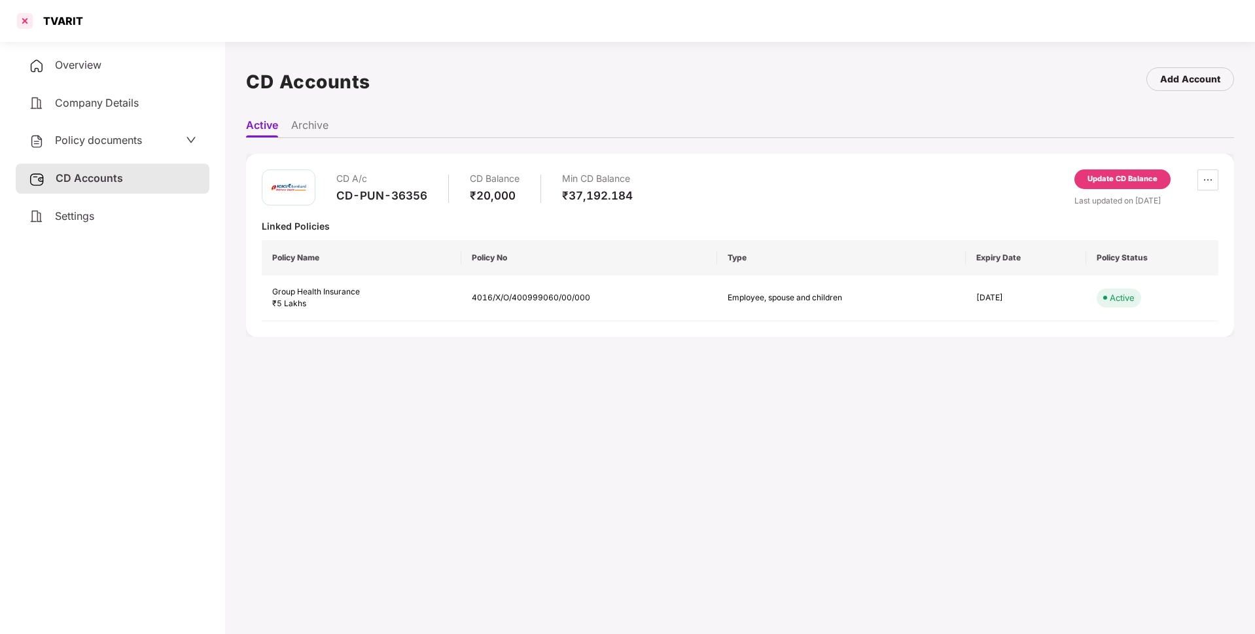
click at [26, 23] on div at bounding box center [24, 20] width 21 height 21
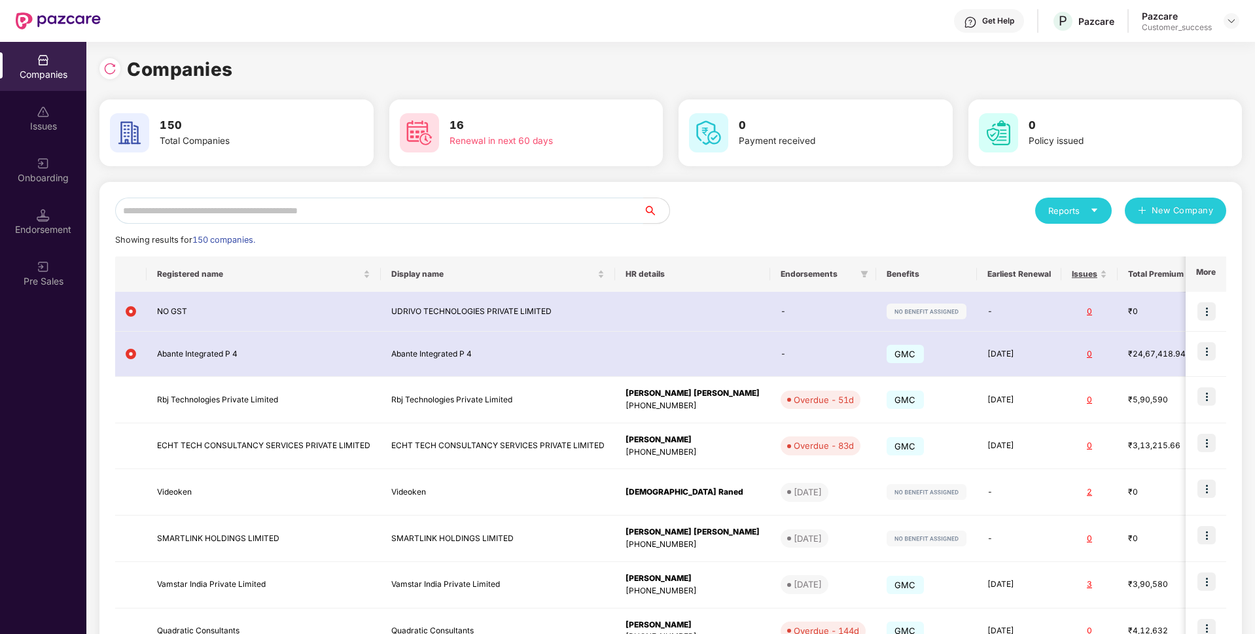
click at [336, 220] on input "text" at bounding box center [379, 211] width 528 height 26
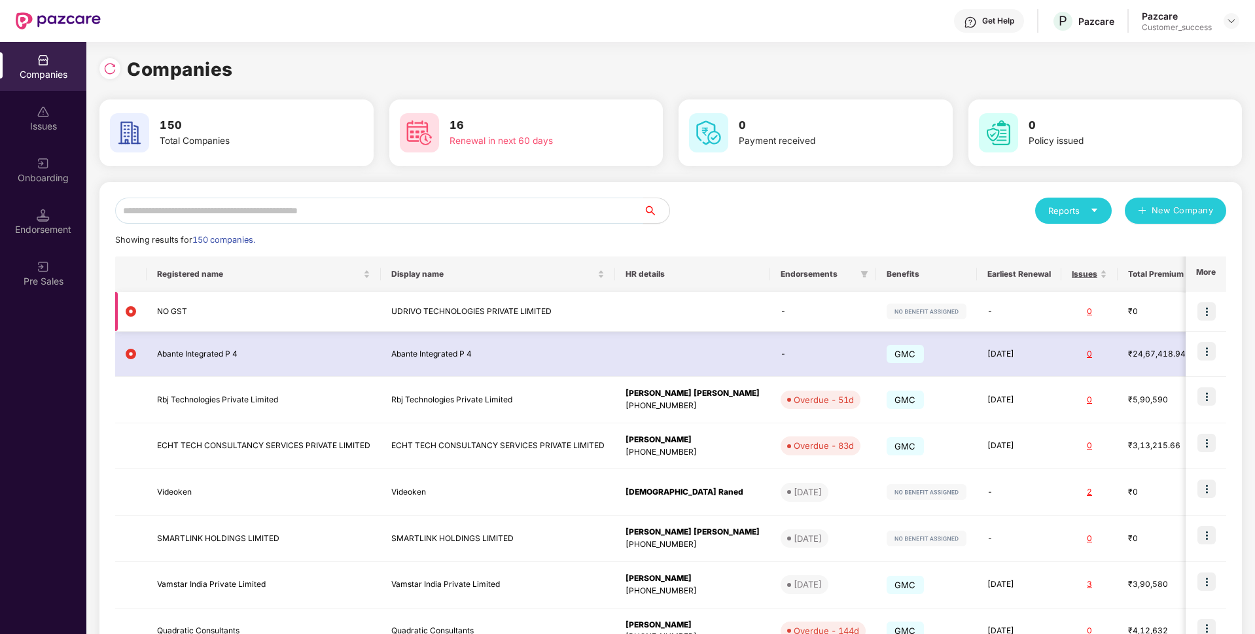
paste input "******"
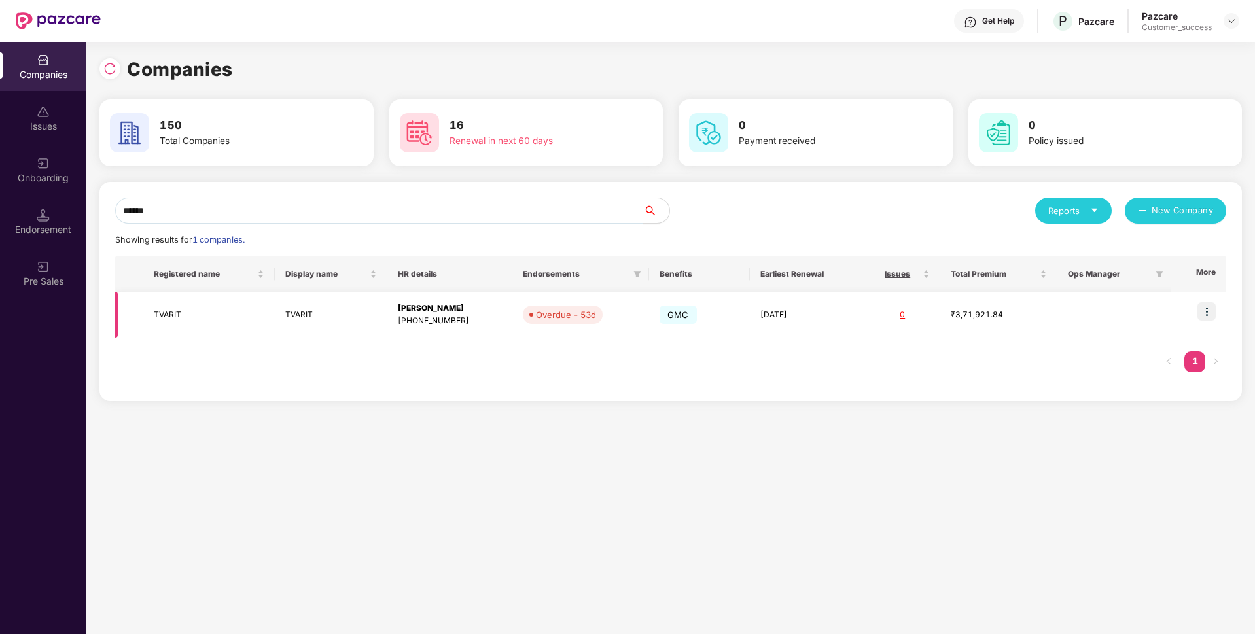
type input "******"
click at [1213, 310] on img at bounding box center [1207, 311] width 18 height 18
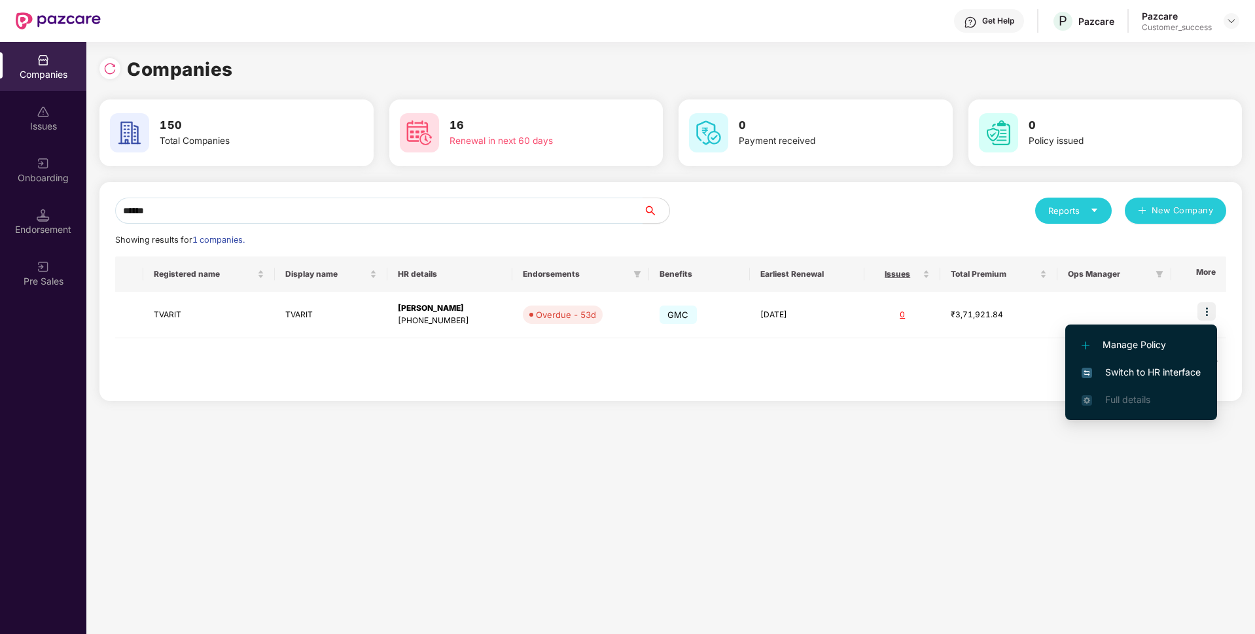
click at [1194, 369] on span "Switch to HR interface" at bounding box center [1141, 372] width 119 height 14
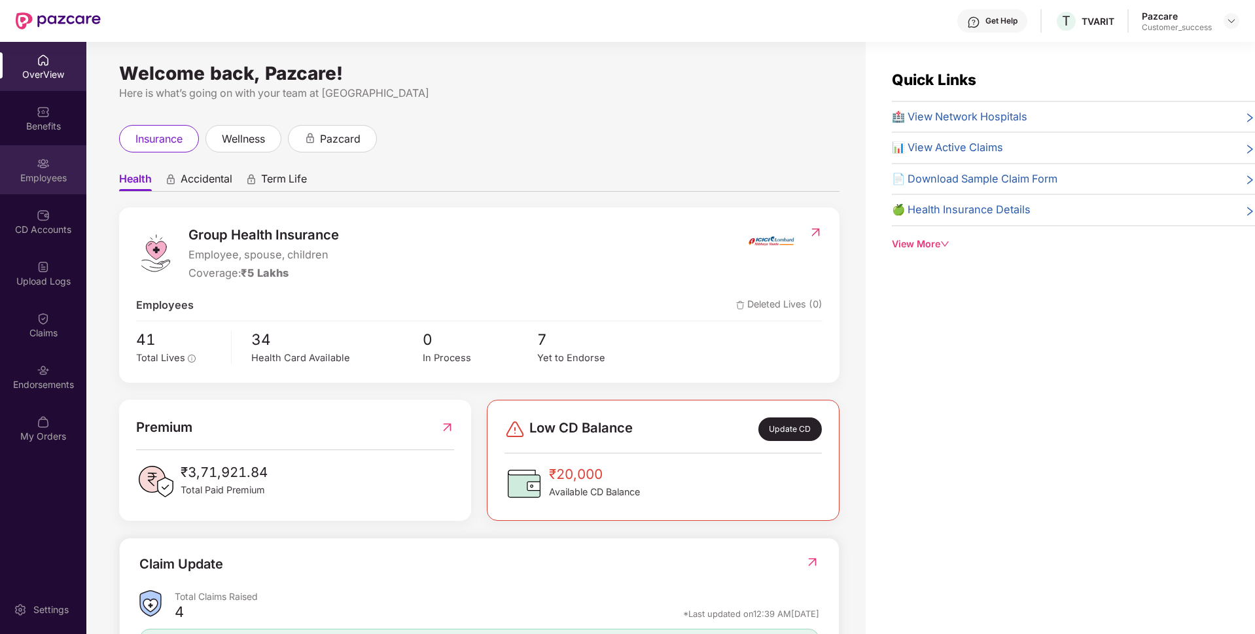
click at [28, 164] on div "Employees" at bounding box center [43, 169] width 86 height 49
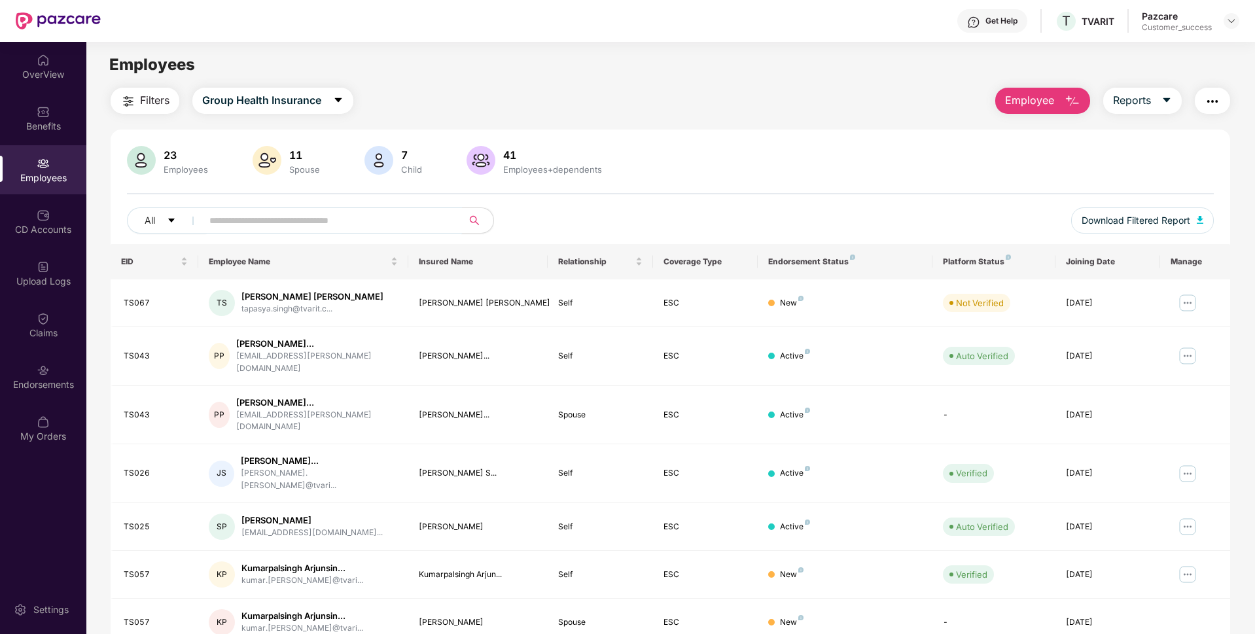
click at [391, 222] on input "text" at bounding box center [326, 221] width 235 height 20
click at [52, 373] on div "Endorsements" at bounding box center [43, 376] width 86 height 49
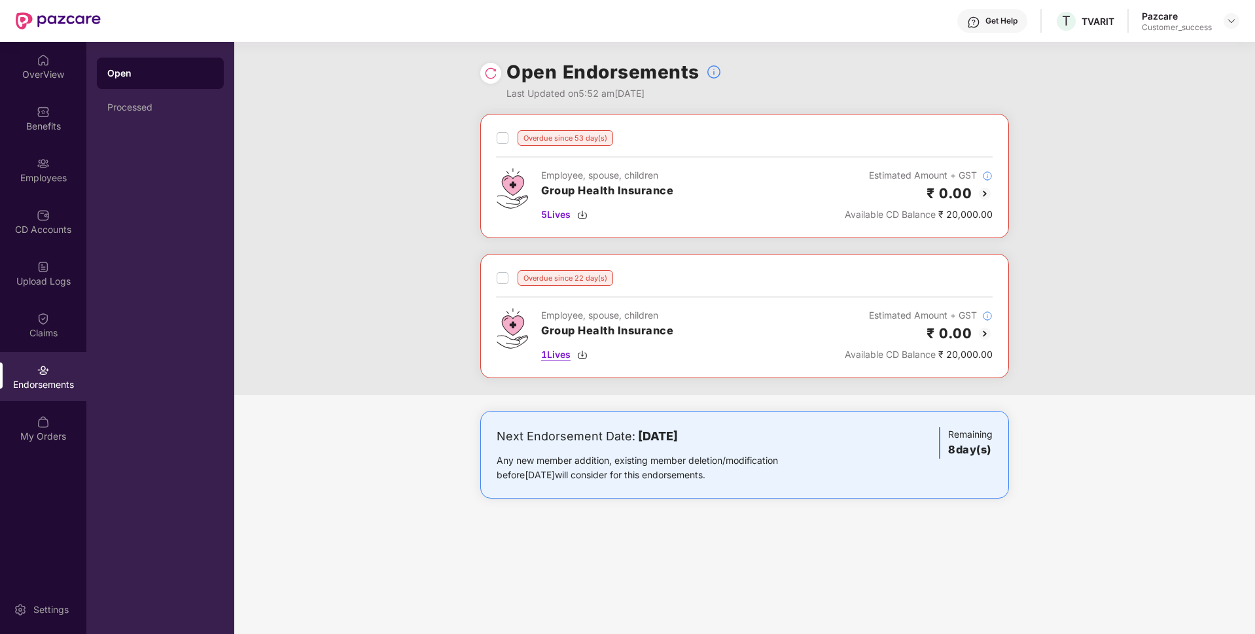
click at [587, 353] on img at bounding box center [582, 354] width 10 height 10
click at [497, 270] on div "Overdue since 22 day(s) Employee, spouse, children Group Health Insurance 1 Liv…" at bounding box center [744, 316] width 529 height 124
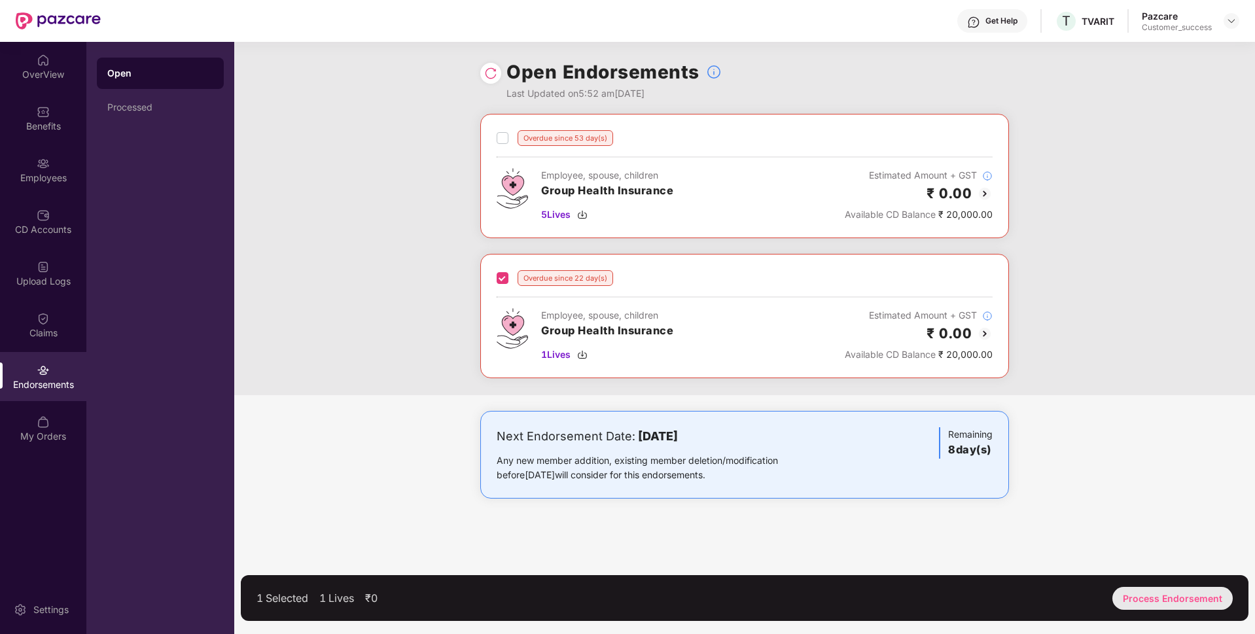
click at [1155, 574] on div "Process Endorsement" at bounding box center [1172, 598] width 120 height 23
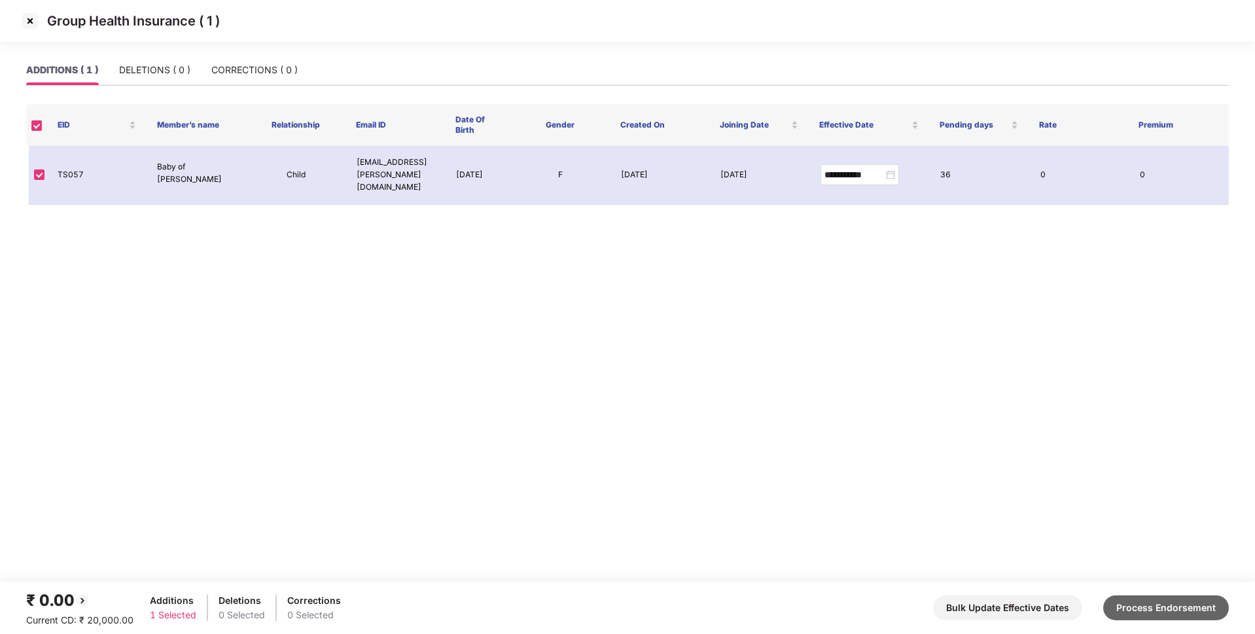
click at [1170, 574] on button "Process Endorsement" at bounding box center [1166, 607] width 126 height 25
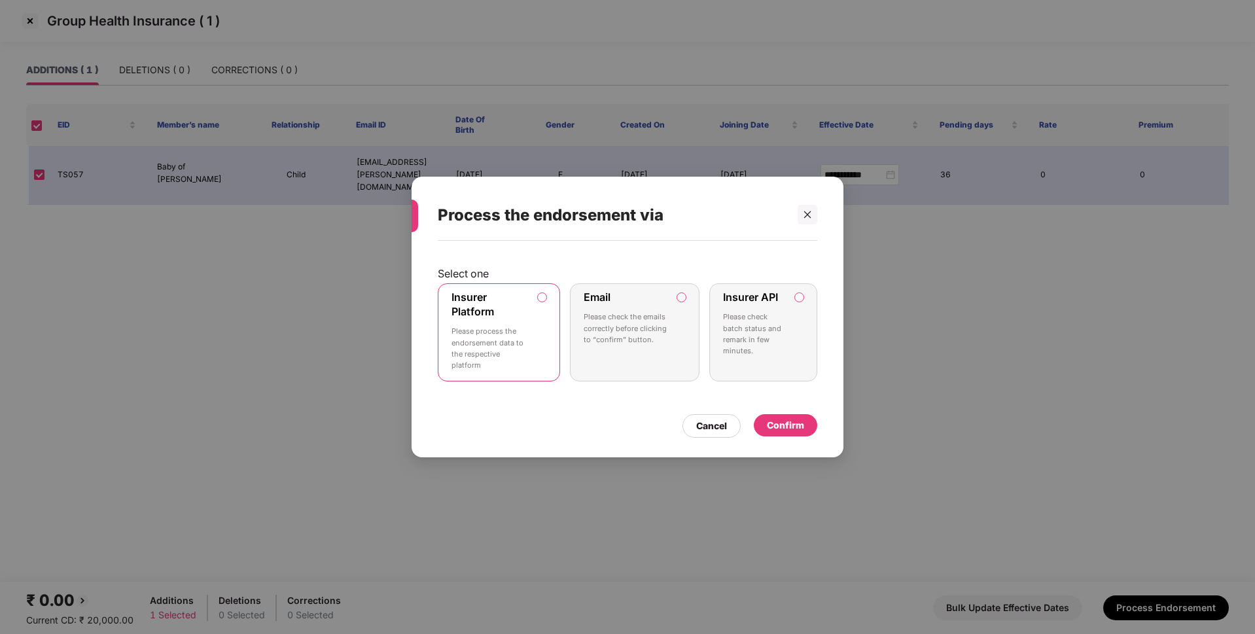
click at [795, 319] on label "Insurer API Please check batch status and remark in few minutes." at bounding box center [763, 332] width 108 height 98
click at [535, 334] on label "Insurer Platform Please process the endorsement data to the respective platform" at bounding box center [499, 332] width 122 height 98
click at [775, 414] on div "Cancel Confirm" at bounding box center [628, 423] width 380 height 30
click at [773, 425] on div "Confirm" at bounding box center [785, 425] width 37 height 14
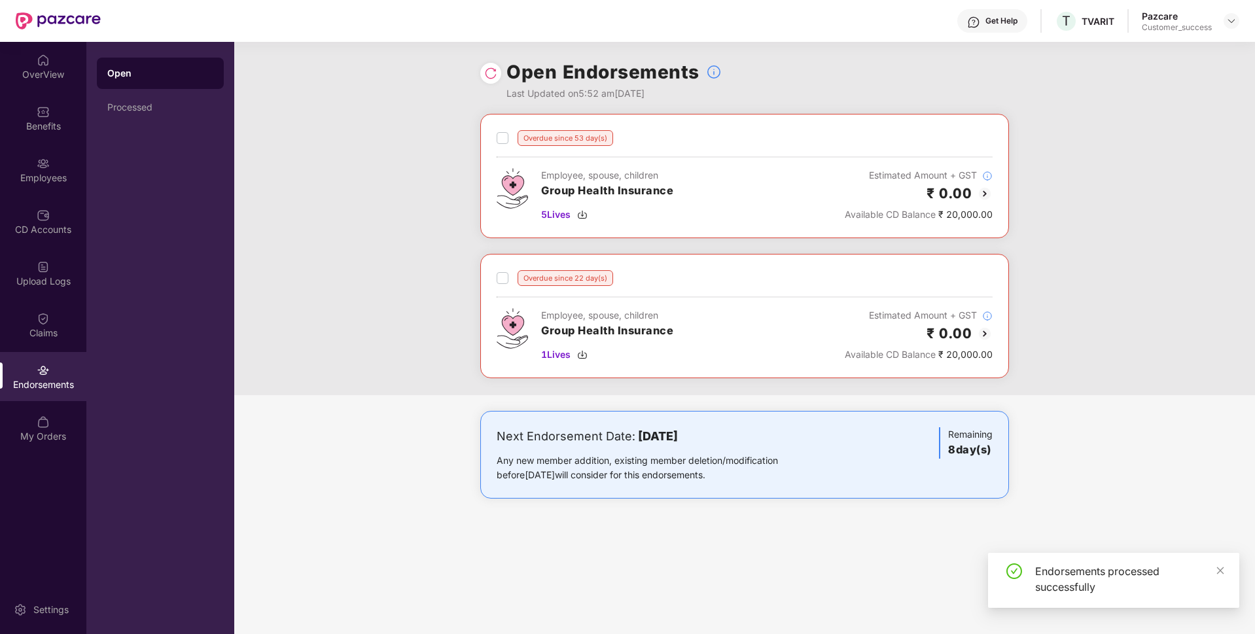
click at [494, 77] on img at bounding box center [490, 73] width 13 height 13
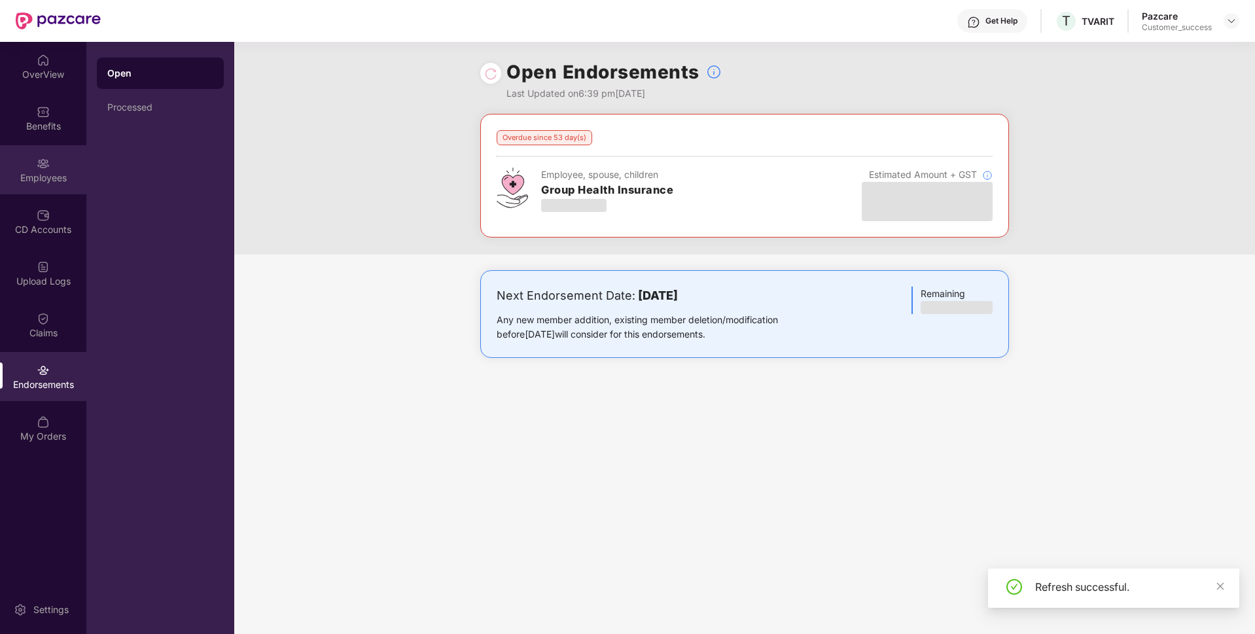
click at [49, 184] on div "Employees" at bounding box center [43, 177] width 86 height 13
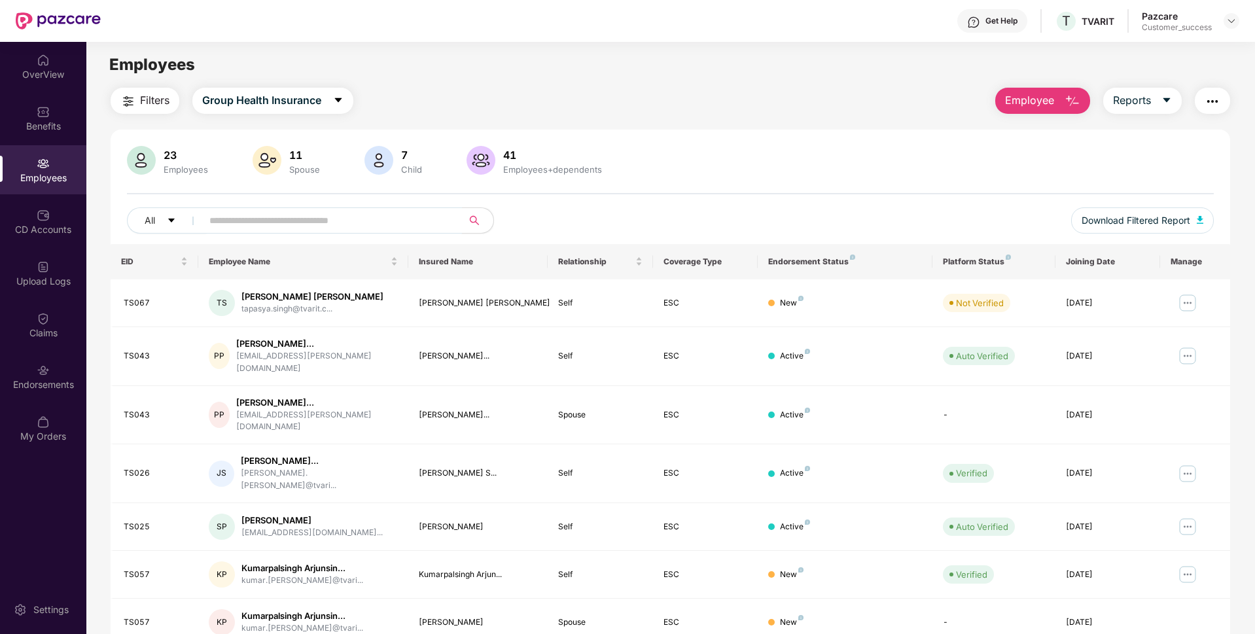
click at [269, 221] on input "text" at bounding box center [326, 221] width 235 height 20
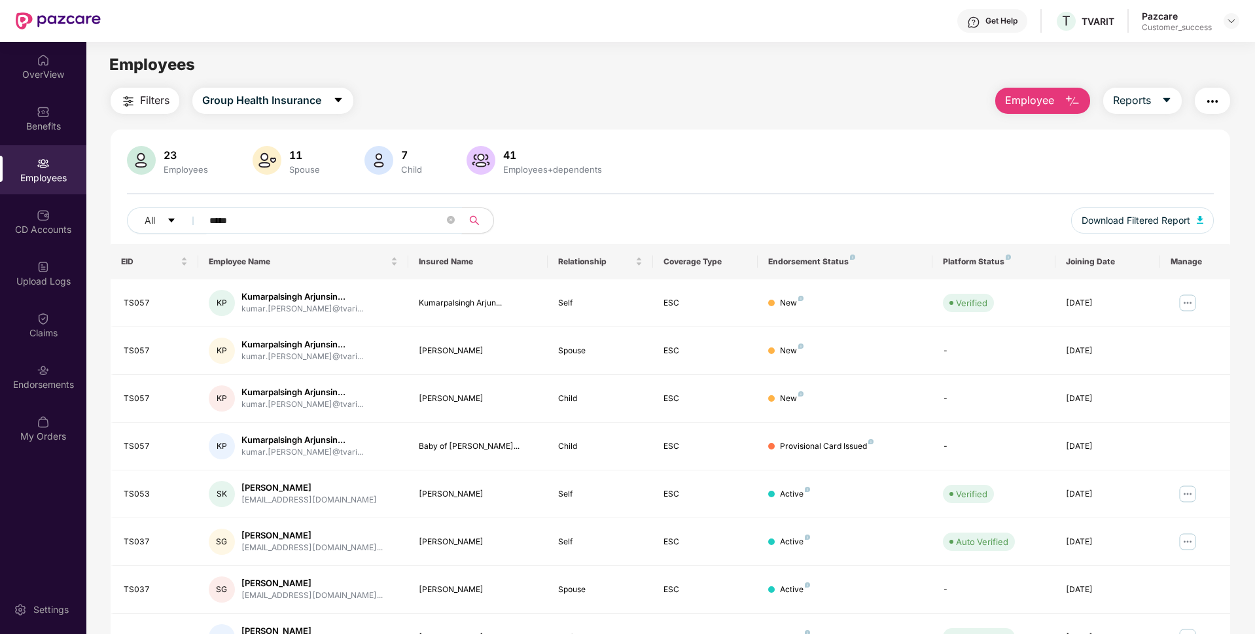
type input "*****"
click at [740, 193] on div at bounding box center [670, 193] width 1087 height 1
click at [60, 270] on div "Upload Logs" at bounding box center [43, 273] width 86 height 49
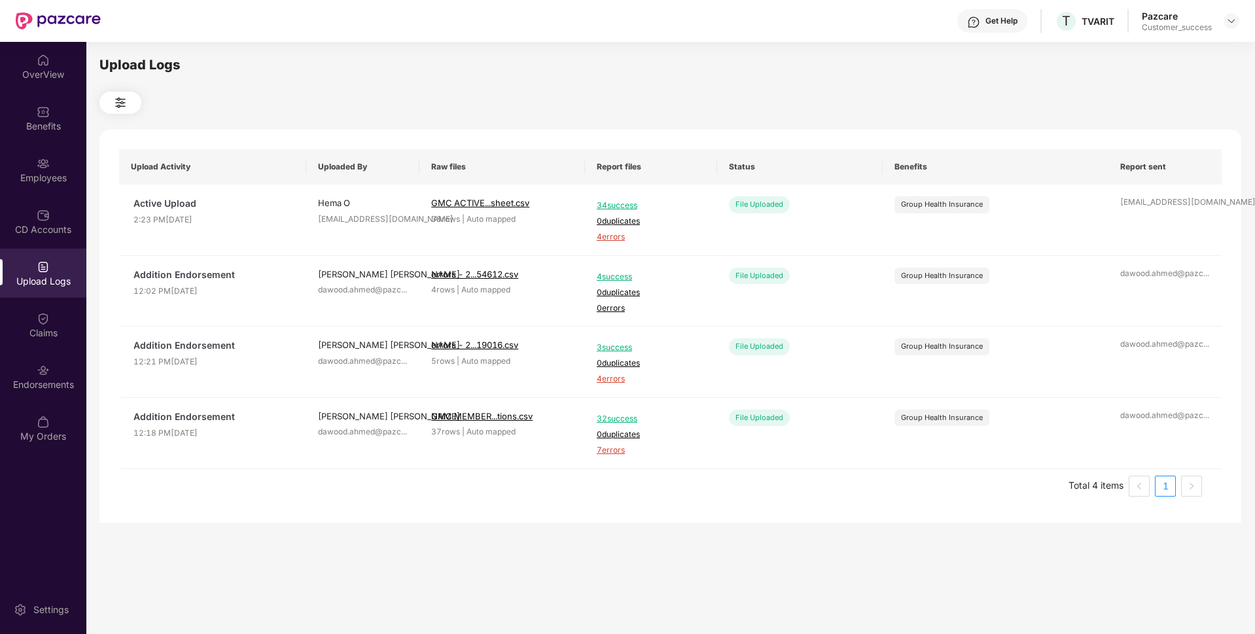
click at [41, 143] on div "OverView Benefits Employees CD Accounts Upload Logs Claims Endorsements My Orde…" at bounding box center [43, 249] width 86 height 414
click at [43, 173] on div "Employees" at bounding box center [43, 169] width 86 height 49
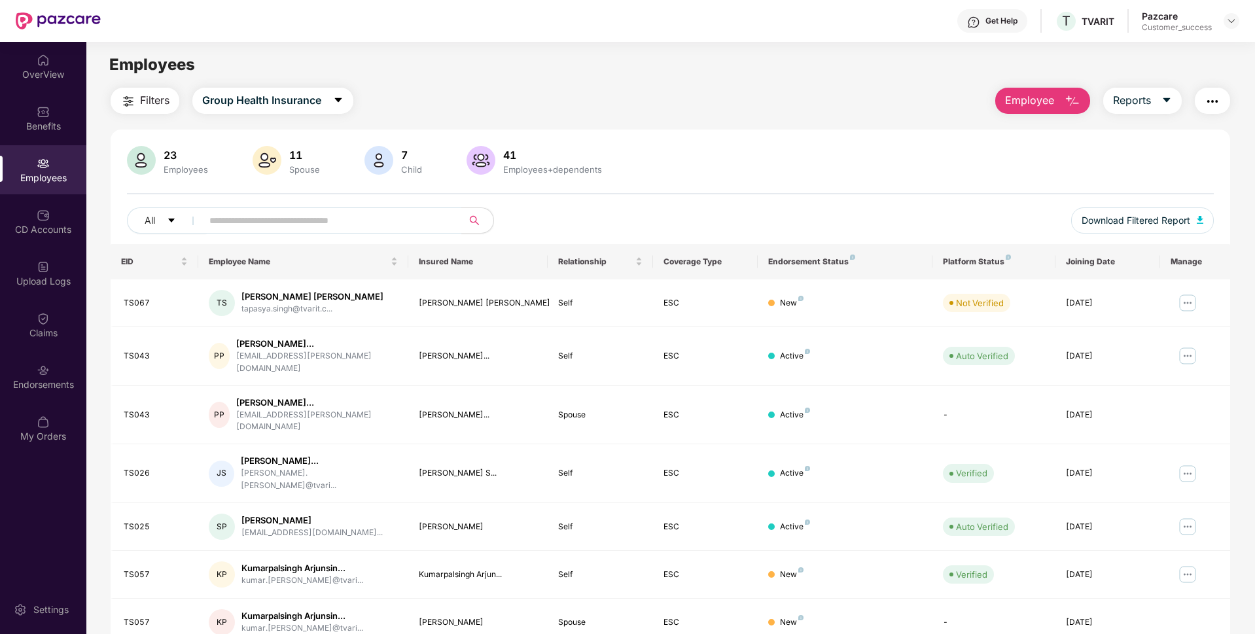
click at [1213, 94] on img "button" at bounding box center [1213, 102] width 16 height 16
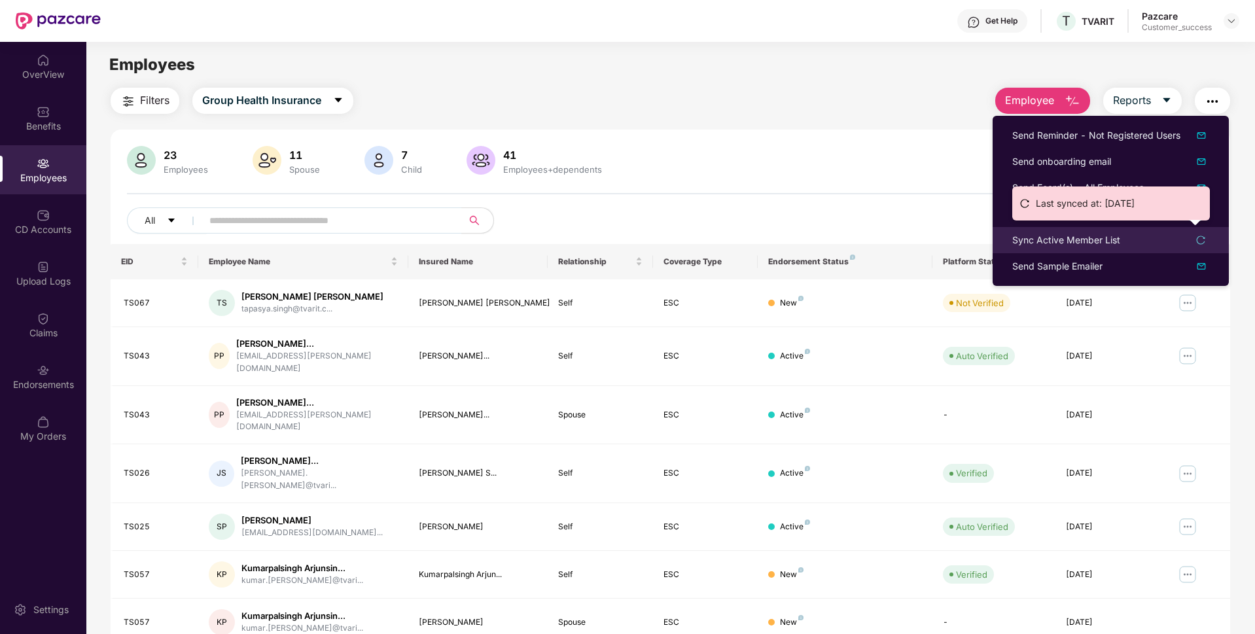
click at [1140, 245] on div "Sync Active Member List" at bounding box center [1110, 240] width 197 height 14
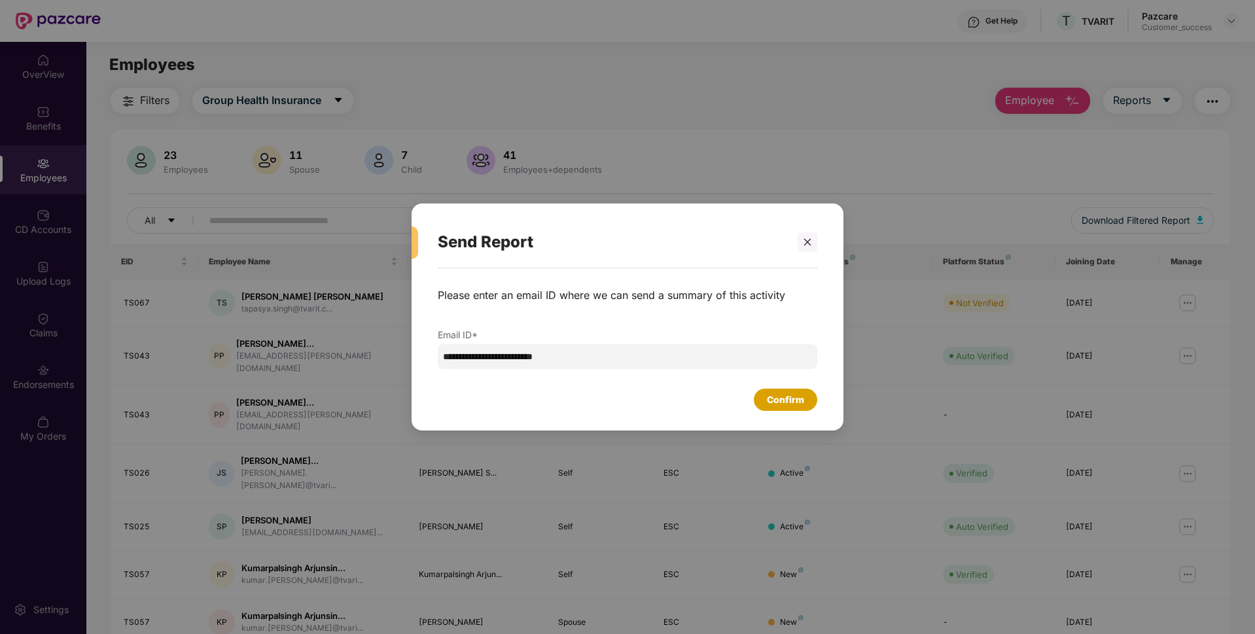
click at [798, 398] on div "Confirm" at bounding box center [785, 400] width 37 height 14
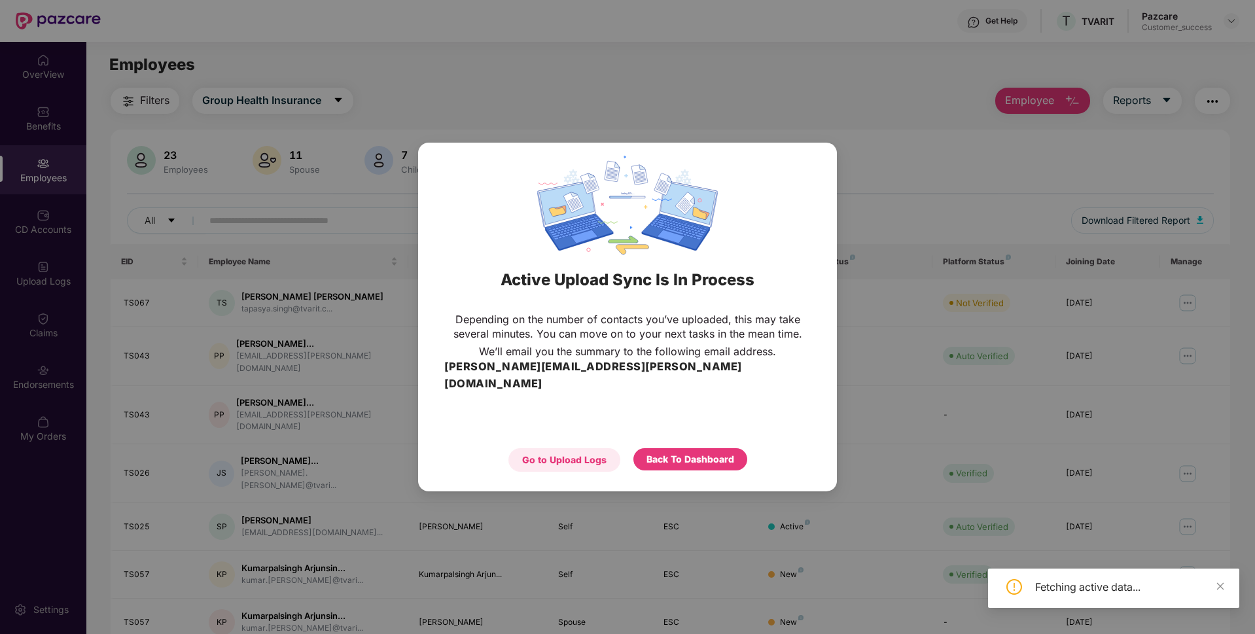
click at [600, 456] on div "Go to Upload Logs" at bounding box center [564, 460] width 84 height 14
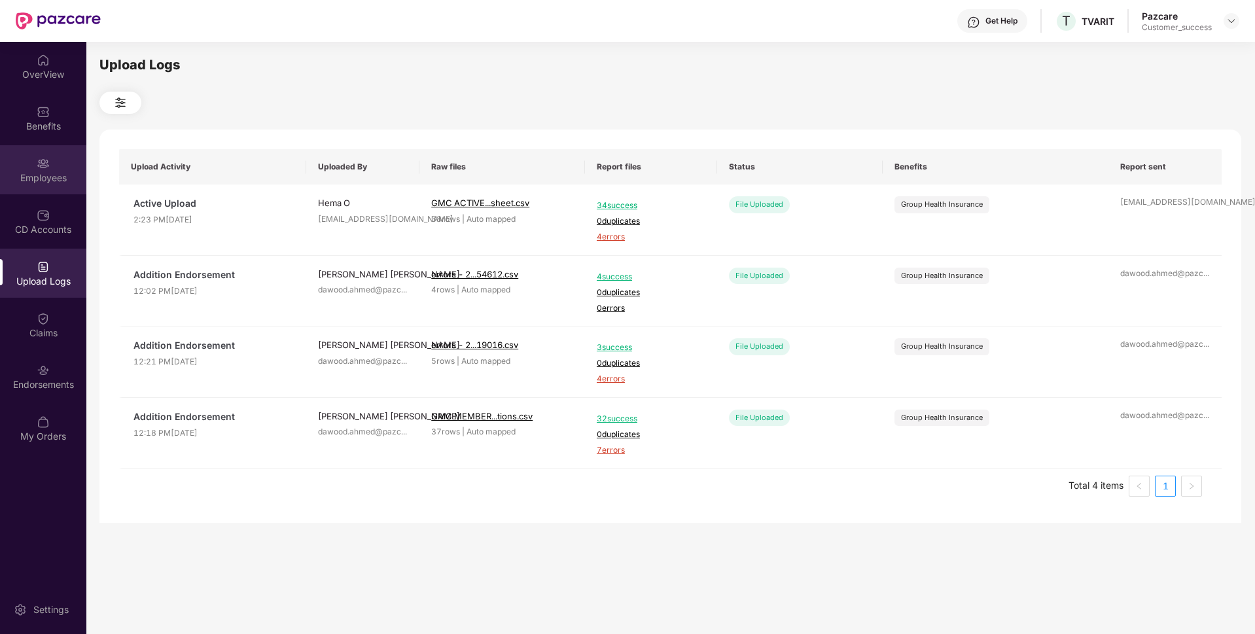
click at [39, 190] on div "Employees" at bounding box center [43, 169] width 86 height 49
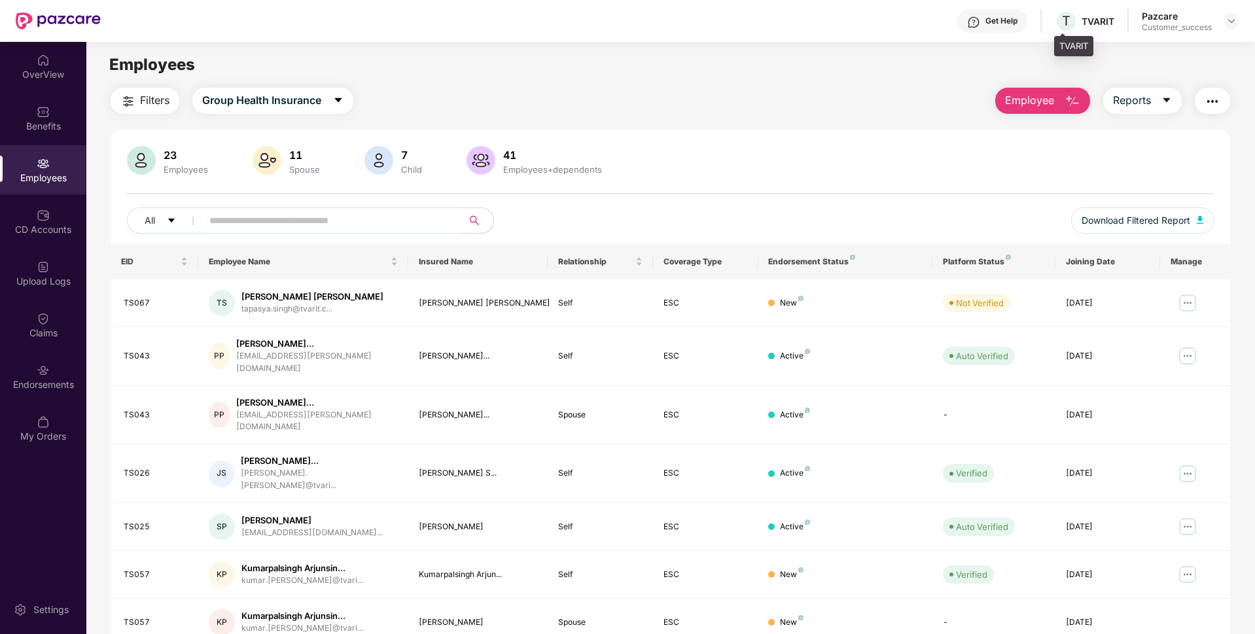
click at [1094, 23] on div "TVARIT" at bounding box center [1098, 21] width 33 height 12
copy div "TVARIT"
click at [46, 133] on div "Benefits" at bounding box center [43, 118] width 86 height 49
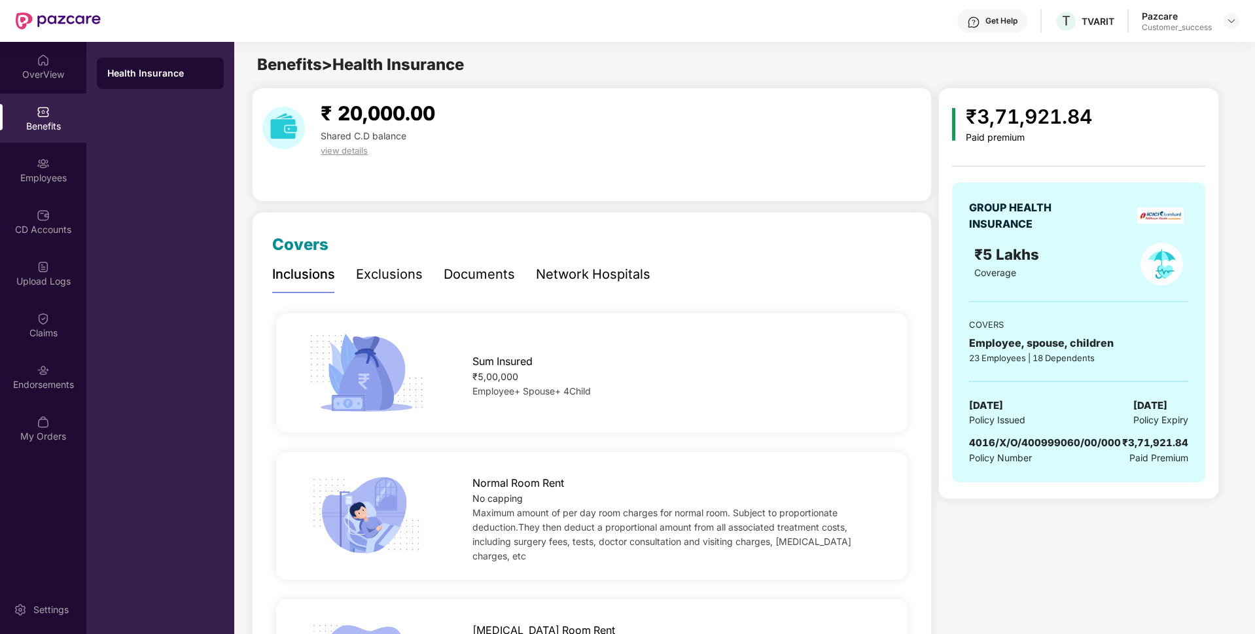
click at [1088, 438] on span "4016/X/O/400999060/00/000" at bounding box center [1045, 442] width 152 height 12
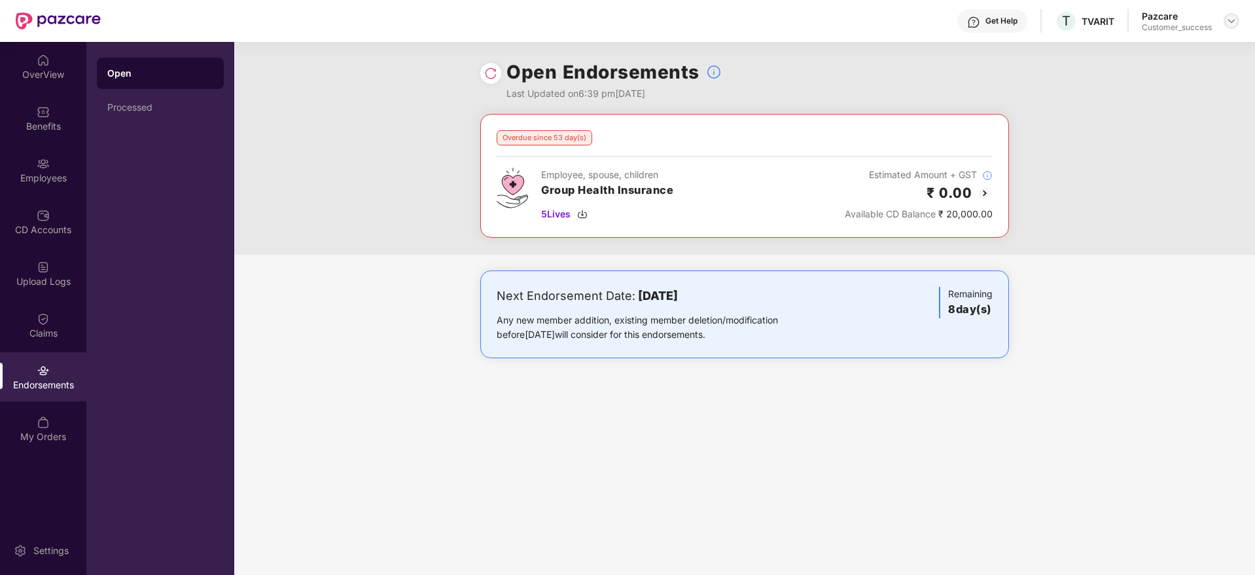
click at [1234, 20] on img at bounding box center [1231, 21] width 10 height 10
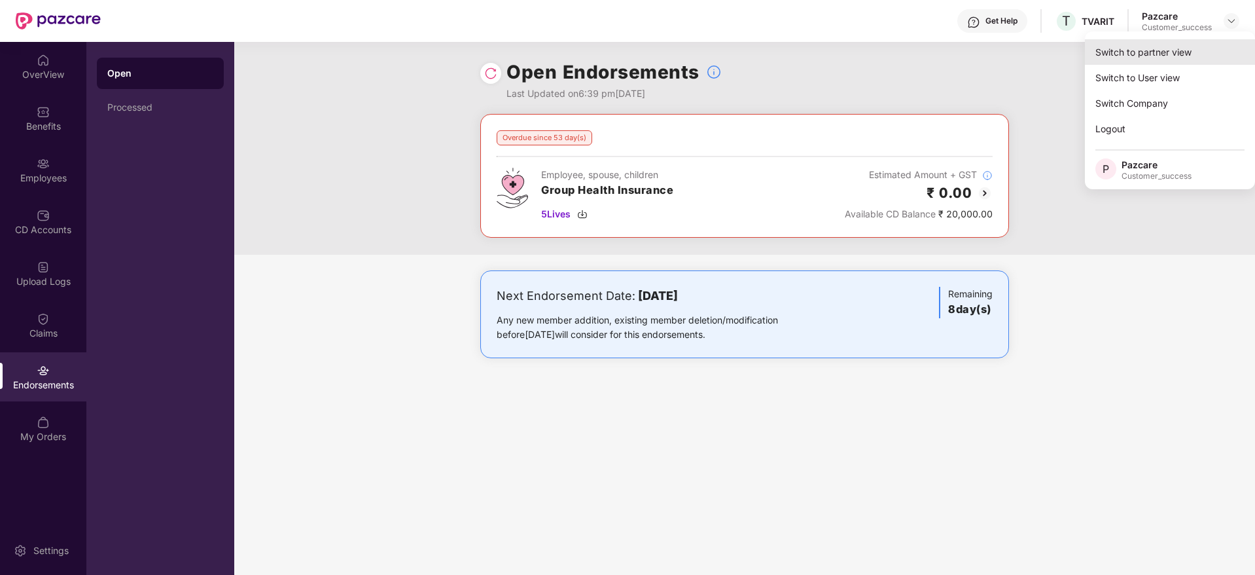
click at [1209, 46] on div "Switch to partner view" at bounding box center [1170, 52] width 170 height 26
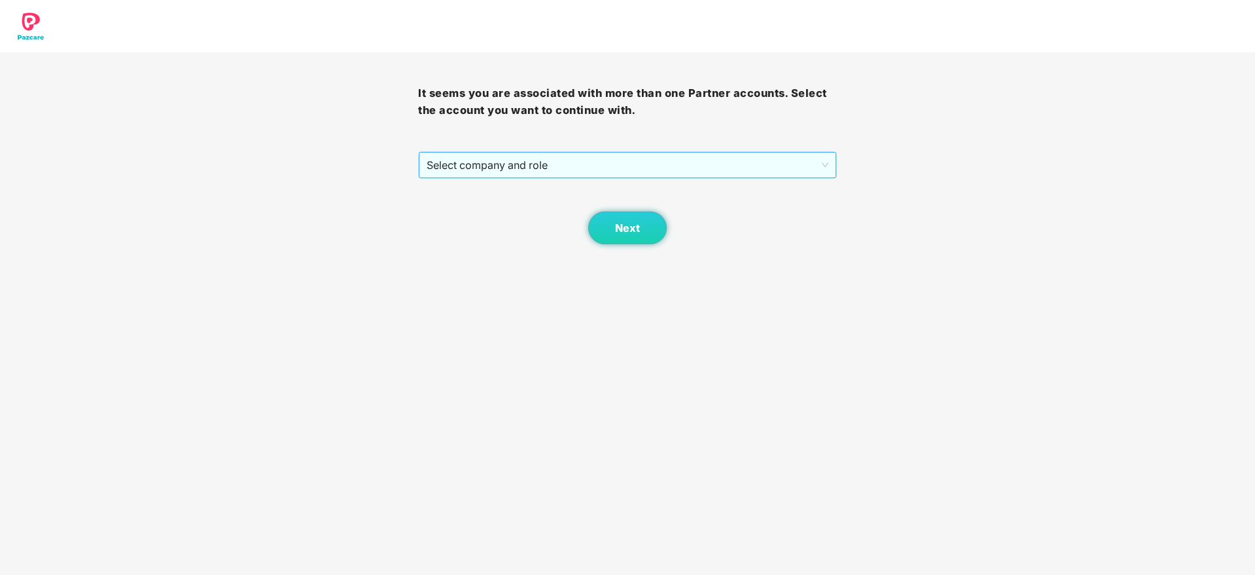
click at [763, 166] on span "Select company and role" at bounding box center [627, 164] width 401 height 25
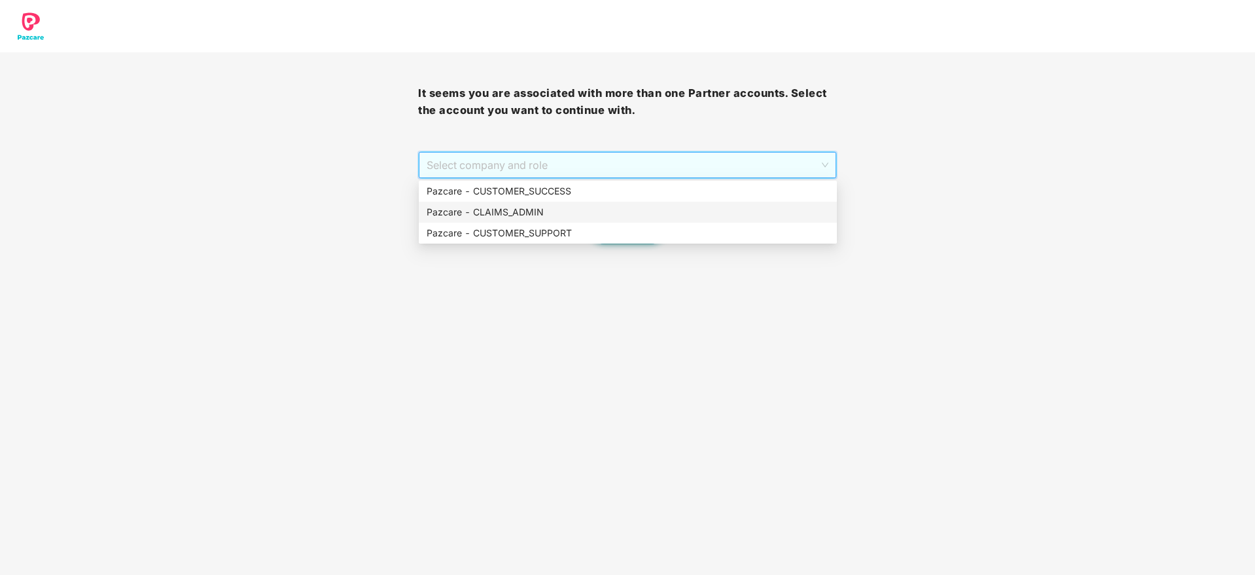
click at [723, 202] on div "Pazcare - CLAIMS_ADMIN" at bounding box center [628, 212] width 418 height 21
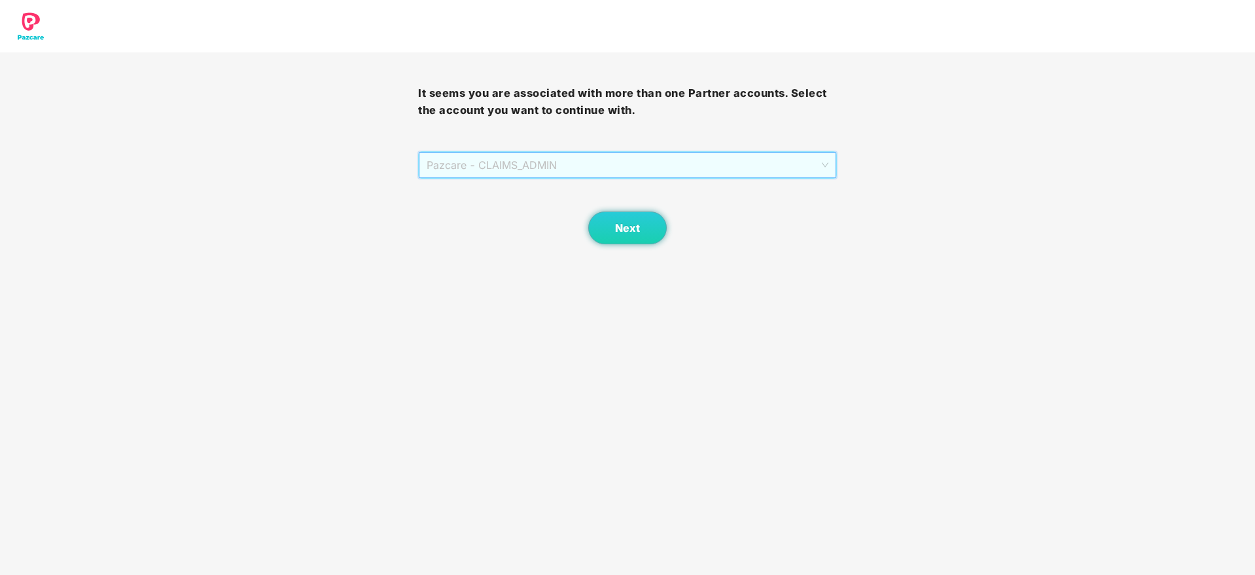
click at [660, 168] on span "Pazcare - CLAIMS_ADMIN" at bounding box center [627, 164] width 401 height 25
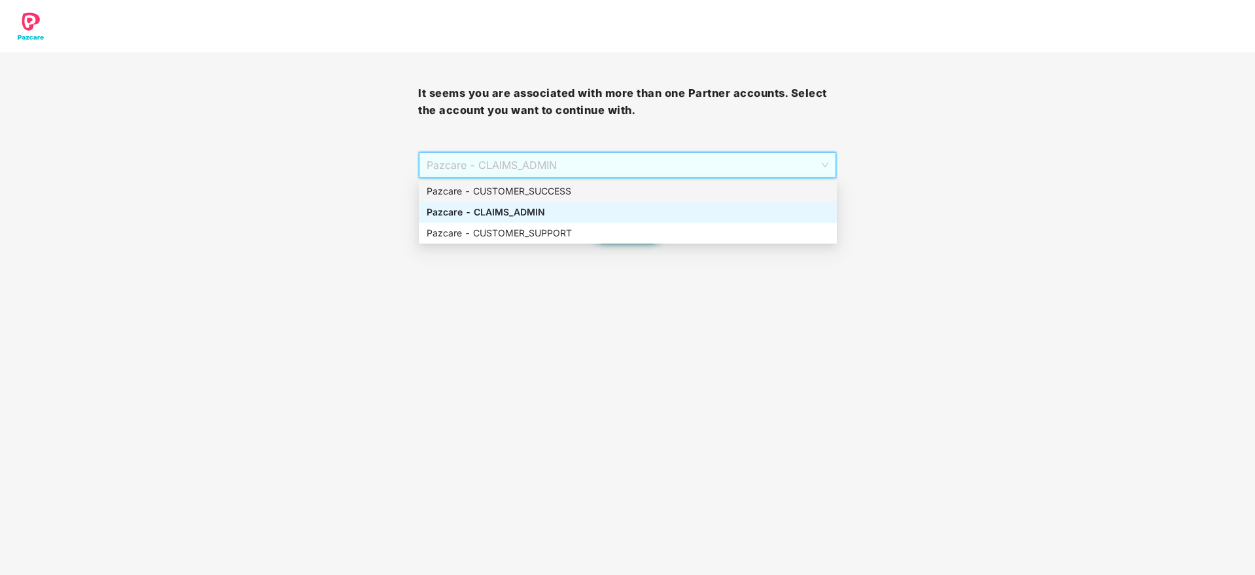
click at [625, 190] on div "Pazcare - CUSTOMER_SUCCESS" at bounding box center [628, 191] width 402 height 14
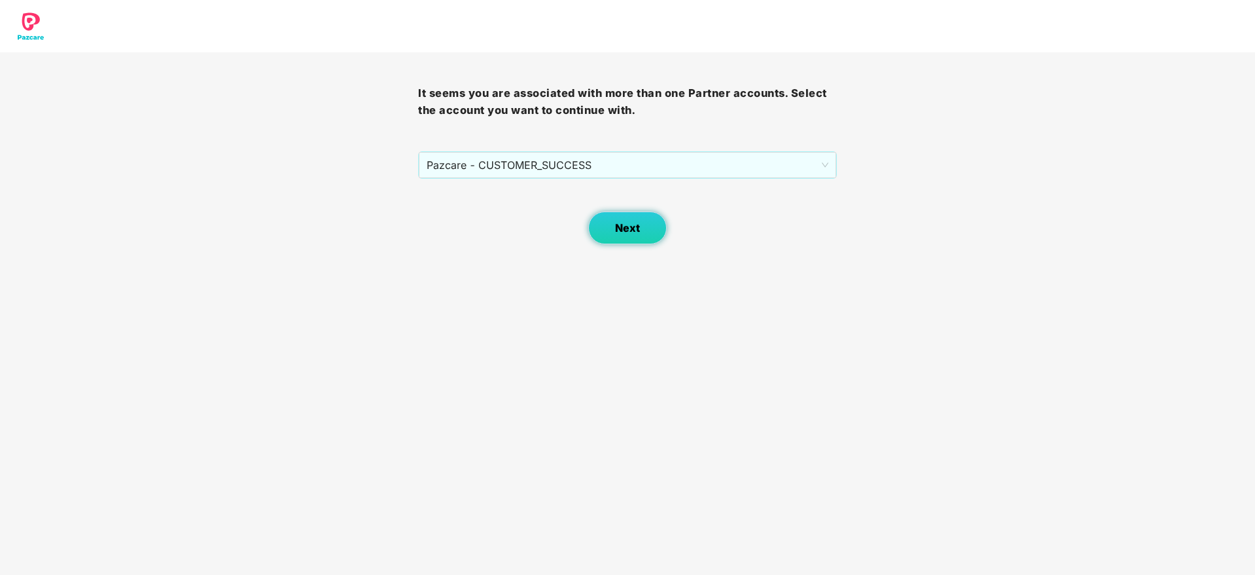
click at [628, 226] on span "Next" at bounding box center [627, 228] width 25 height 12
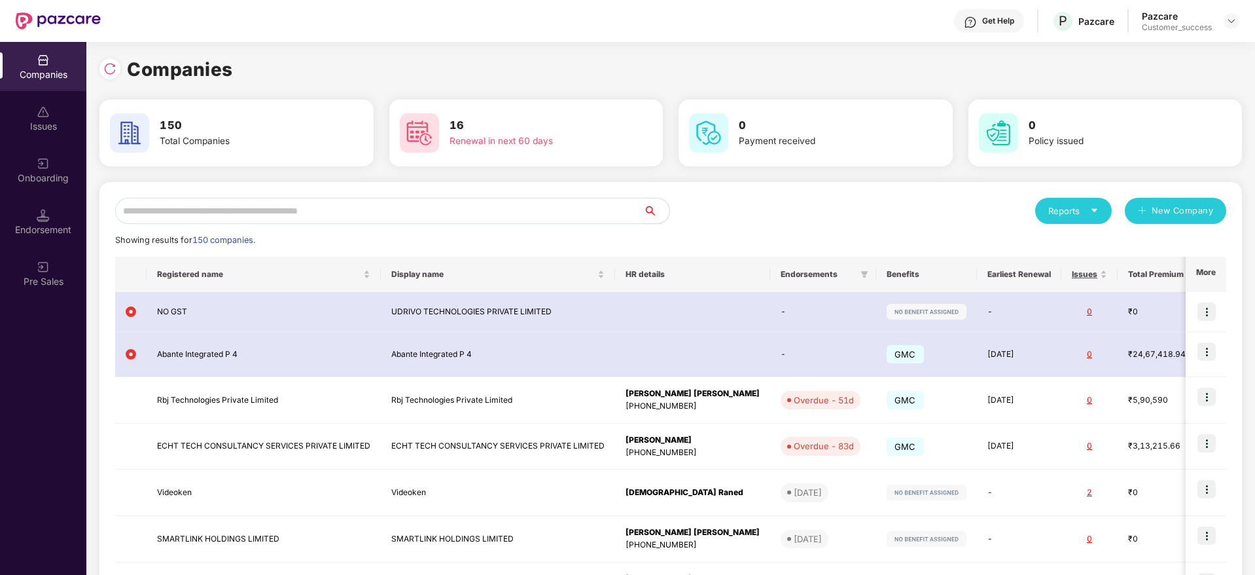
click at [487, 210] on input "text" at bounding box center [379, 211] width 528 height 26
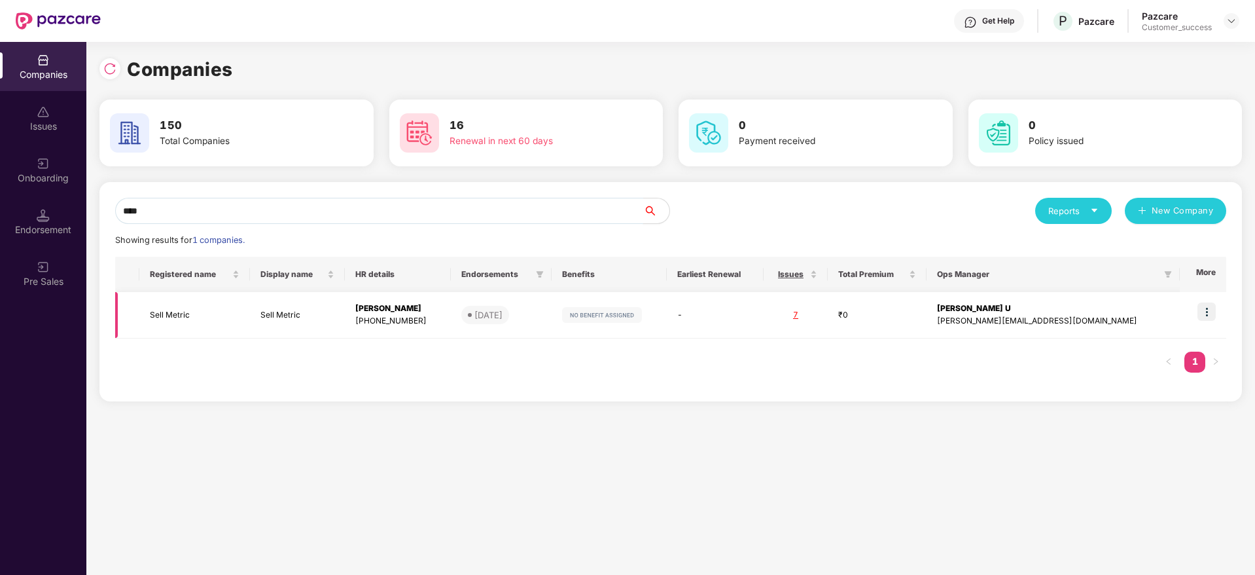
type input "****"
click at [437, 318] on div "[PHONE_NUMBER]" at bounding box center [397, 321] width 84 height 12
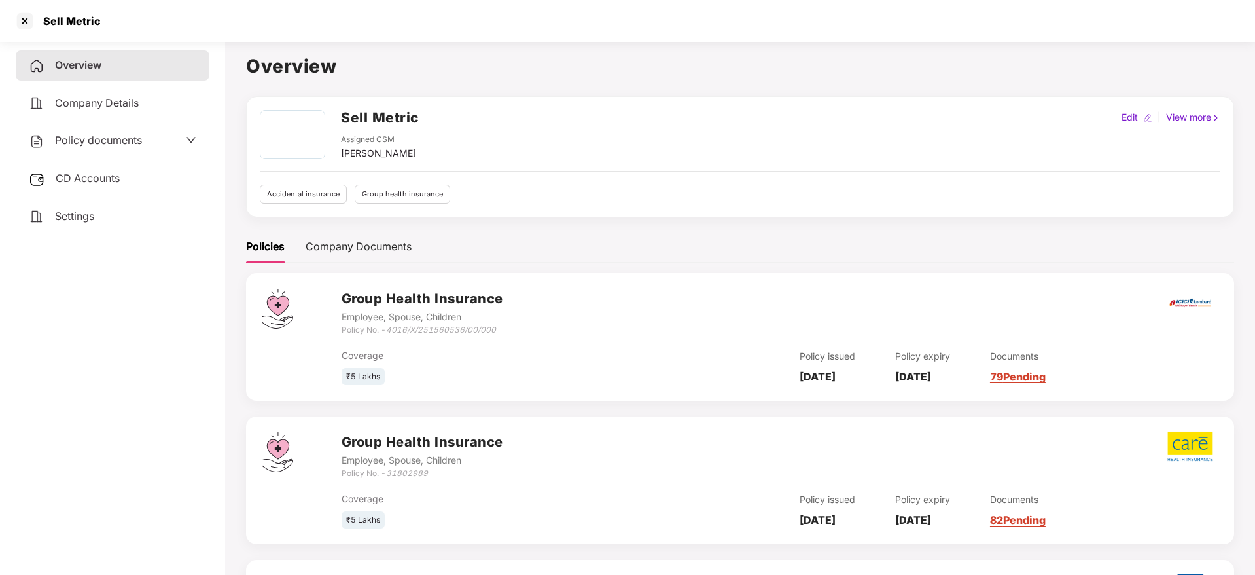
click at [359, 274] on div "Group Health Insurance Employee, Spouse, Children Policy No. - 4016/X/251560536…" at bounding box center [740, 337] width 988 height 128
click at [375, 257] on div "Company Documents" at bounding box center [359, 246] width 106 height 32
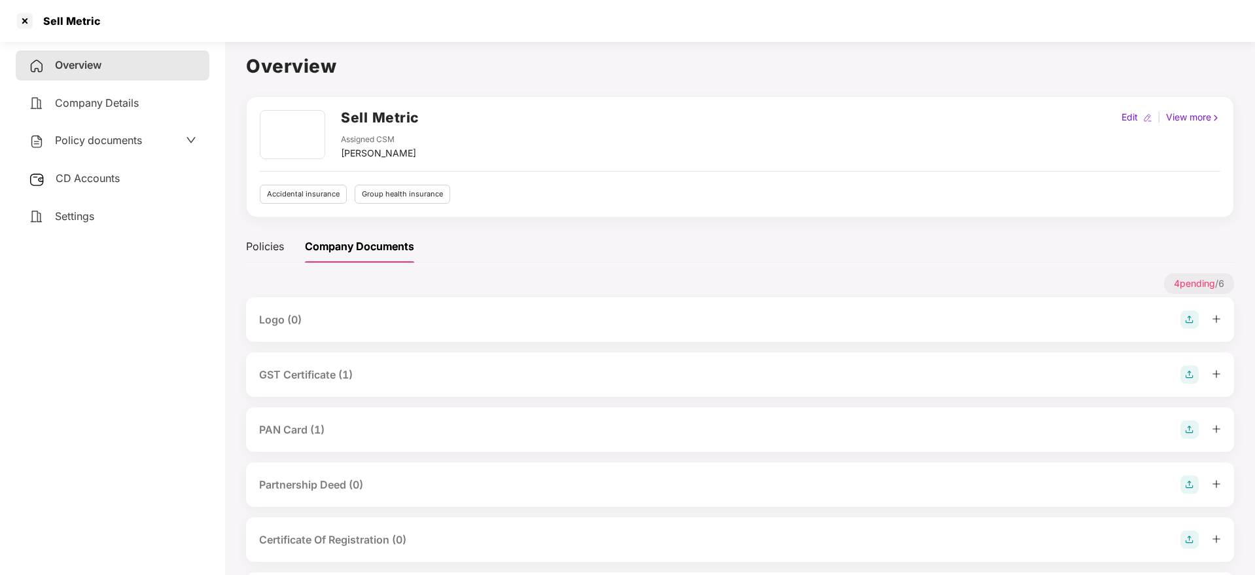
click at [383, 378] on div "GST Certificate (1)" at bounding box center [740, 374] width 962 height 18
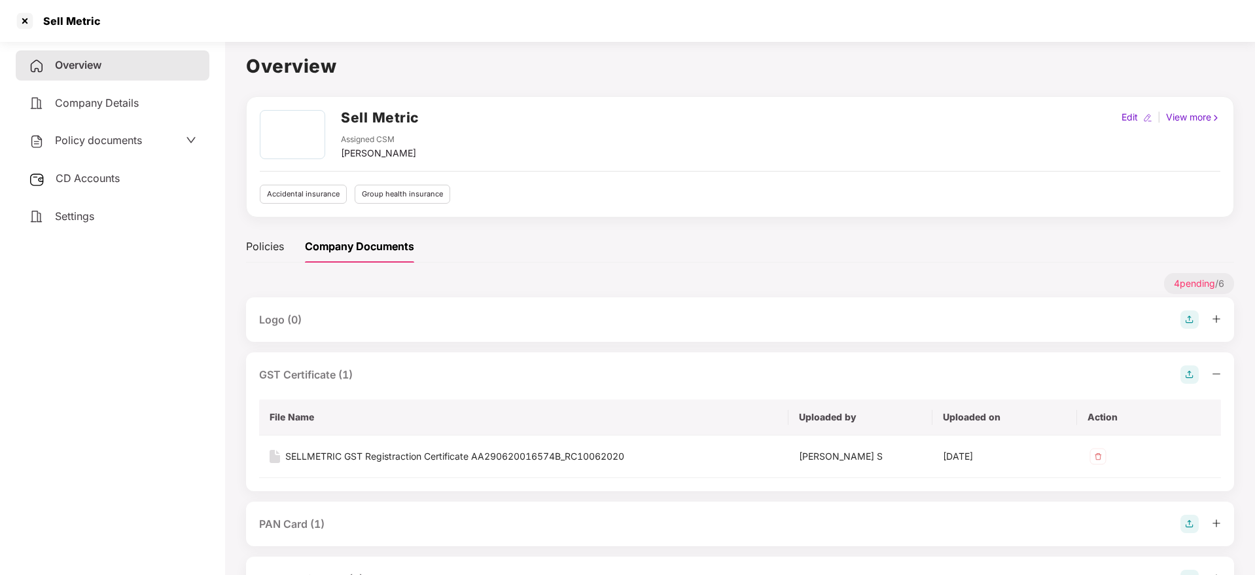
scroll to position [94, 0]
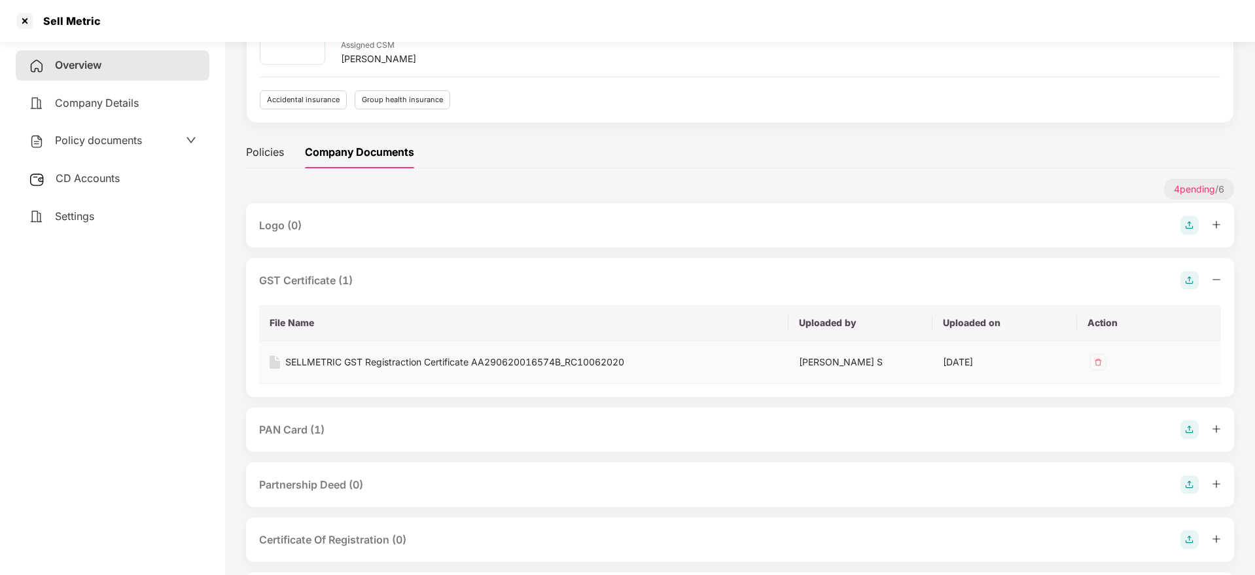
click at [406, 368] on div "SELLMETRIC GST Registraction Certificate AA290620016574B_RC10062020" at bounding box center [454, 362] width 339 height 14
click at [312, 426] on div "PAN Card (1)" at bounding box center [291, 429] width 65 height 16
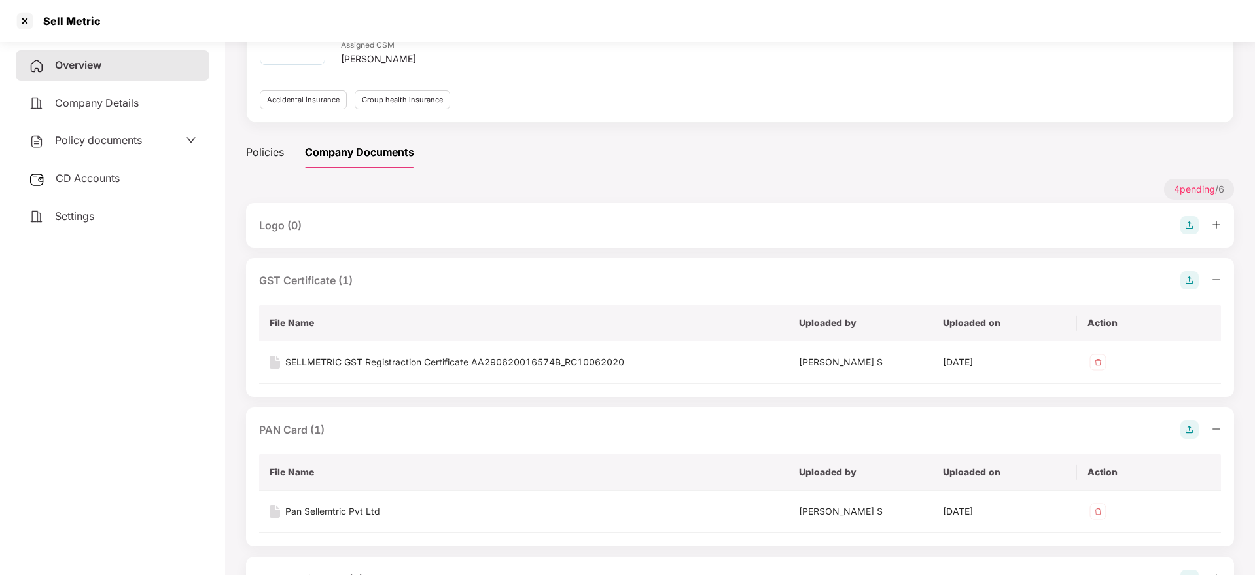
scroll to position [166, 0]
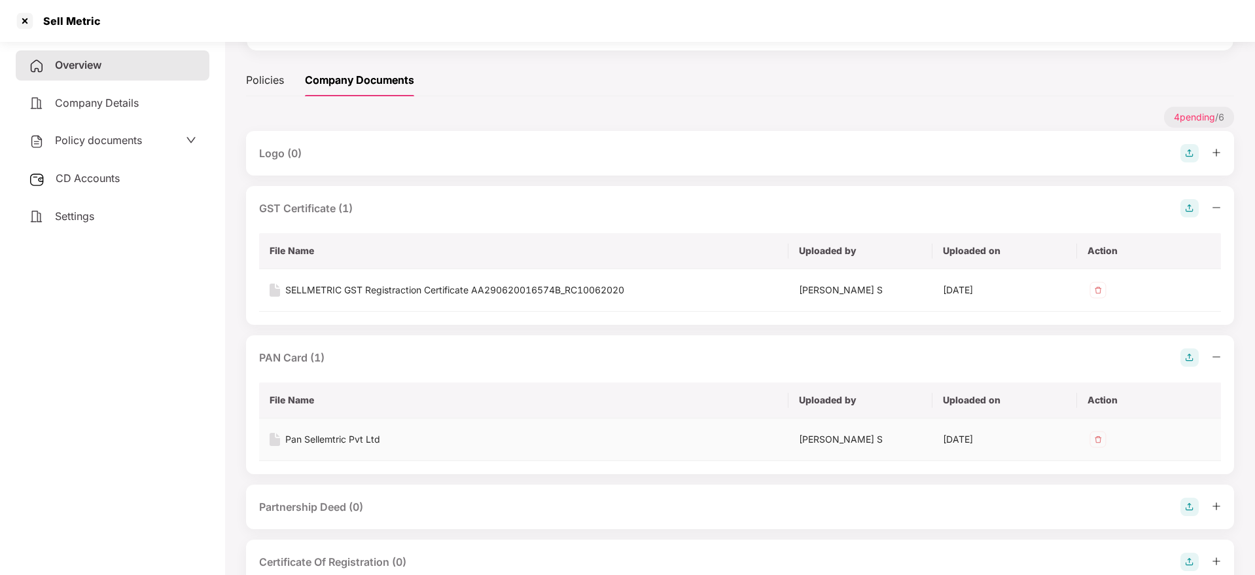
click at [313, 437] on div "Pan Sellemtric Pvt Ltd" at bounding box center [332, 439] width 95 height 14
